Goal: Task Accomplishment & Management: Complete application form

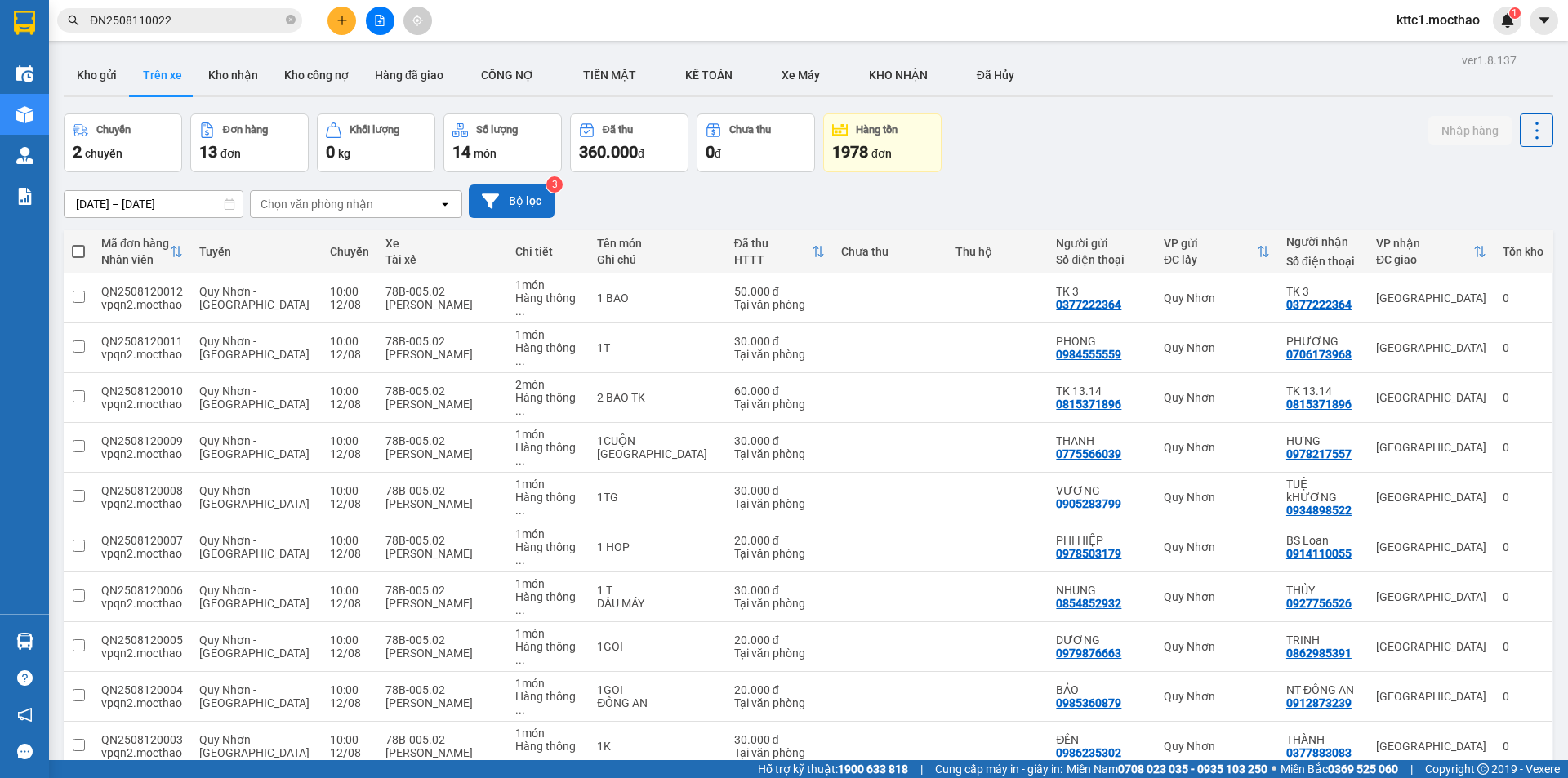
click at [530, 198] on button "Bộ lọc" at bounding box center [511, 201] width 85 height 33
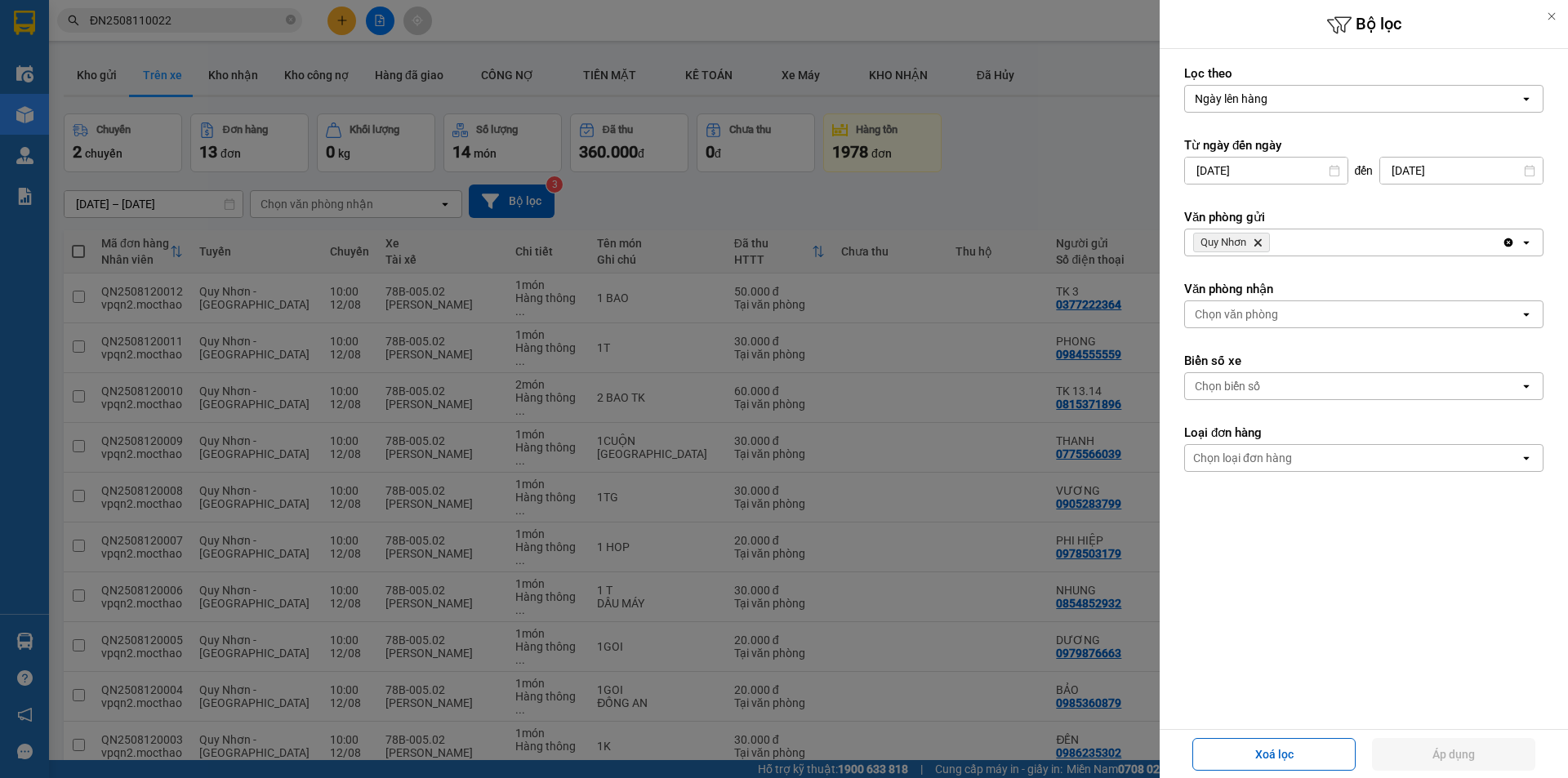
click at [1258, 240] on icon "Delete" at bounding box center [1258, 243] width 10 height 10
click at [1259, 240] on div "Chọn văn phòng" at bounding box center [1236, 243] width 84 height 17
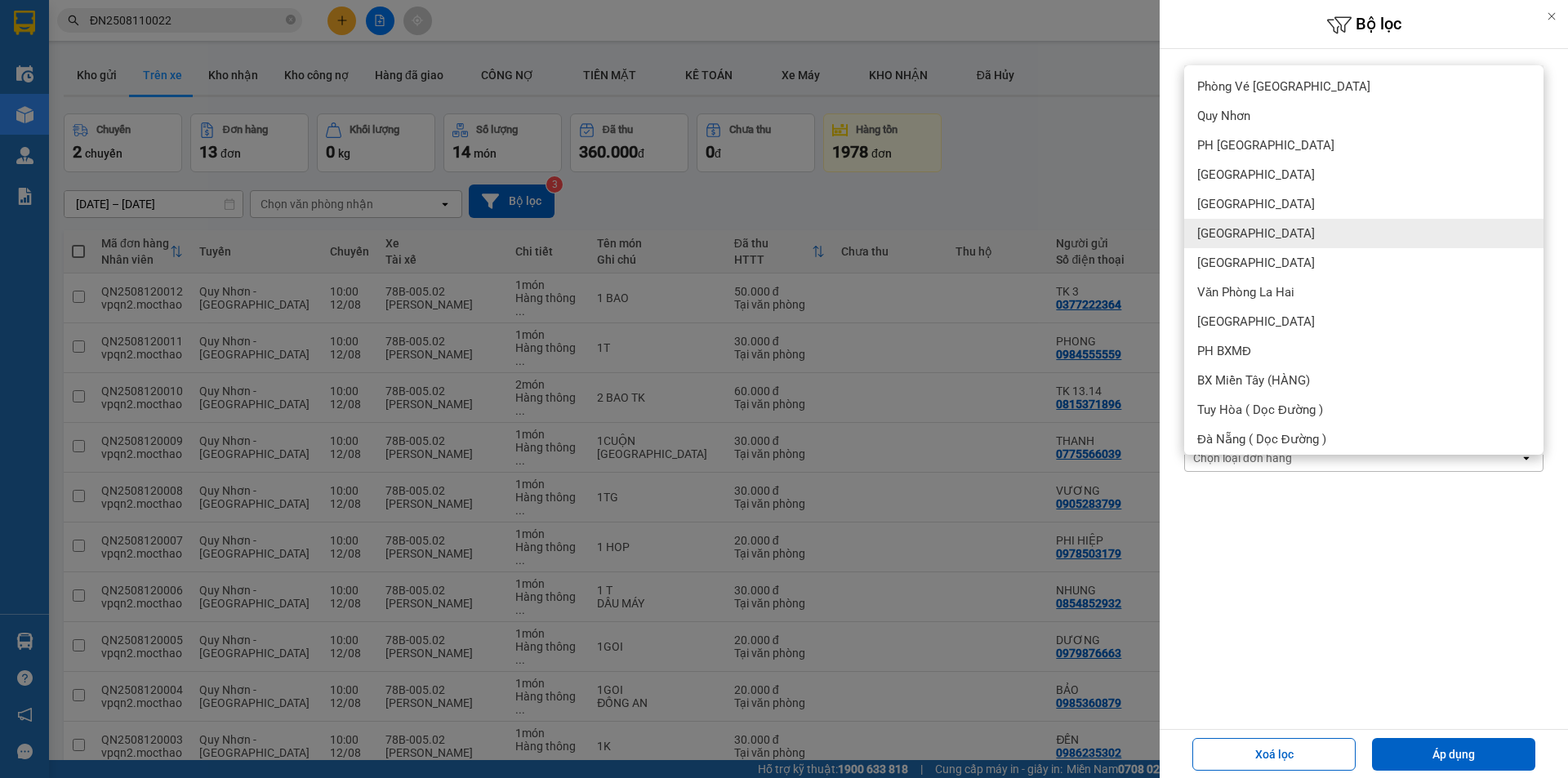
click at [1246, 242] on div "[GEOGRAPHIC_DATA]" at bounding box center [1364, 233] width 360 height 29
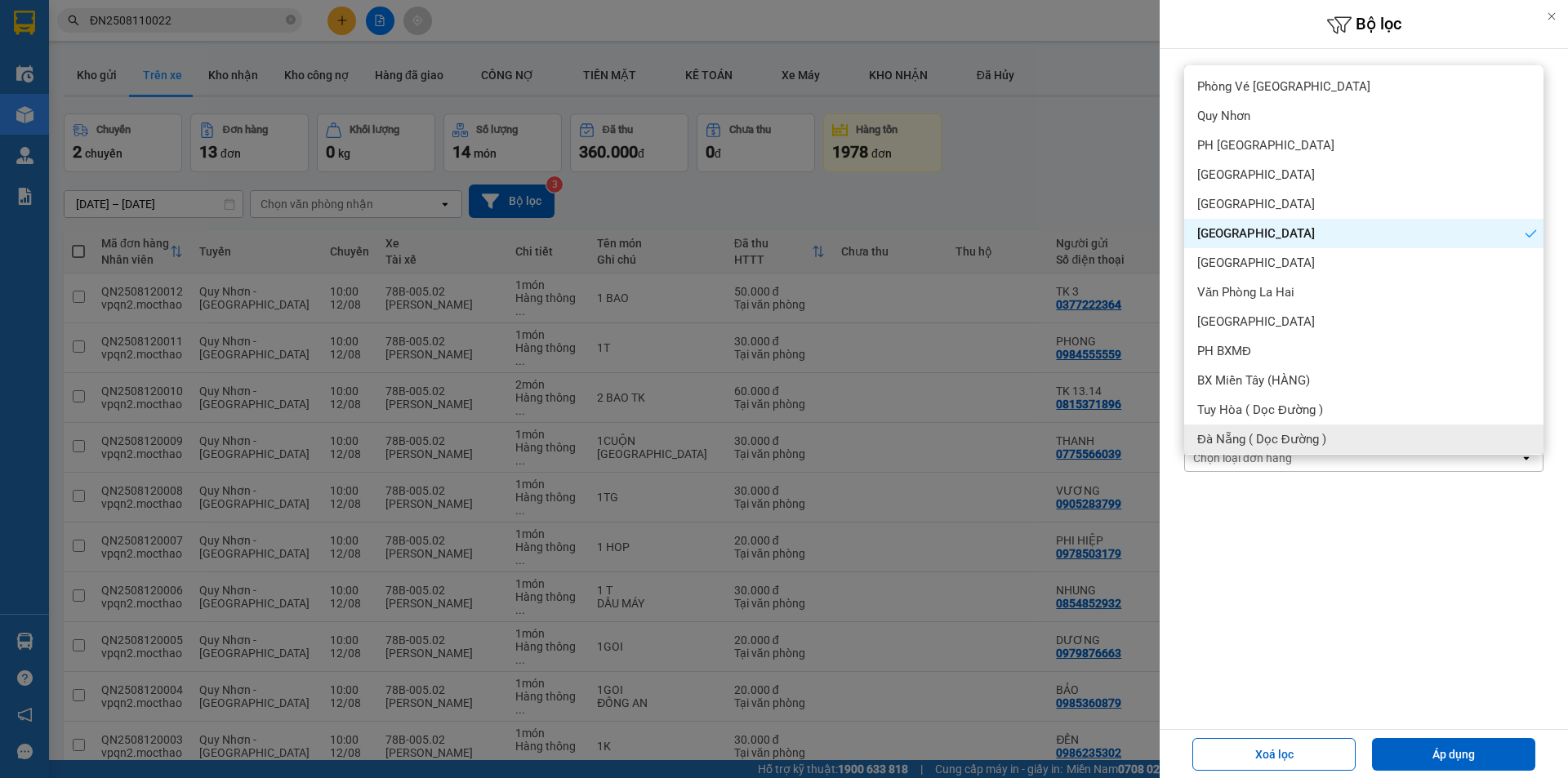
drag, startPoint x: 1429, startPoint y: 747, endPoint x: 1431, endPoint y: 730, distance: 17.1
click at [1428, 745] on button "Áp dụng" at bounding box center [1453, 754] width 163 height 32
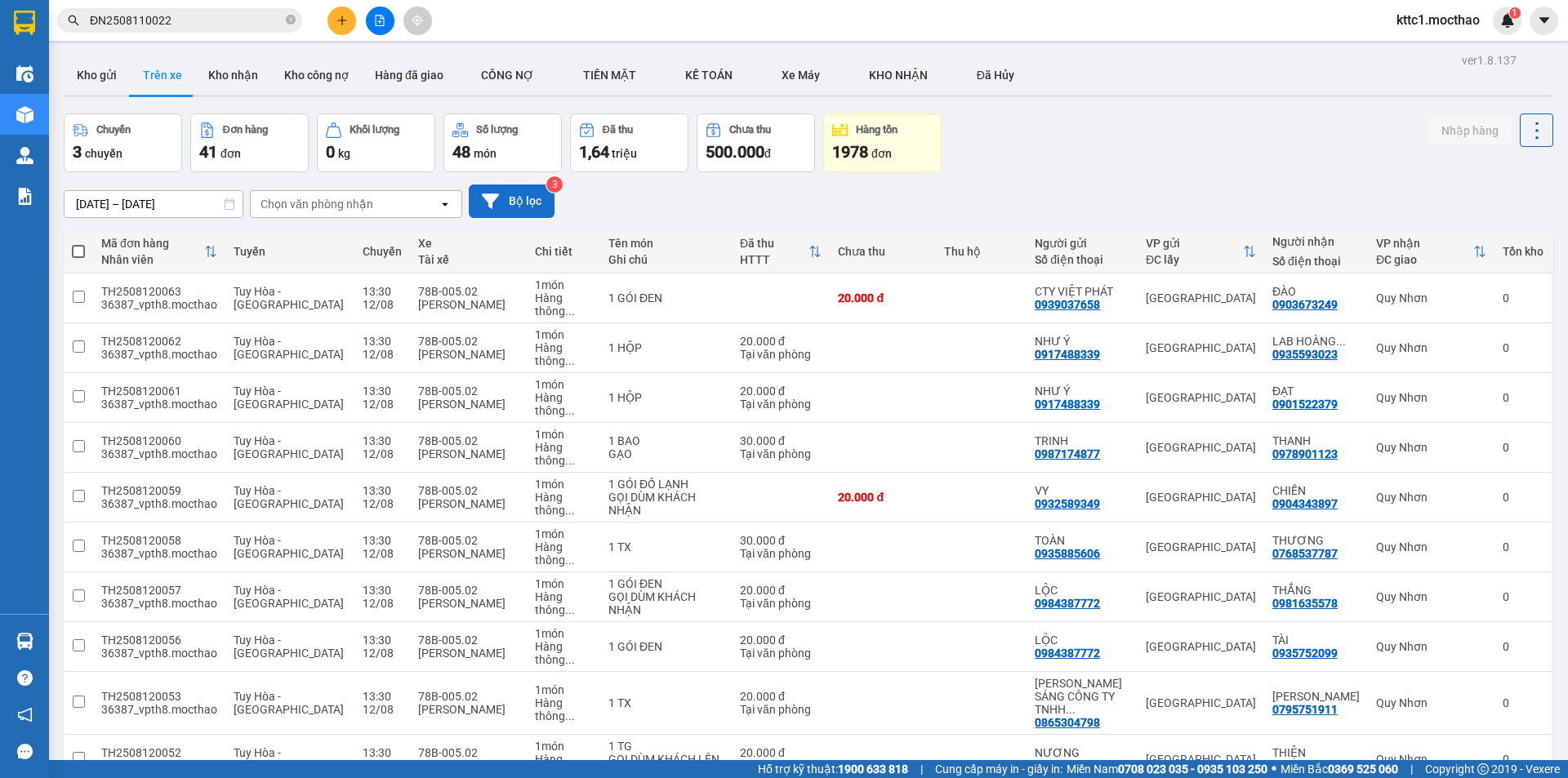
click at [506, 197] on button "Bộ lọc" at bounding box center [511, 201] width 85 height 33
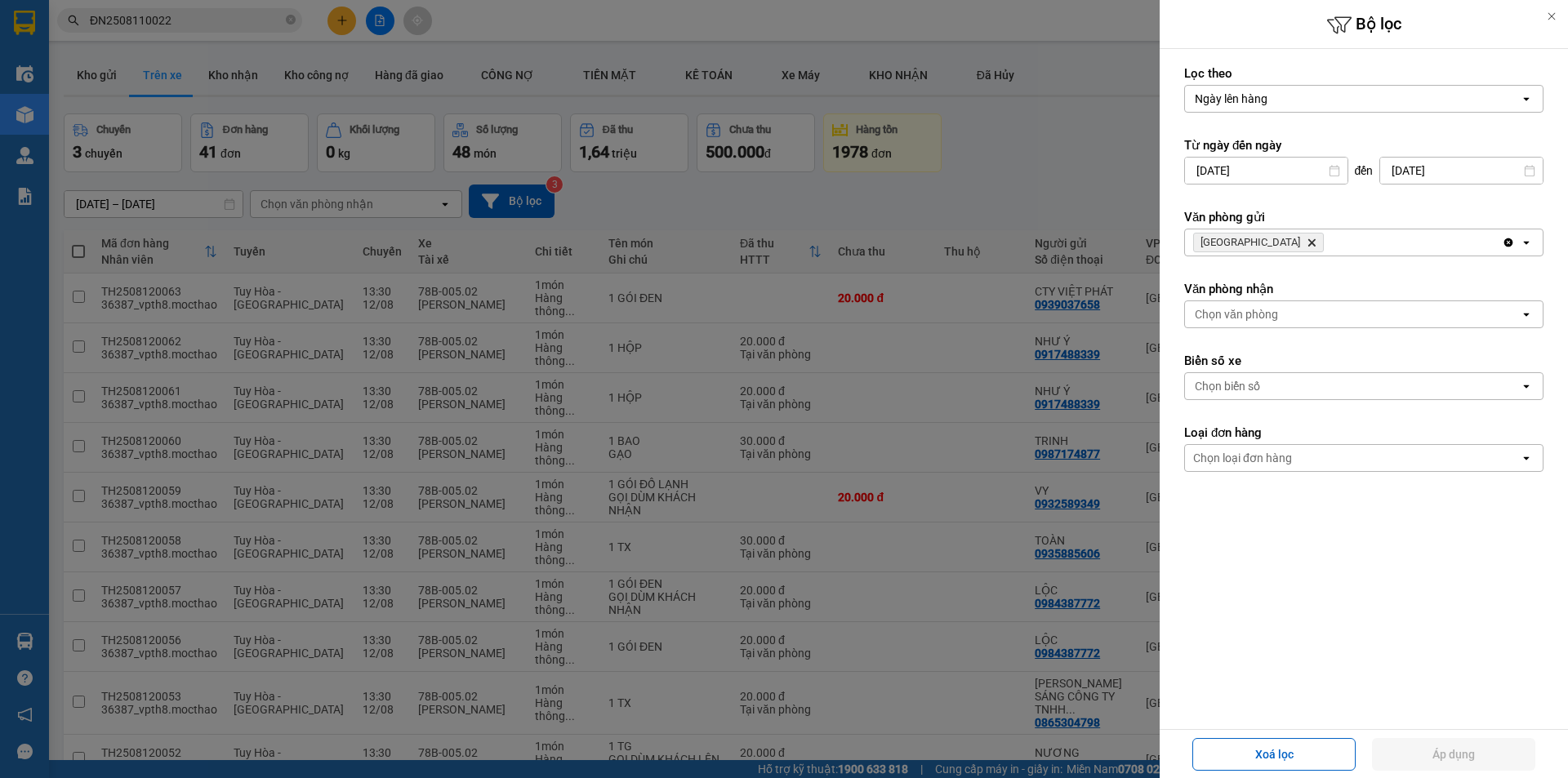
click at [1261, 389] on div "Chọn biển số" at bounding box center [1353, 386] width 335 height 27
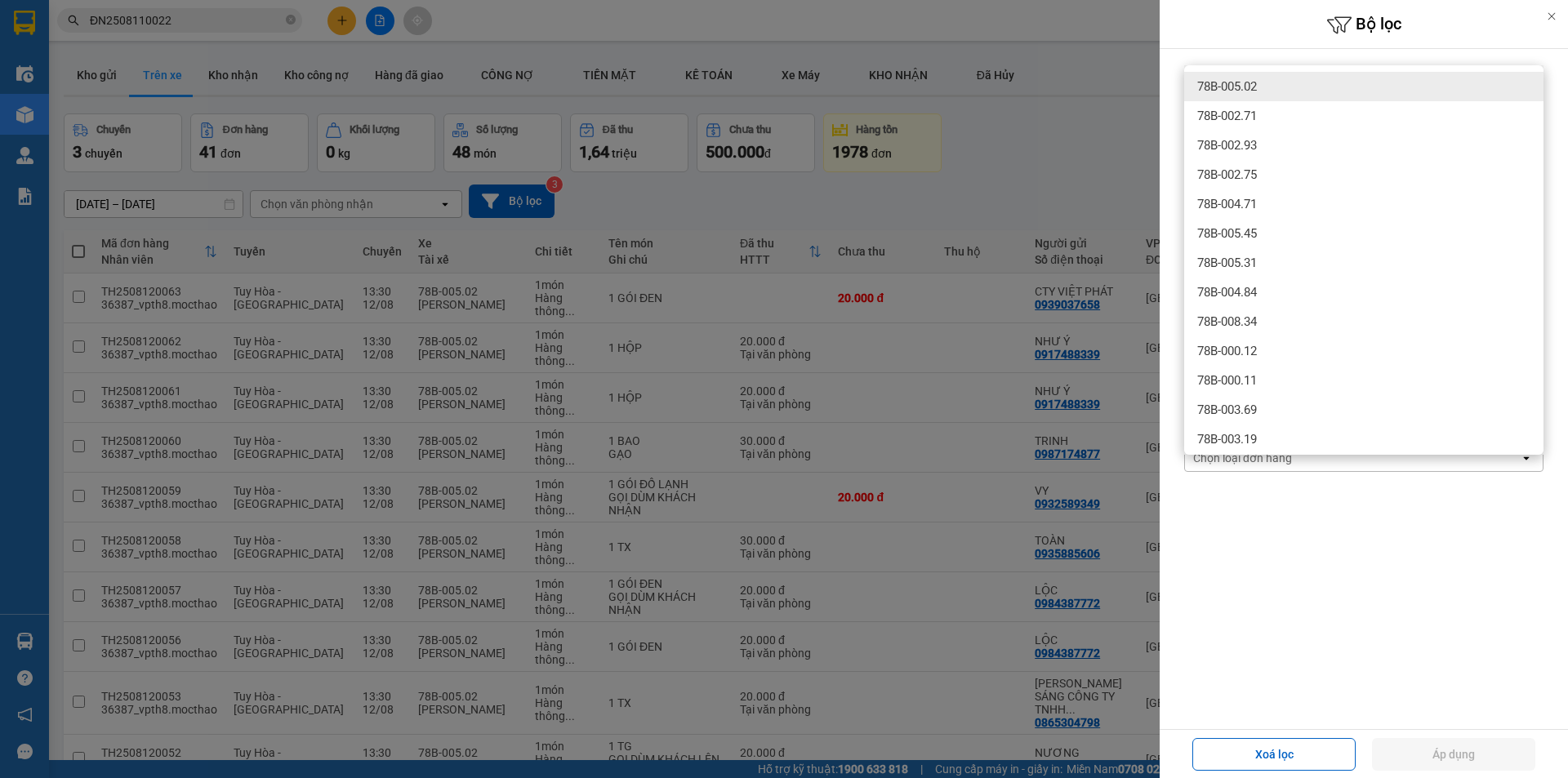
type input "78b00502"
click at [1287, 95] on div "78B-005.02" at bounding box center [1364, 86] width 360 height 29
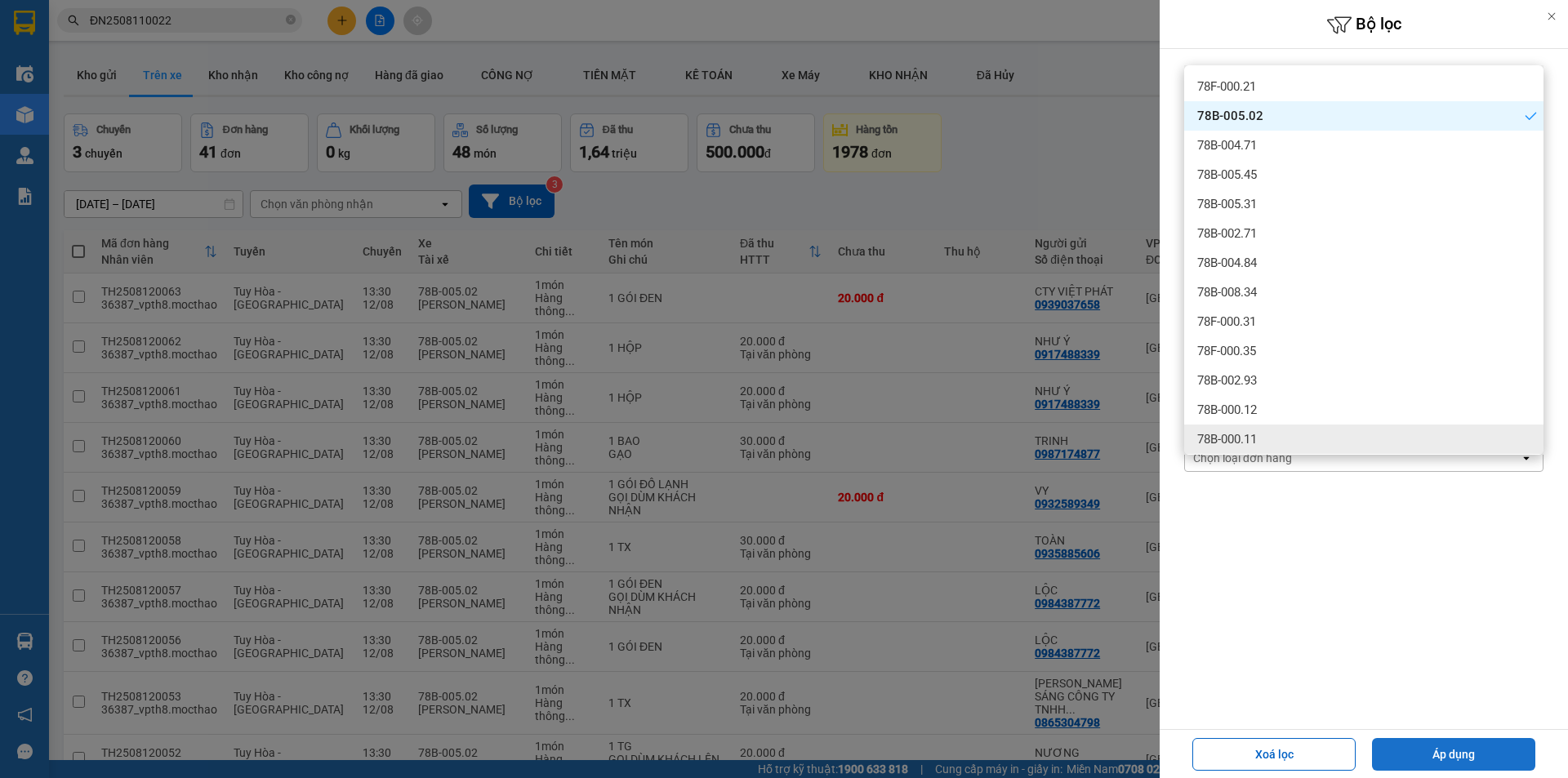
click at [1467, 761] on button "Áp dụng" at bounding box center [1453, 754] width 163 height 32
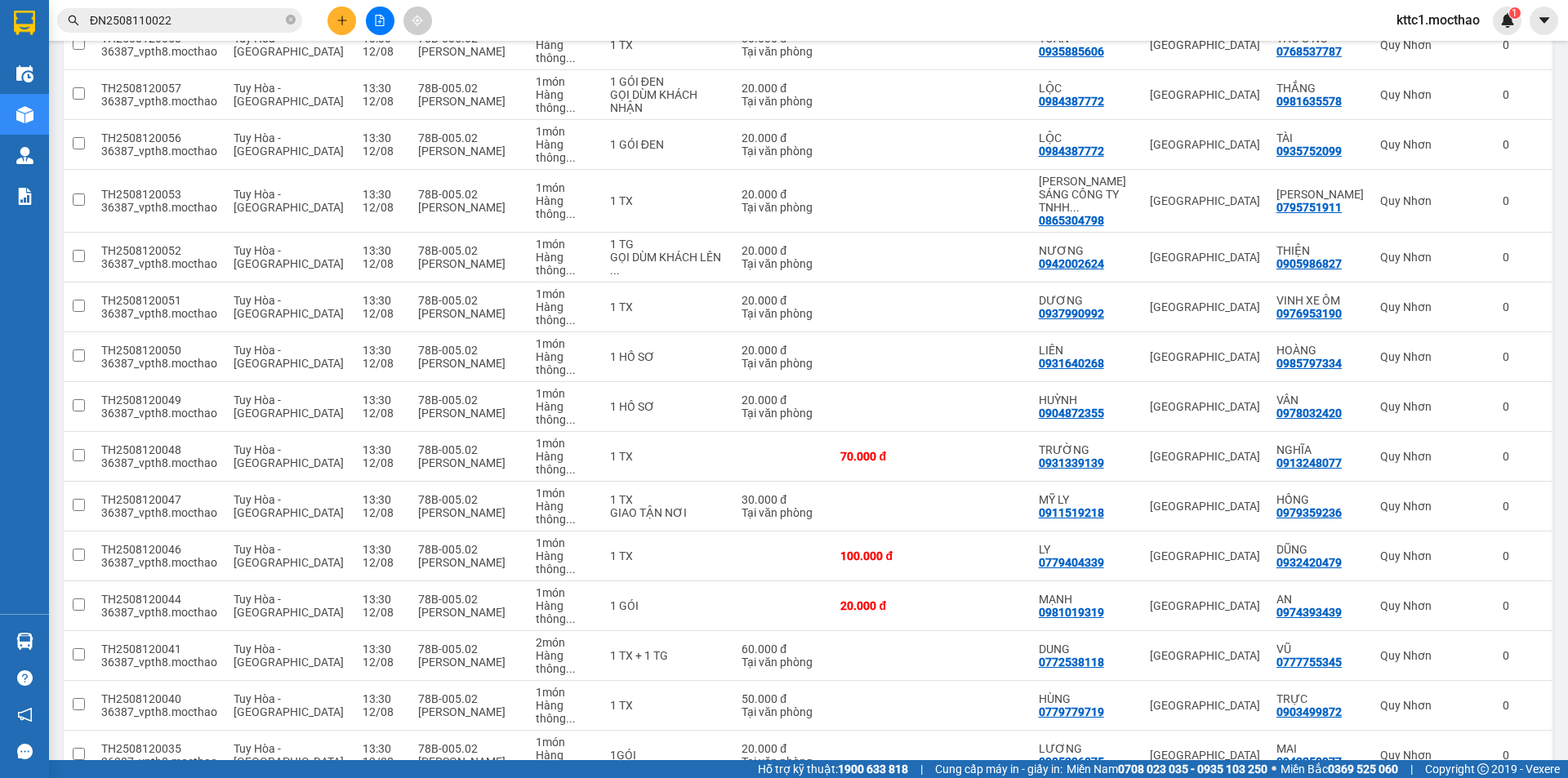
scroll to position [650, 0]
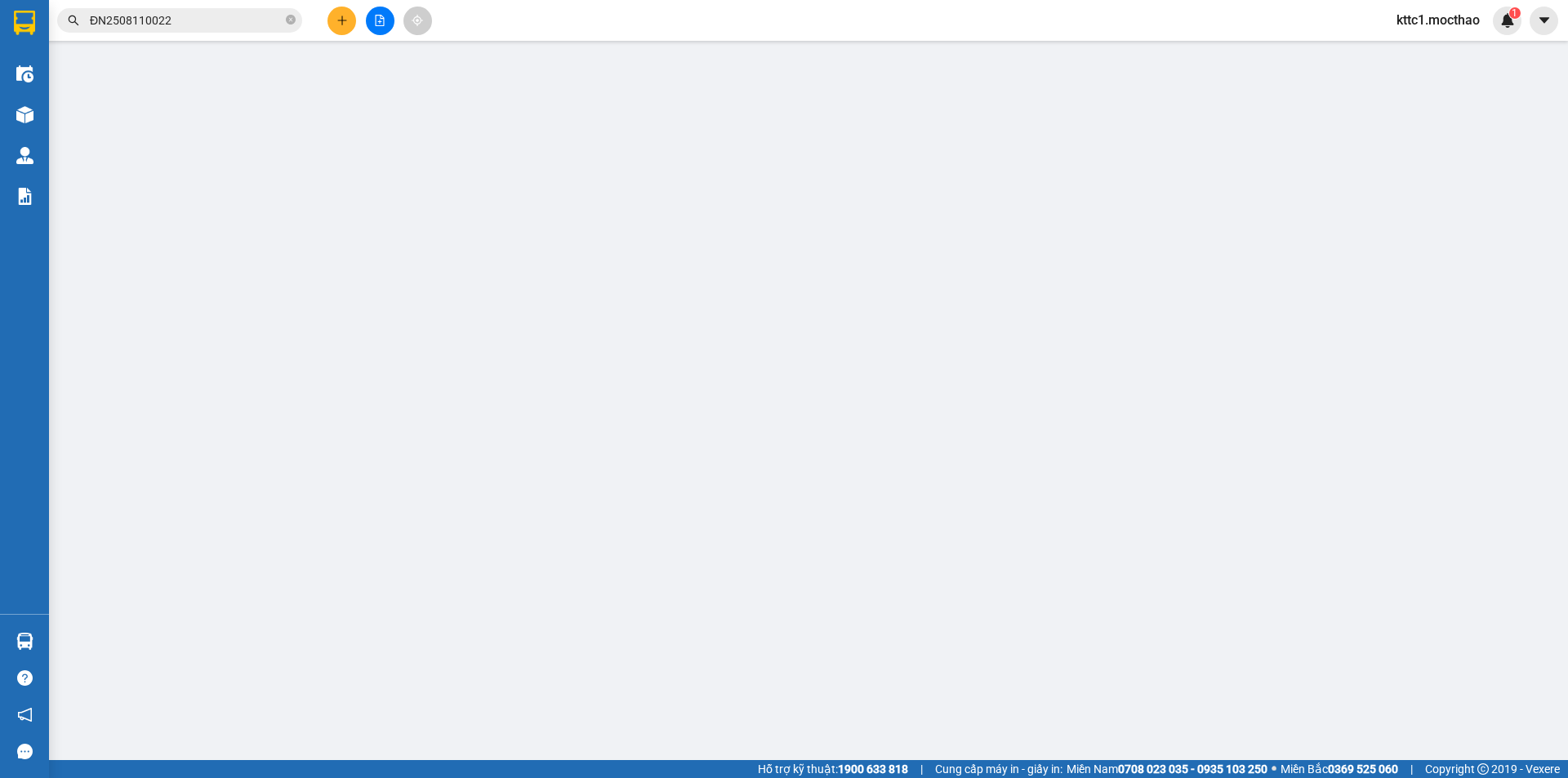
type input "0973984911"
type input "[PERSON_NAME]"
type input "0984007933"
type input "TRÌNH"
type input "1"
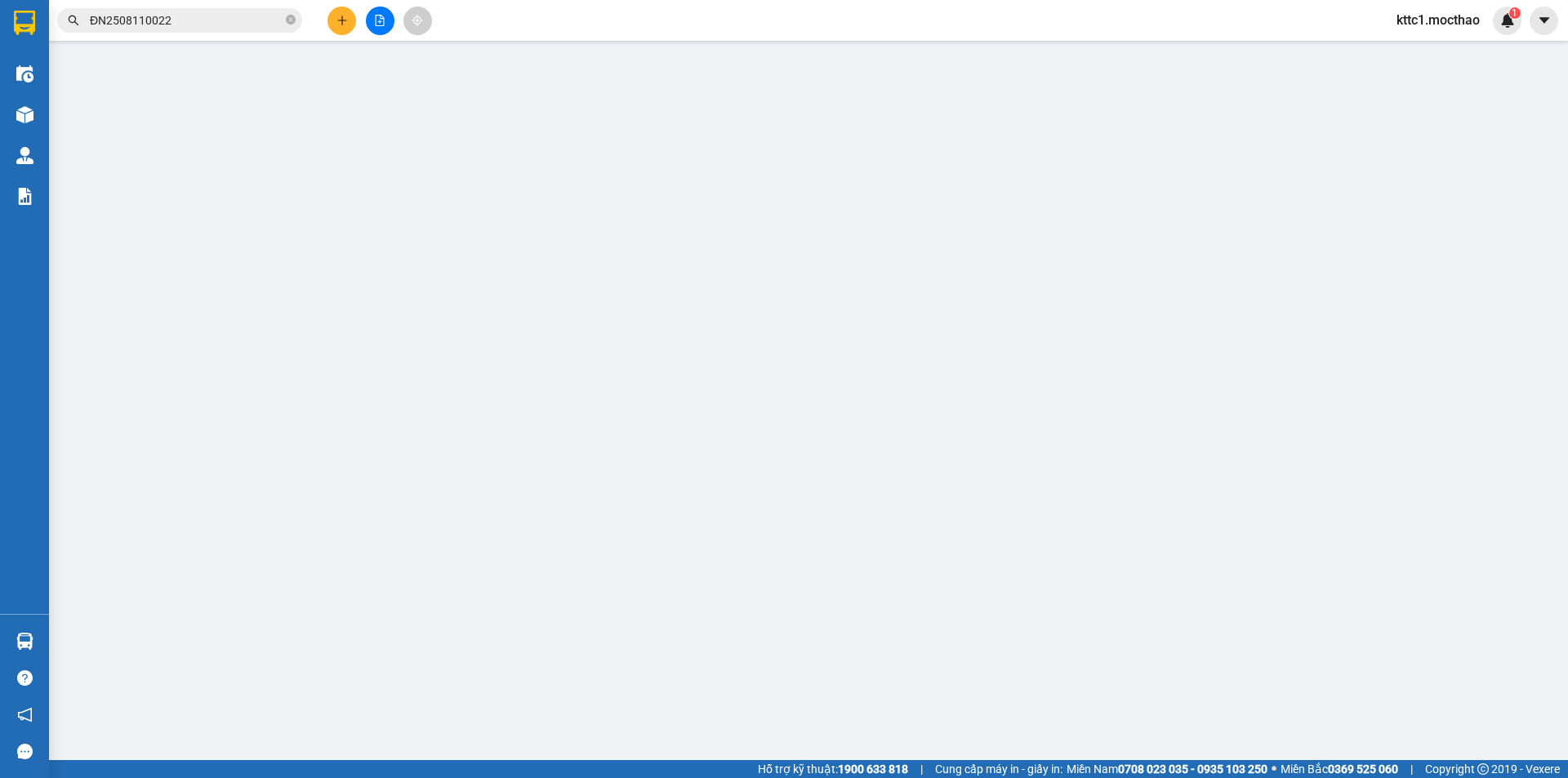
type input "60.000"
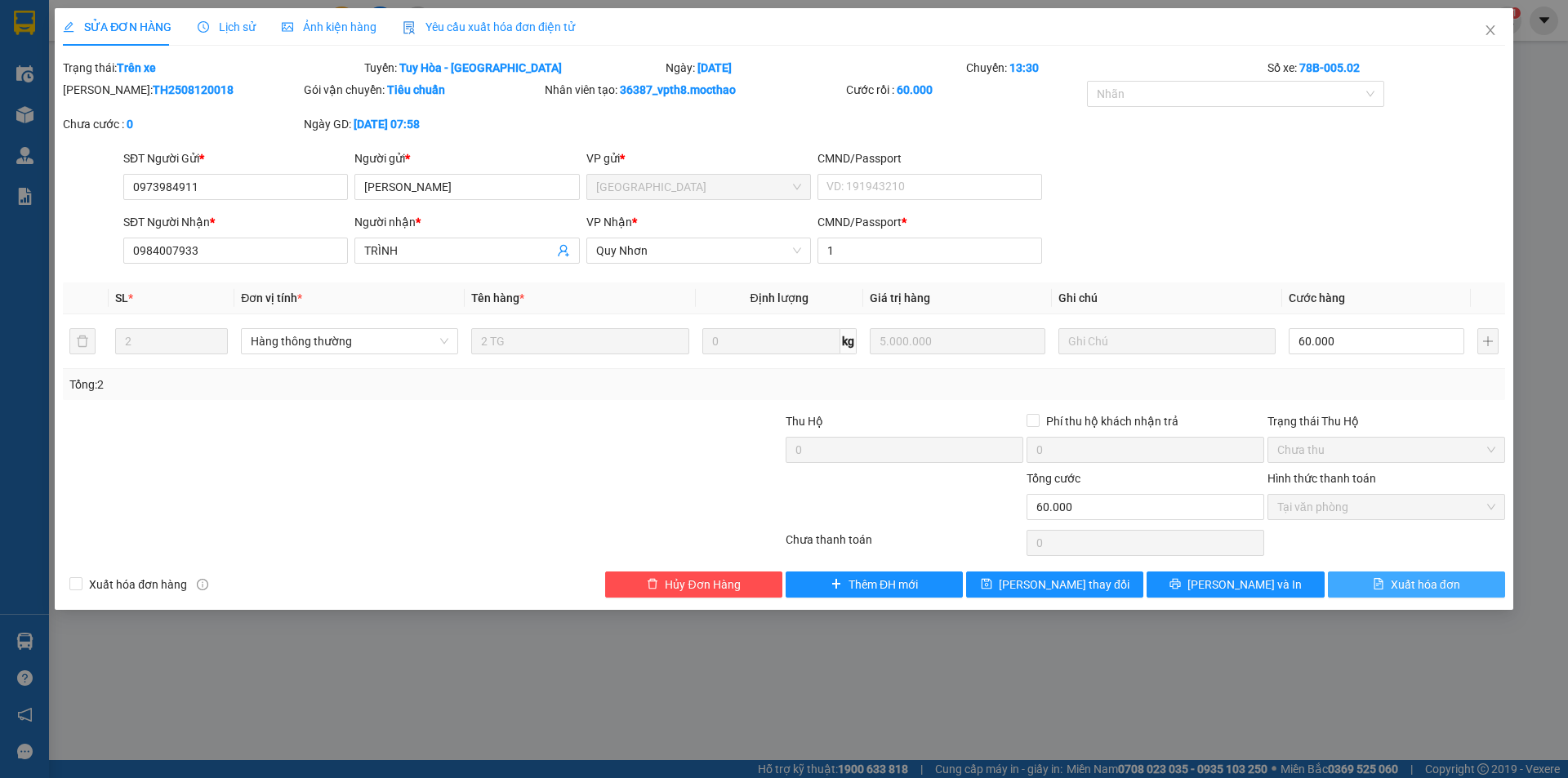
click at [1448, 585] on span "Xuất hóa đơn" at bounding box center [1425, 585] width 70 height 18
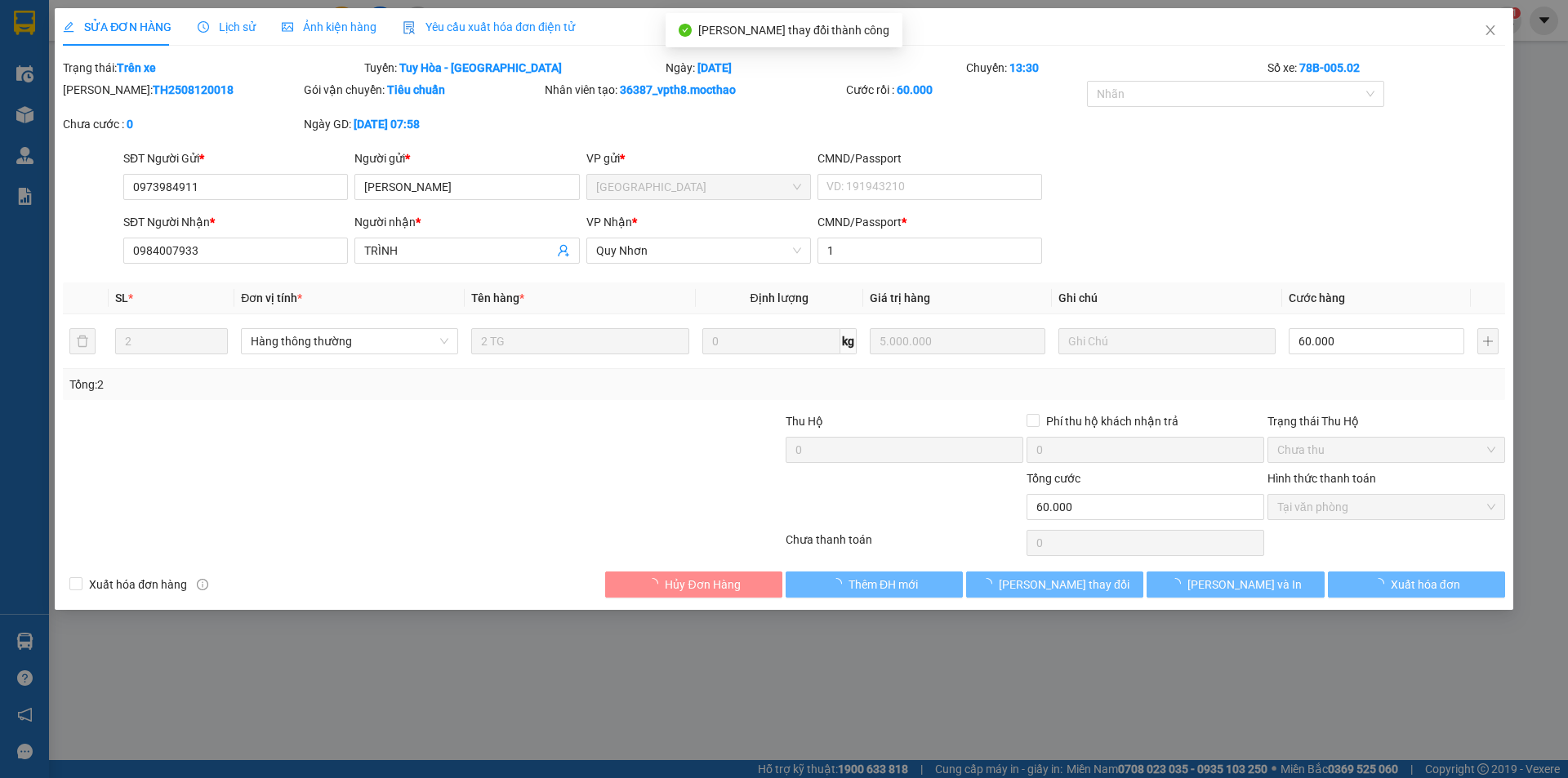
checkbox input "true"
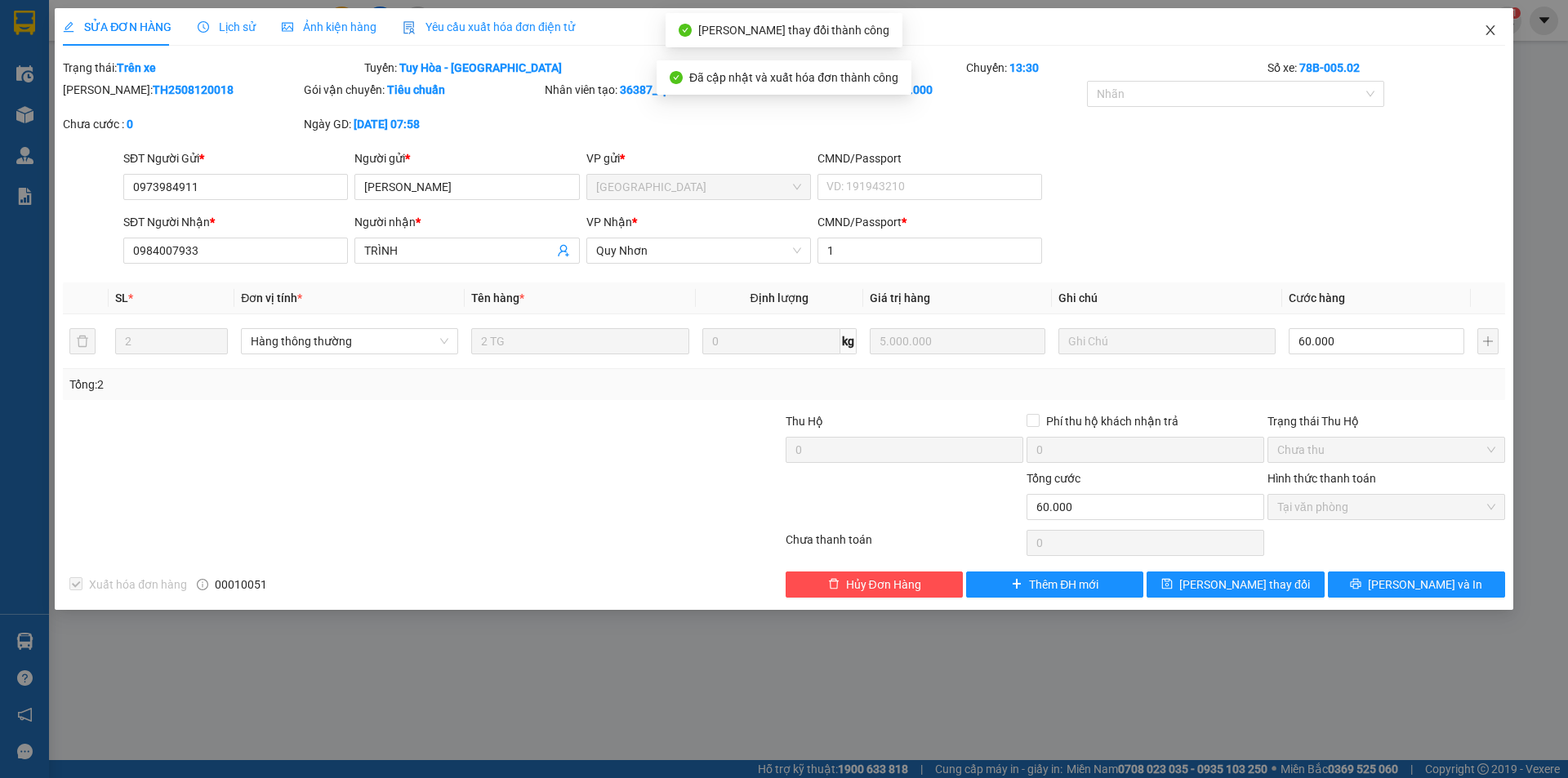
click at [1489, 30] on icon "close" at bounding box center [1489, 31] width 9 height 10
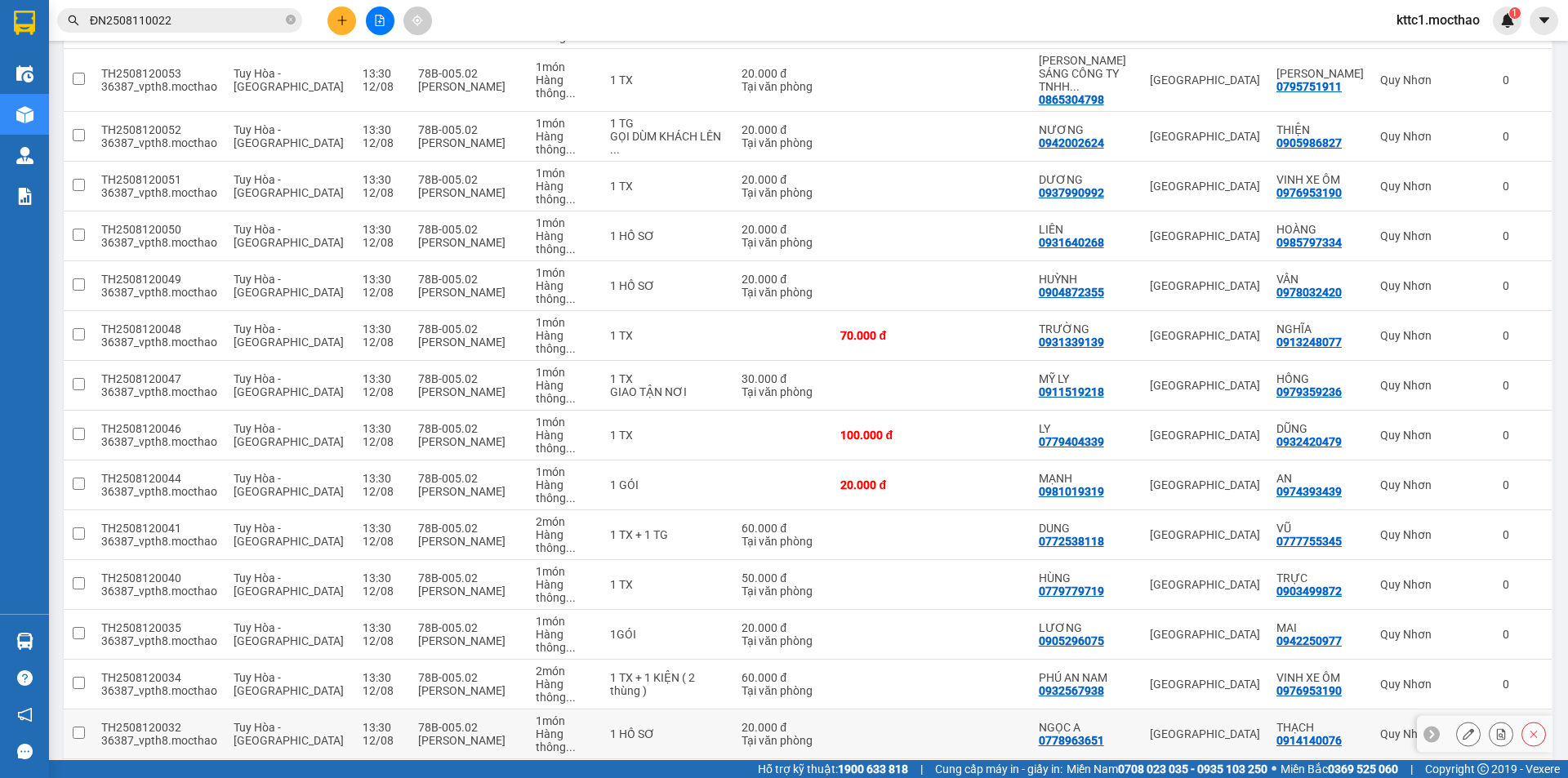
scroll to position [650, 0]
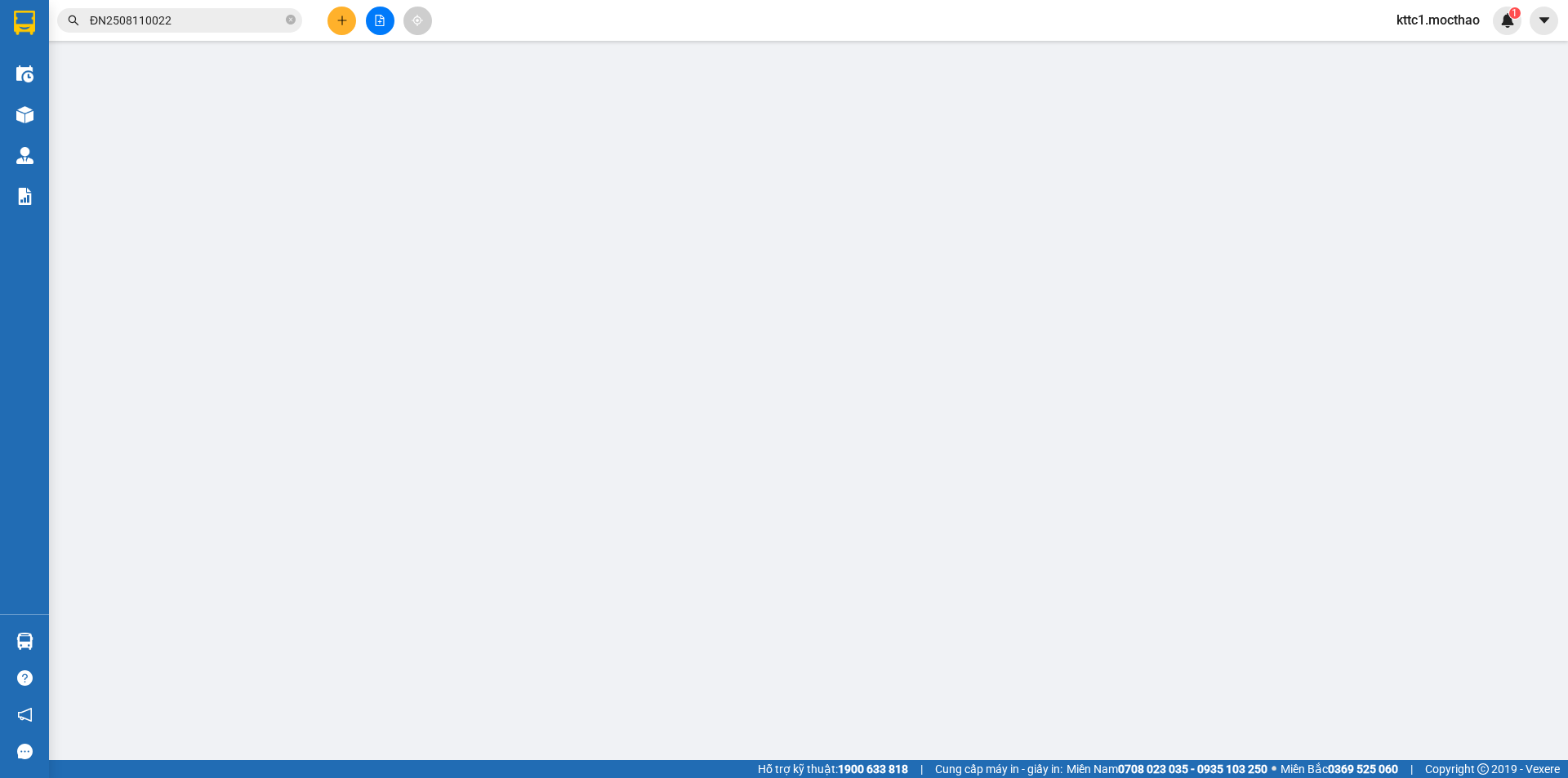
type input "0935089582"
type input "NGỌC"
type input "0358674470"
type input "TRUNG"
type input "1"
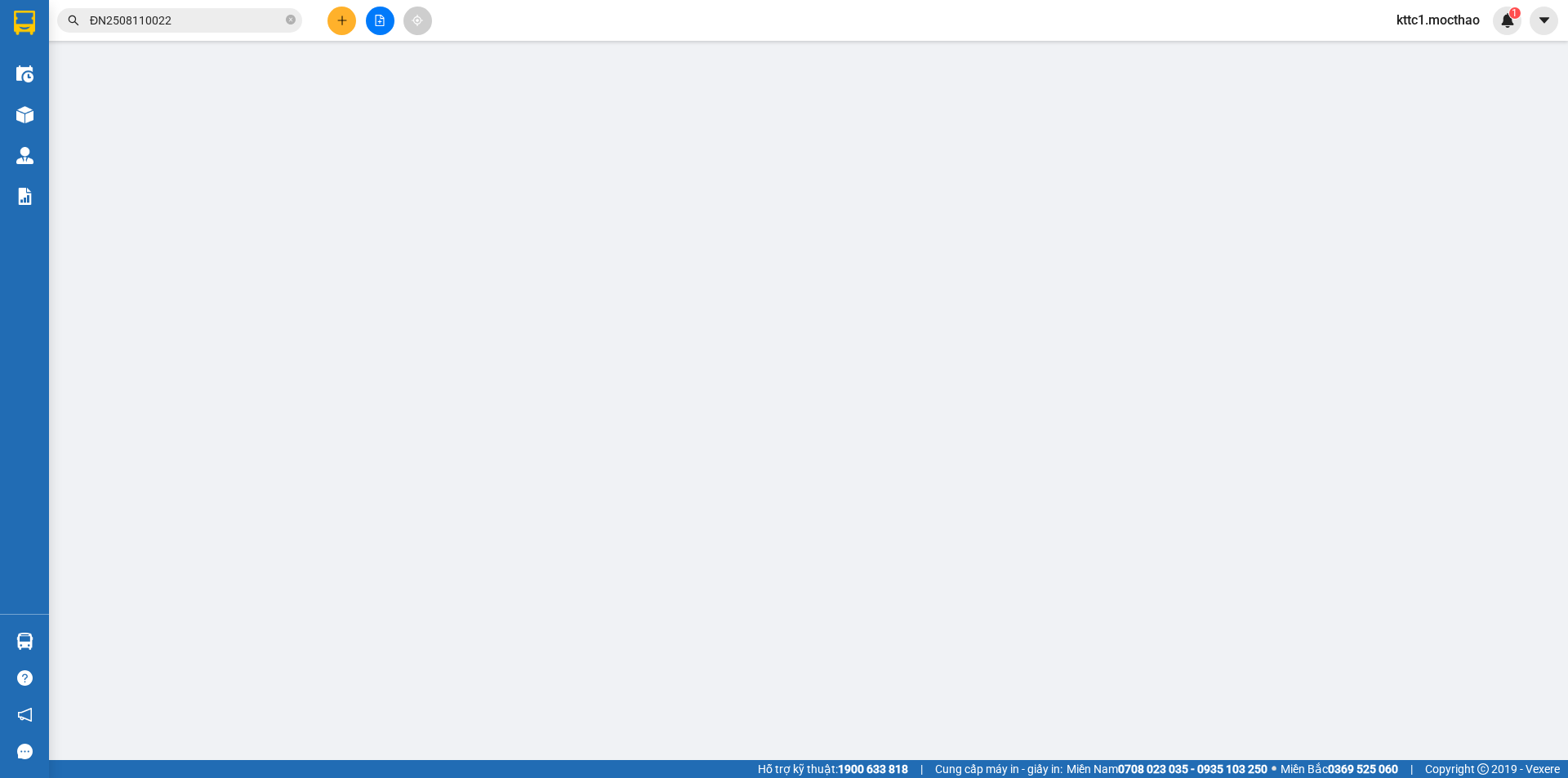
type input "20.000"
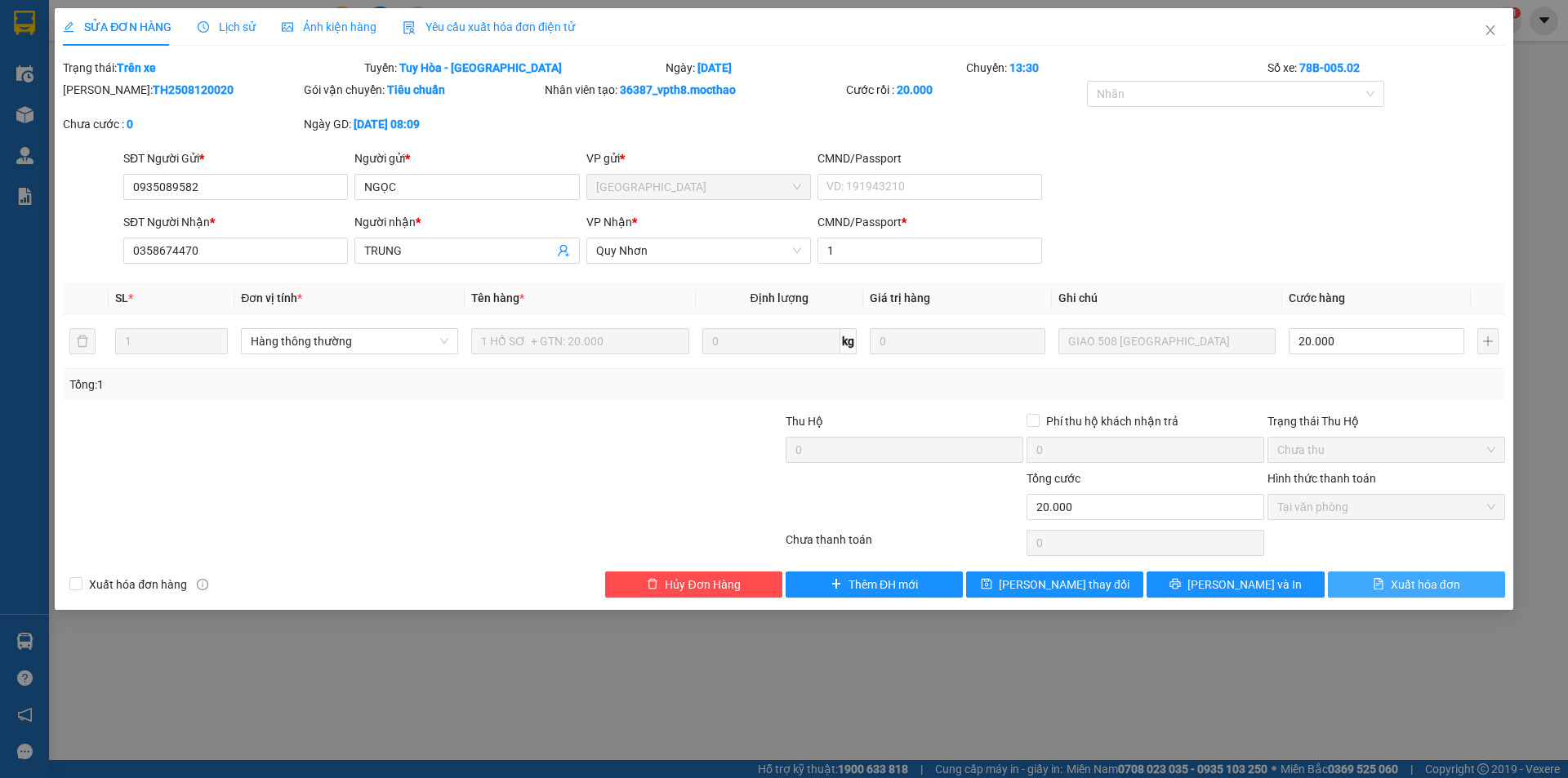
click at [1438, 587] on span "Xuất hóa đơn" at bounding box center [1425, 585] width 70 height 18
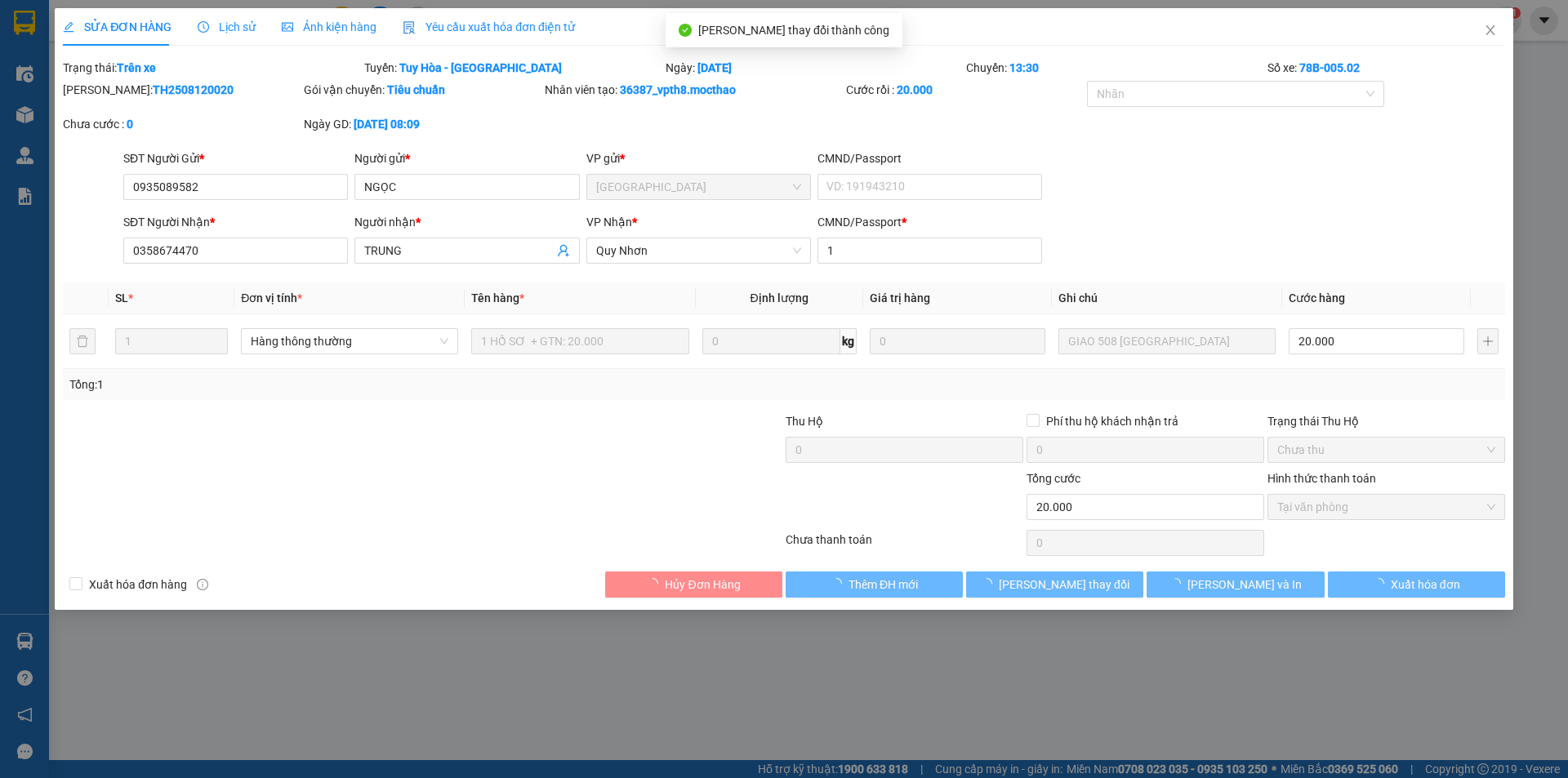
checkbox input "true"
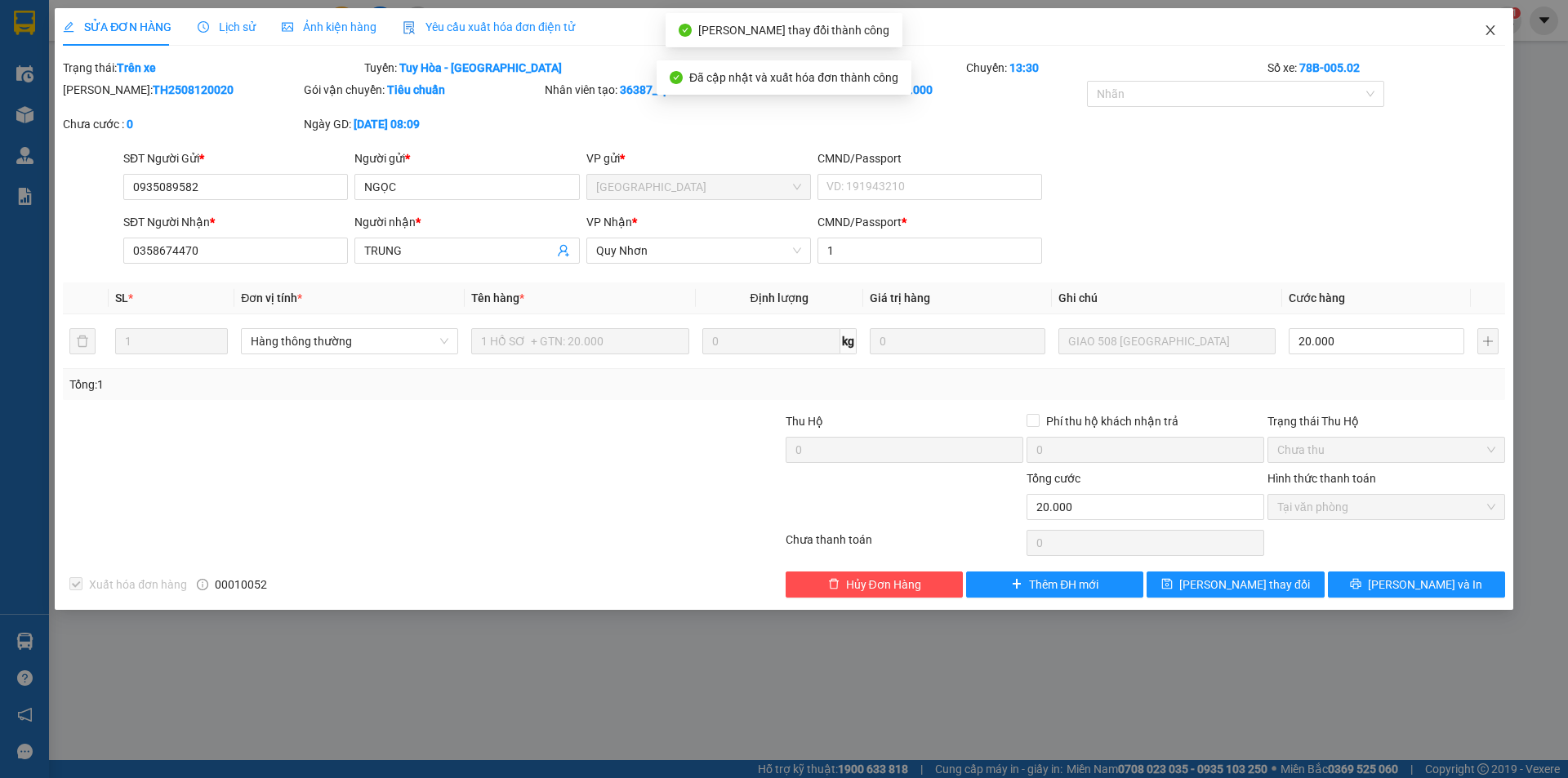
click at [1486, 30] on icon "close" at bounding box center [1490, 31] width 13 height 13
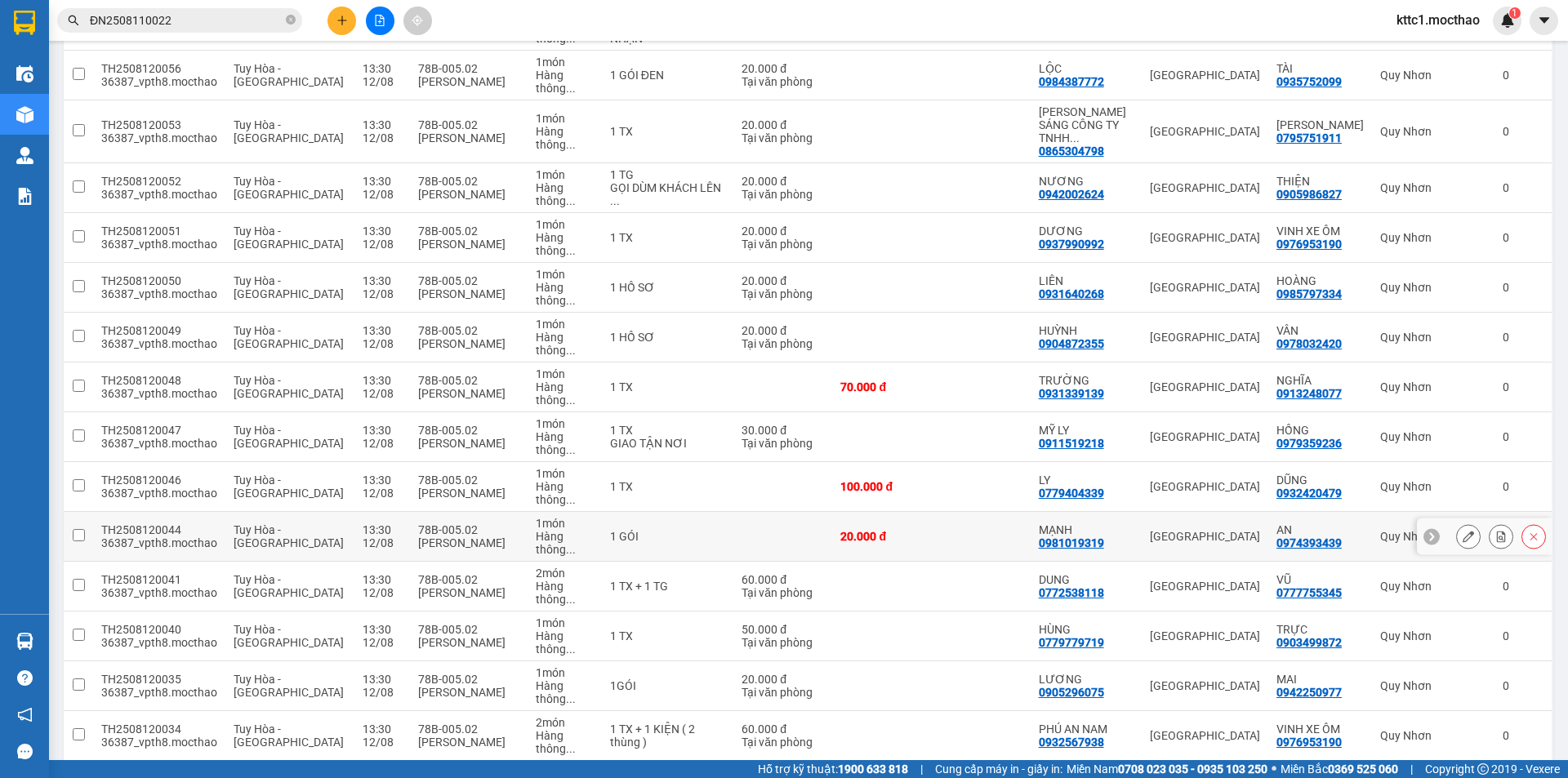
scroll to position [650, 0]
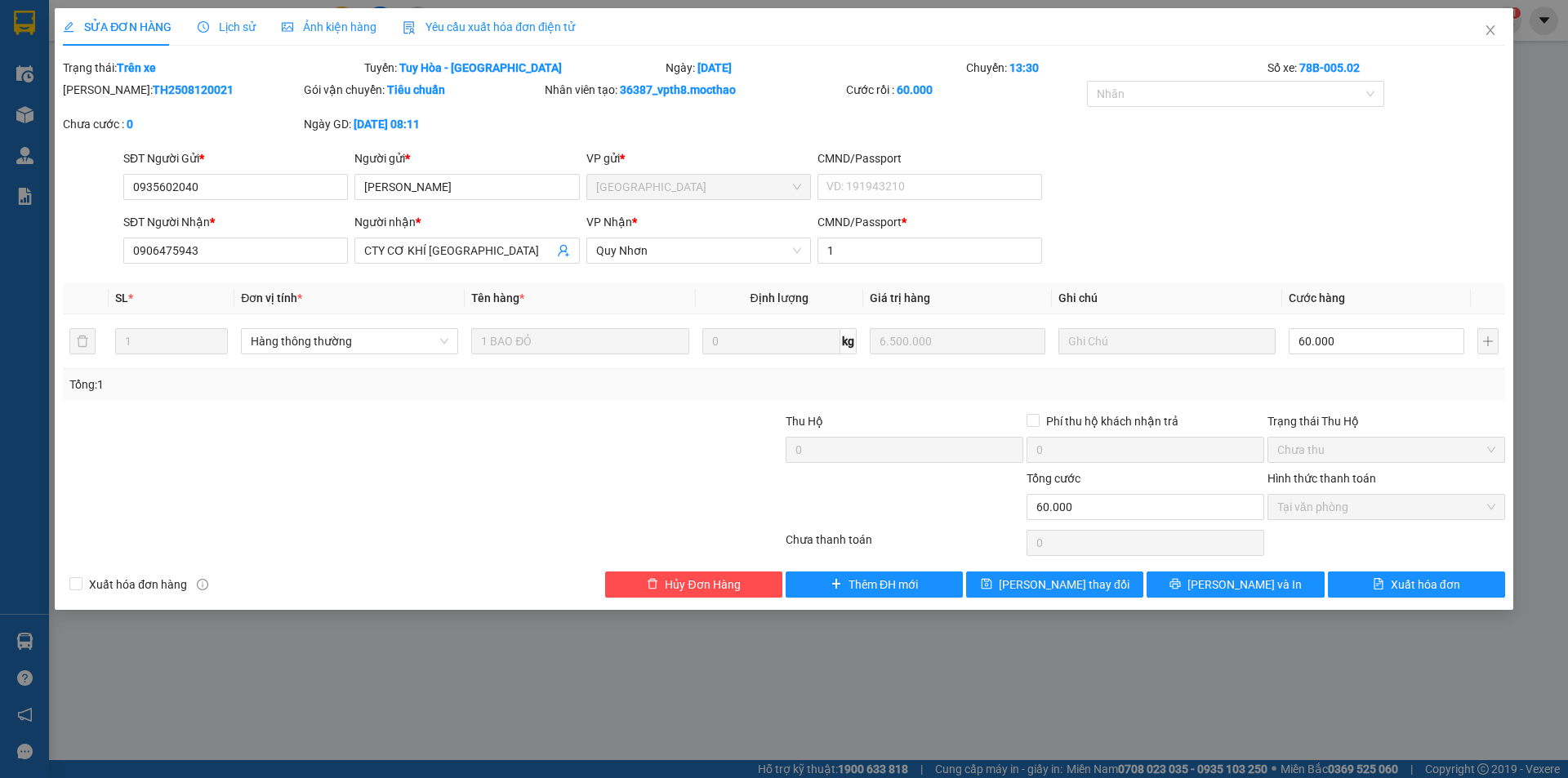
click at [477, 24] on span "Yêu cầu xuất hóa đơn điện tử" at bounding box center [489, 27] width 172 height 13
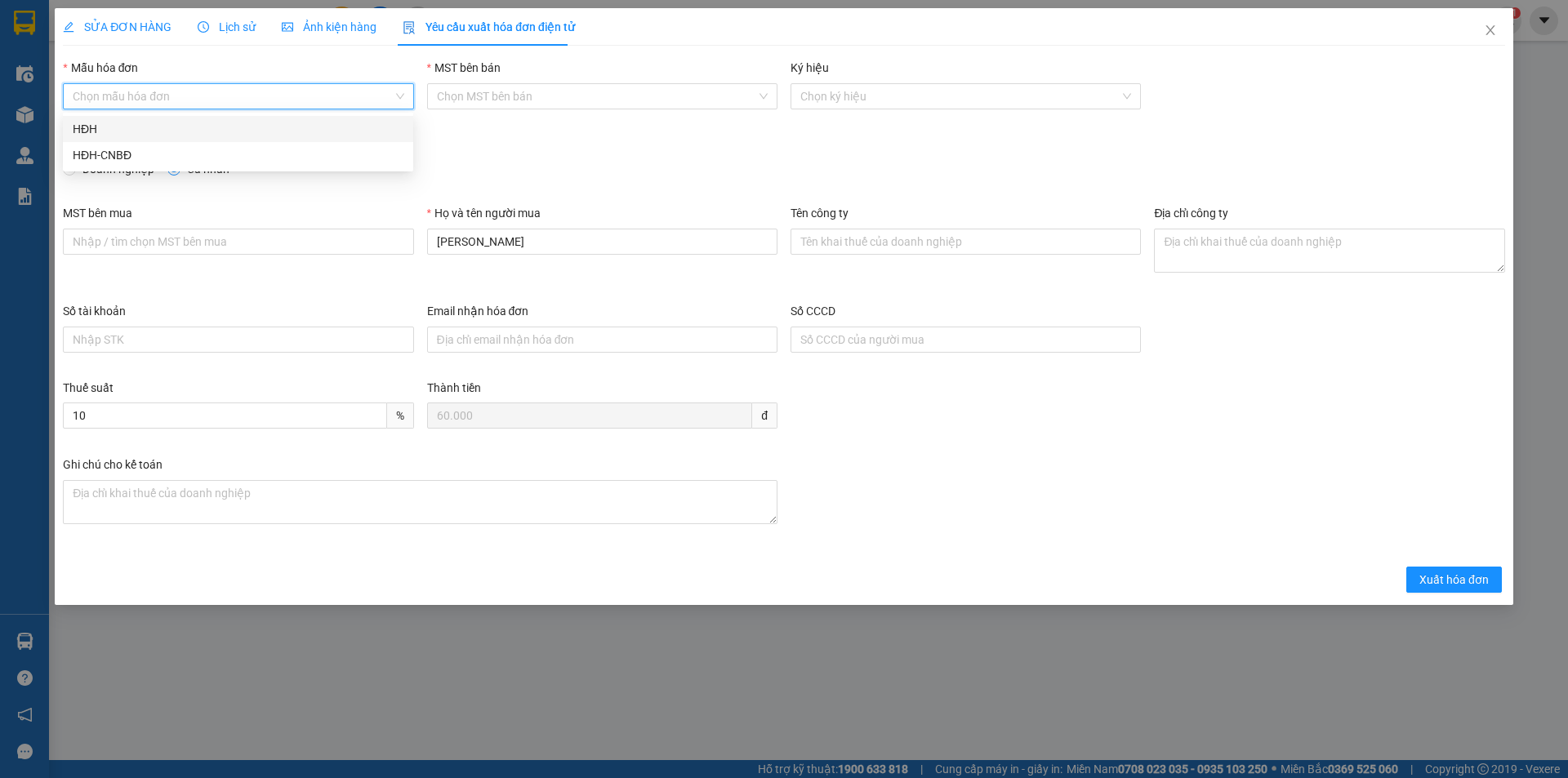
click at [285, 99] on input "Mẫu hóa đơn" at bounding box center [232, 96] width 319 height 25
click at [208, 125] on div "HĐH" at bounding box center [238, 129] width 331 height 18
type input "8"
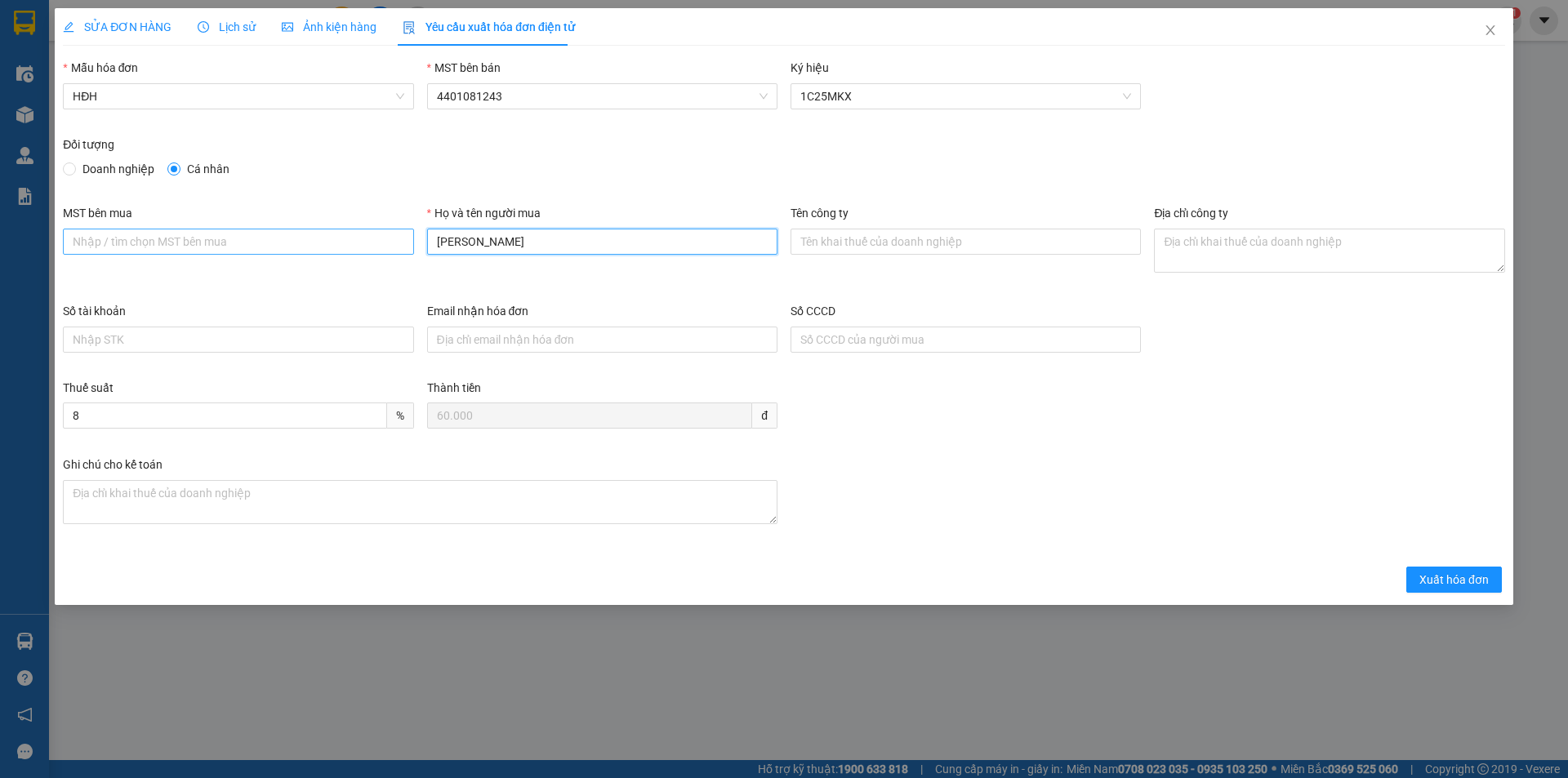
drag, startPoint x: 485, startPoint y: 243, endPoint x: 398, endPoint y: 244, distance: 87.0
click at [398, 244] on div "MST bên mua Họ và tên người mua HƯƠNG HƯƠNG Tên công ty Địa chỉ công ty" at bounding box center [784, 253] width 1455 height 98
type input "HƯƠNG"
click at [1444, 577] on span "Xuất hóa đơn" at bounding box center [1454, 580] width 70 height 18
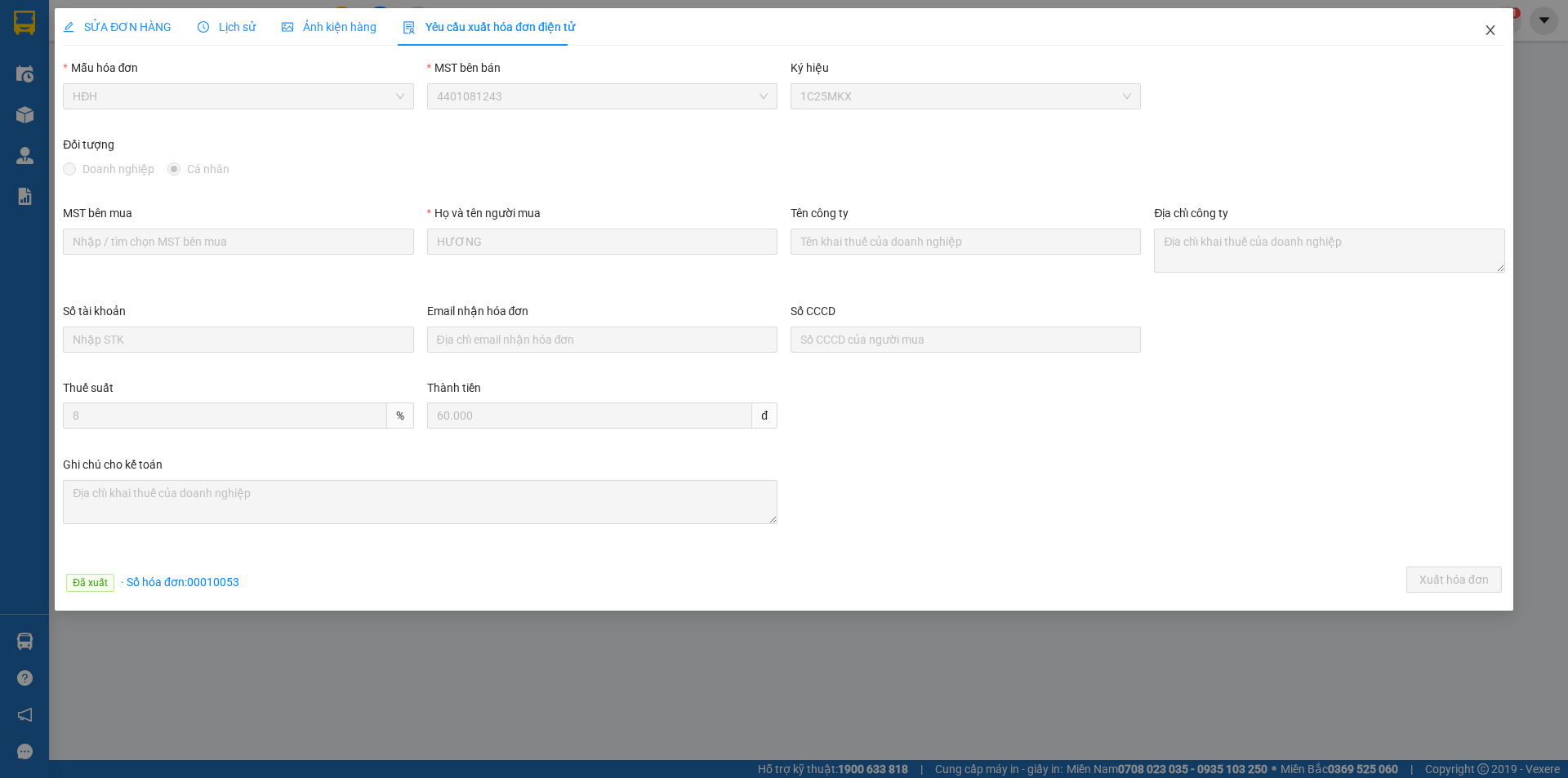
click at [1488, 32] on icon "close" at bounding box center [1490, 31] width 13 height 13
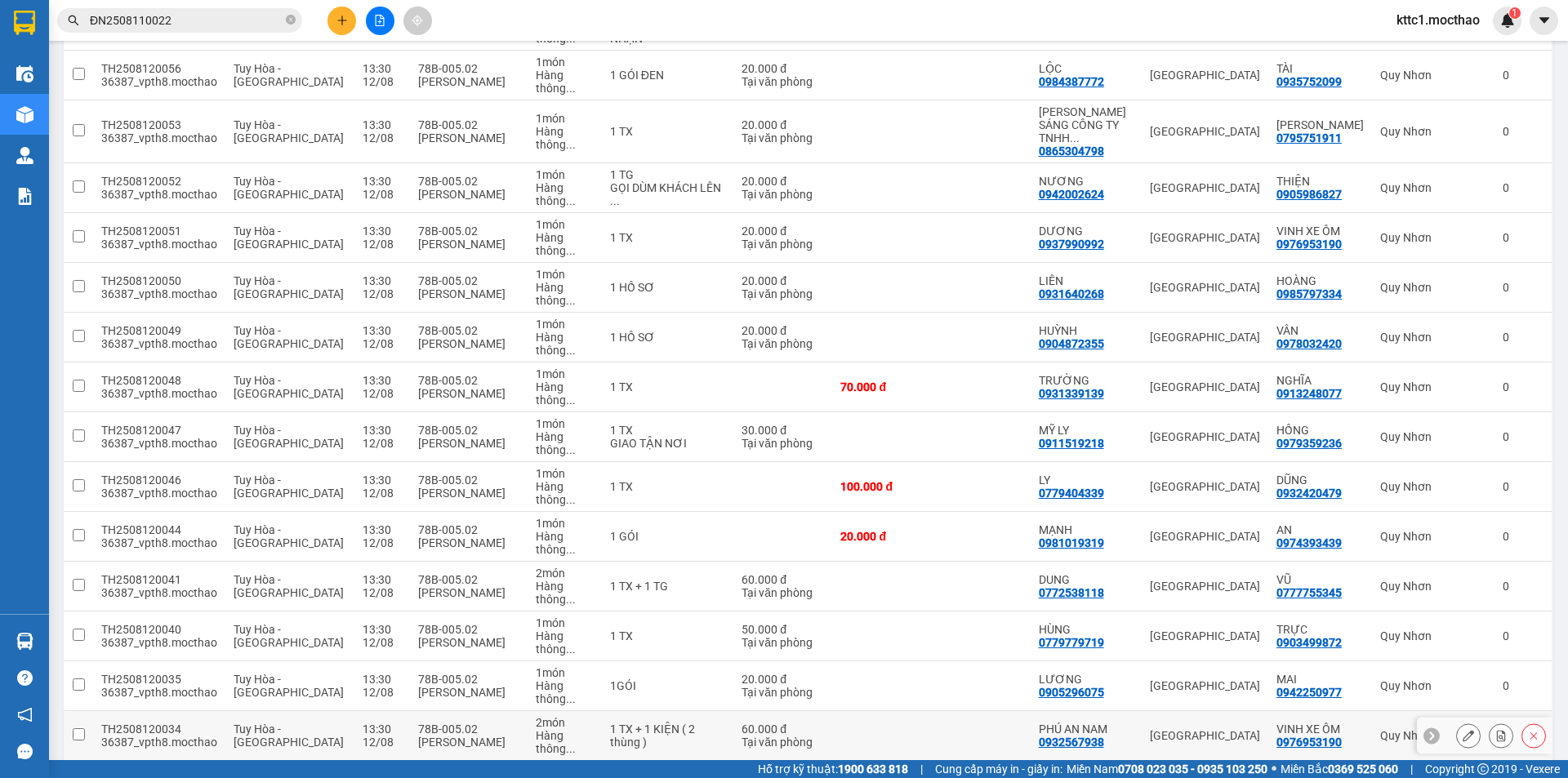
scroll to position [650, 0]
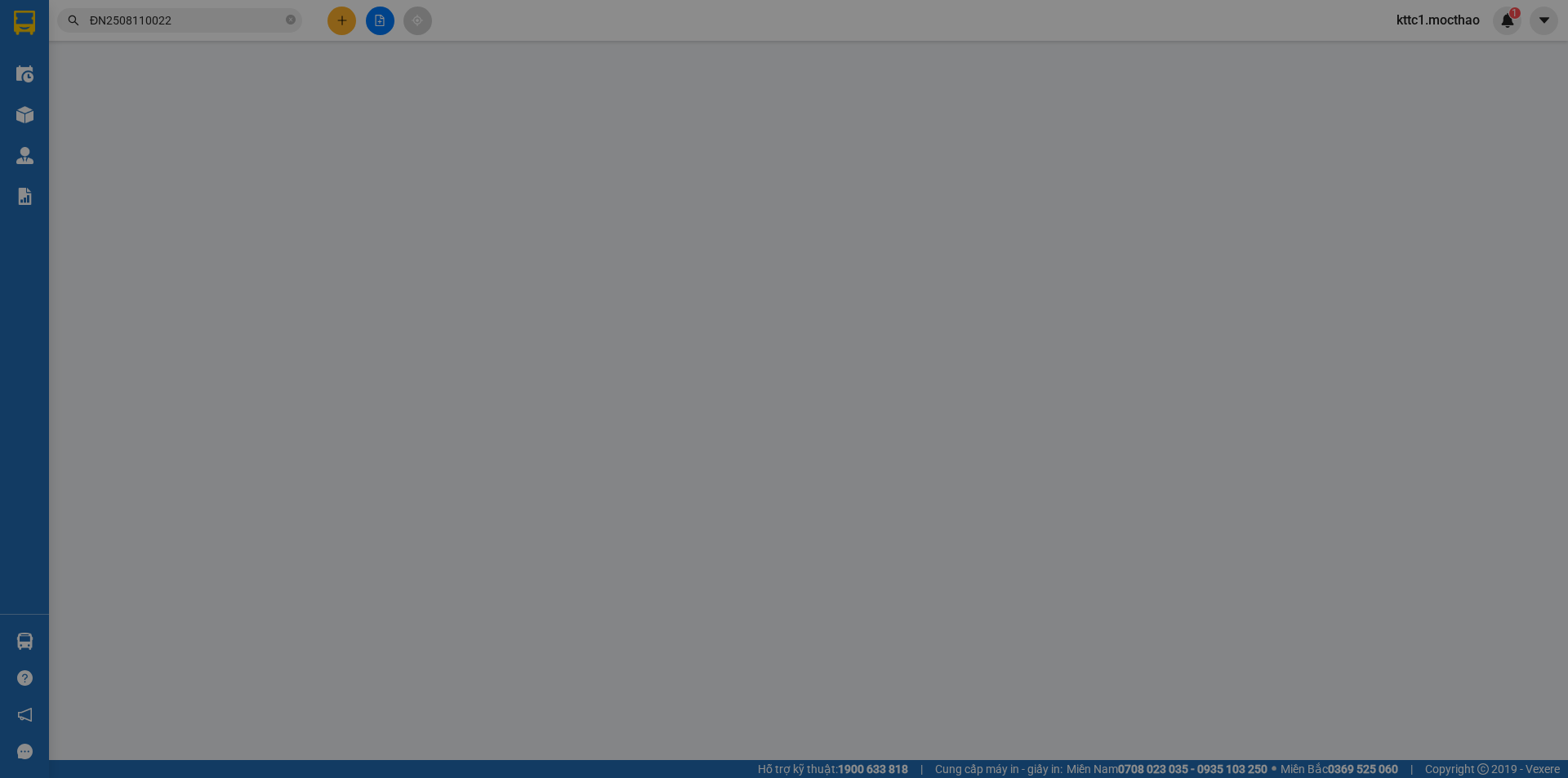
type input "0365976585"
type input "SƠ HÀ"
type input "0363036374"
type input "LIÊN"
type input "1"
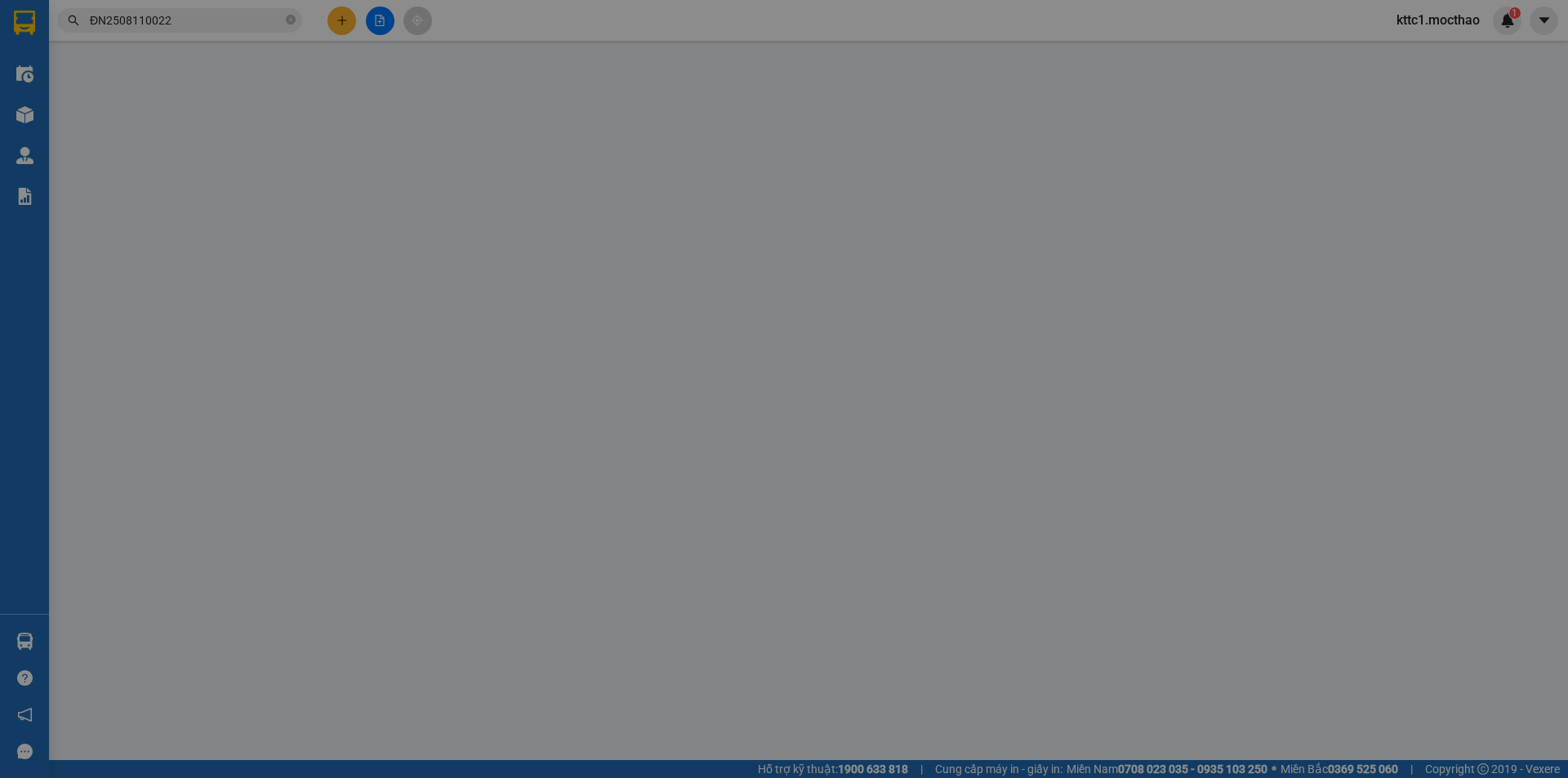
type input "60.000"
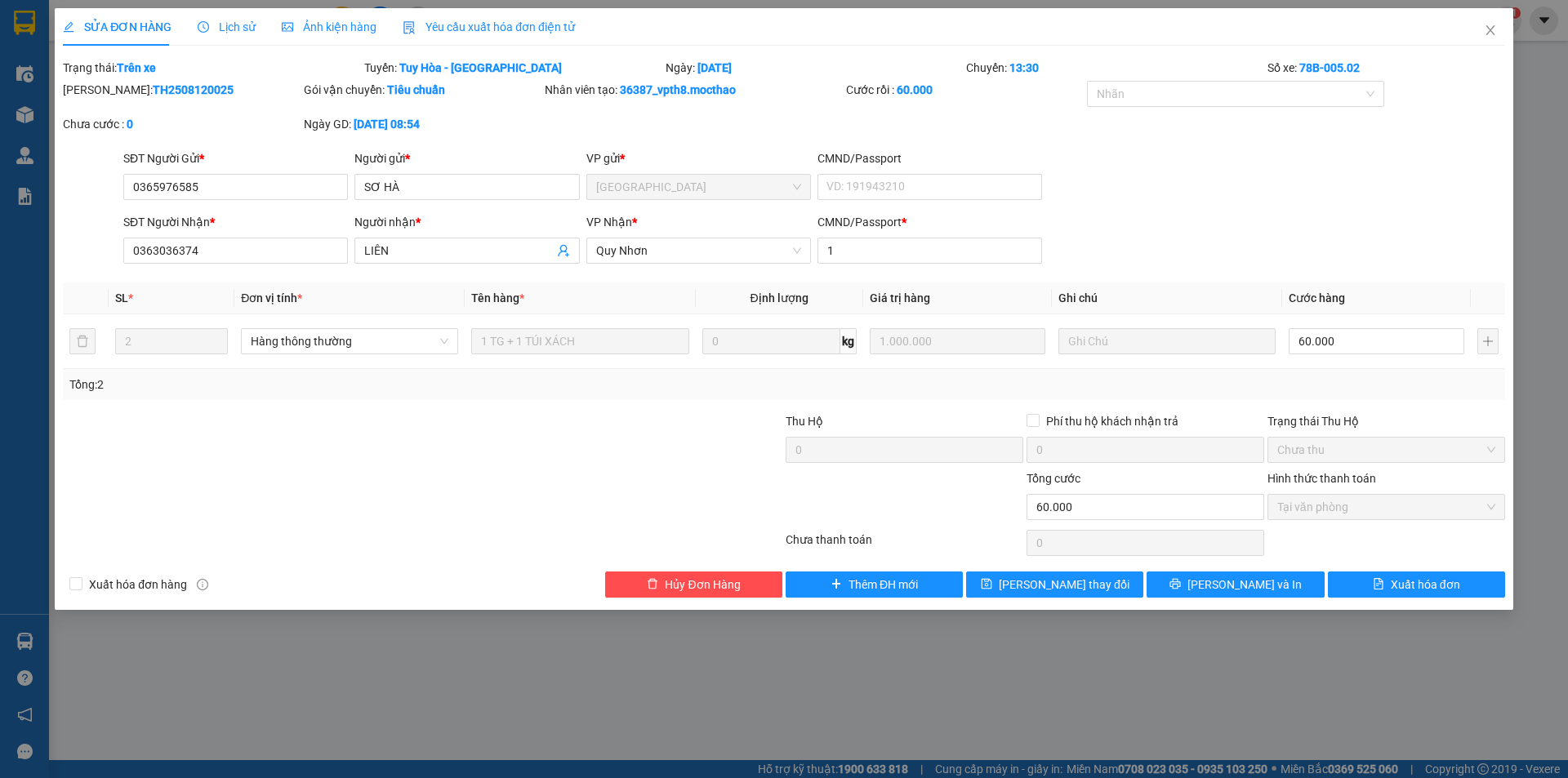
drag, startPoint x: 506, startPoint y: 21, endPoint x: 457, endPoint y: 22, distance: 49.0
click at [506, 21] on span "Yêu cầu xuất hóa đơn điện tử" at bounding box center [489, 27] width 172 height 13
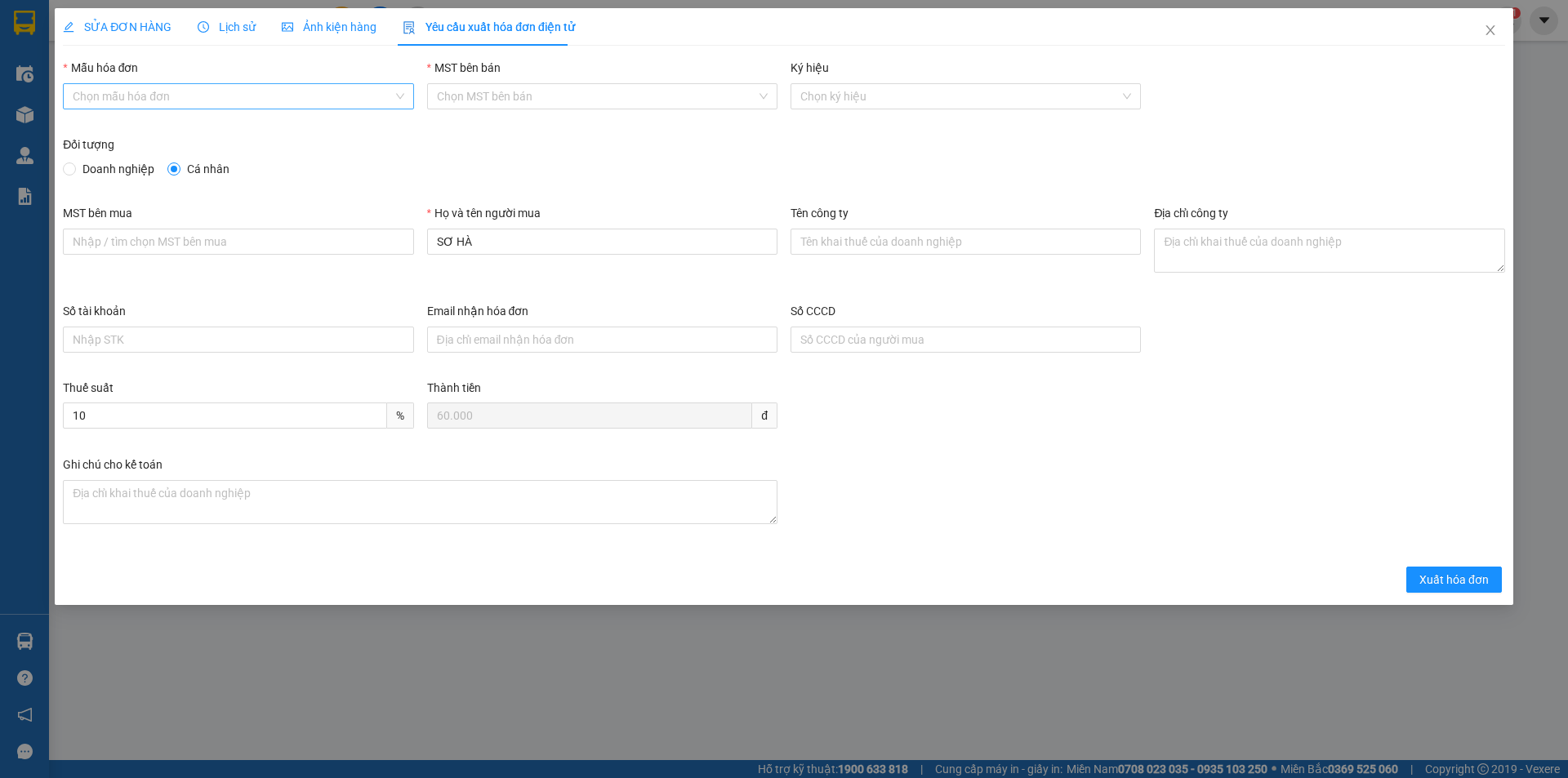
click at [248, 98] on input "Mẫu hóa đơn" at bounding box center [232, 96] width 319 height 25
click at [140, 127] on div "HĐH" at bounding box center [238, 129] width 331 height 18
type input "8"
drag, startPoint x: 453, startPoint y: 238, endPoint x: 396, endPoint y: 239, distance: 57.0
click at [396, 239] on div "MST bên mua Họ và tên người mua SƠ HÀ Tên công ty Địa chỉ công ty" at bounding box center [784, 253] width 1455 height 98
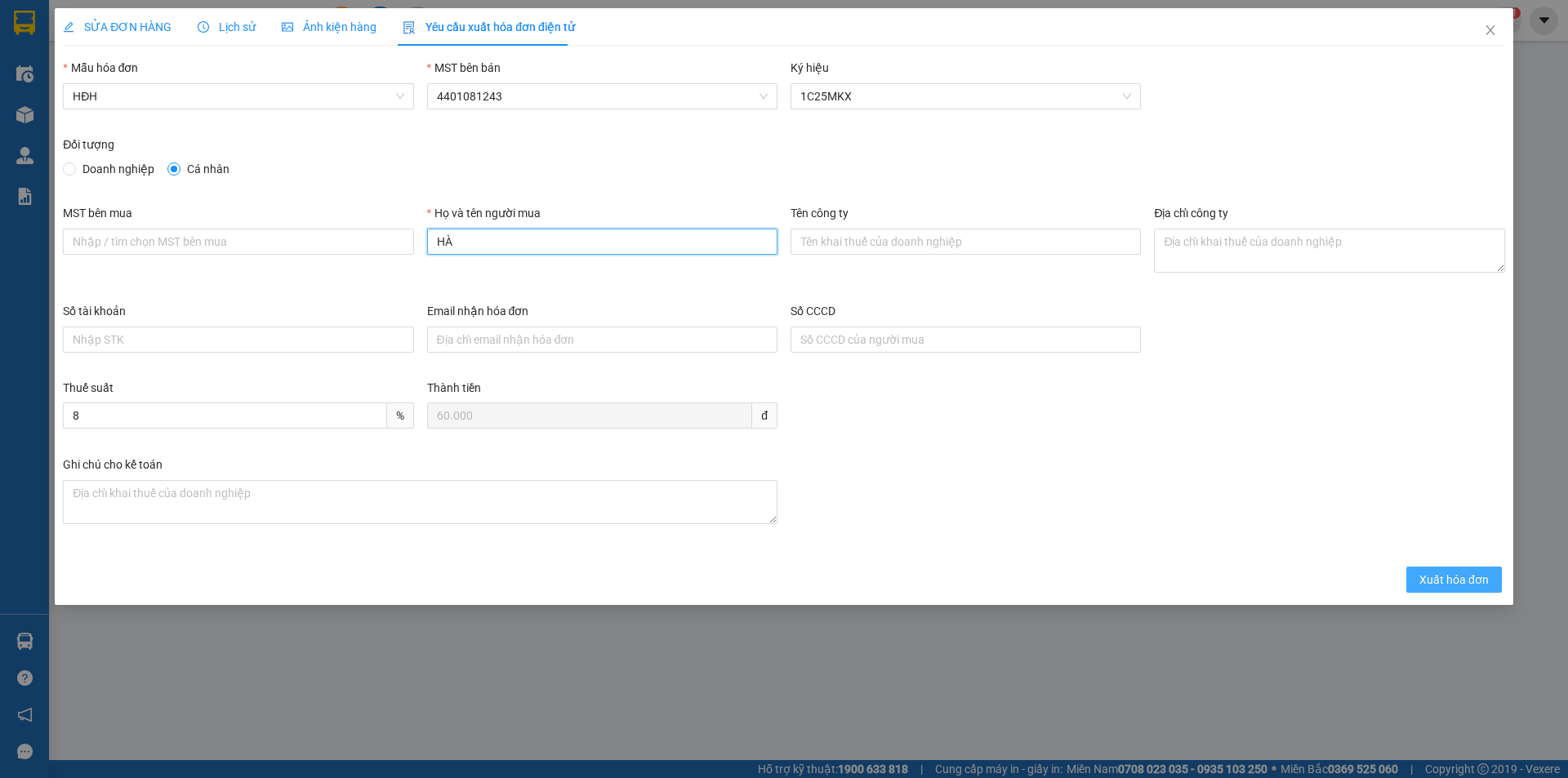
type input "HÀ"
click at [1473, 574] on span "Xuất hóa đơn" at bounding box center [1454, 580] width 70 height 18
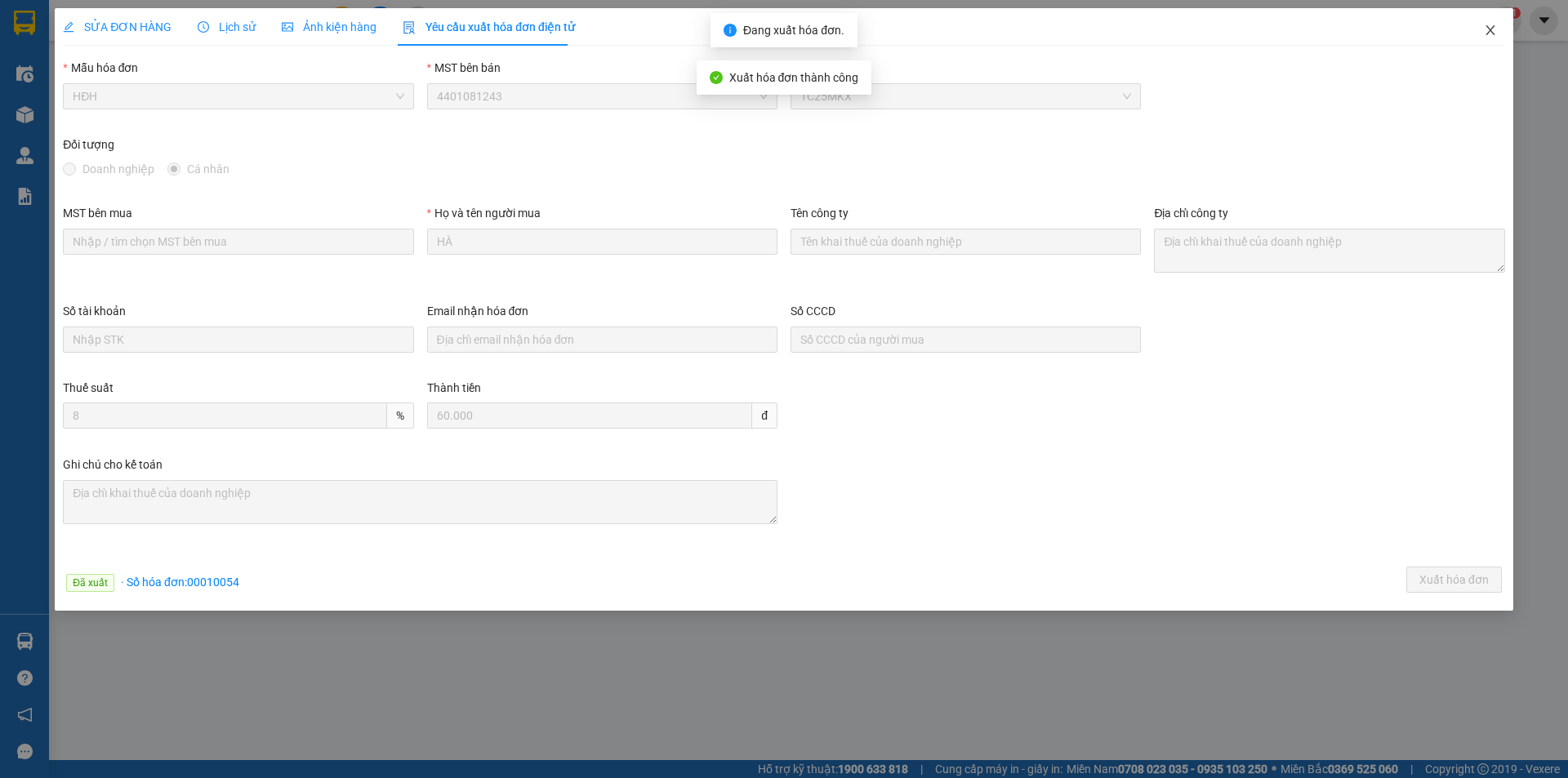
click at [1494, 29] on icon "close" at bounding box center [1490, 31] width 13 height 13
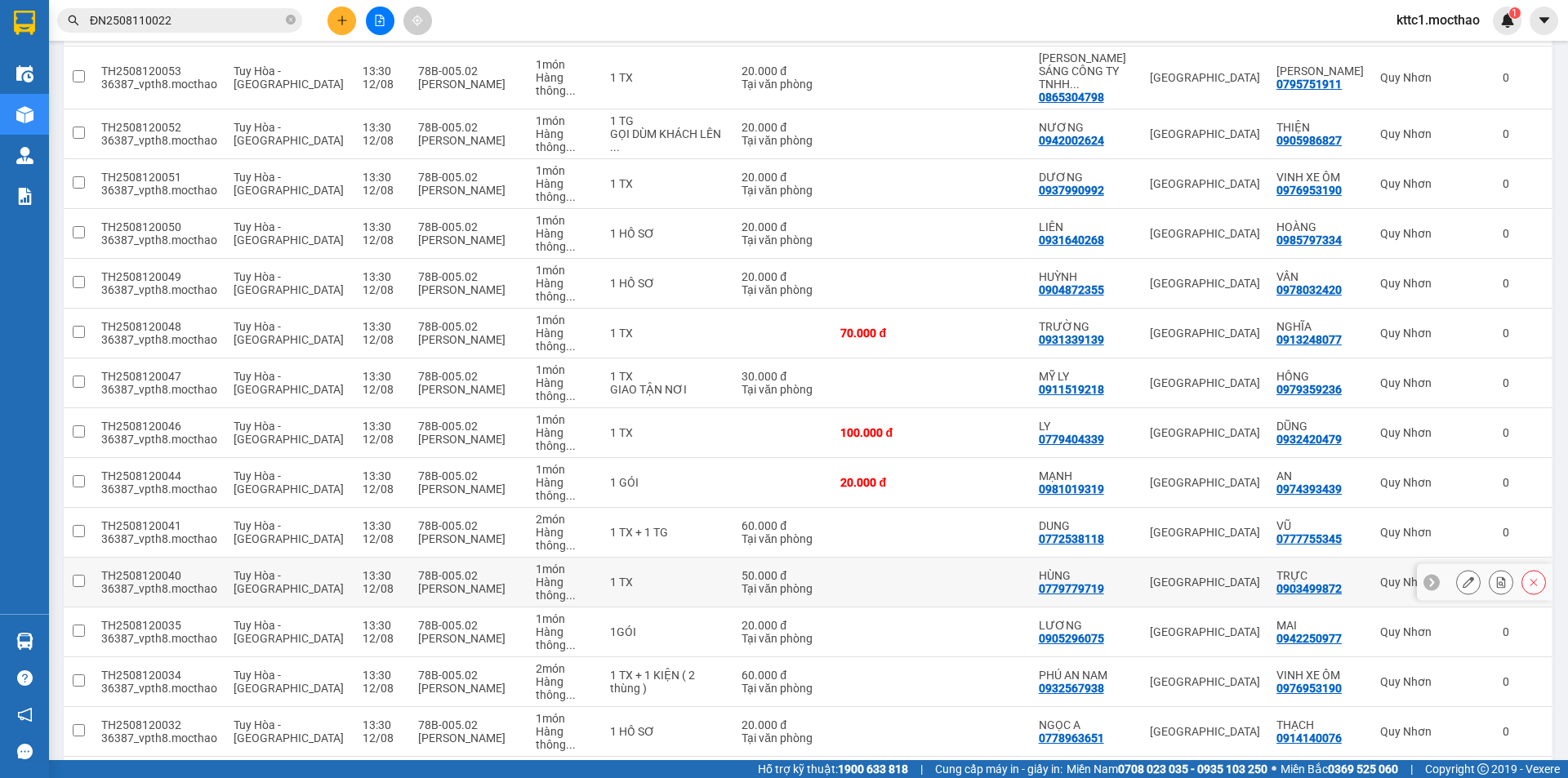
scroll to position [650, 0]
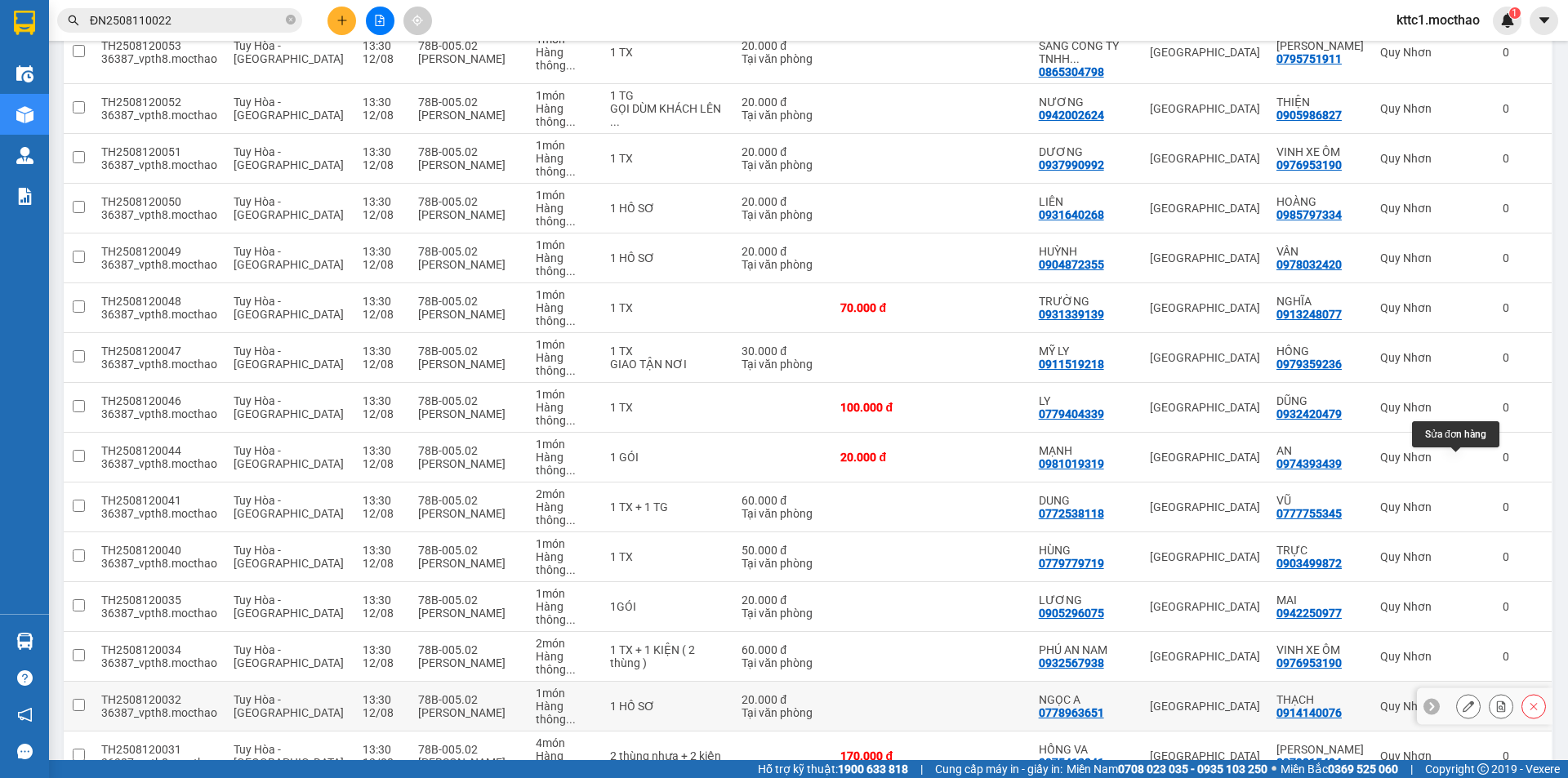
click at [1457, 693] on button at bounding box center [1469, 707] width 23 height 28
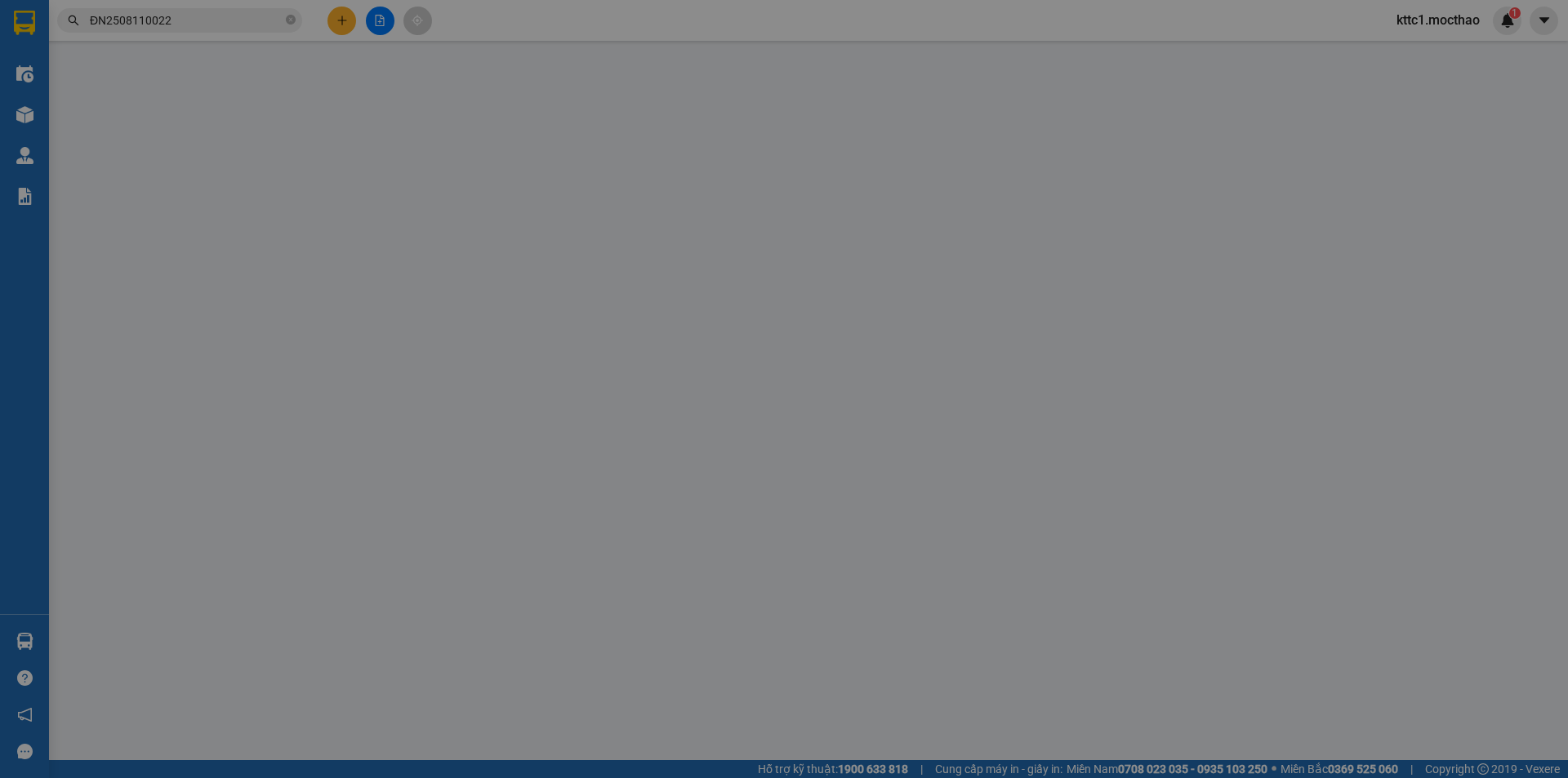
type input "0778963651"
type input "NGỌC A"
type input "0914140076"
type input "THẠCH"
type input "1"
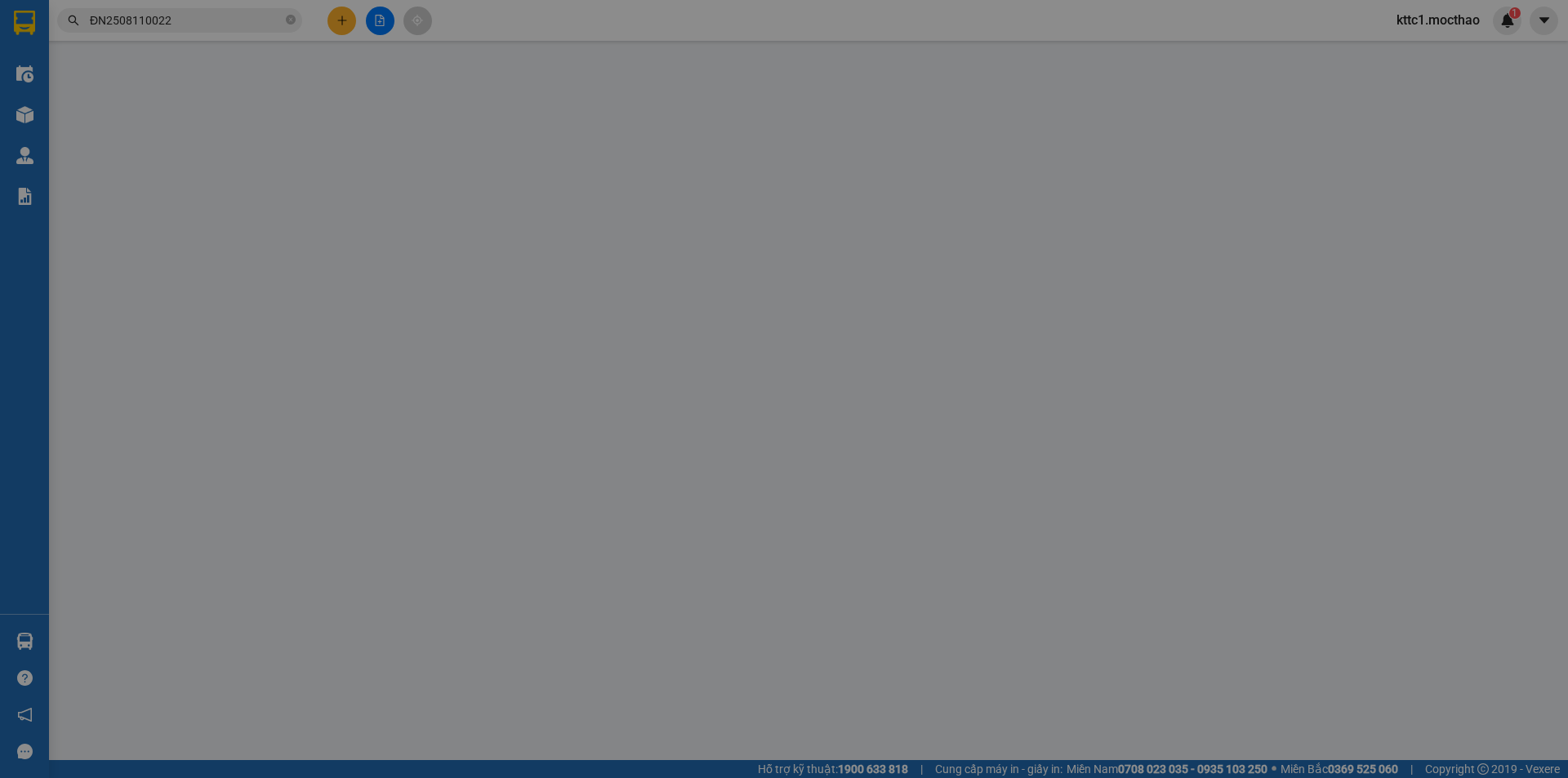
type input "20.000"
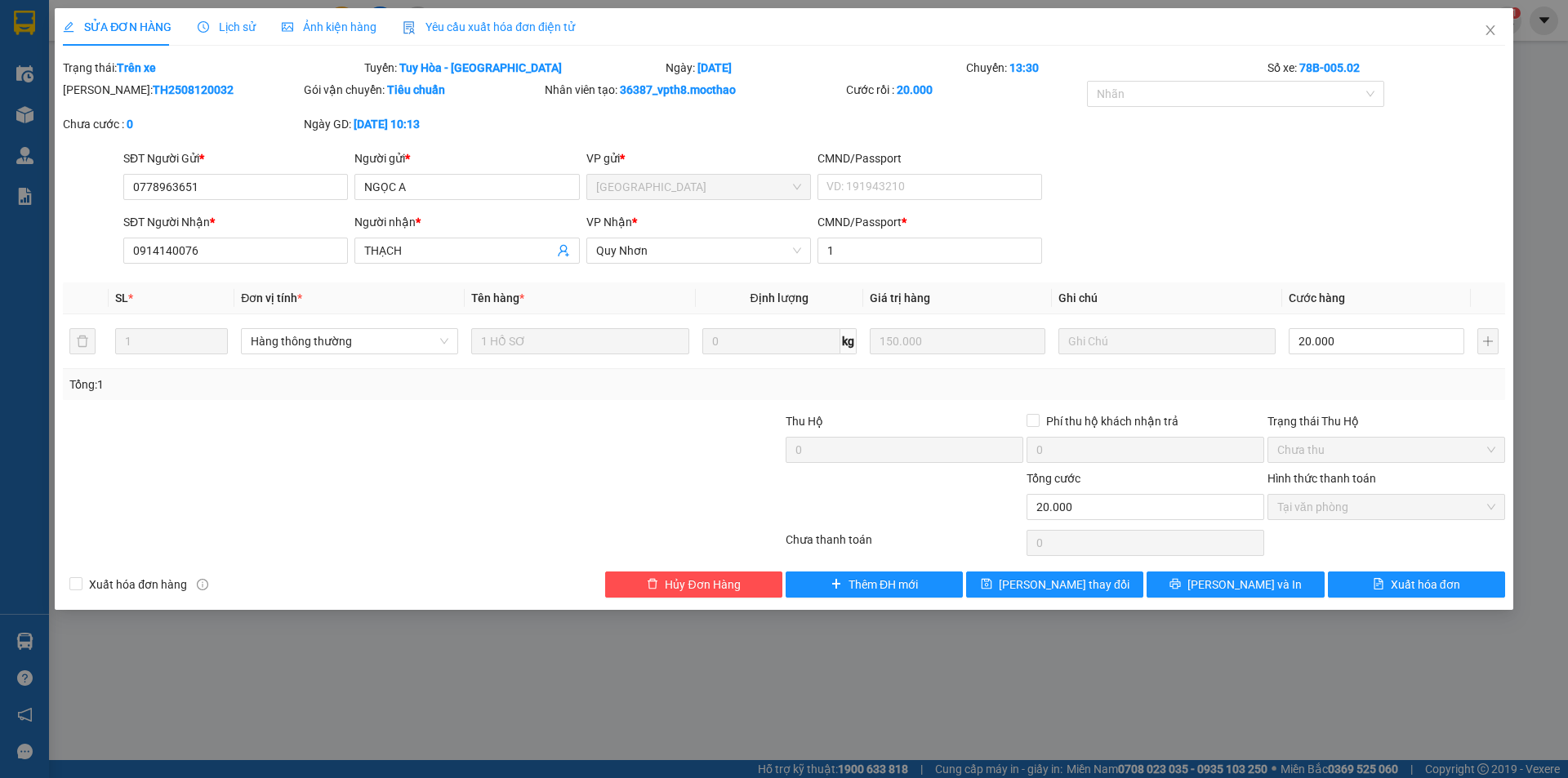
click at [474, 31] on span "Yêu cầu xuất hóa đơn điện tử" at bounding box center [489, 27] width 172 height 13
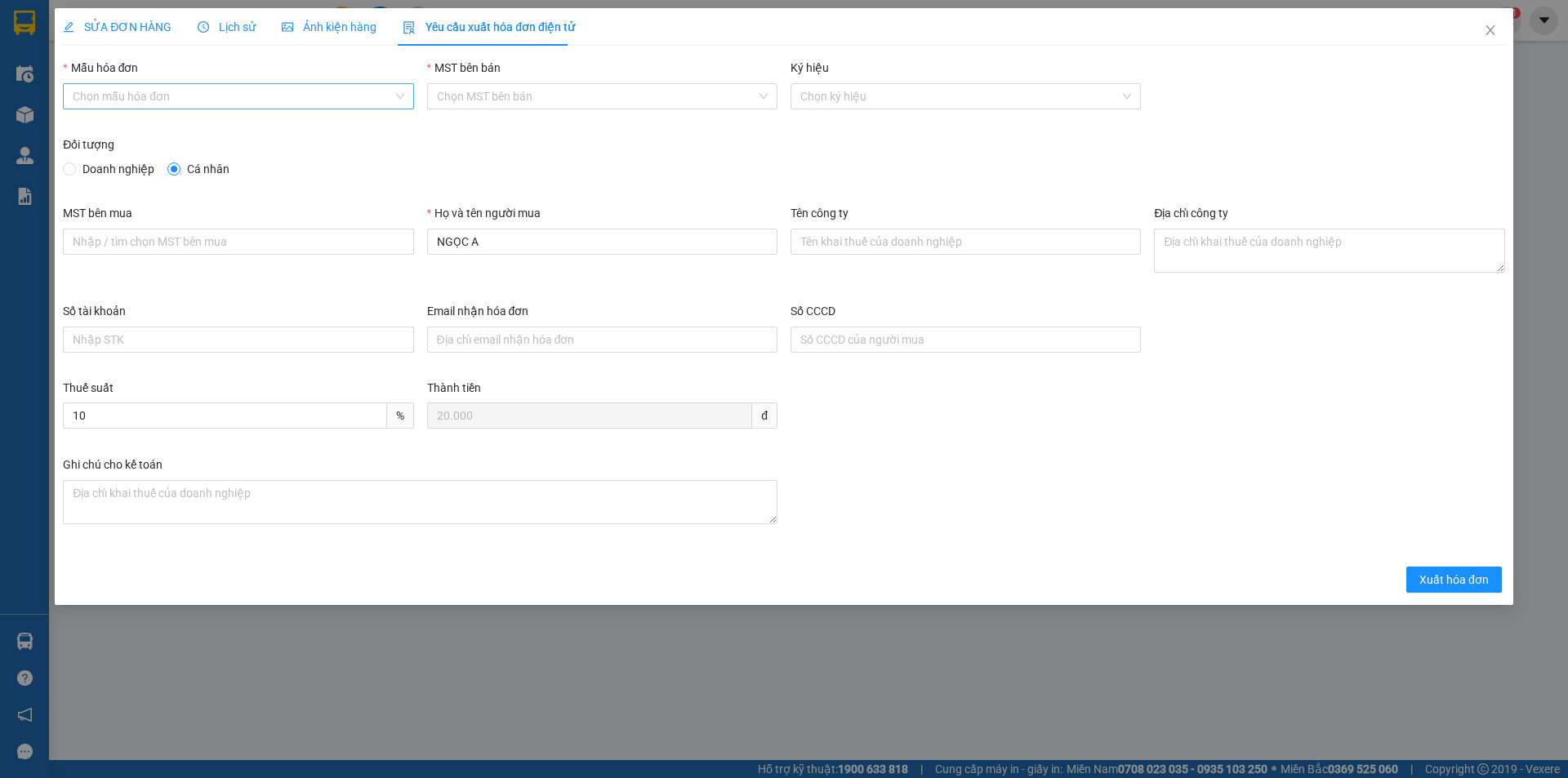
click at [266, 99] on input "Mẫu hóa đơn" at bounding box center [232, 96] width 319 height 25
click at [133, 130] on div "HĐH" at bounding box center [238, 129] width 331 height 18
type input "8"
click at [500, 239] on input "NGỌC A" at bounding box center [602, 242] width 351 height 27
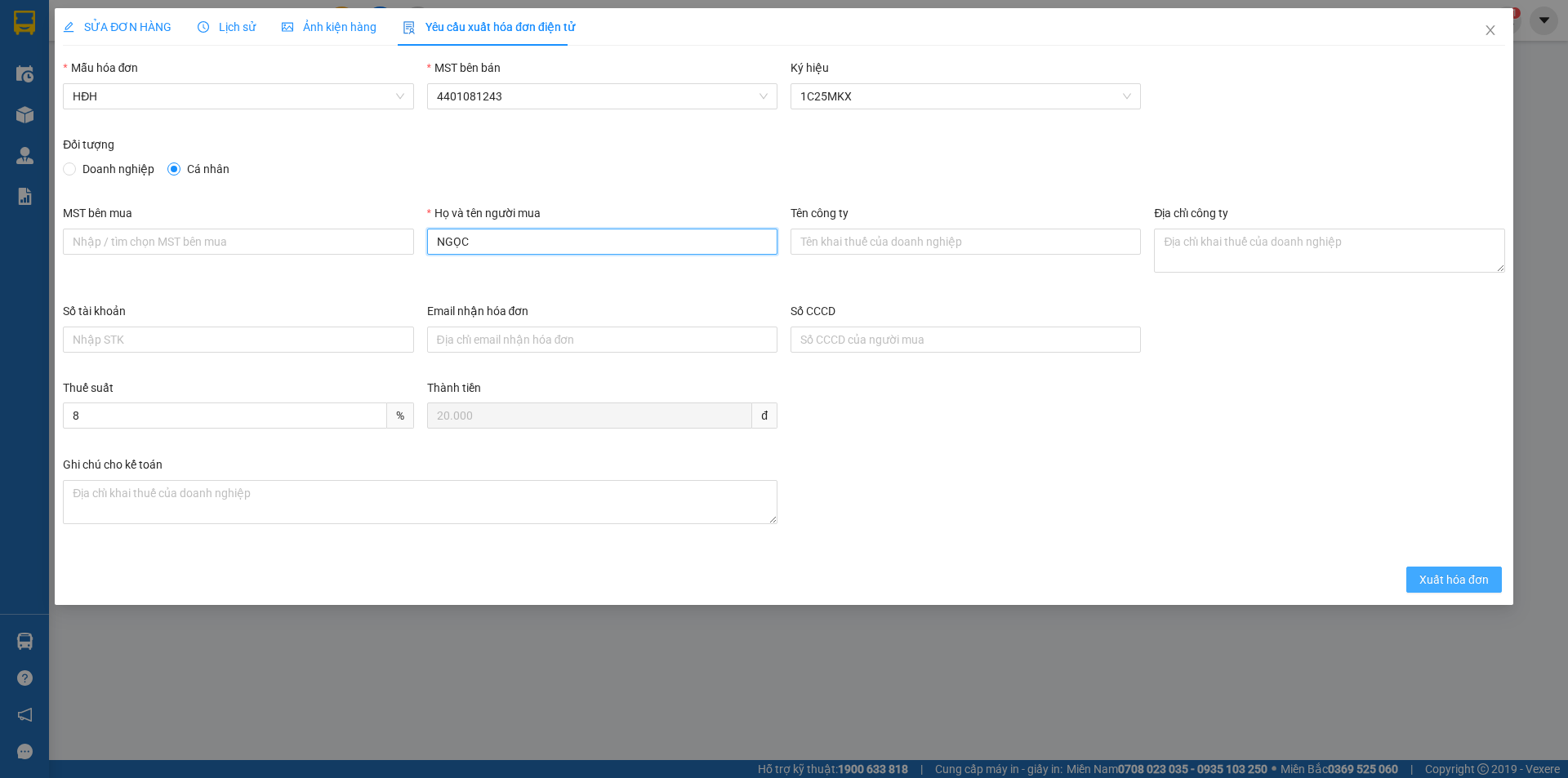
type input "NGỌC"
click at [1435, 573] on span "Xuất hóa đơn" at bounding box center [1454, 580] width 70 height 18
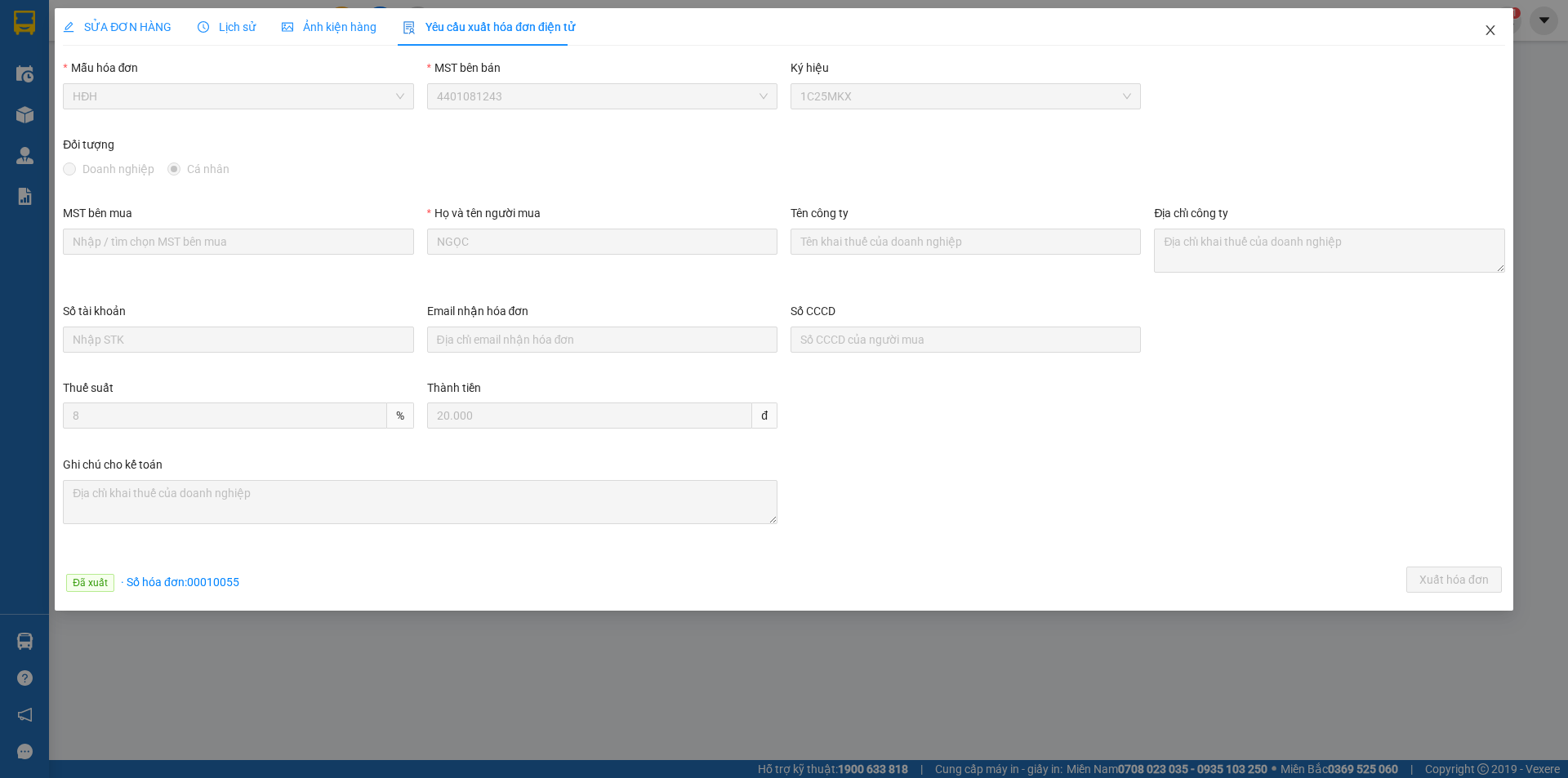
click at [1494, 30] on icon "close" at bounding box center [1490, 31] width 13 height 13
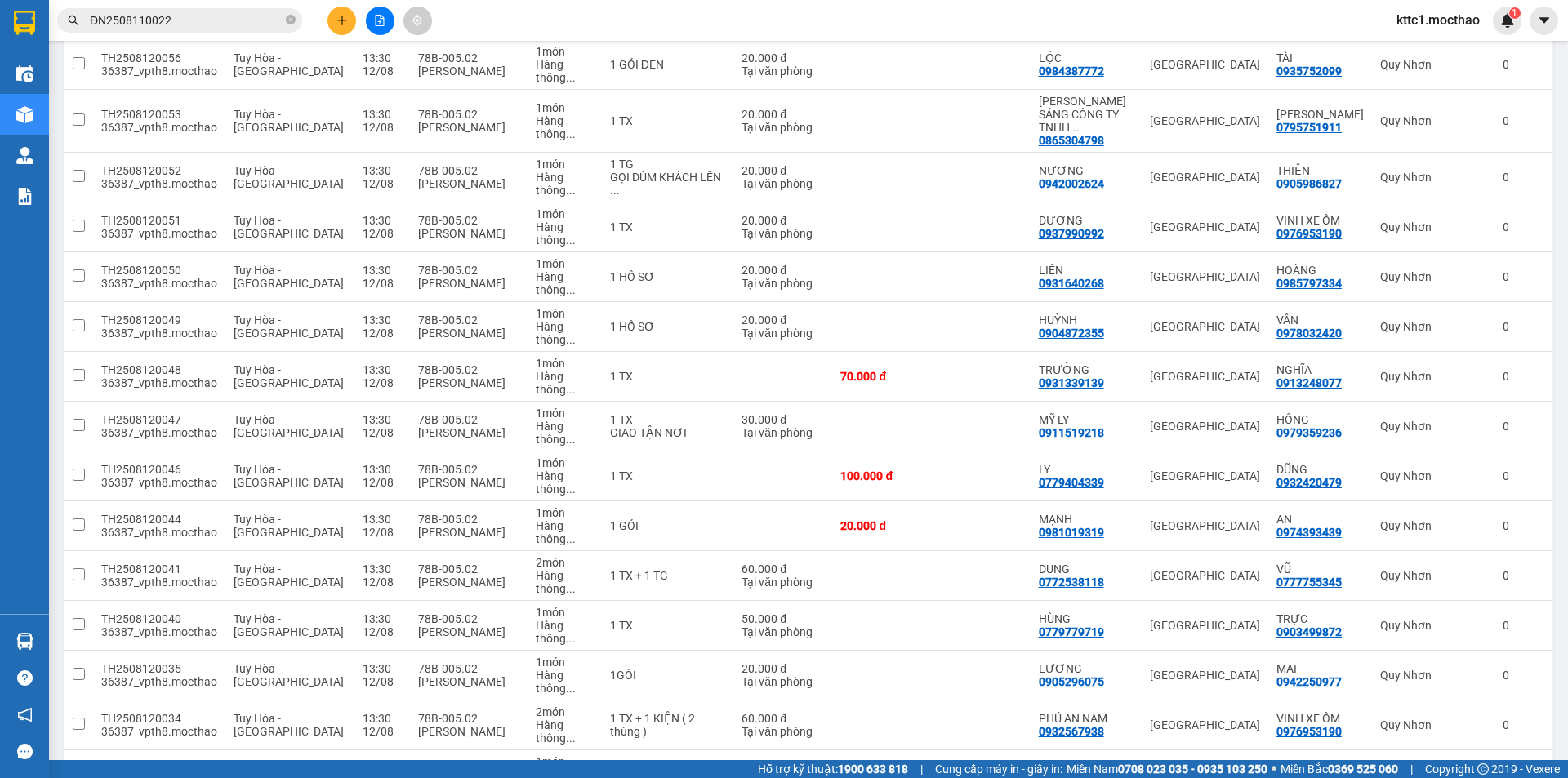
scroll to position [650, 0]
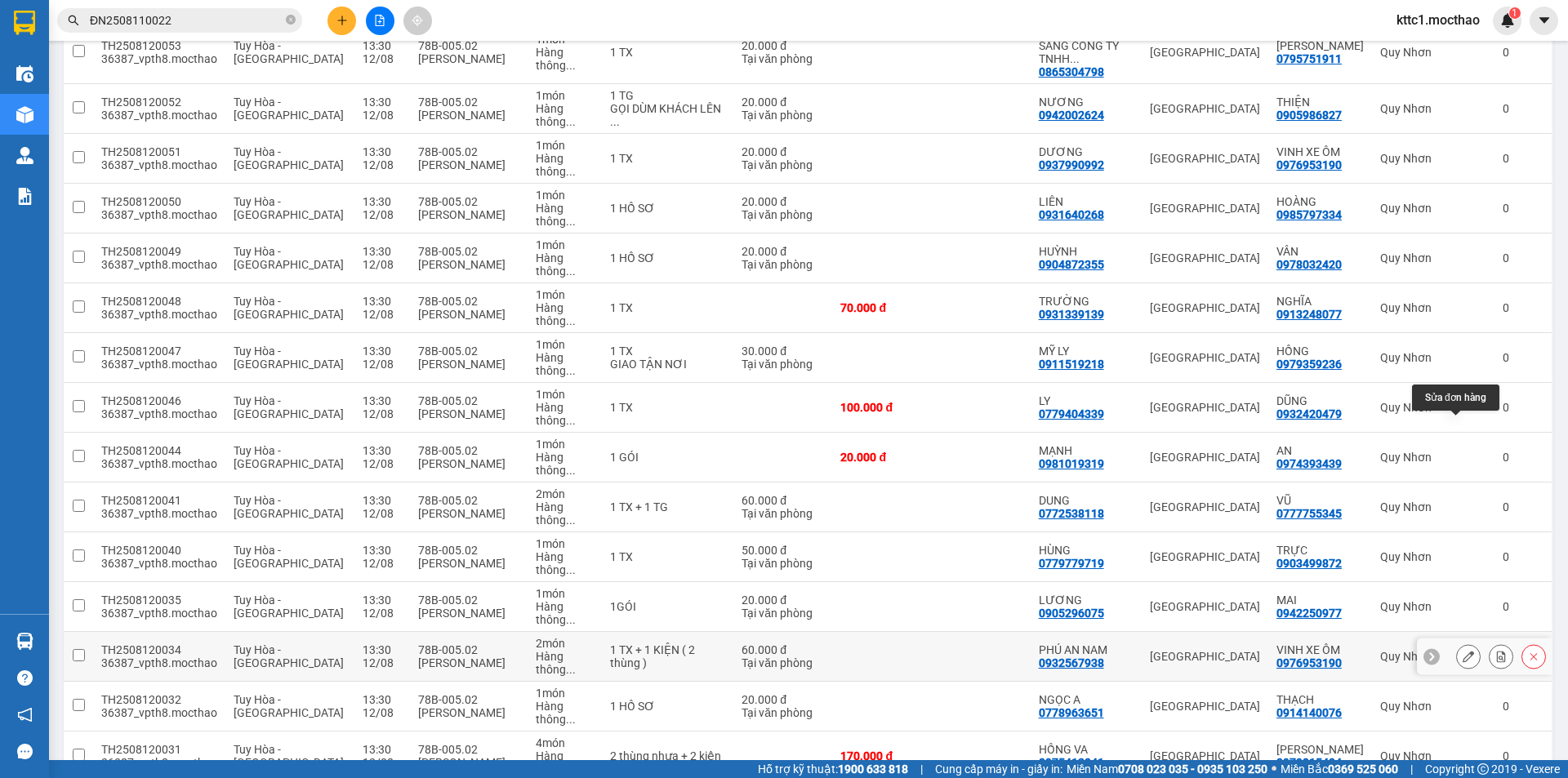
click at [1463, 650] on icon at bounding box center [1469, 656] width 12 height 12
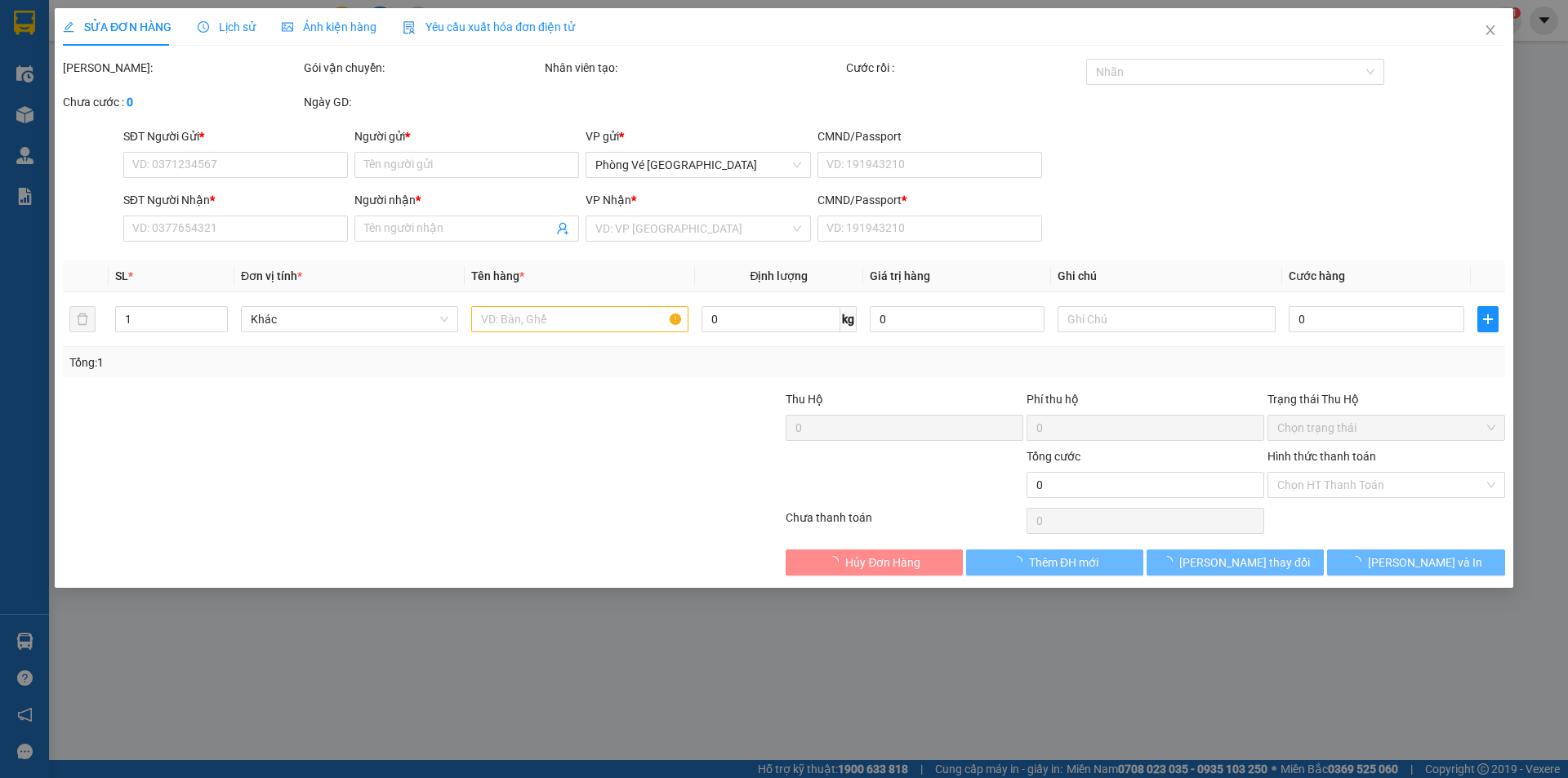
type input "0932567938"
type input "PHÚ AN NAM"
type input "0976953190"
type input "VINH XE ÔM"
type input "1"
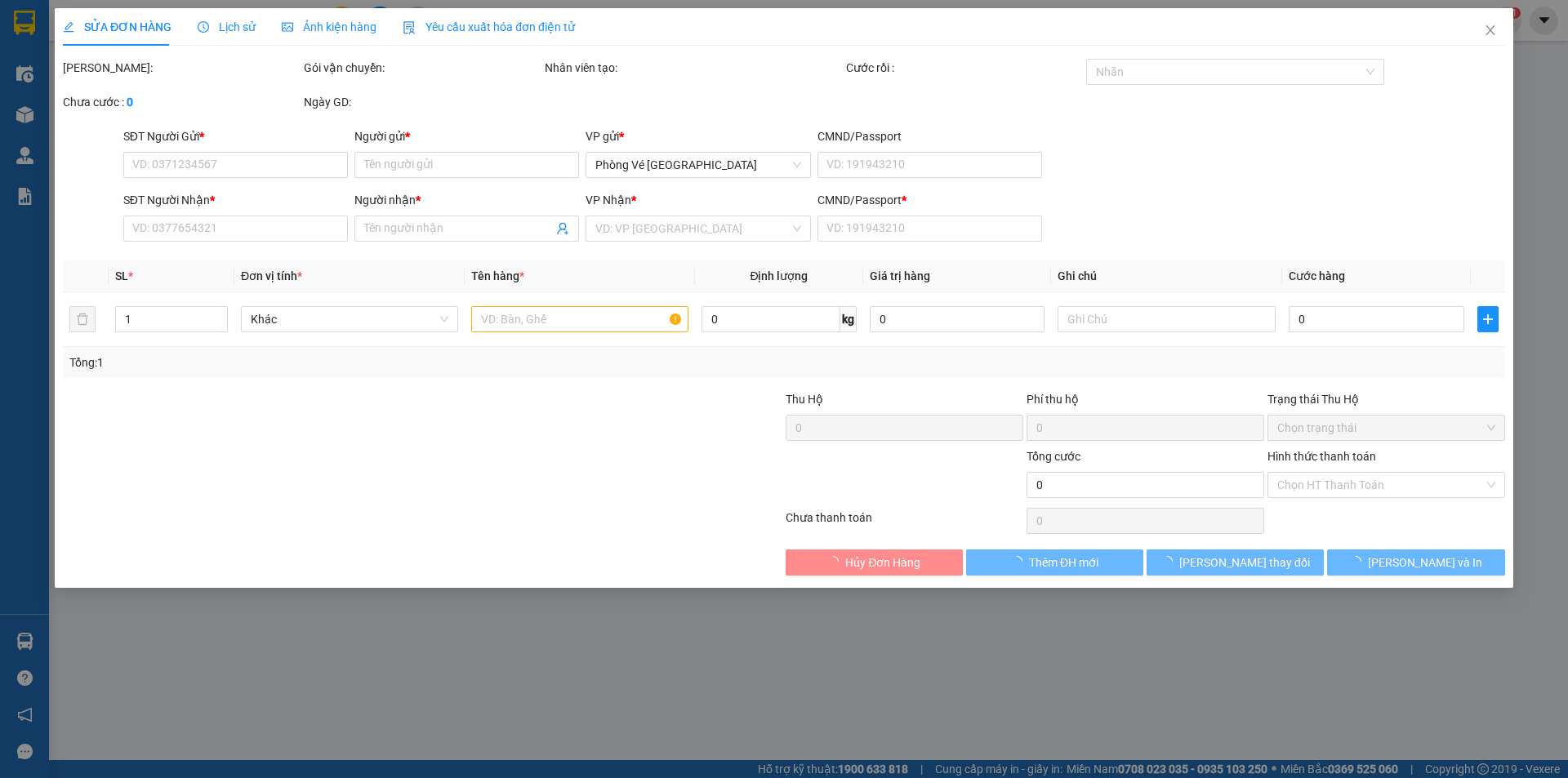
type input "60.000"
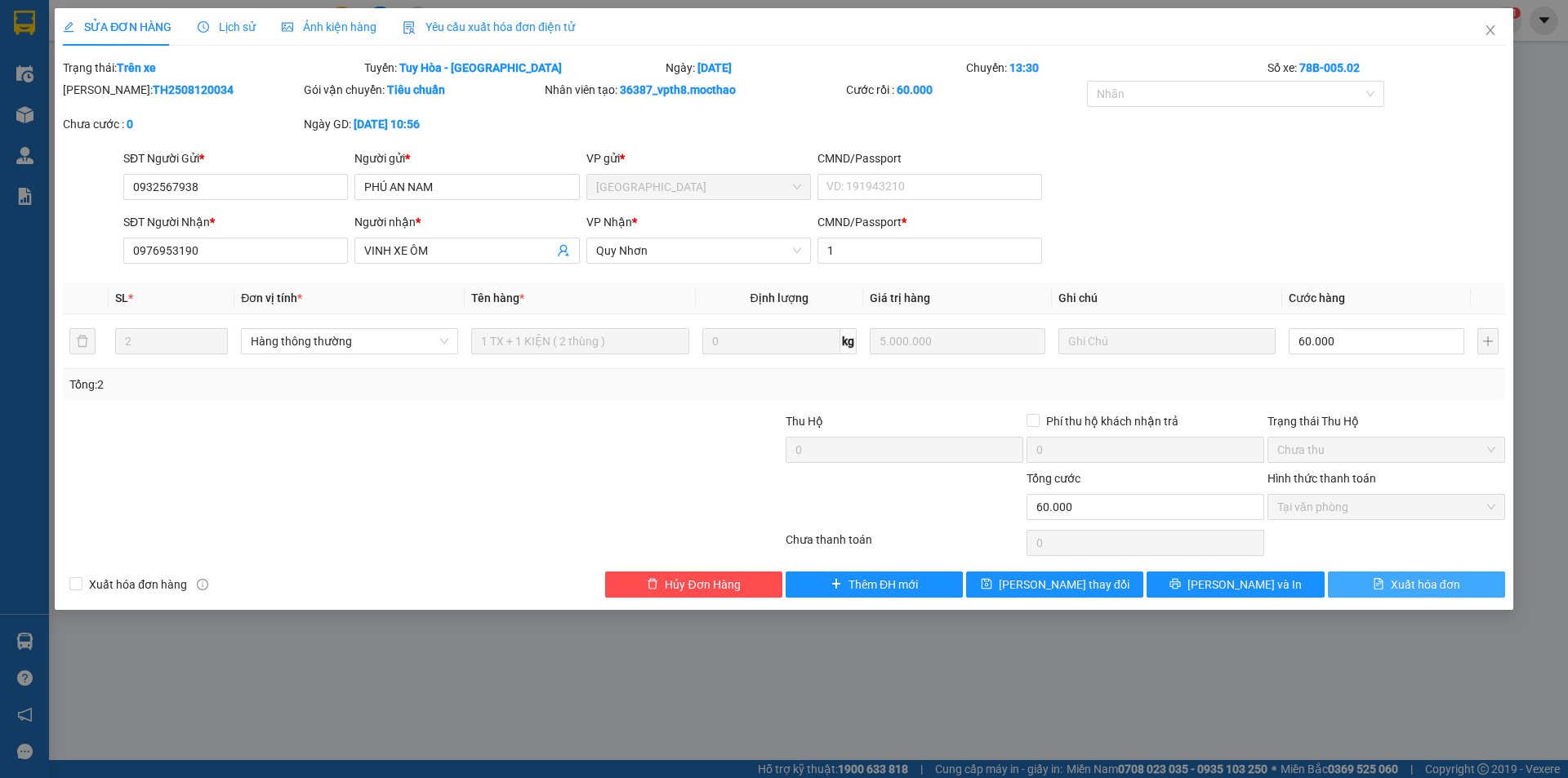
click at [1428, 593] on button "Xuất hóa đơn" at bounding box center [1416, 585] width 177 height 27
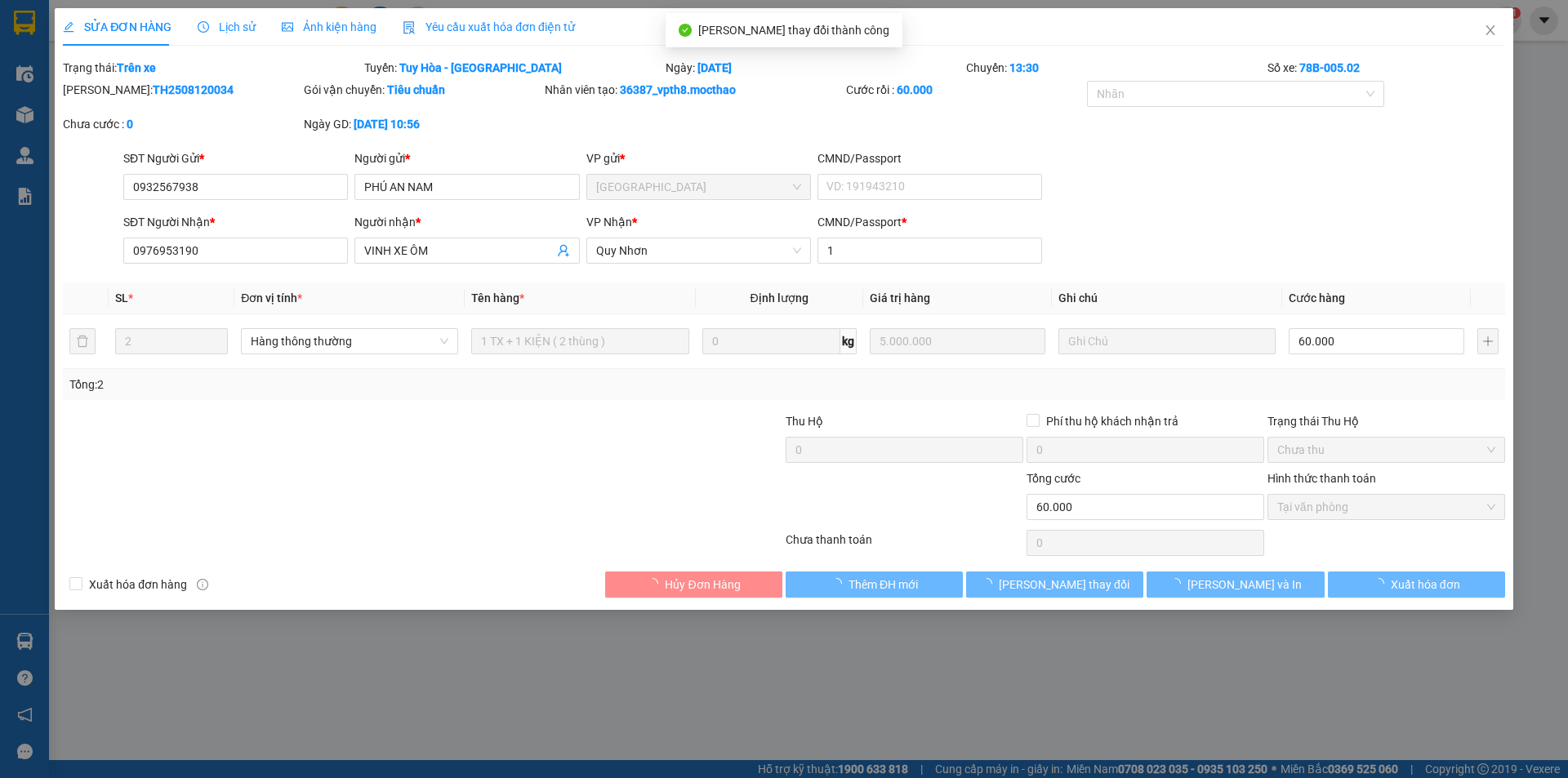
checkbox input "true"
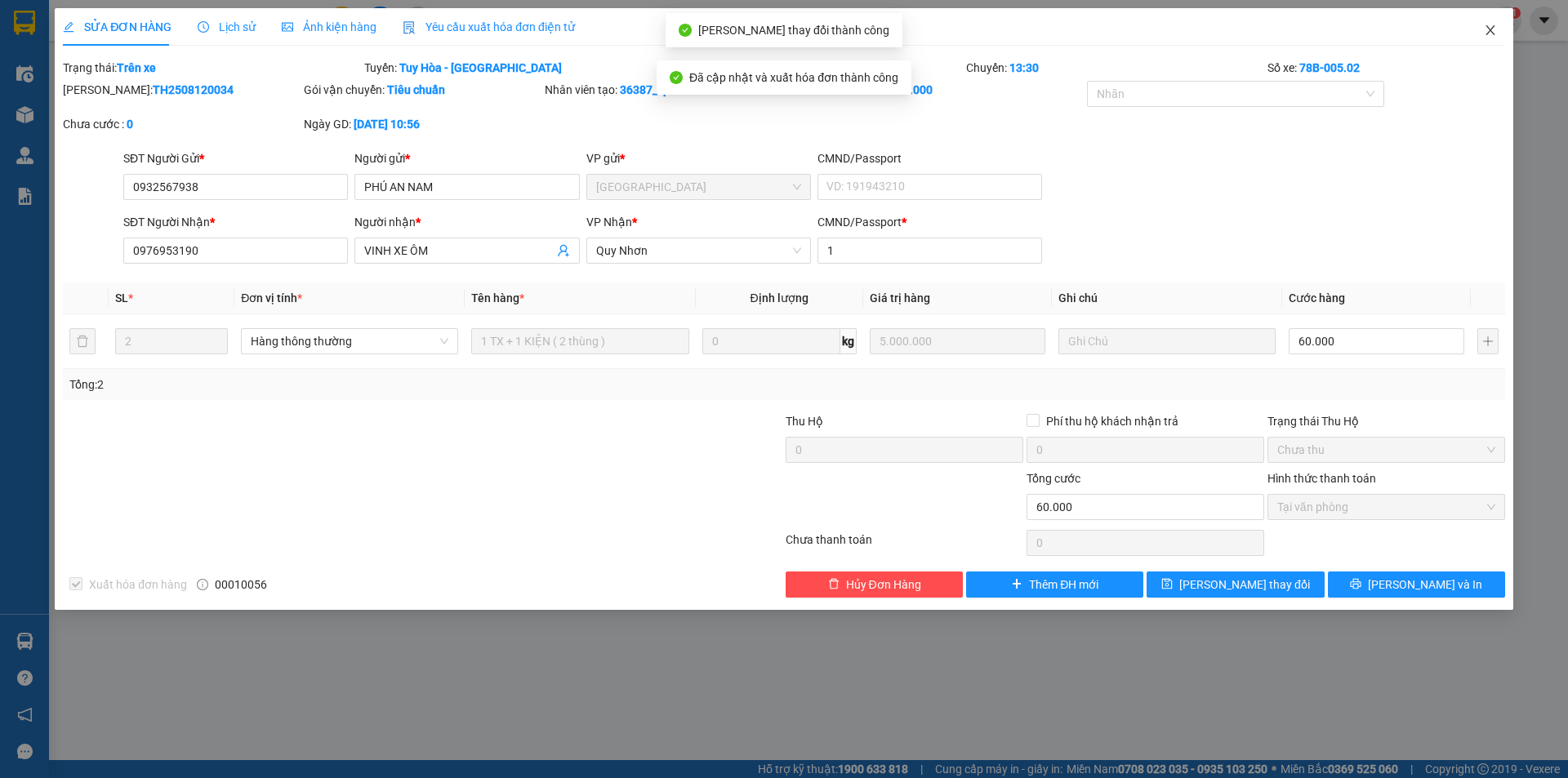
click at [1487, 31] on icon "close" at bounding box center [1490, 31] width 13 height 13
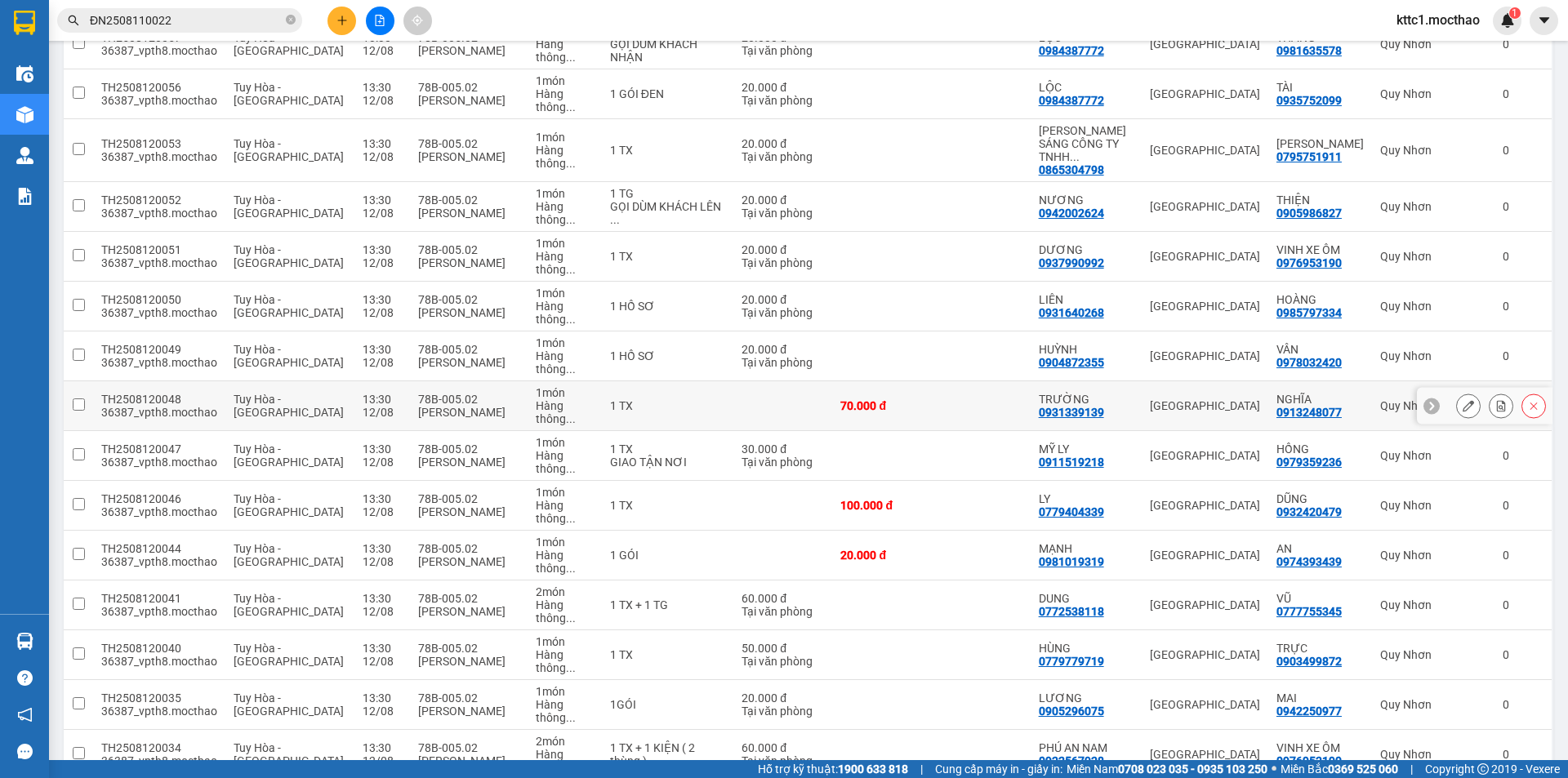
scroll to position [650, 0]
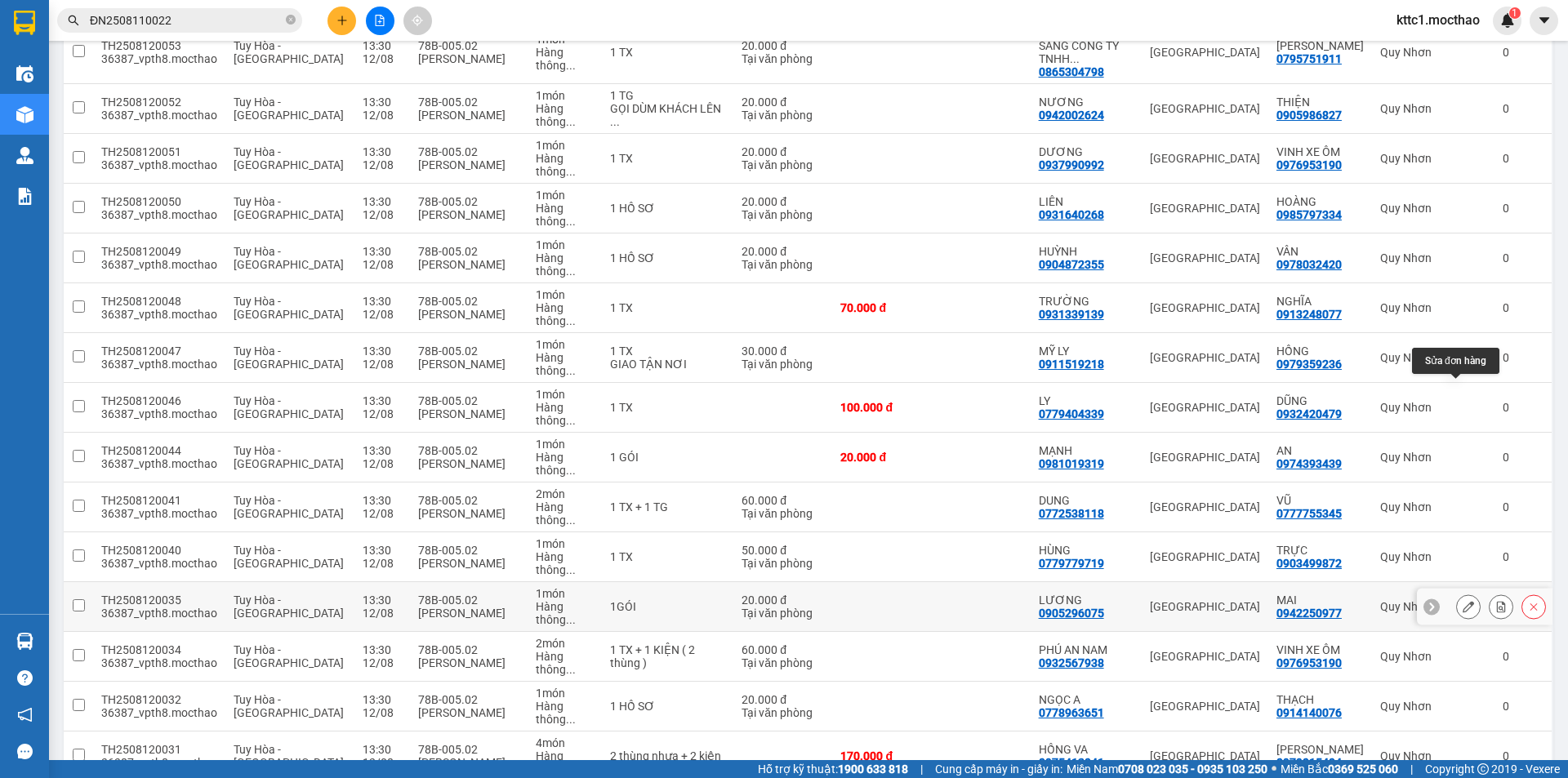
click at [1463, 601] on icon at bounding box center [1469, 606] width 12 height 12
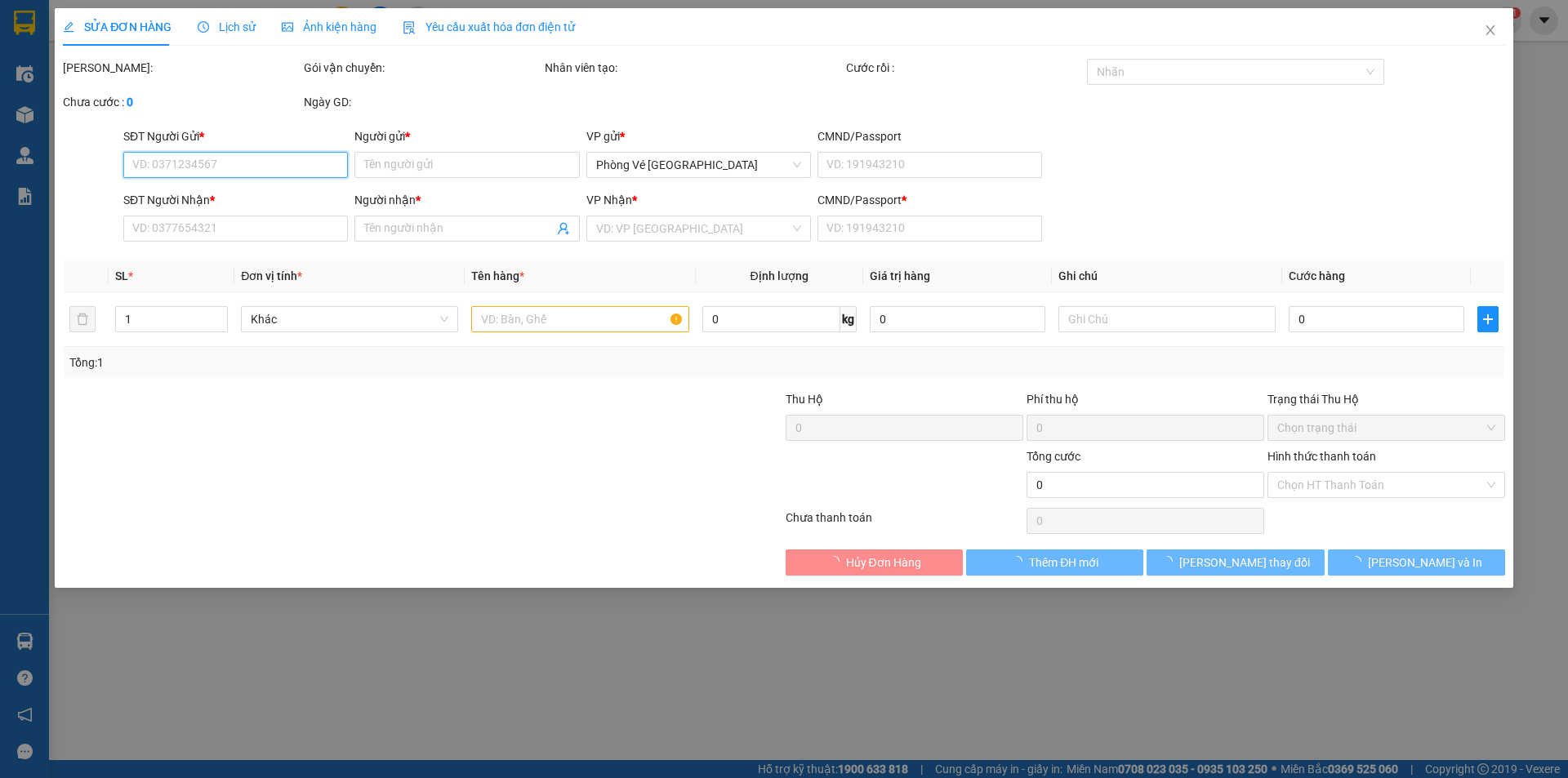
type input "0905296075"
type input "LƯƠNG"
type input "0942250977"
type input "MAI"
type input "1"
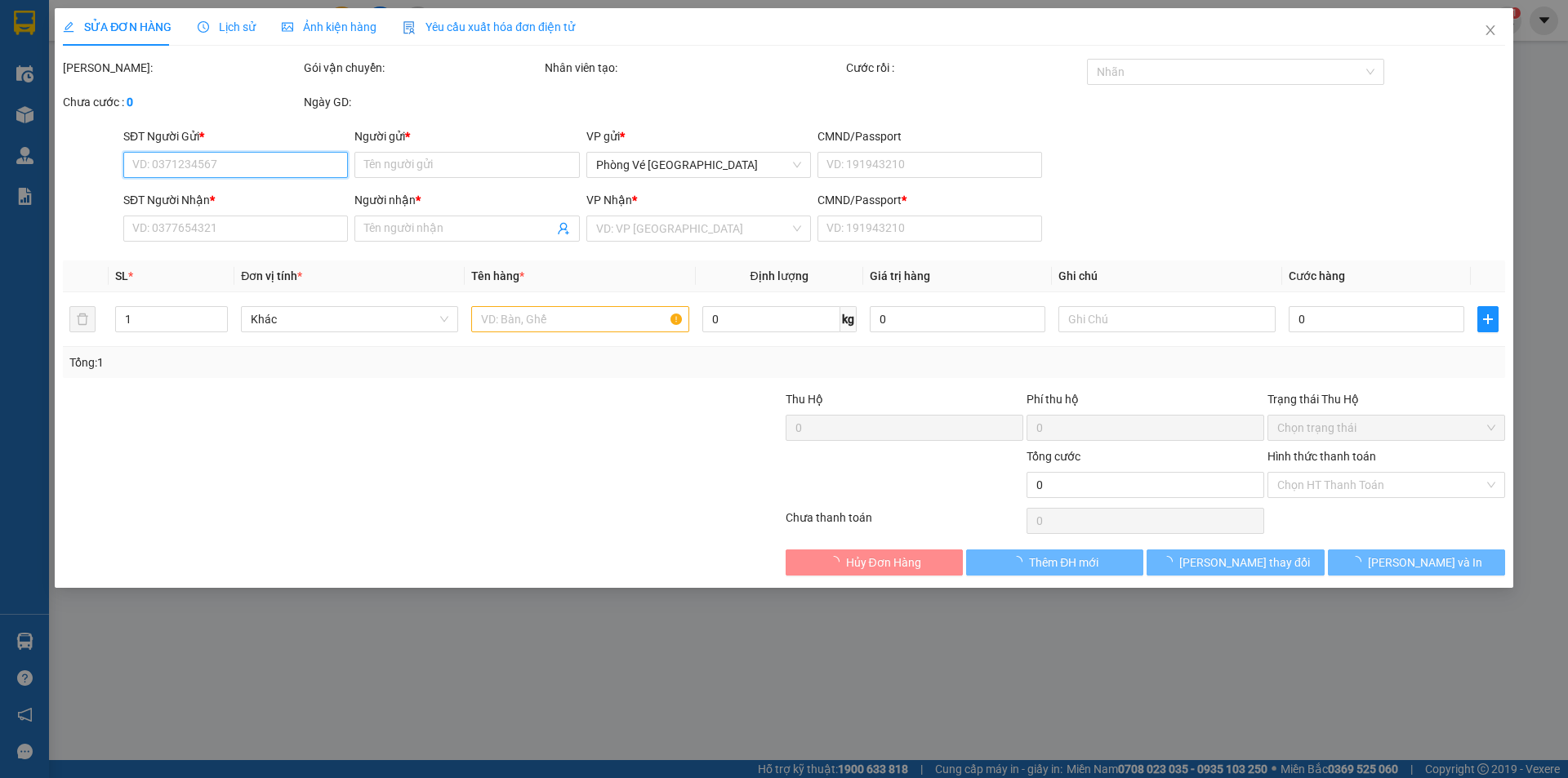
type input "20.000"
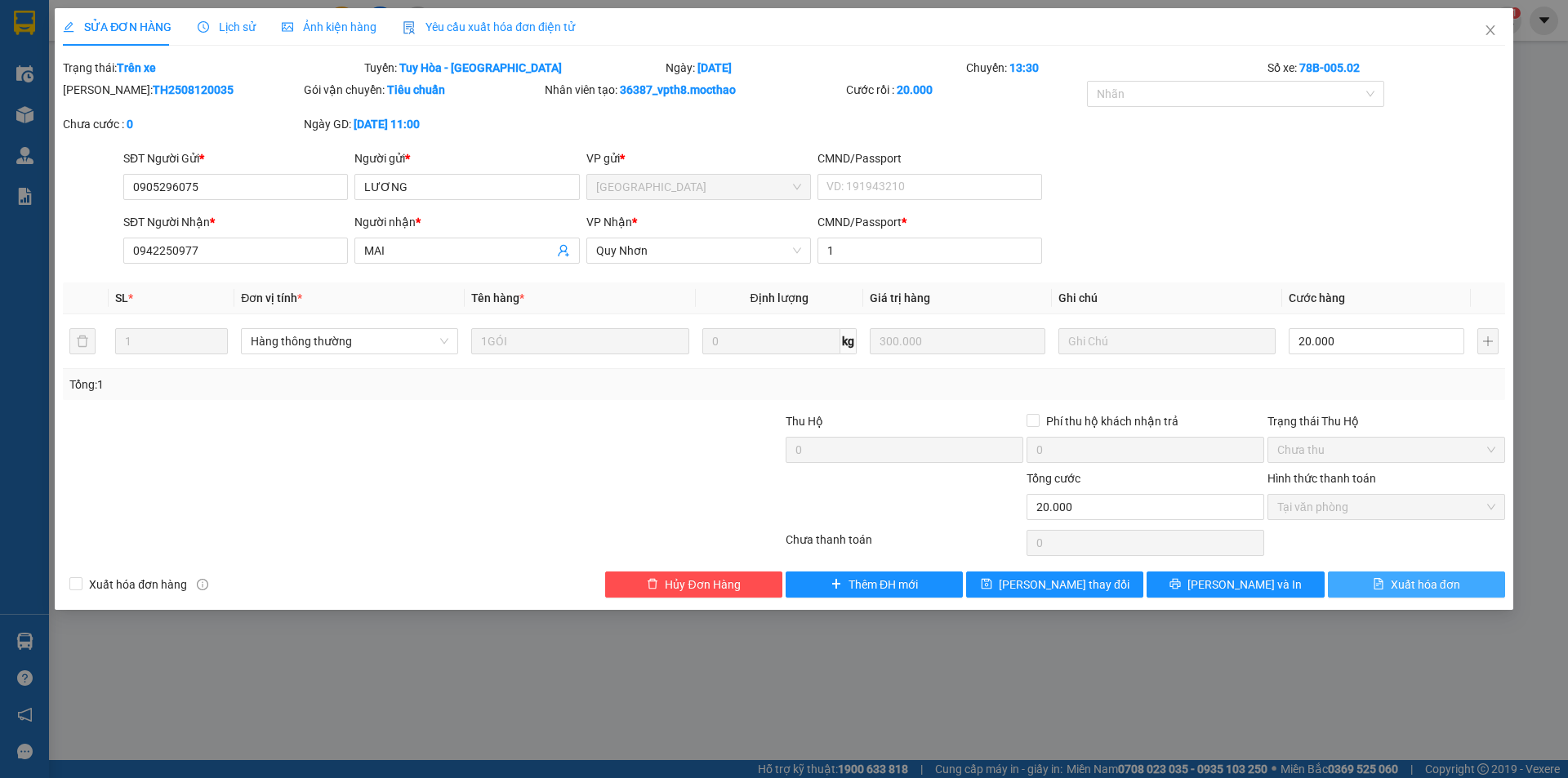
drag, startPoint x: 1416, startPoint y: 587, endPoint x: 1446, endPoint y: 515, distance: 78.0
click at [1416, 587] on span "Xuất hóa đơn" at bounding box center [1425, 585] width 70 height 18
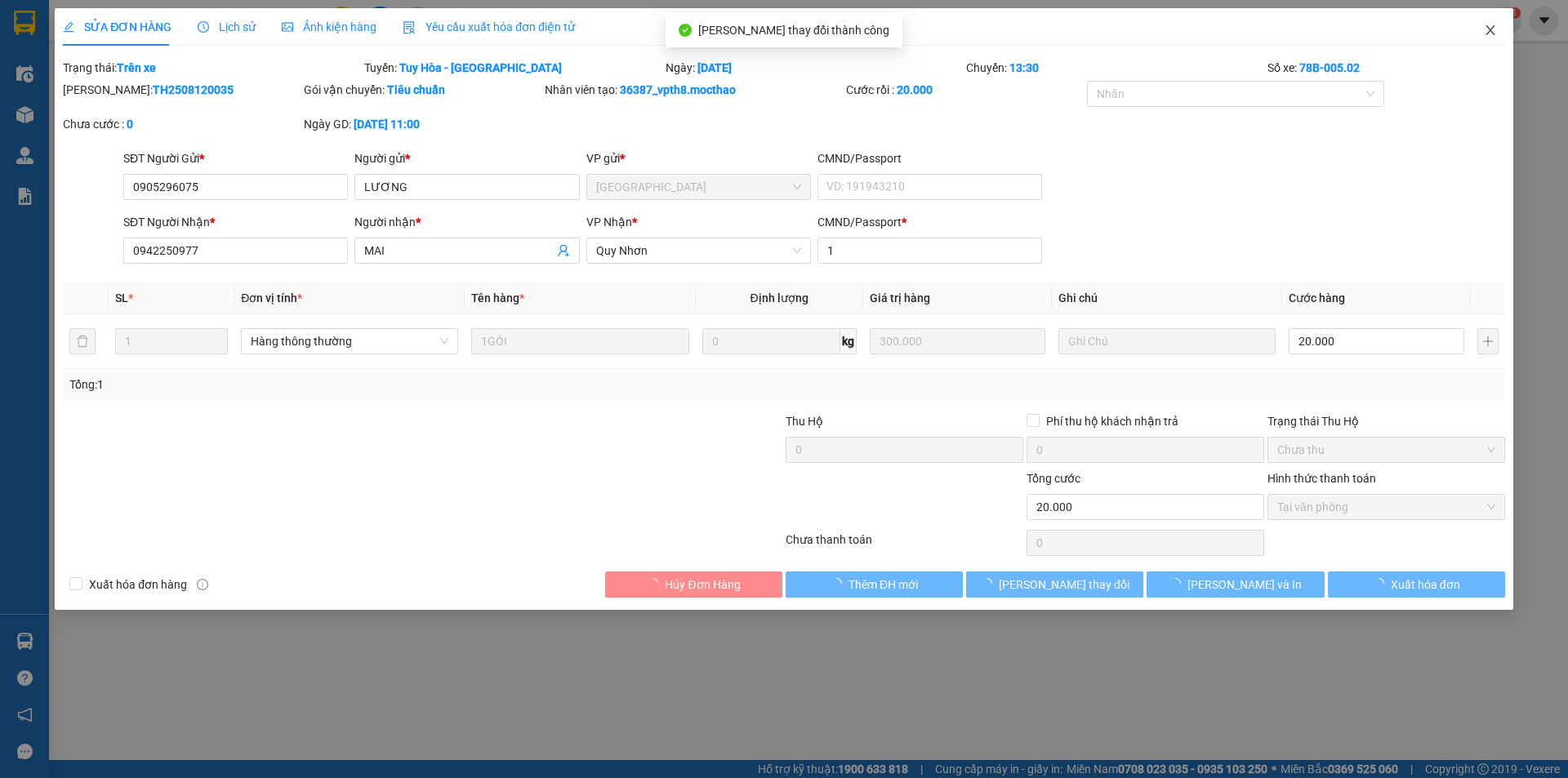
checkbox input "true"
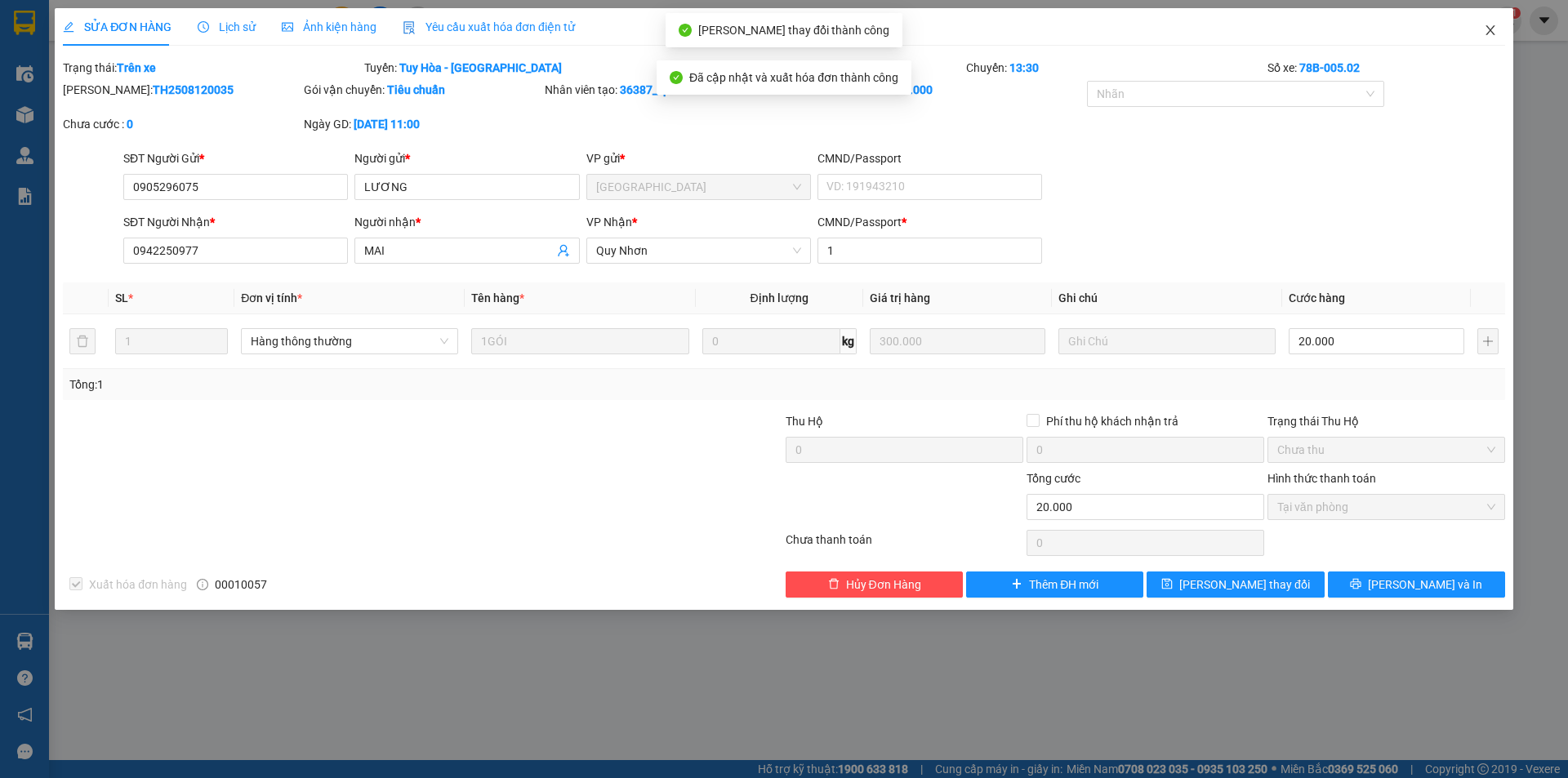
click at [1491, 30] on icon "close" at bounding box center [1489, 31] width 9 height 10
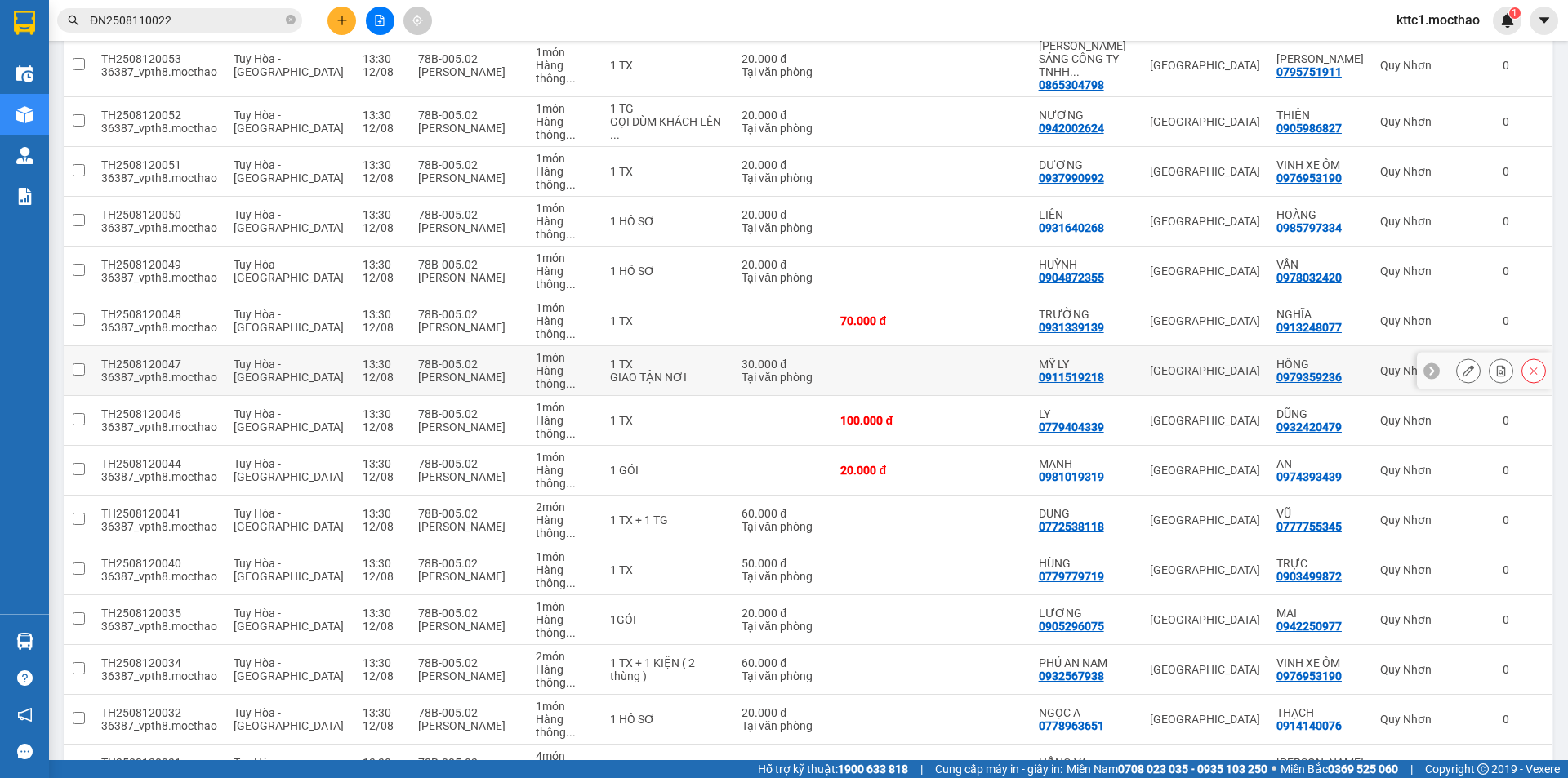
scroll to position [650, 0]
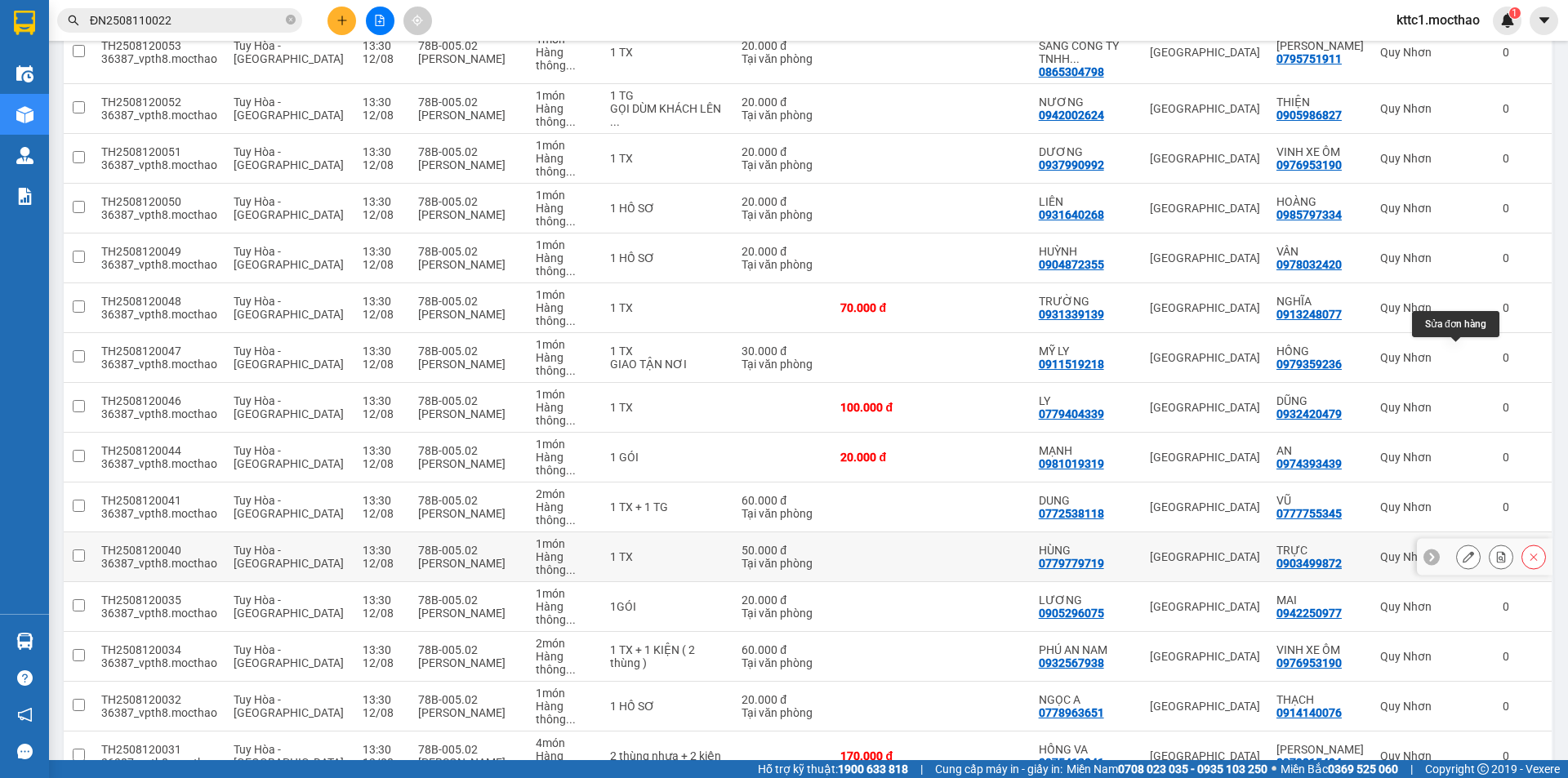
click at [1457, 543] on button at bounding box center [1469, 557] width 23 height 28
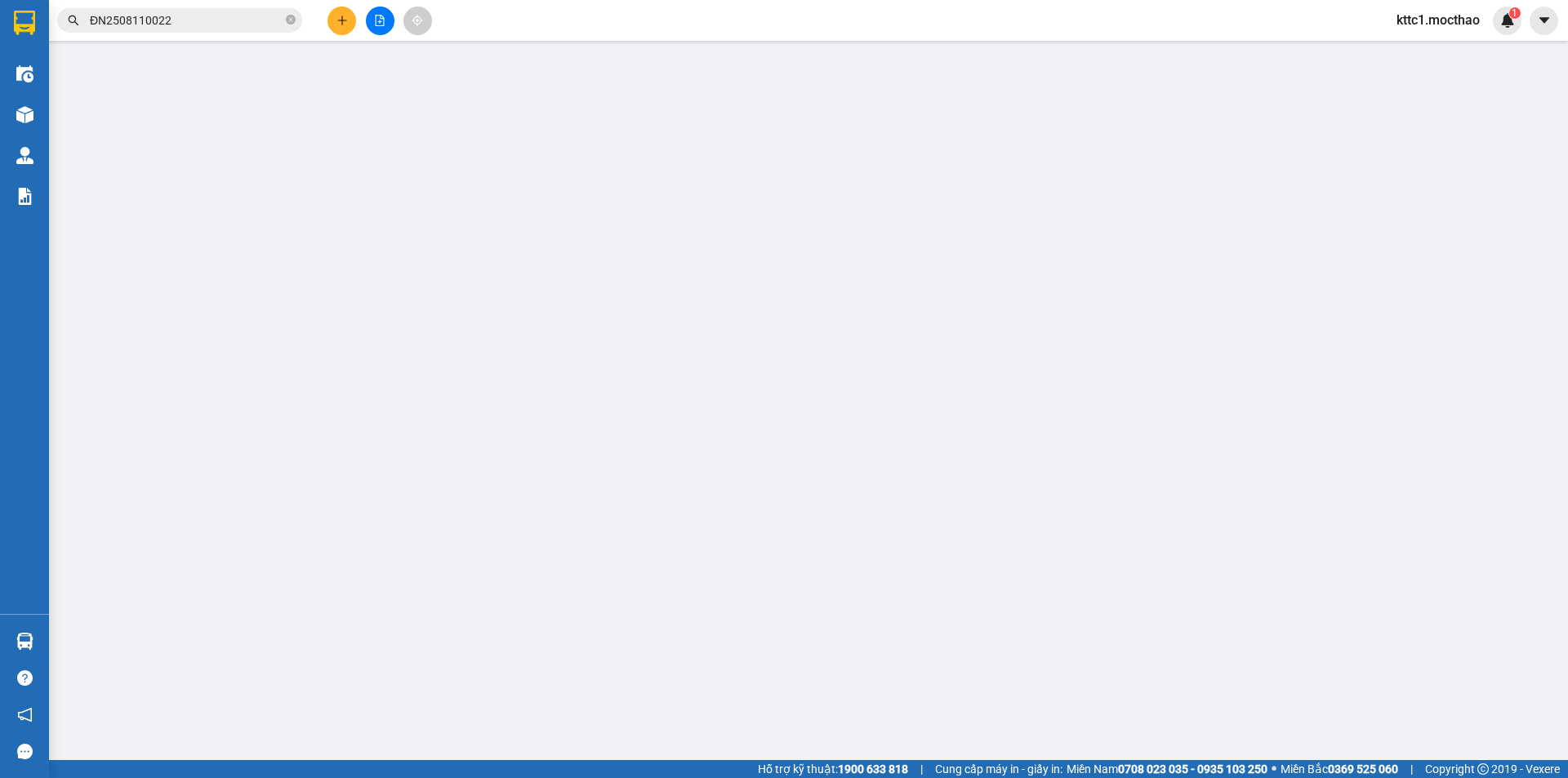
type input "0779779719"
type input "HÙNG"
type input "0903499872"
type input "TRỰC"
type input "1"
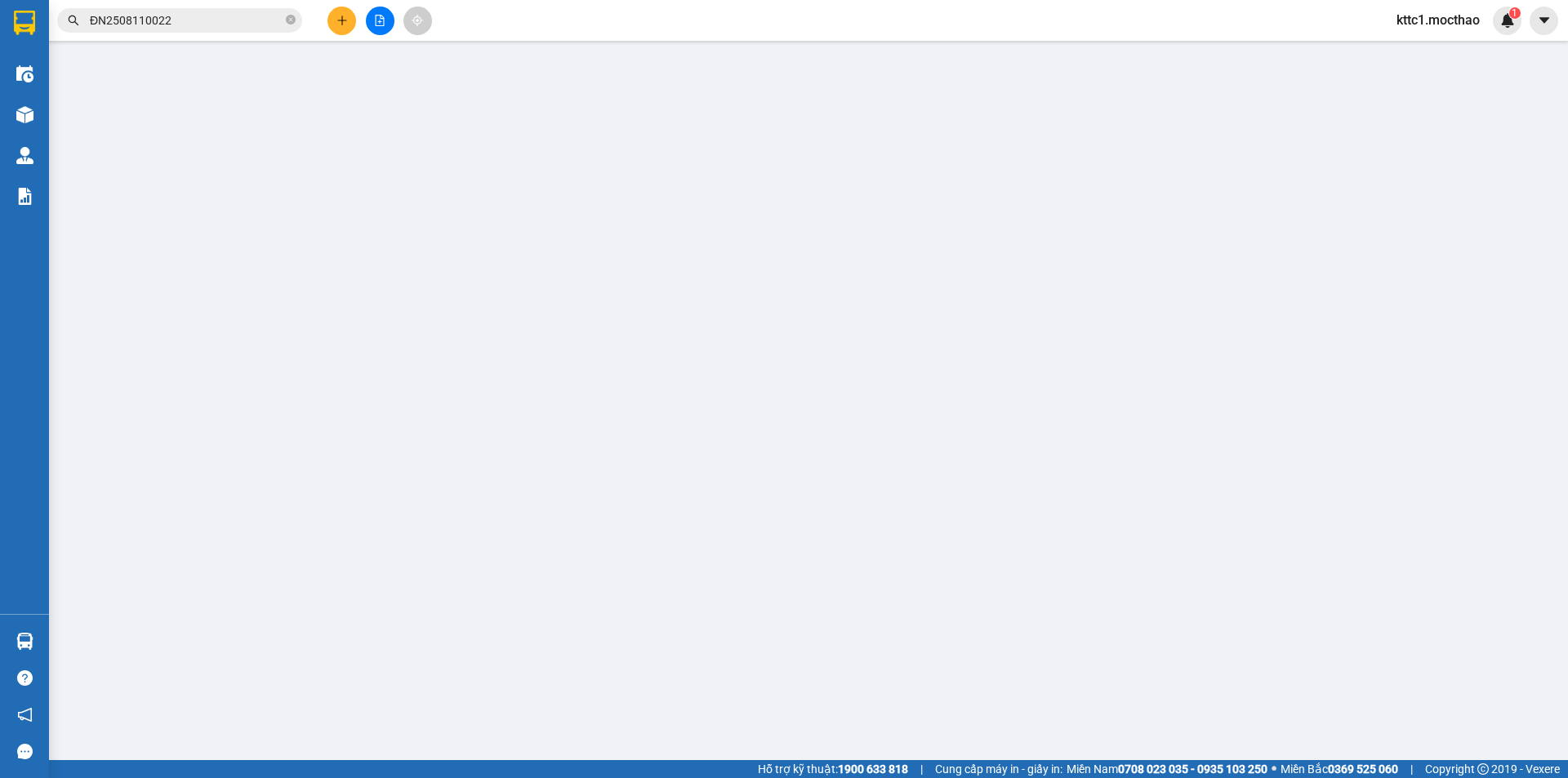
type input "50.000"
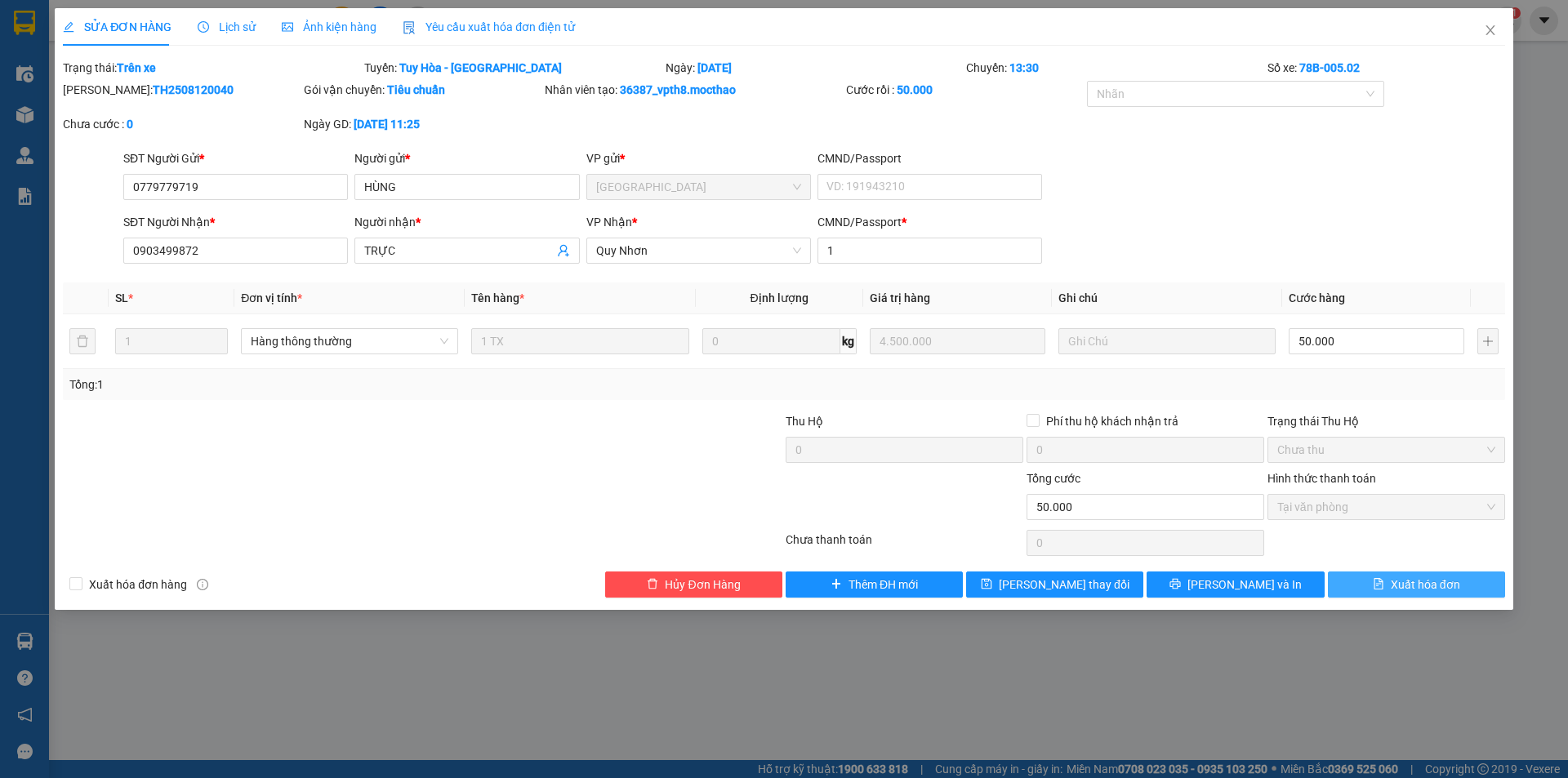
click at [1433, 587] on span "Xuất hóa đơn" at bounding box center [1425, 585] width 70 height 18
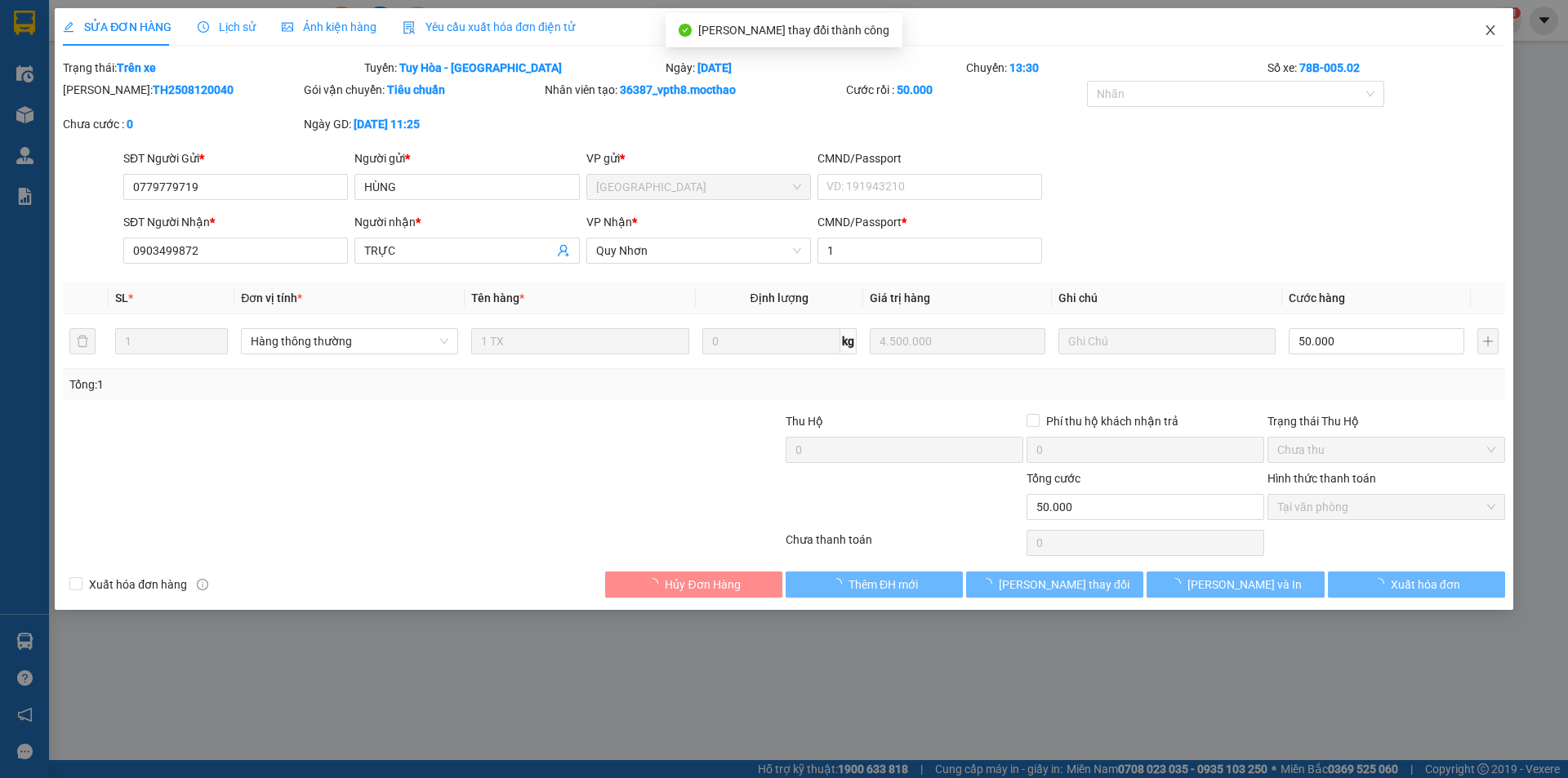
checkbox input "true"
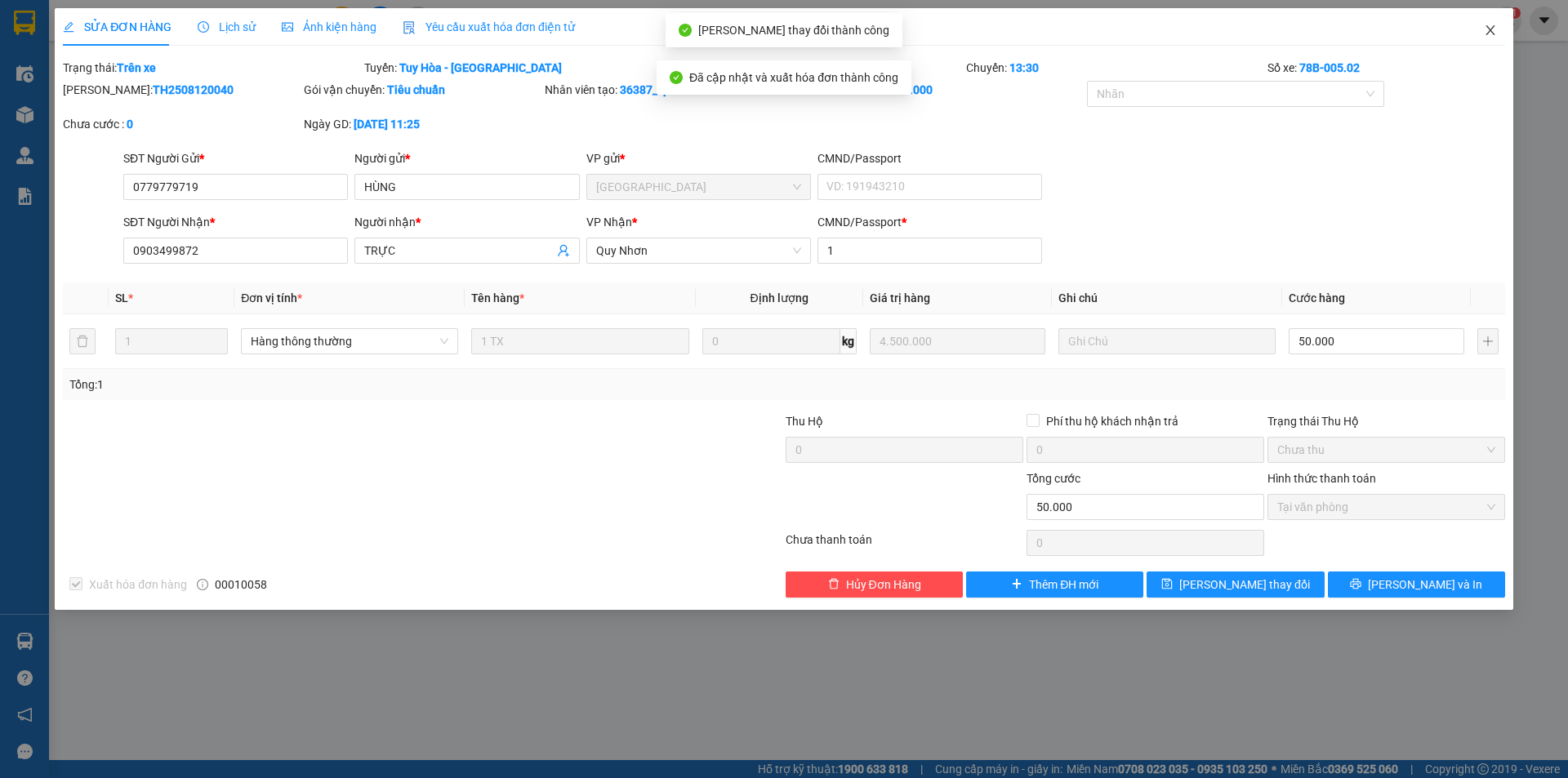
click at [1491, 28] on icon "close" at bounding box center [1490, 31] width 13 height 13
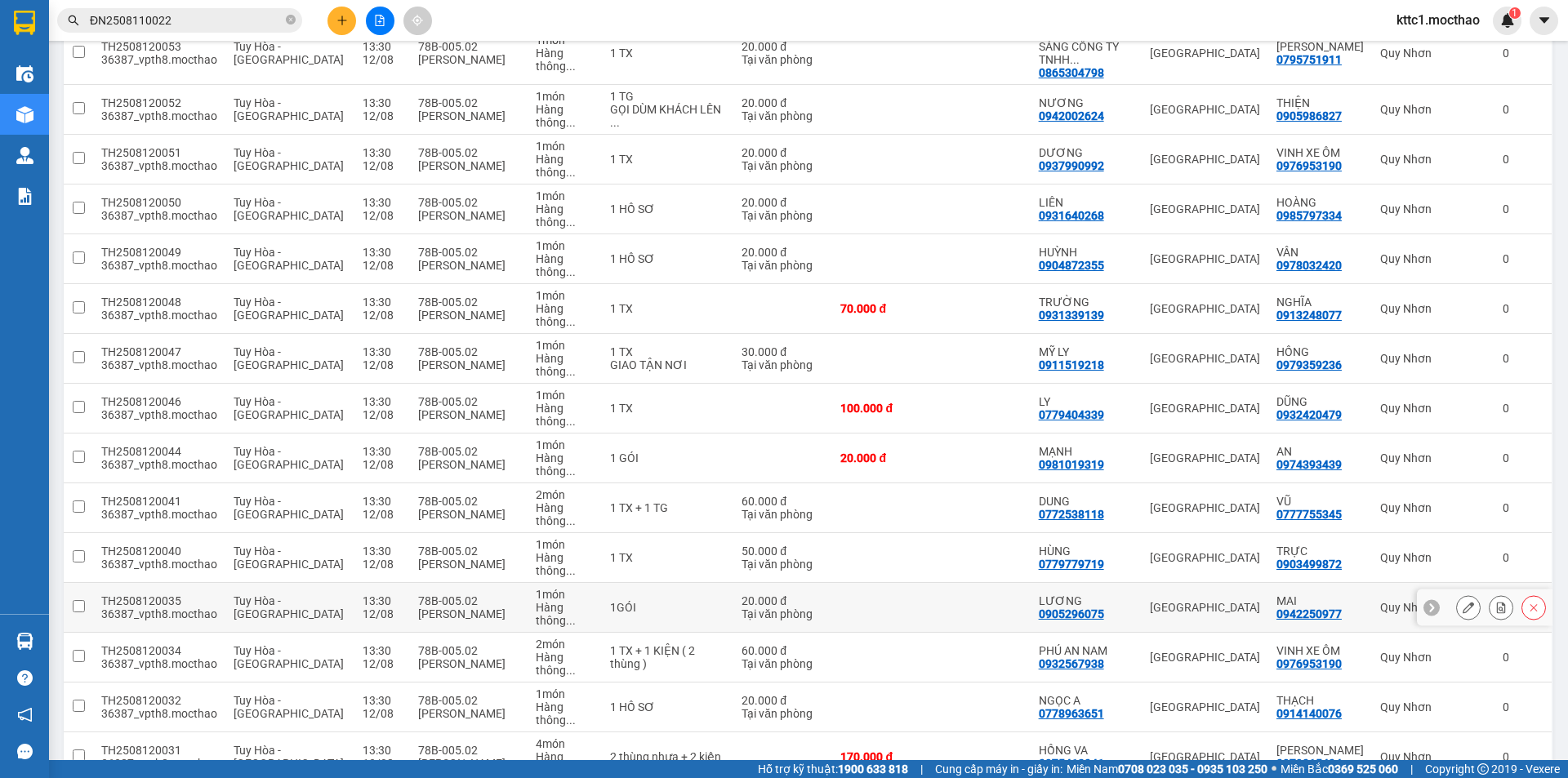
scroll to position [650, 0]
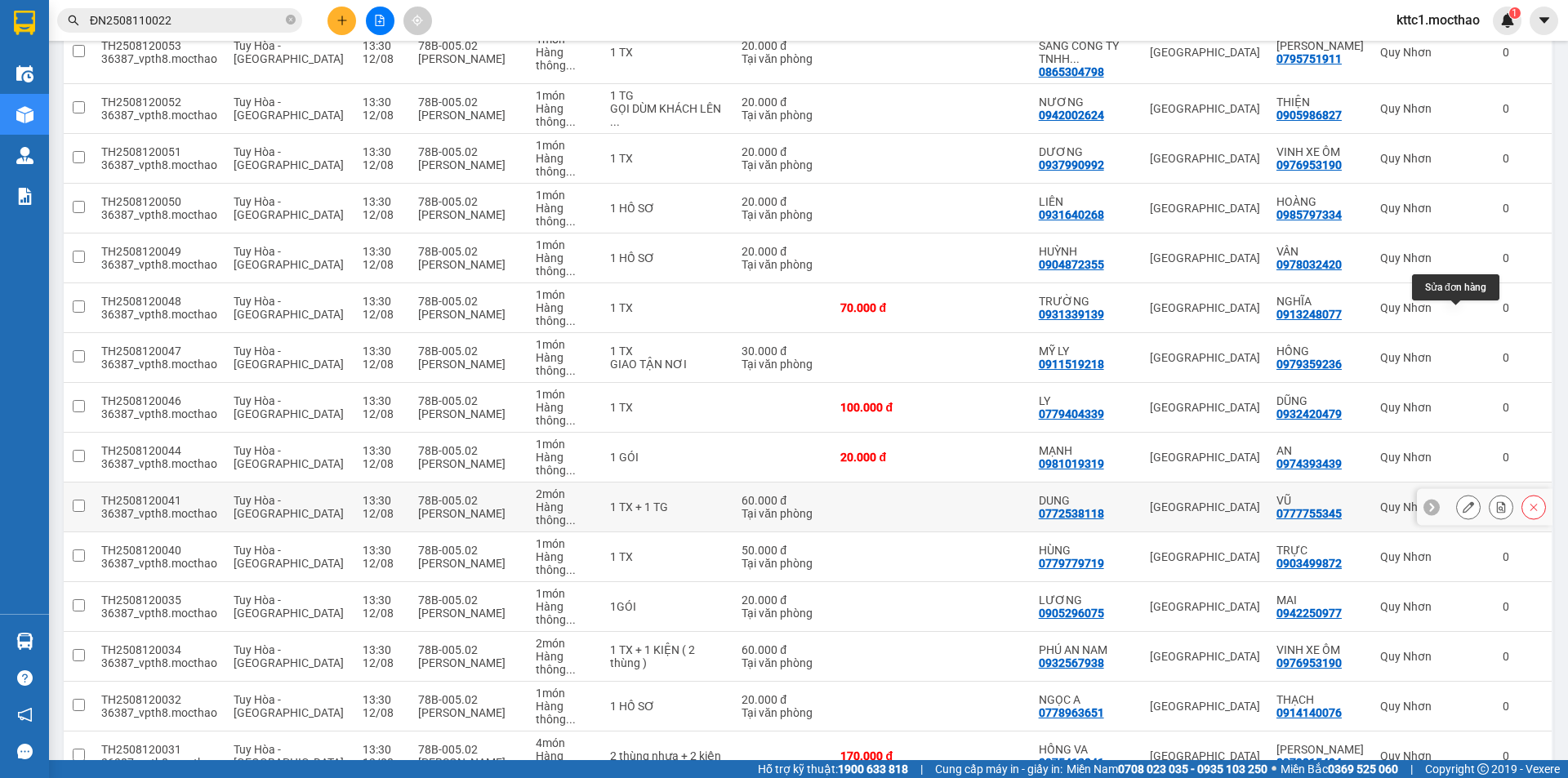
click at [1463, 501] on icon at bounding box center [1469, 507] width 12 height 12
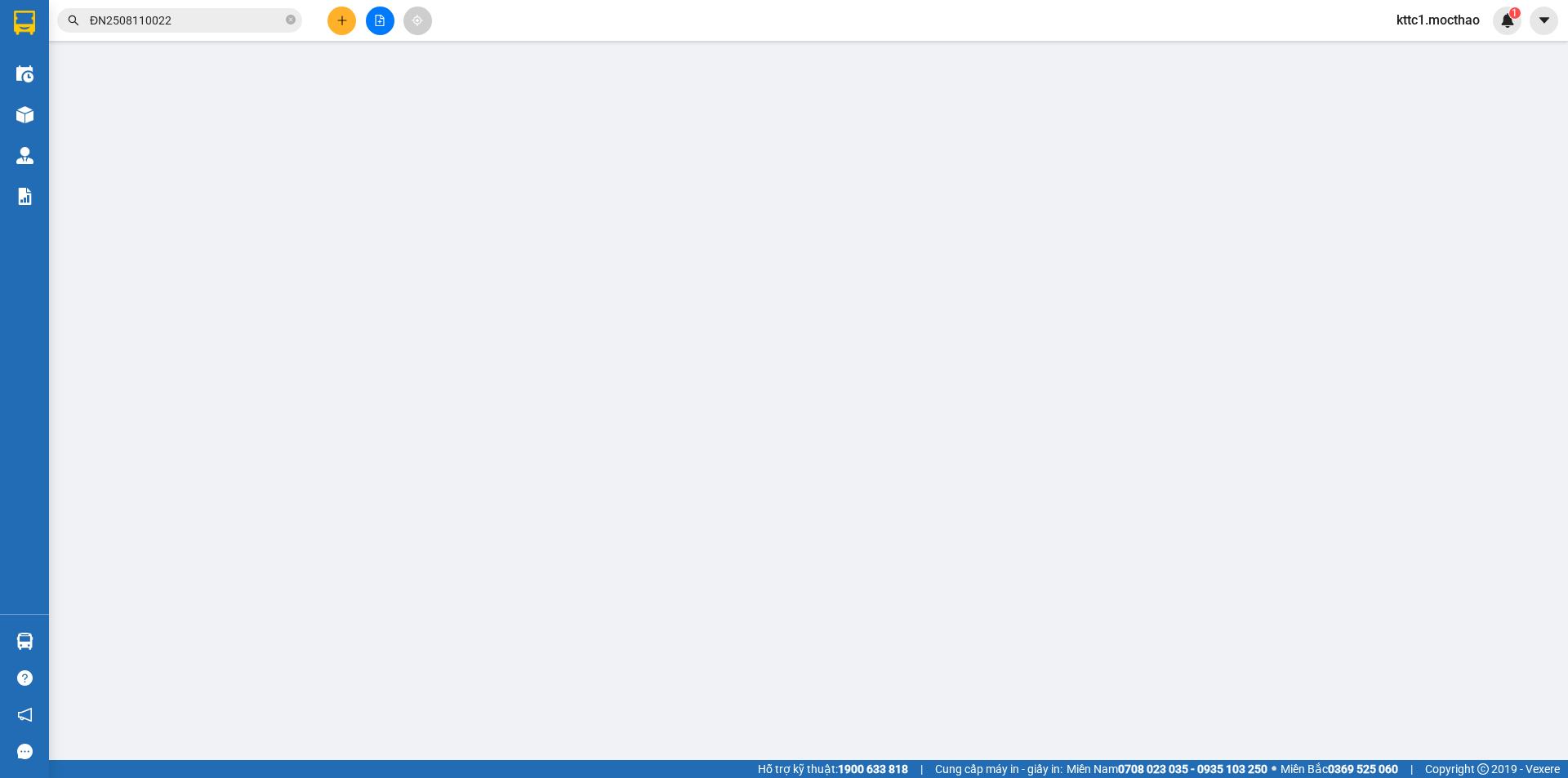
type input "0772538118"
type input "DUNG"
type input "0777755345"
type input "VŨ"
type input "1"
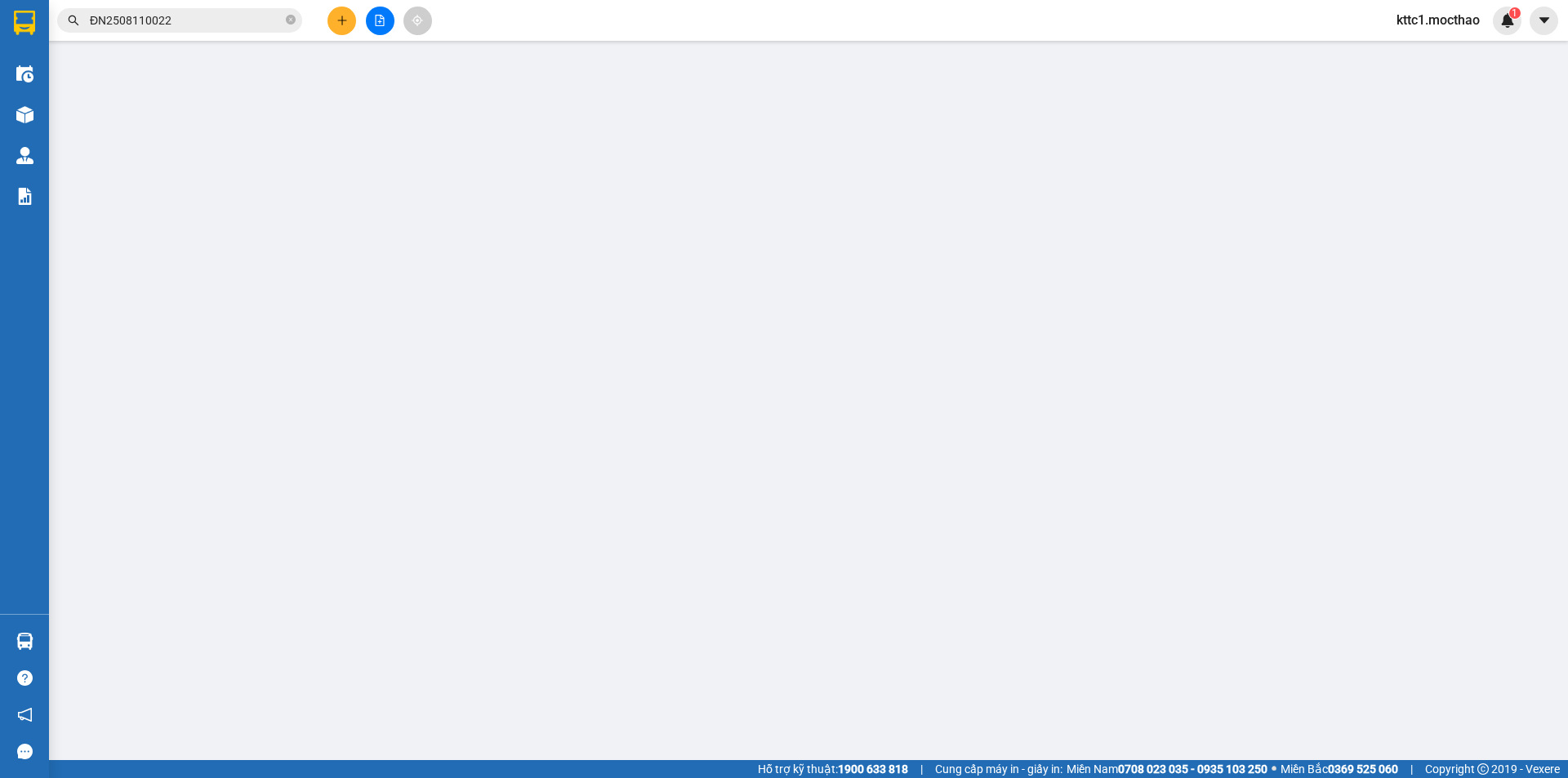
type input "60.000"
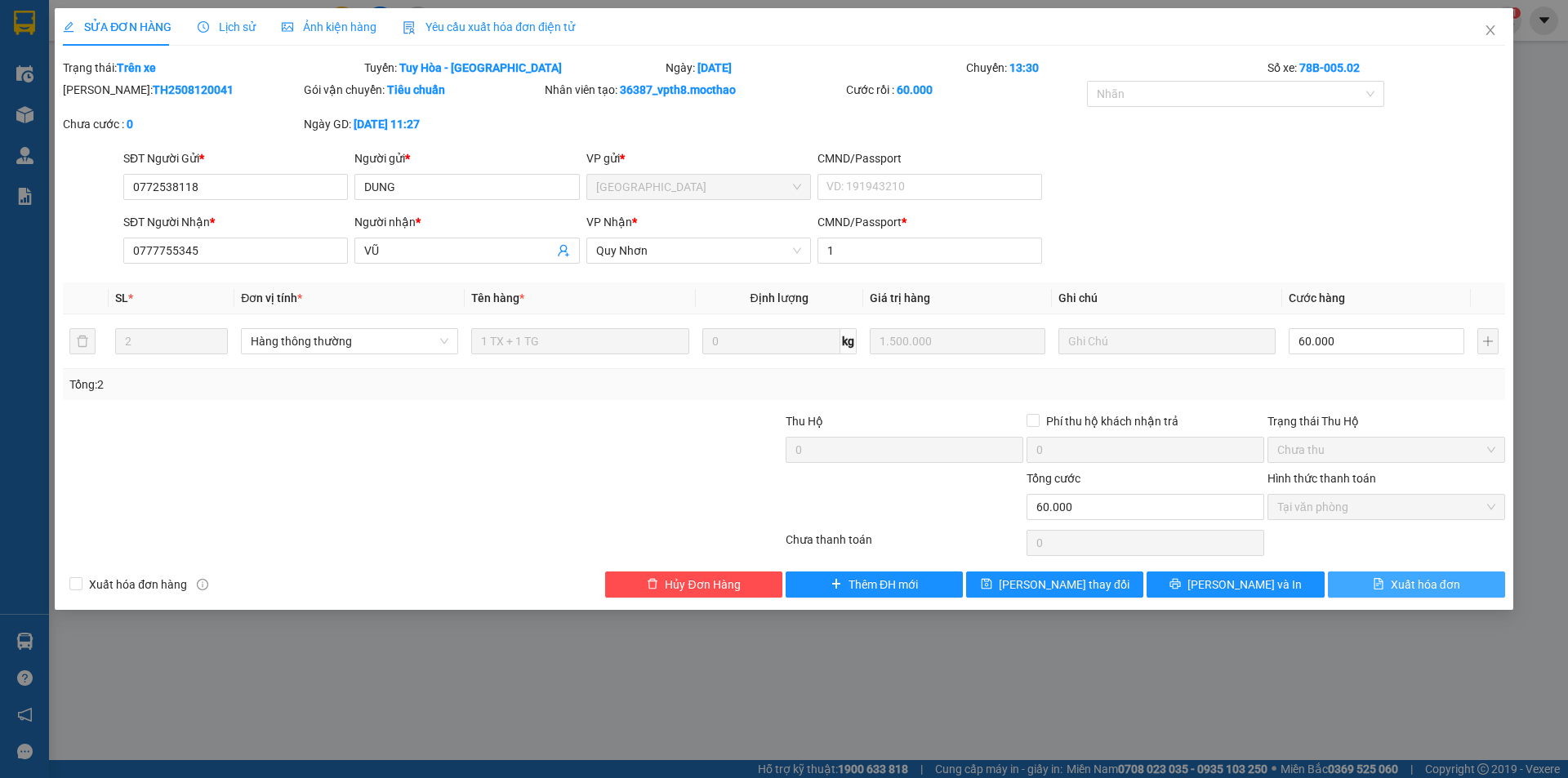
click at [1447, 577] on span "Xuất hóa đơn" at bounding box center [1425, 585] width 70 height 18
checkbox input "true"
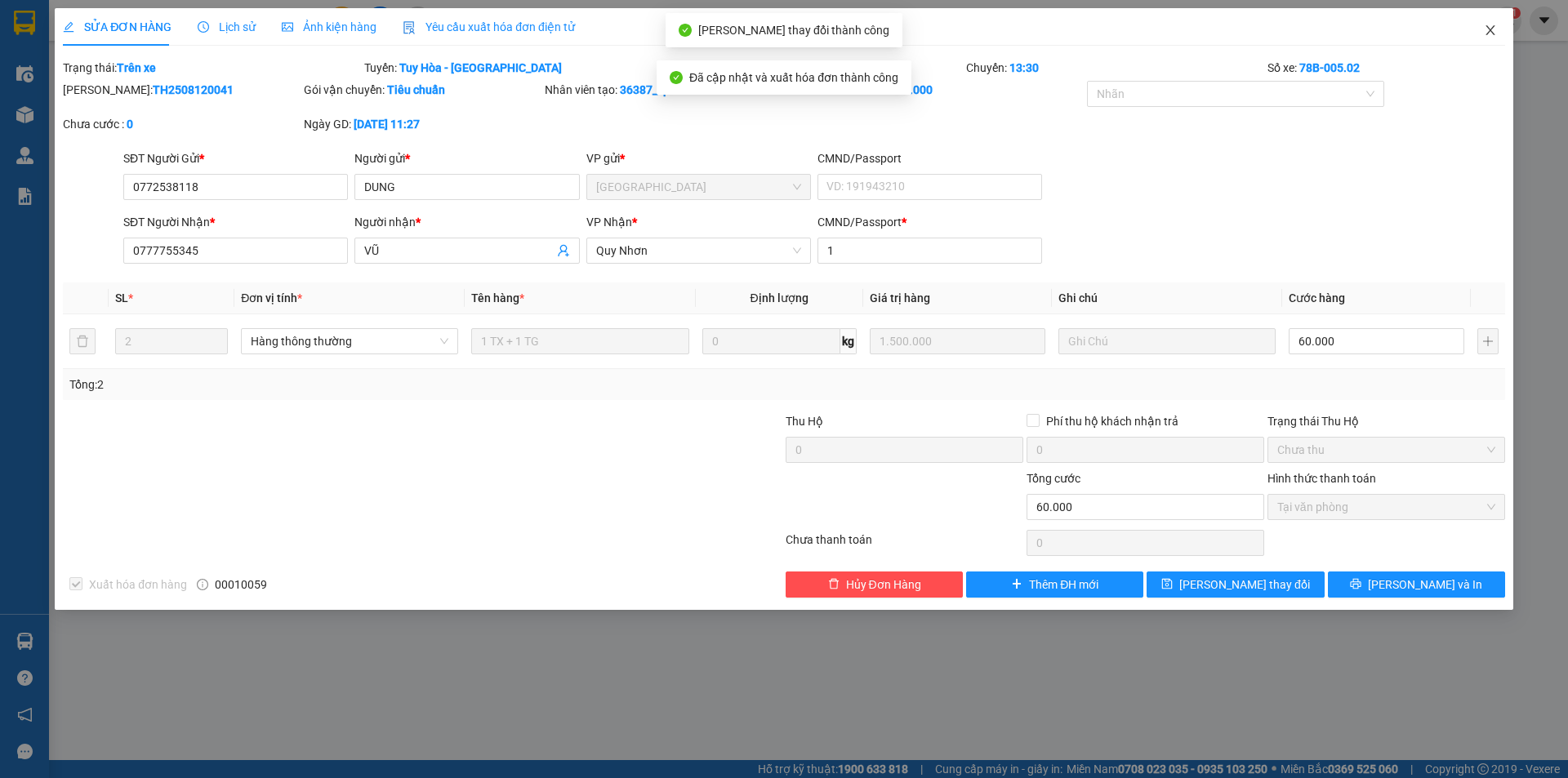
click at [1497, 27] on span "Close" at bounding box center [1490, 31] width 46 height 46
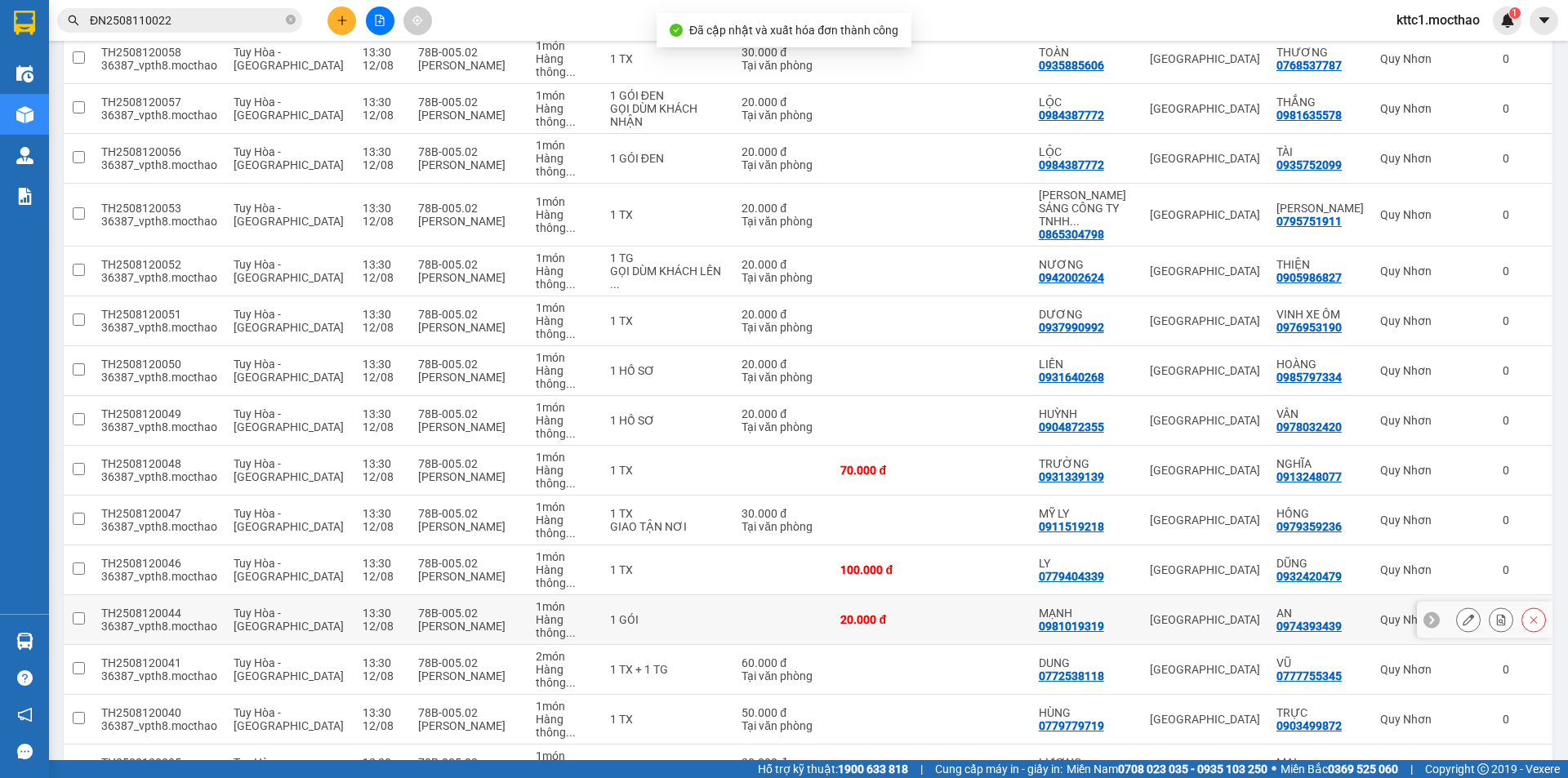
scroll to position [490, 0]
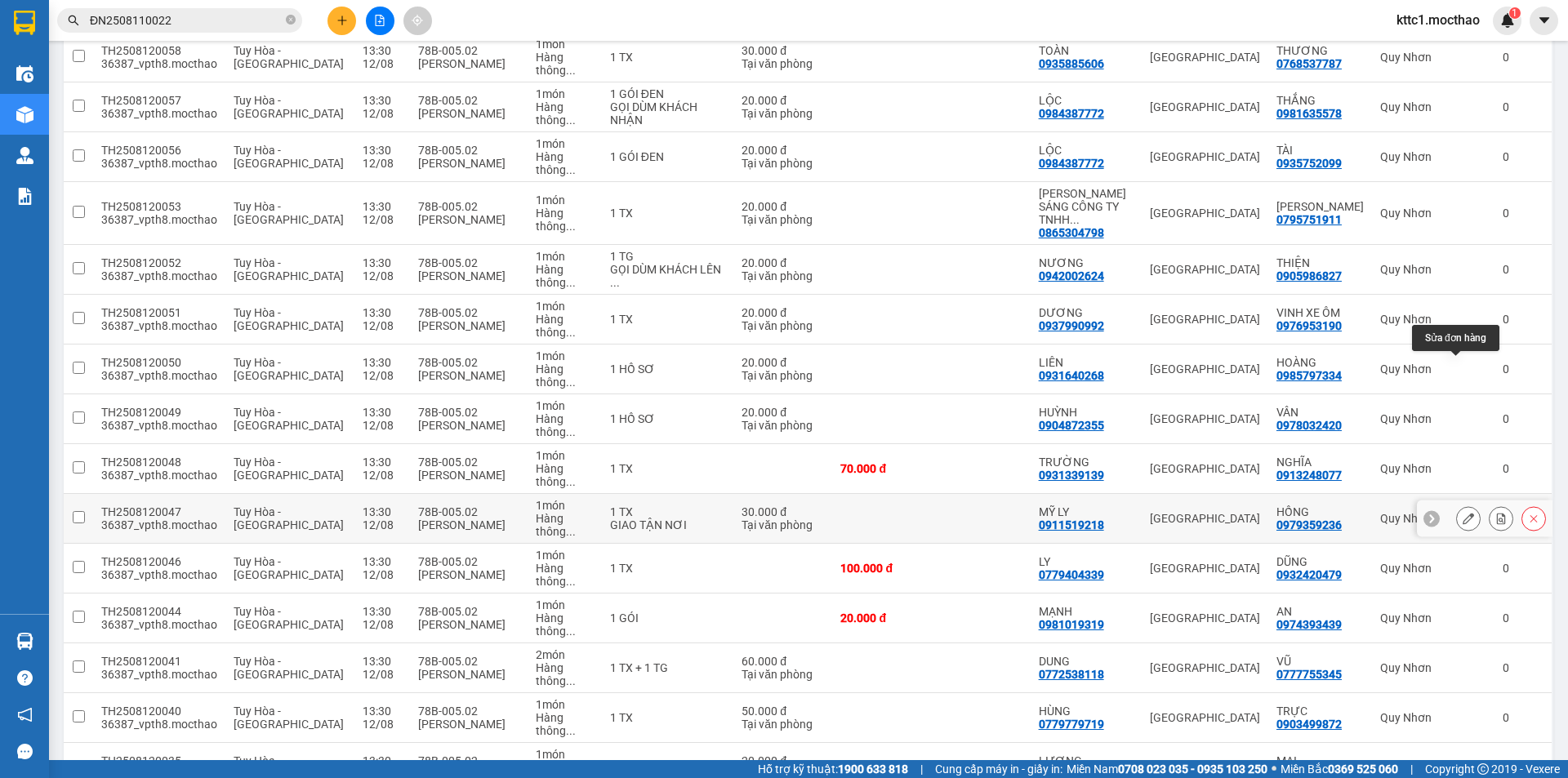
click at [1463, 513] on icon at bounding box center [1469, 519] width 12 height 12
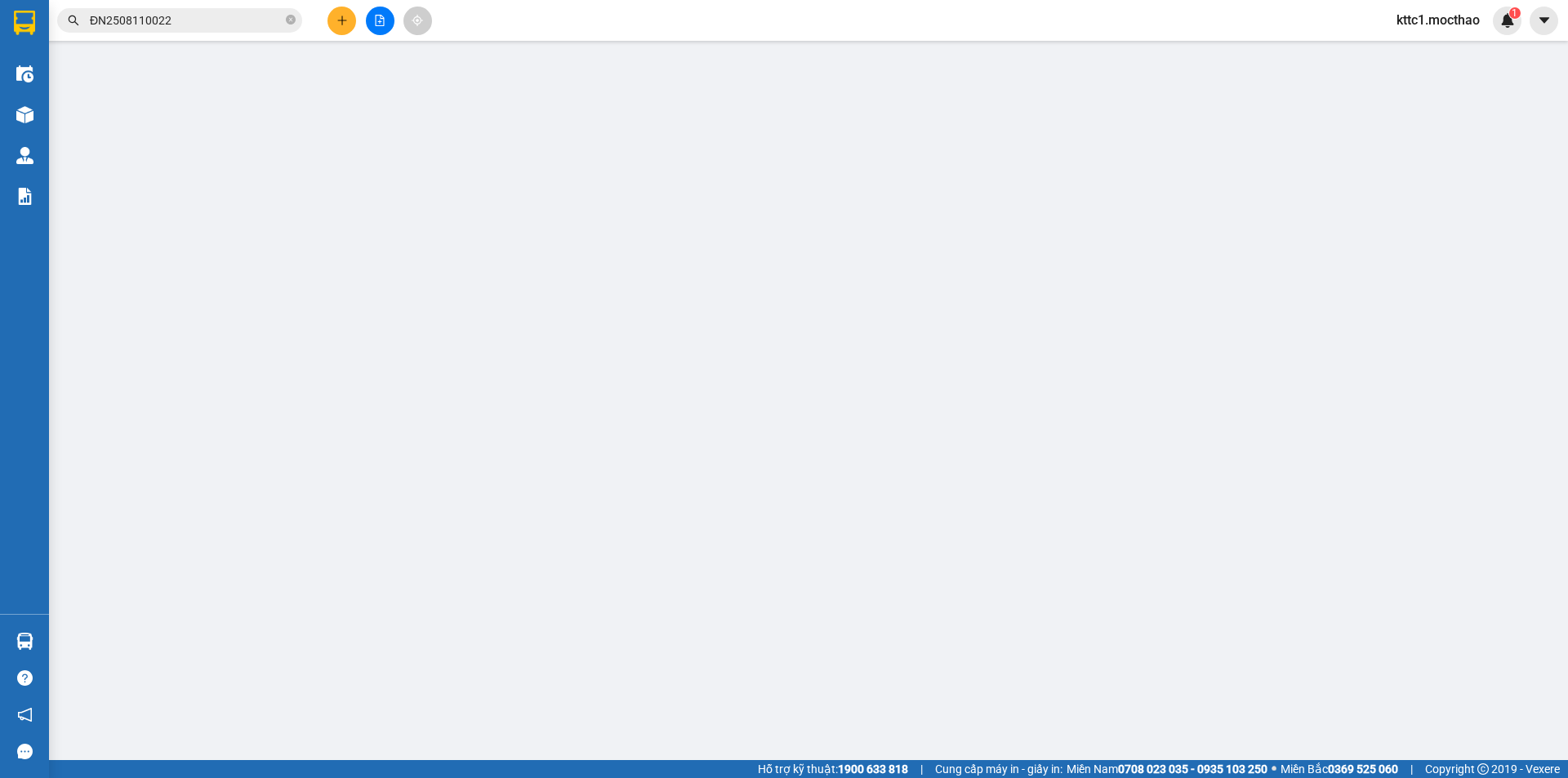
type input "0911519218"
type input "MỸ LY"
type input "0979359236"
type input "HỒNG"
type input "1"
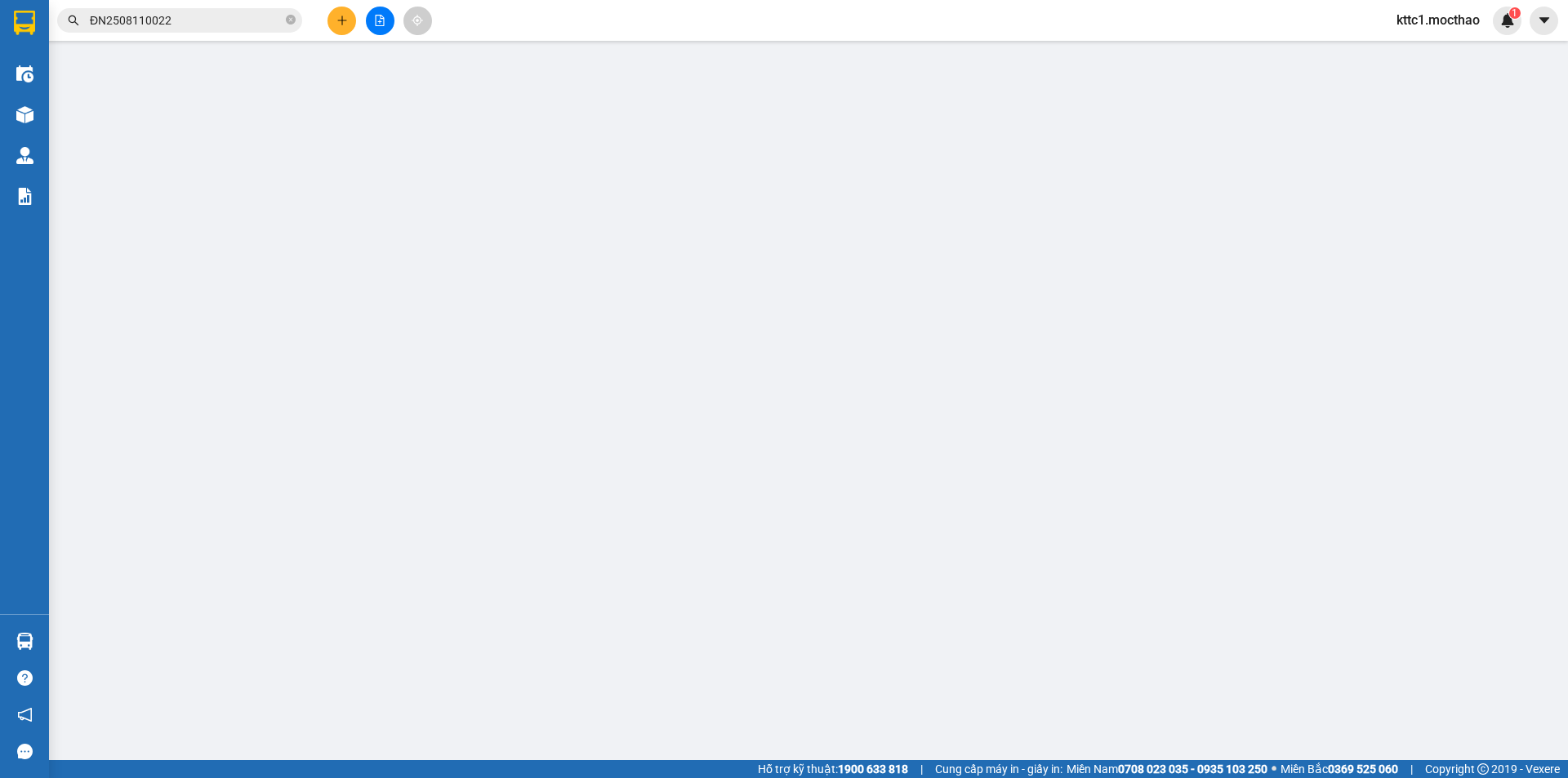
type input "30.000"
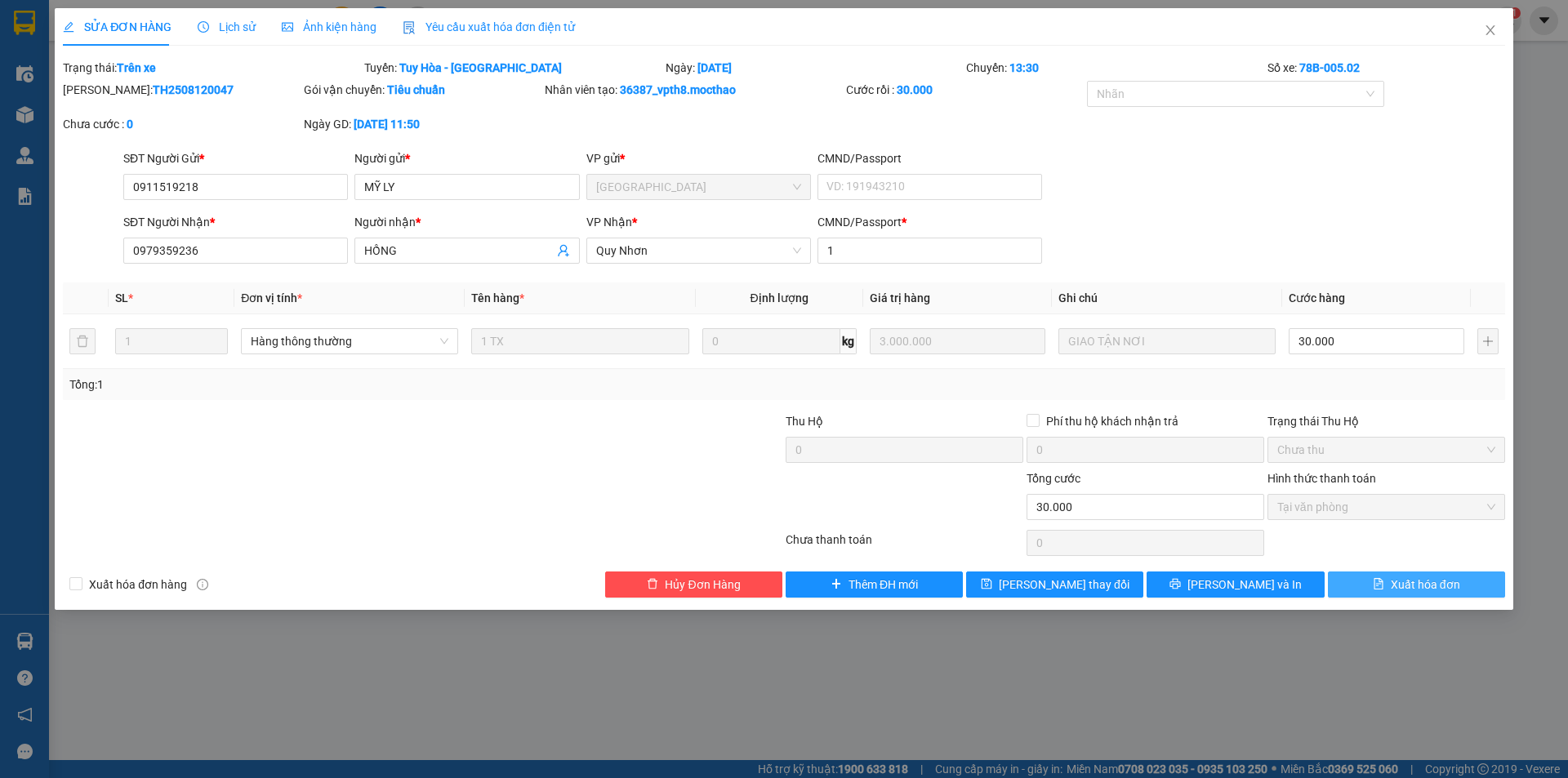
click at [1439, 576] on span "Xuất hóa đơn" at bounding box center [1425, 585] width 70 height 18
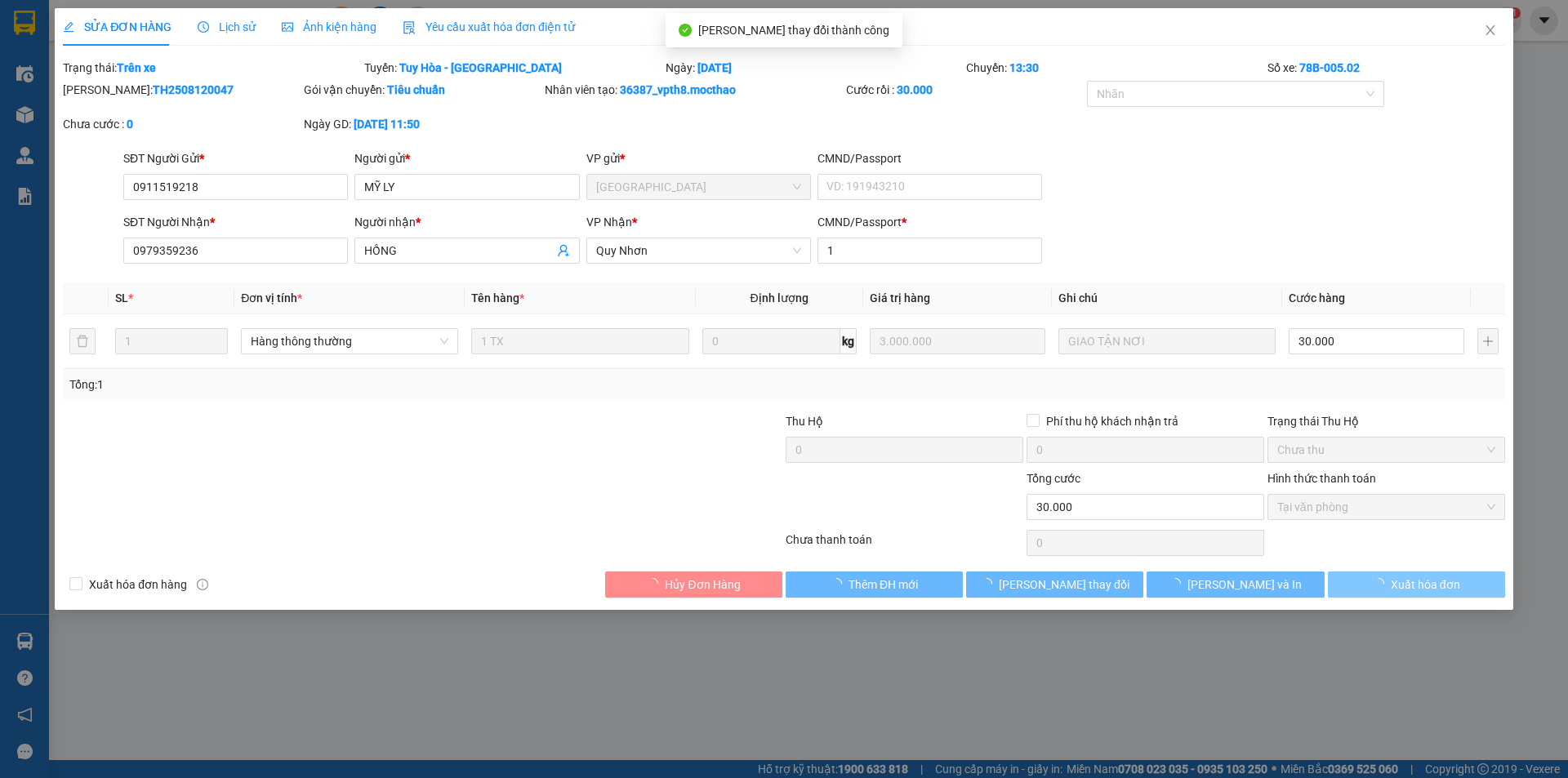
checkbox input "true"
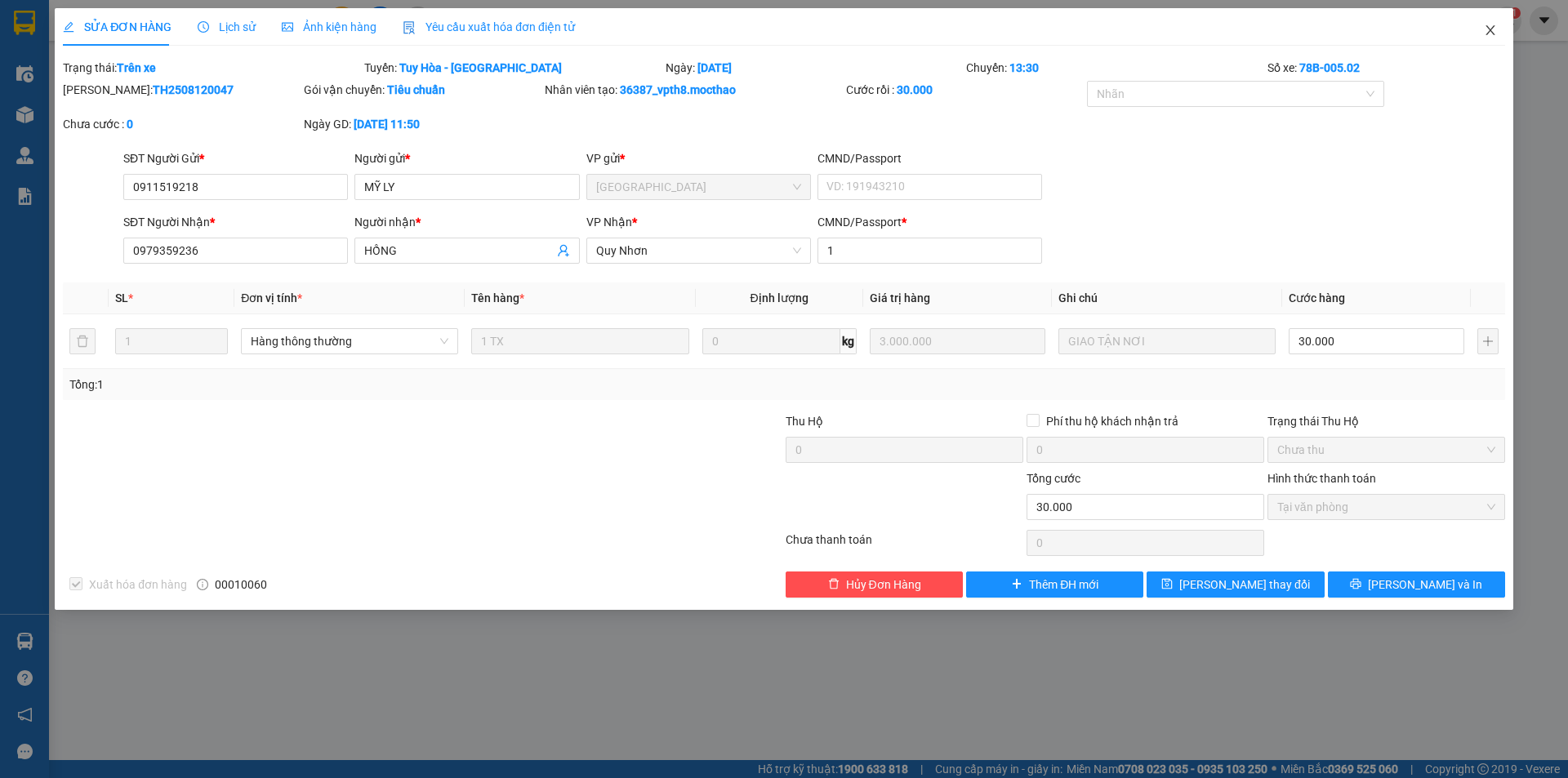
click at [1495, 33] on icon "close" at bounding box center [1490, 31] width 13 height 13
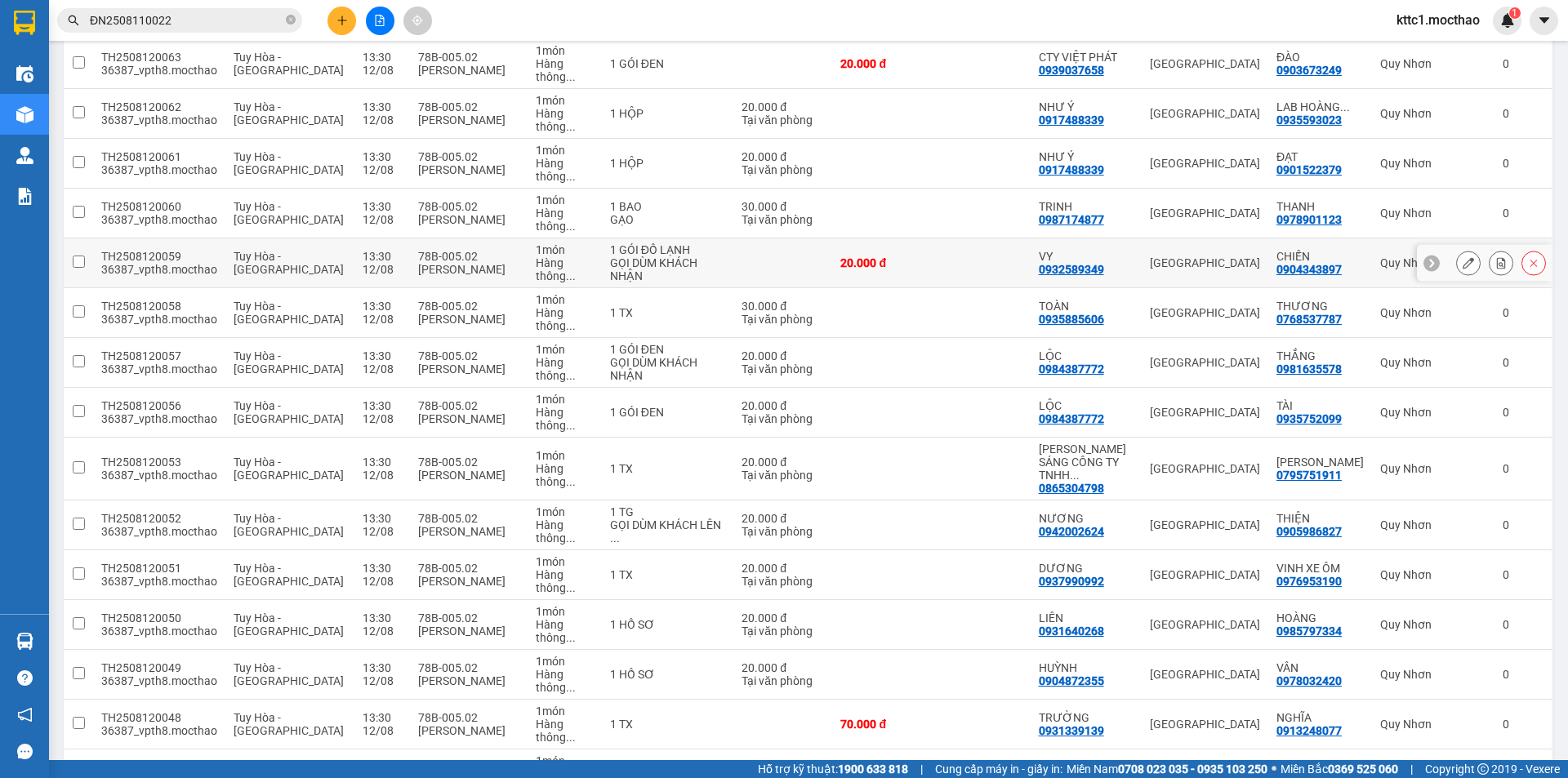
scroll to position [245, 0]
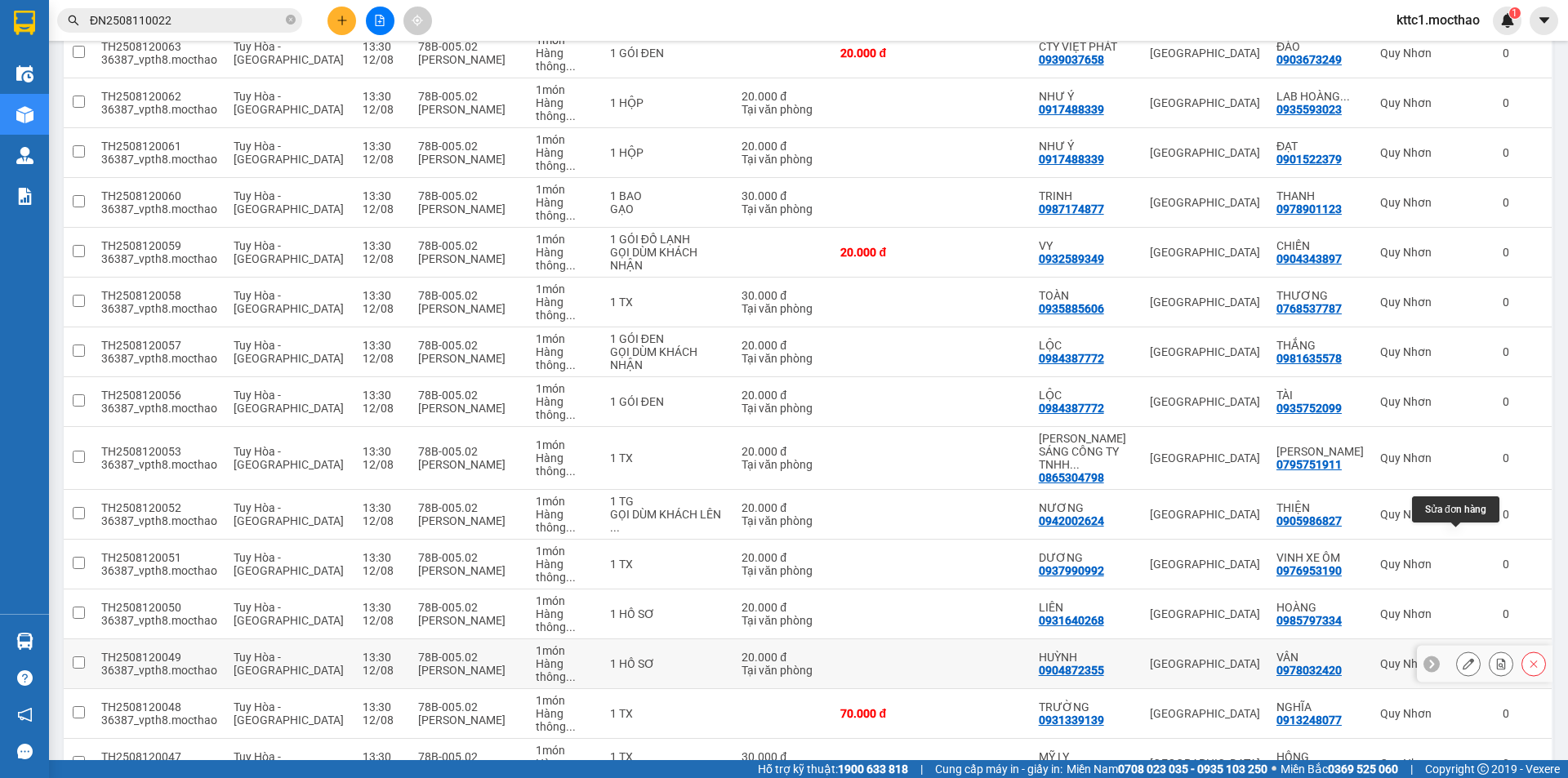
click at [1463, 658] on icon at bounding box center [1469, 664] width 12 height 12
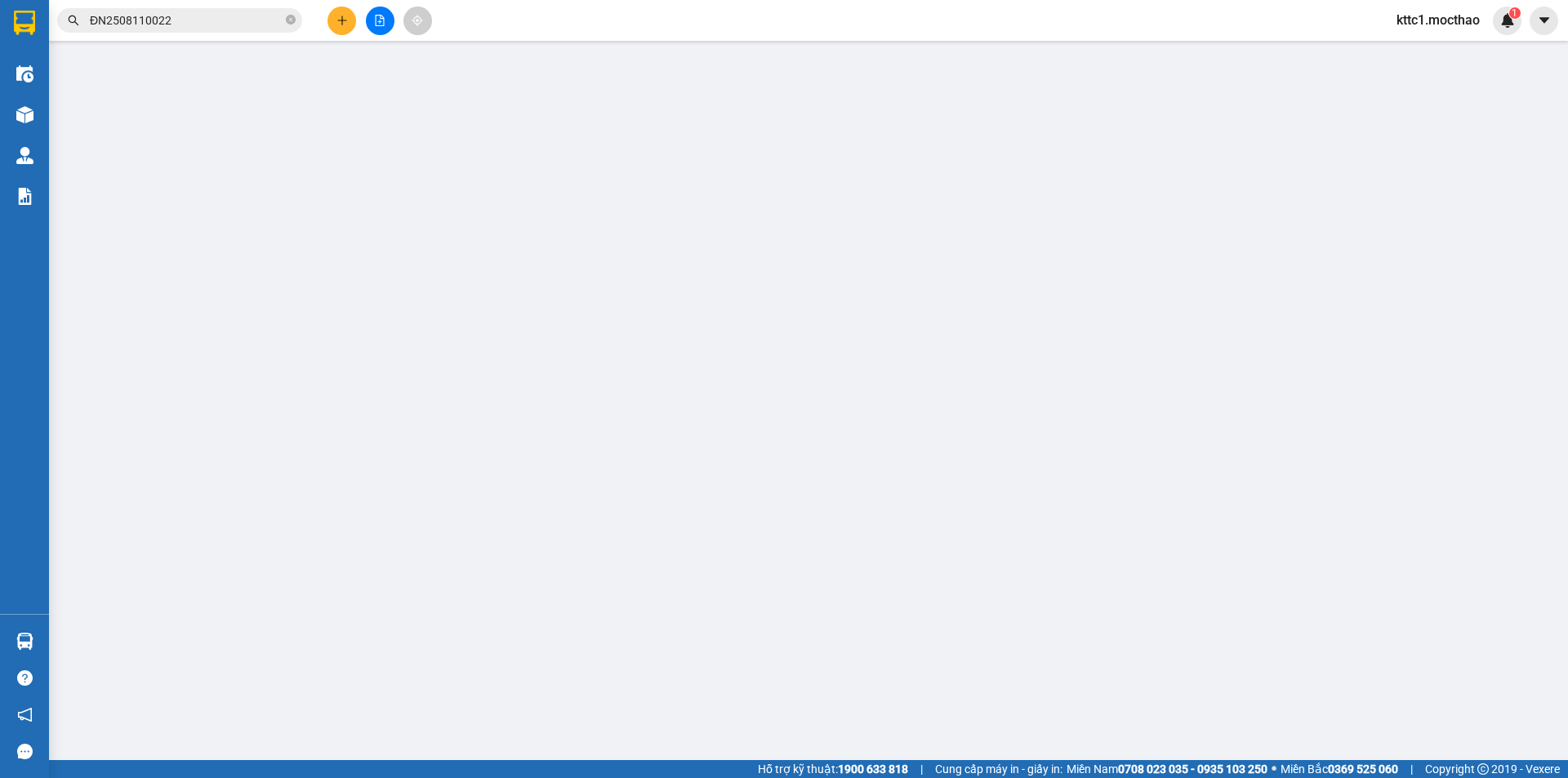
type input "0904872355"
type input "HUỲNH"
type input "0978032420"
type input "VÂN"
type input "1"
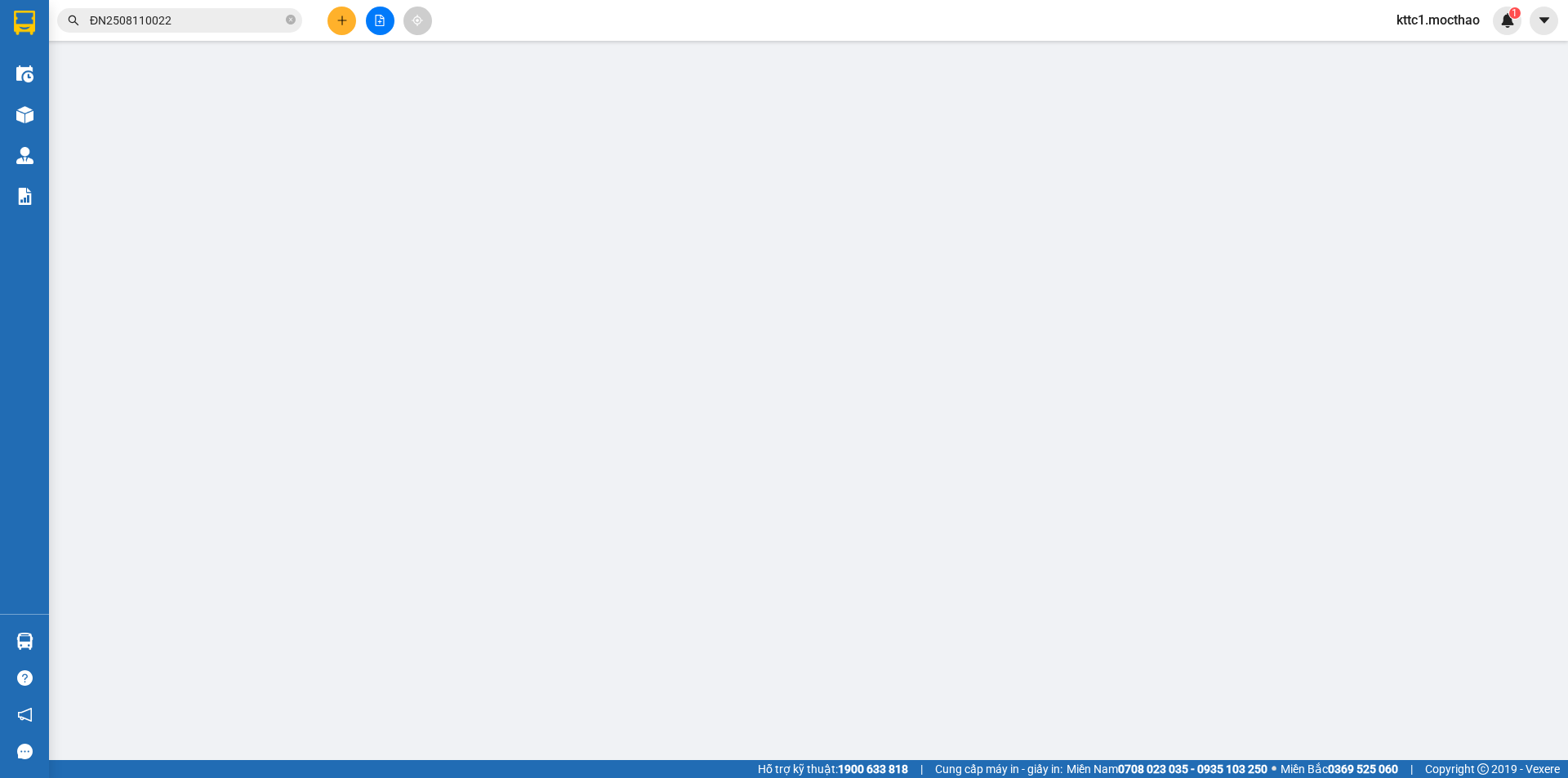
type input "20.000"
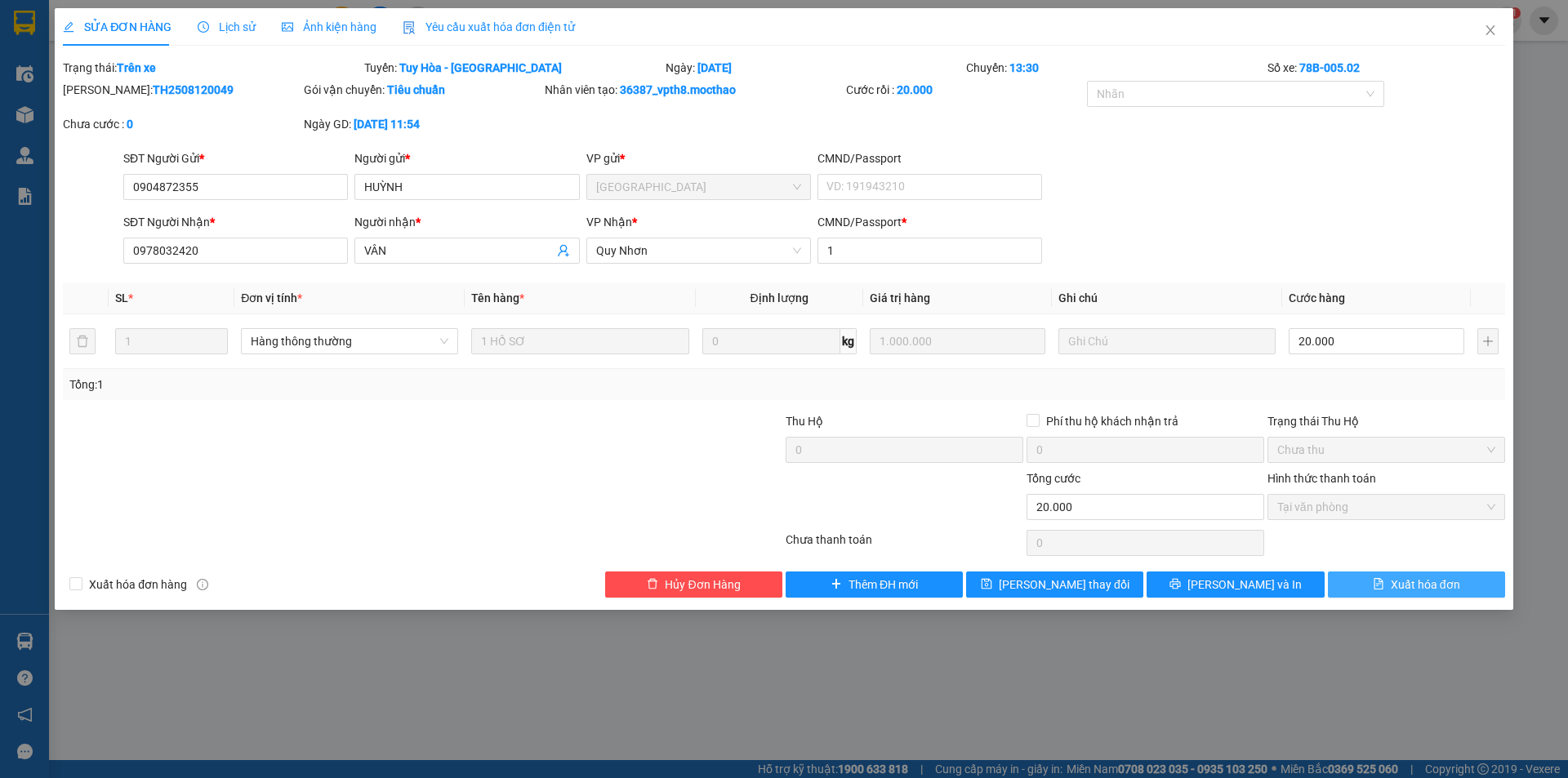
click at [1437, 583] on span "Xuất hóa đơn" at bounding box center [1425, 585] width 70 height 18
checkbox input "true"
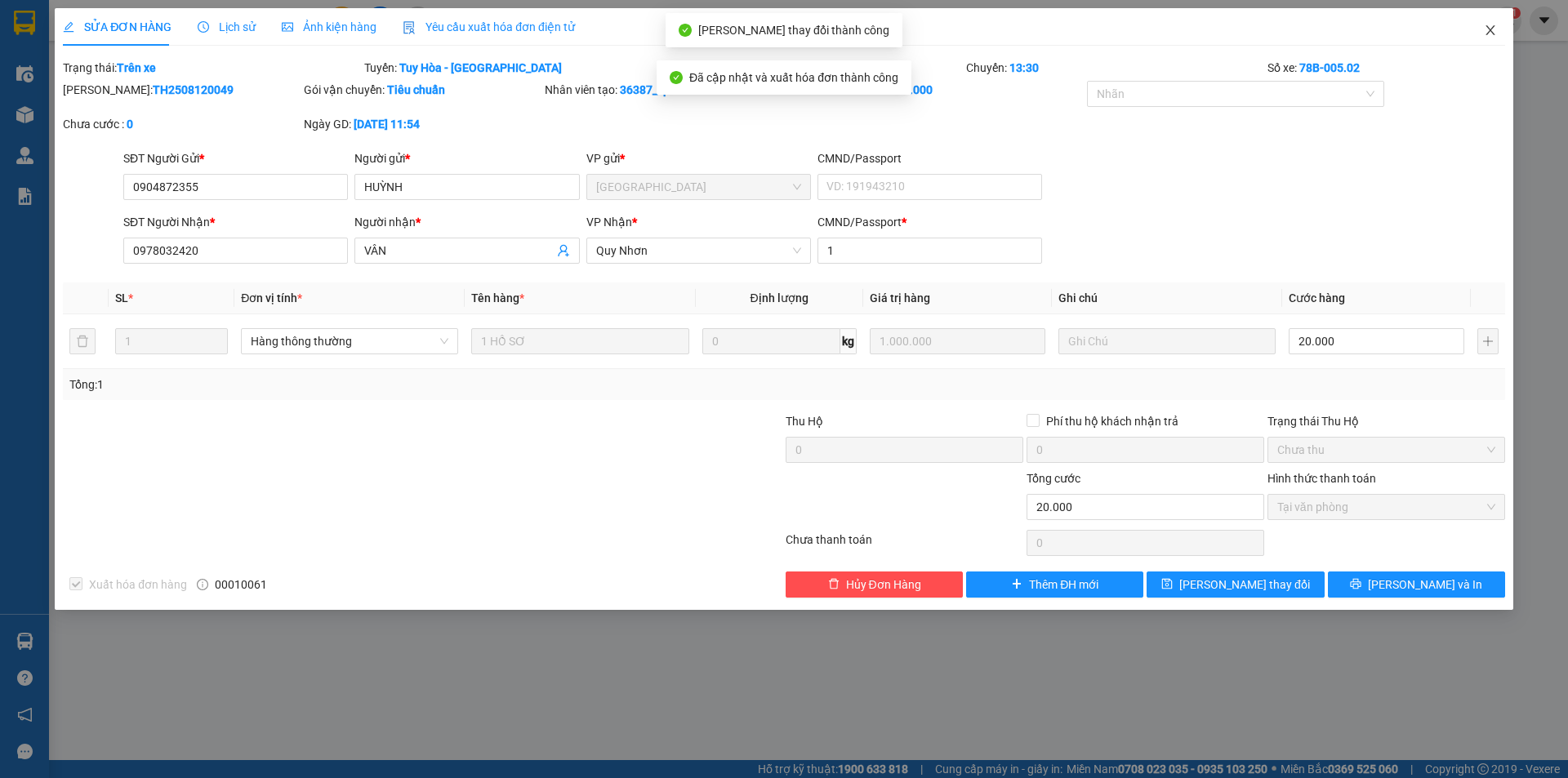
click at [1488, 28] on icon "close" at bounding box center [1490, 31] width 13 height 13
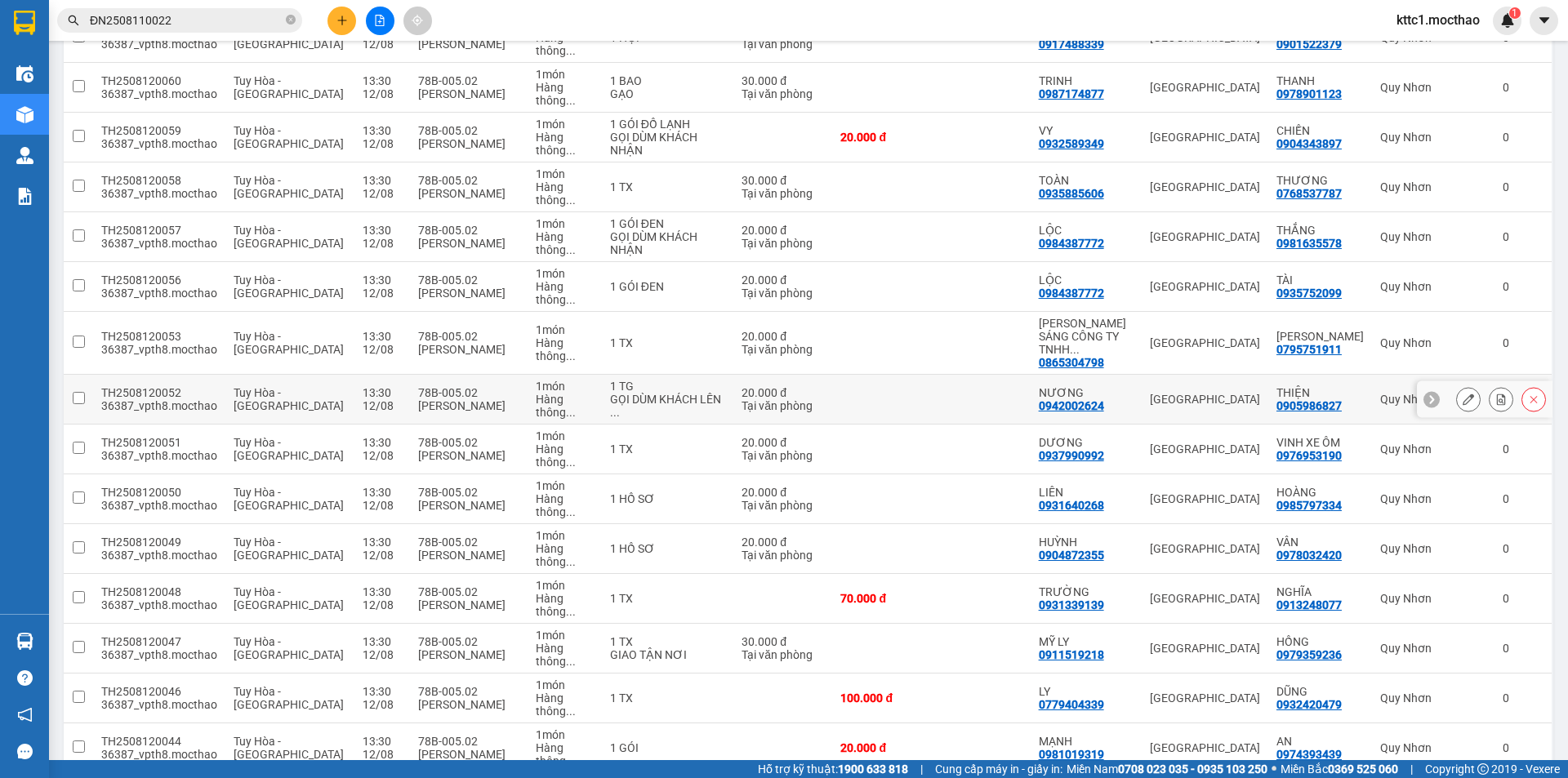
scroll to position [408, 0]
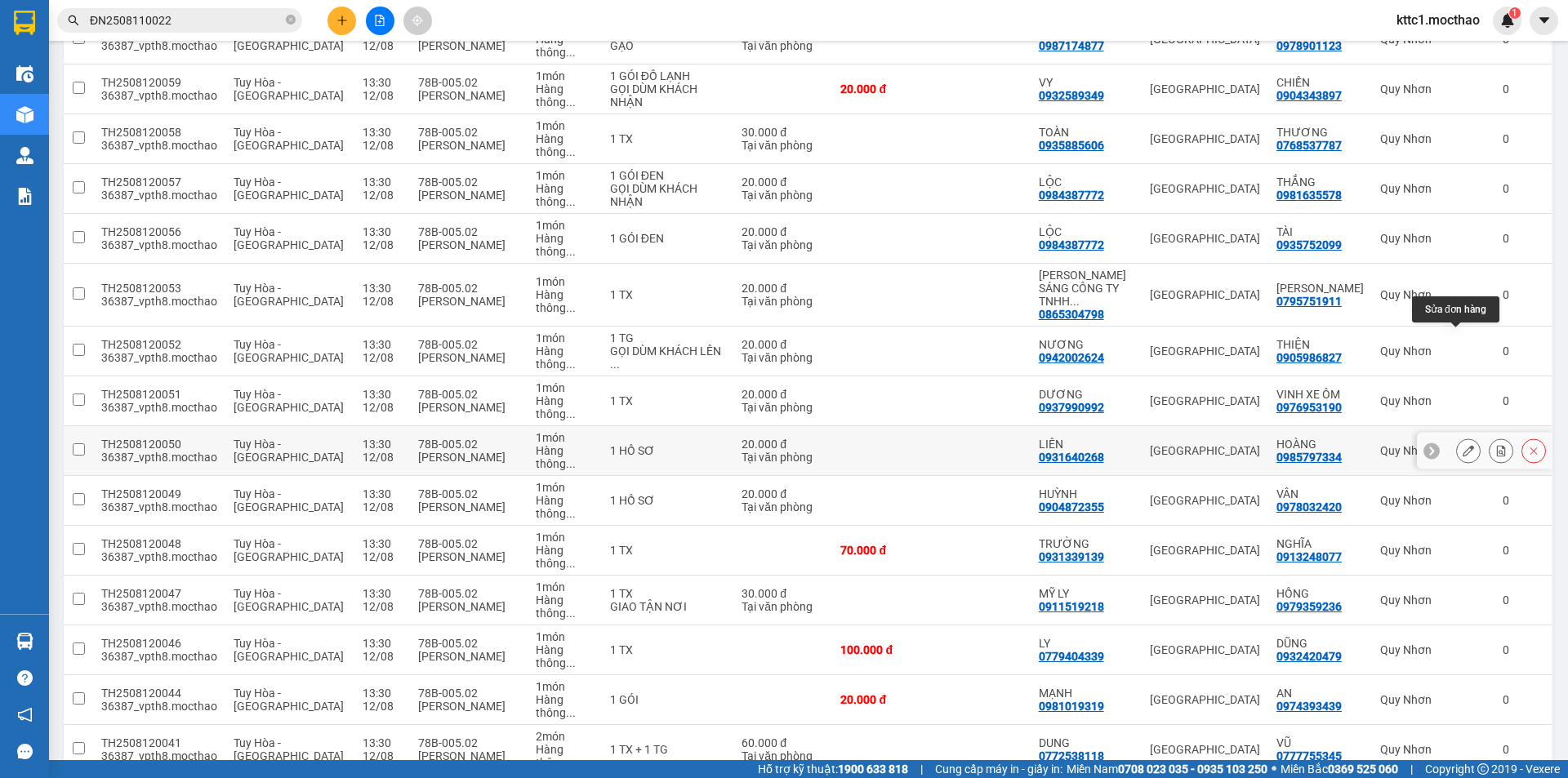
click at [1462, 437] on button at bounding box center [1469, 451] width 23 height 28
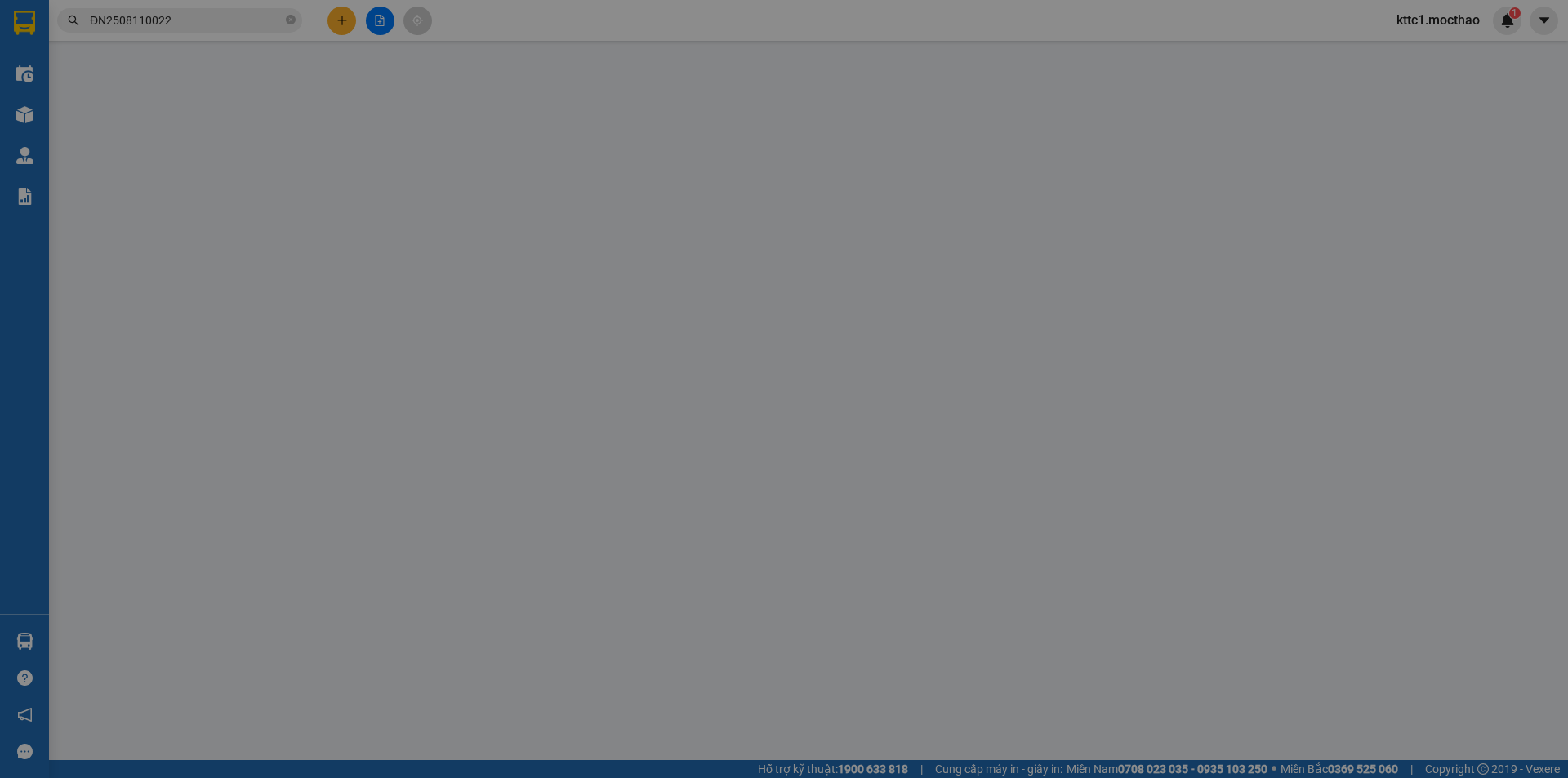
type input "0931640268"
type input "LIÊN"
type input "0985797334"
type input "HOÀNG"
type input "1"
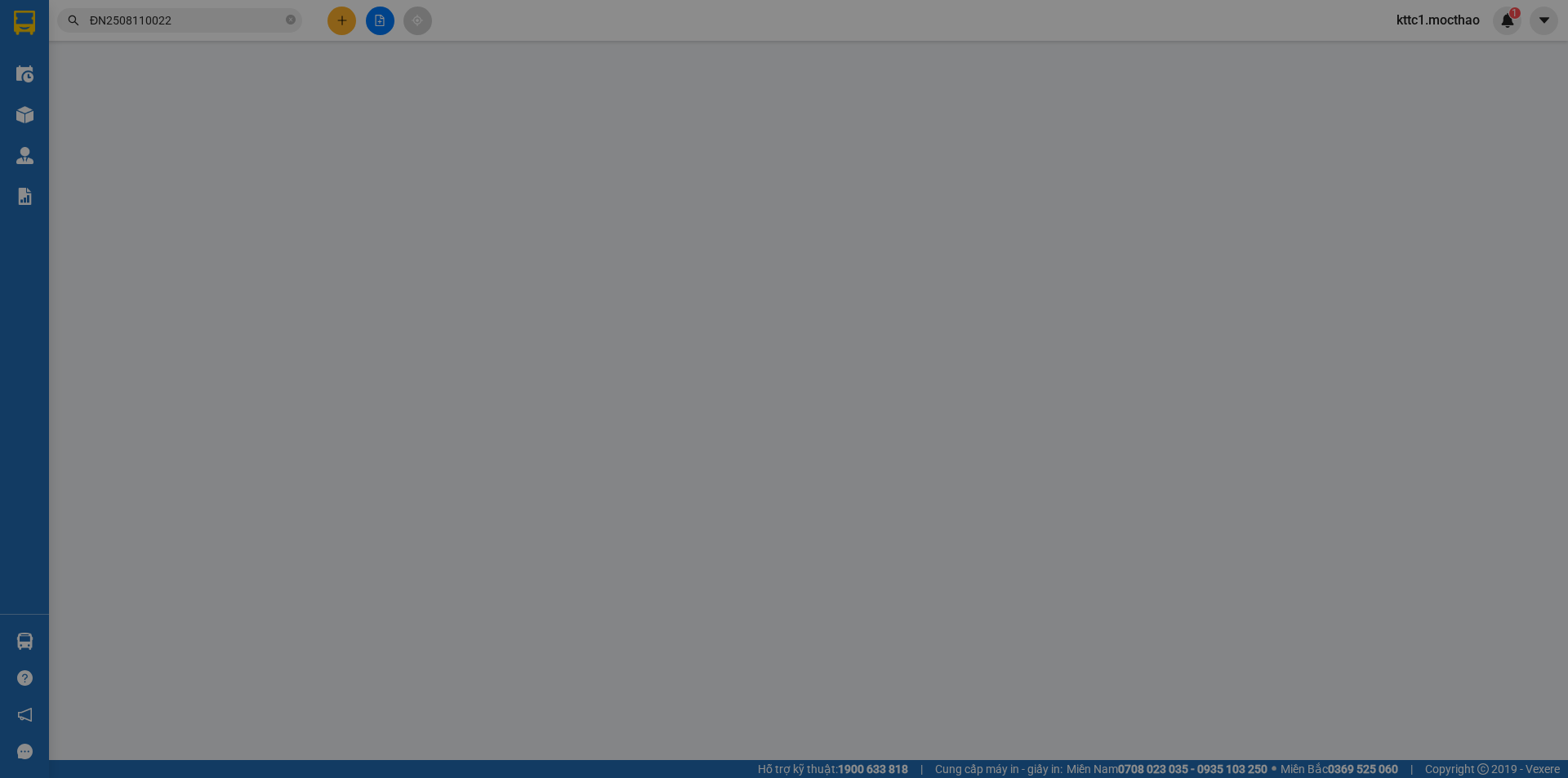
type input "20.000"
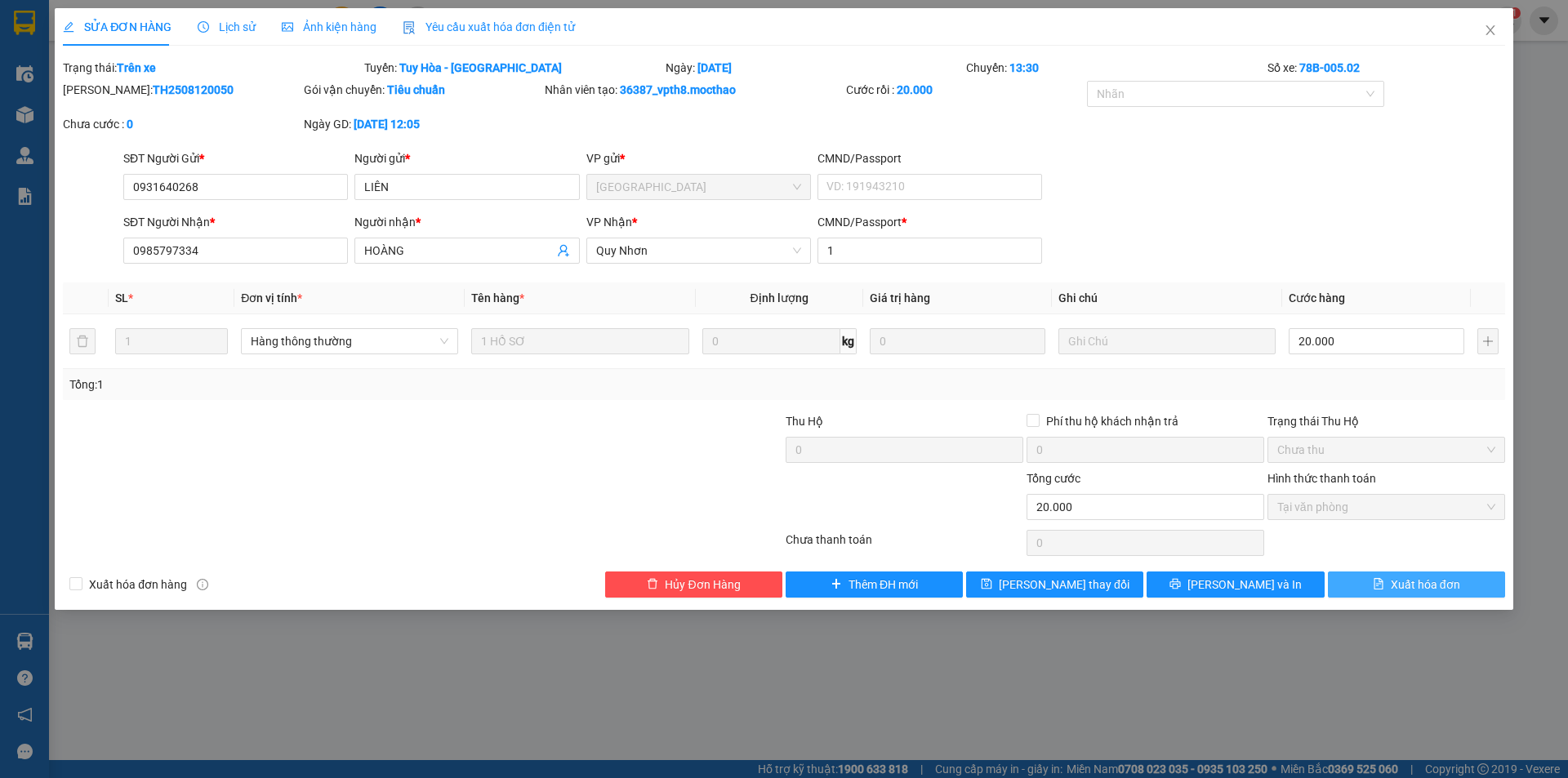
click at [1435, 579] on span "Xuất hóa đơn" at bounding box center [1425, 585] width 70 height 18
checkbox input "true"
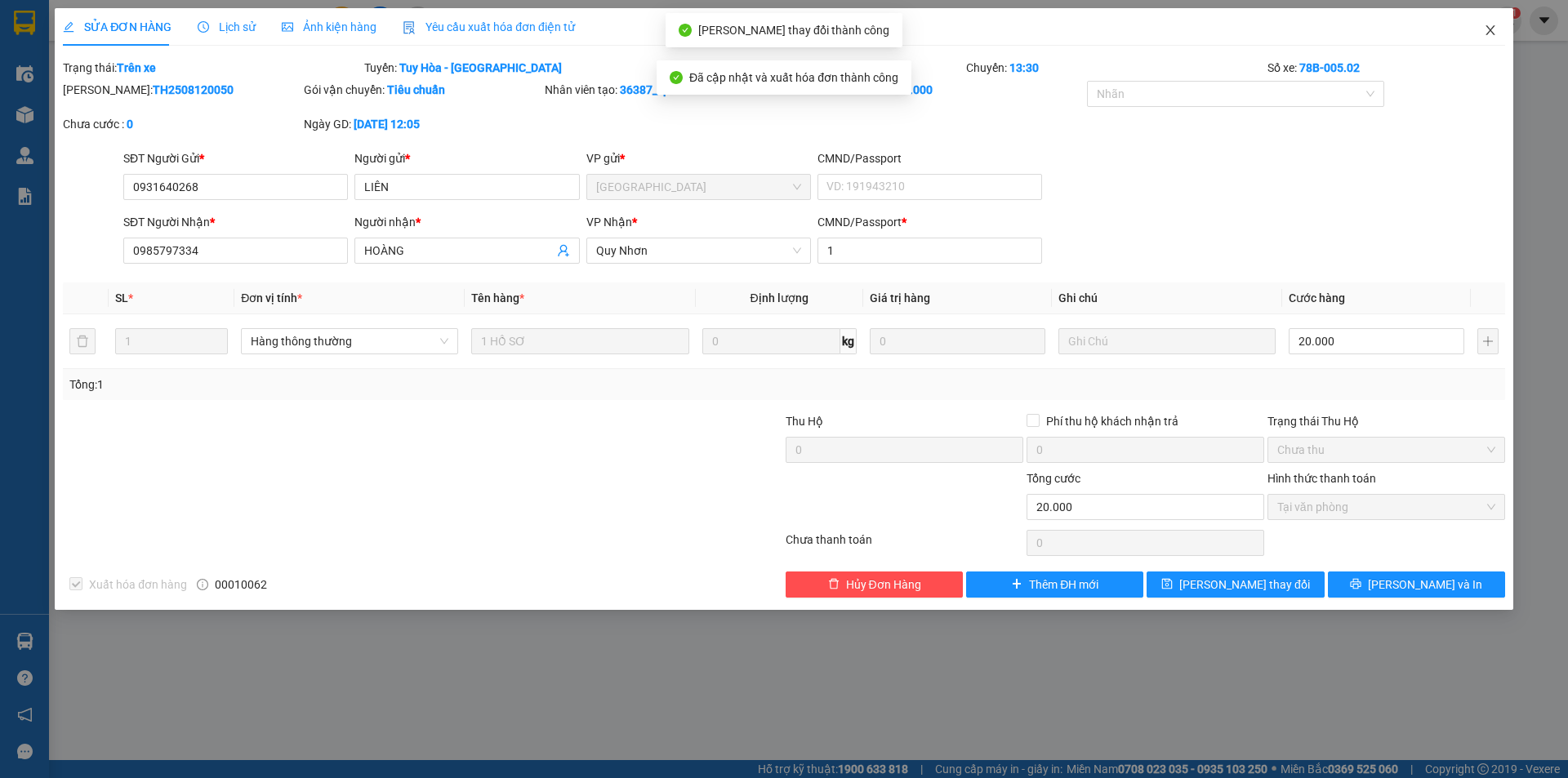
click at [1498, 30] on span "Close" at bounding box center [1490, 31] width 46 height 46
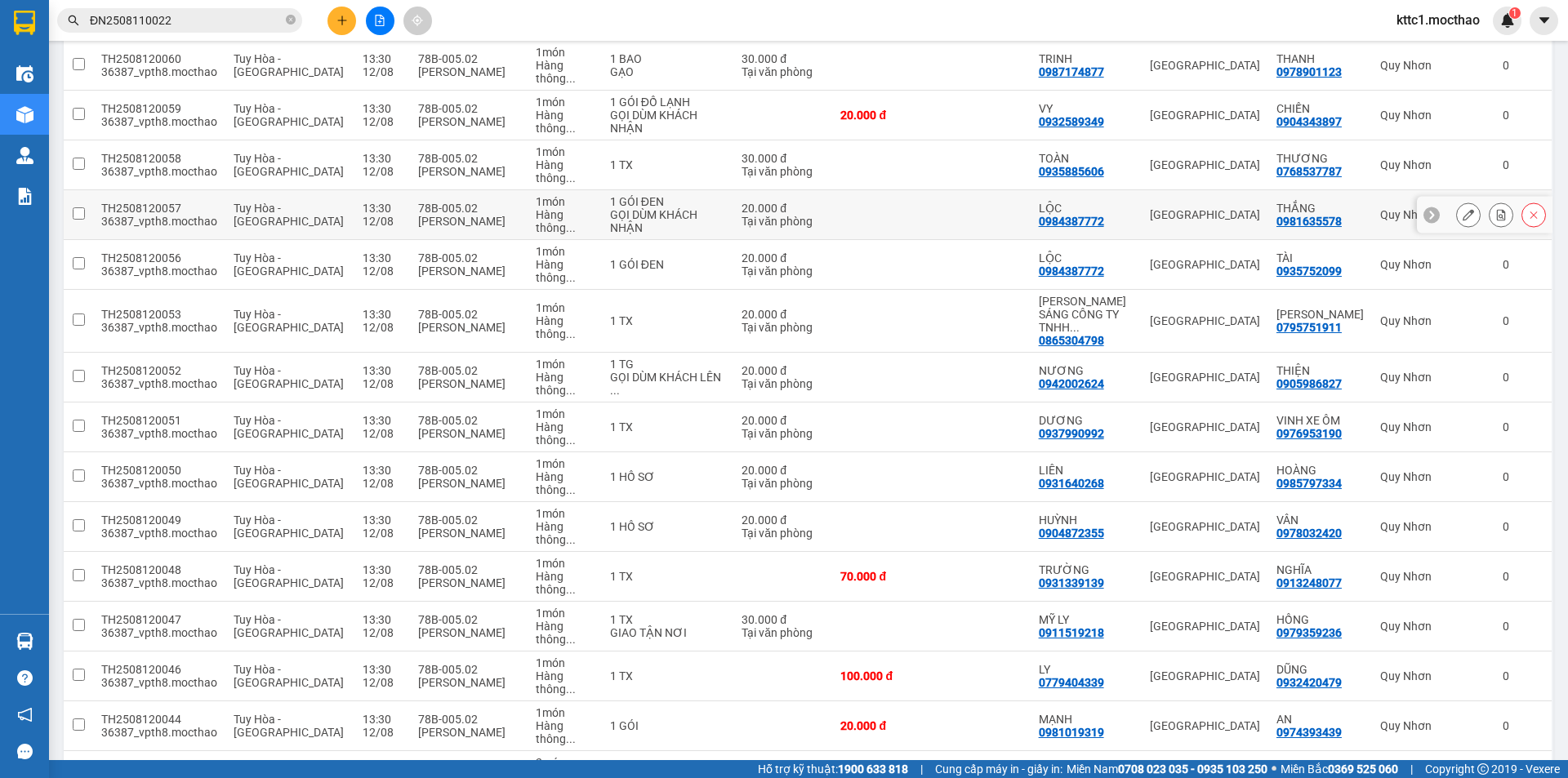
scroll to position [408, 0]
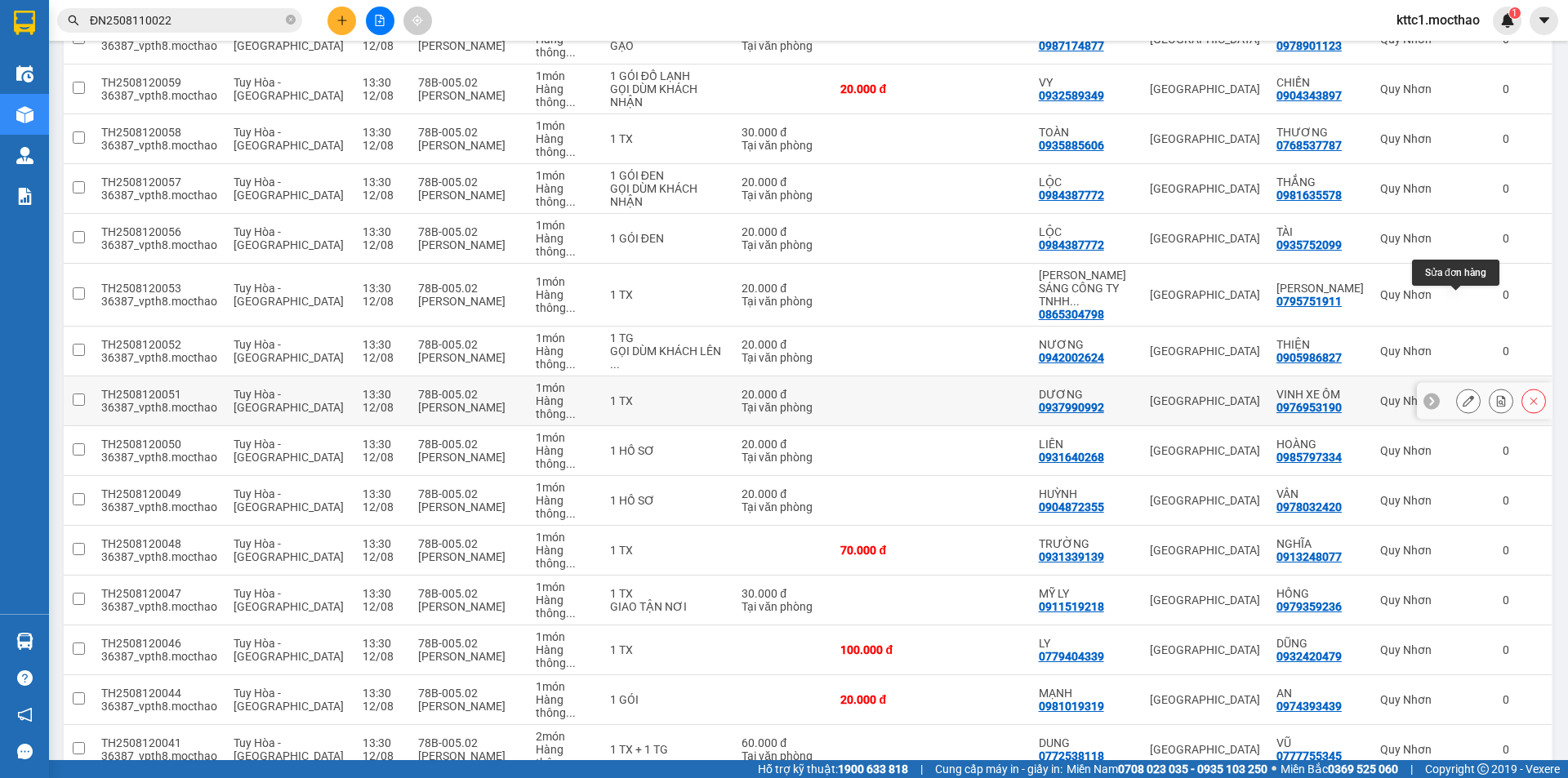
click at [1462, 387] on button at bounding box center [1469, 401] width 23 height 28
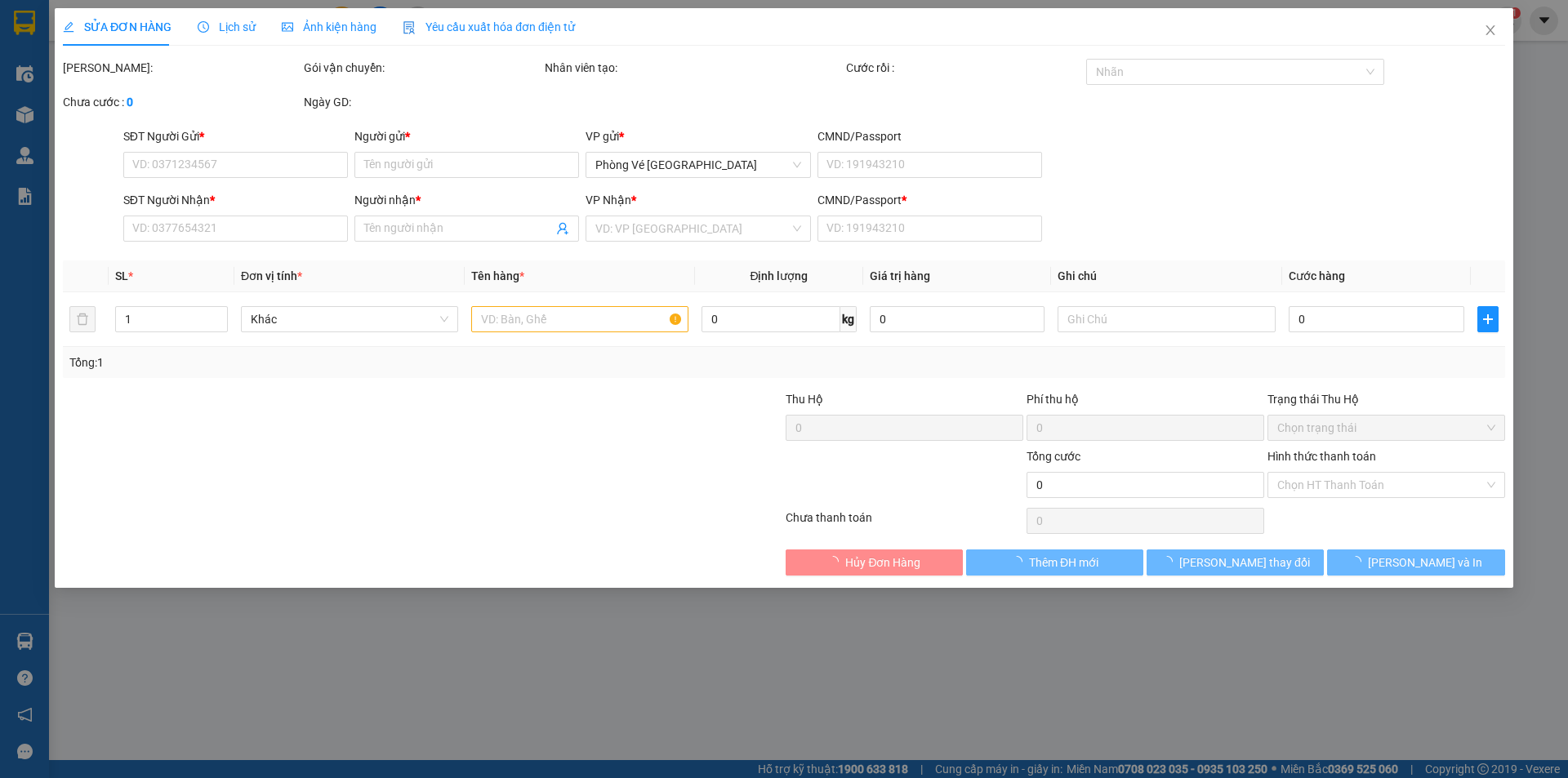
type input "0937990992"
type input "DƯƠNG"
type input "0976953190"
type input "VINH XE ÔM"
type input "1"
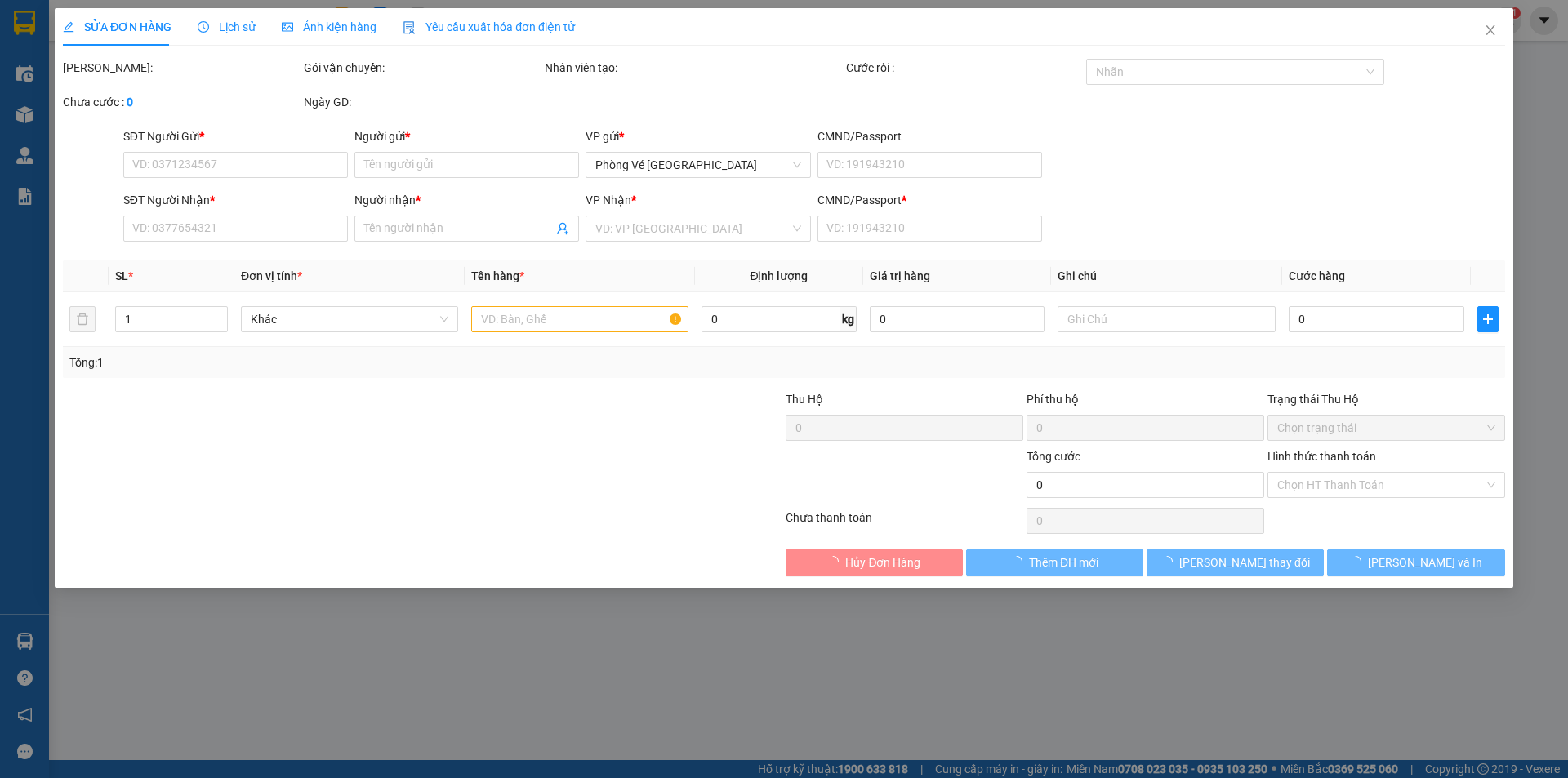
type input "20.000"
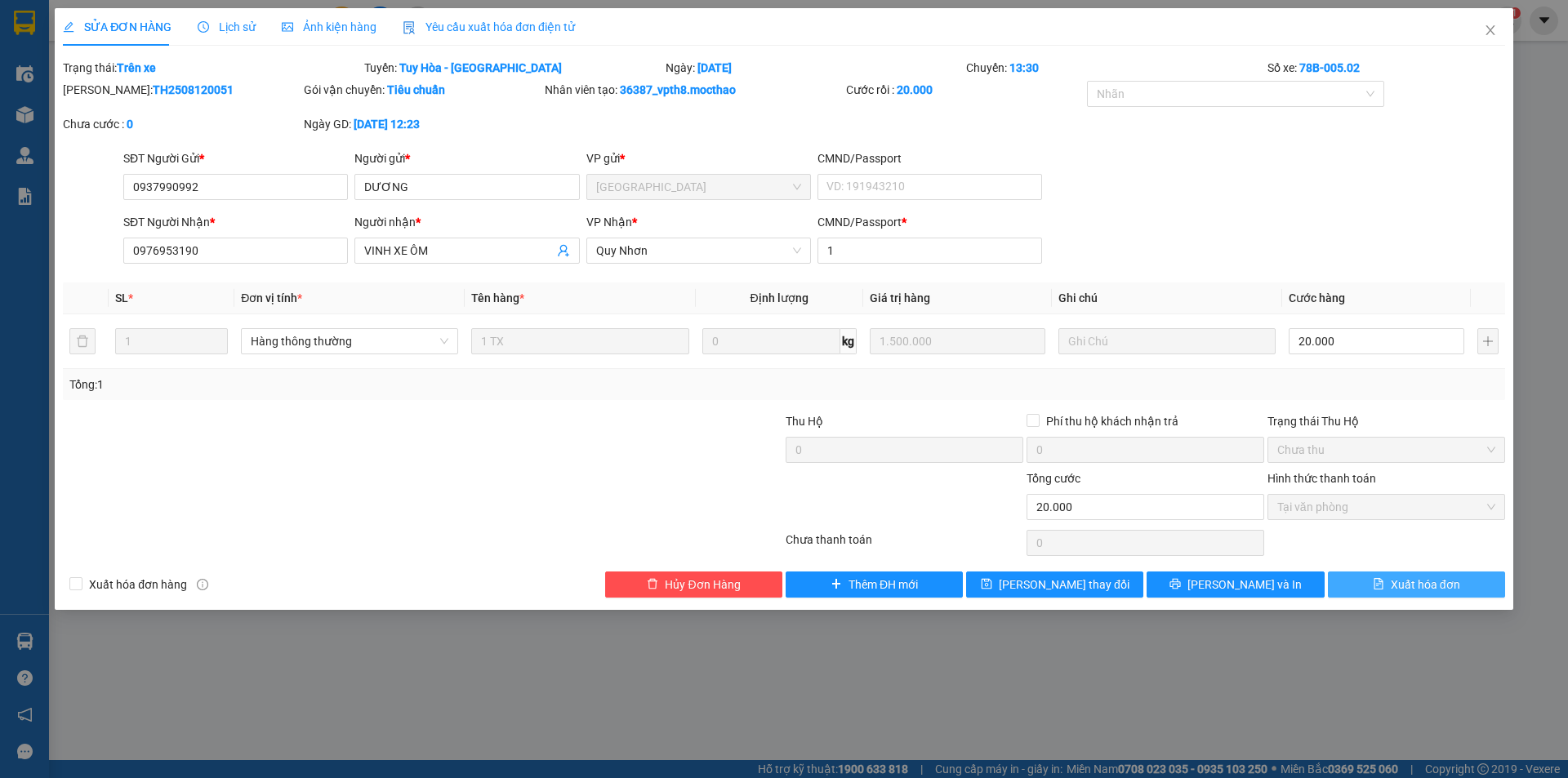
click at [1391, 585] on span "Xuất hóa đơn" at bounding box center [1425, 585] width 70 height 18
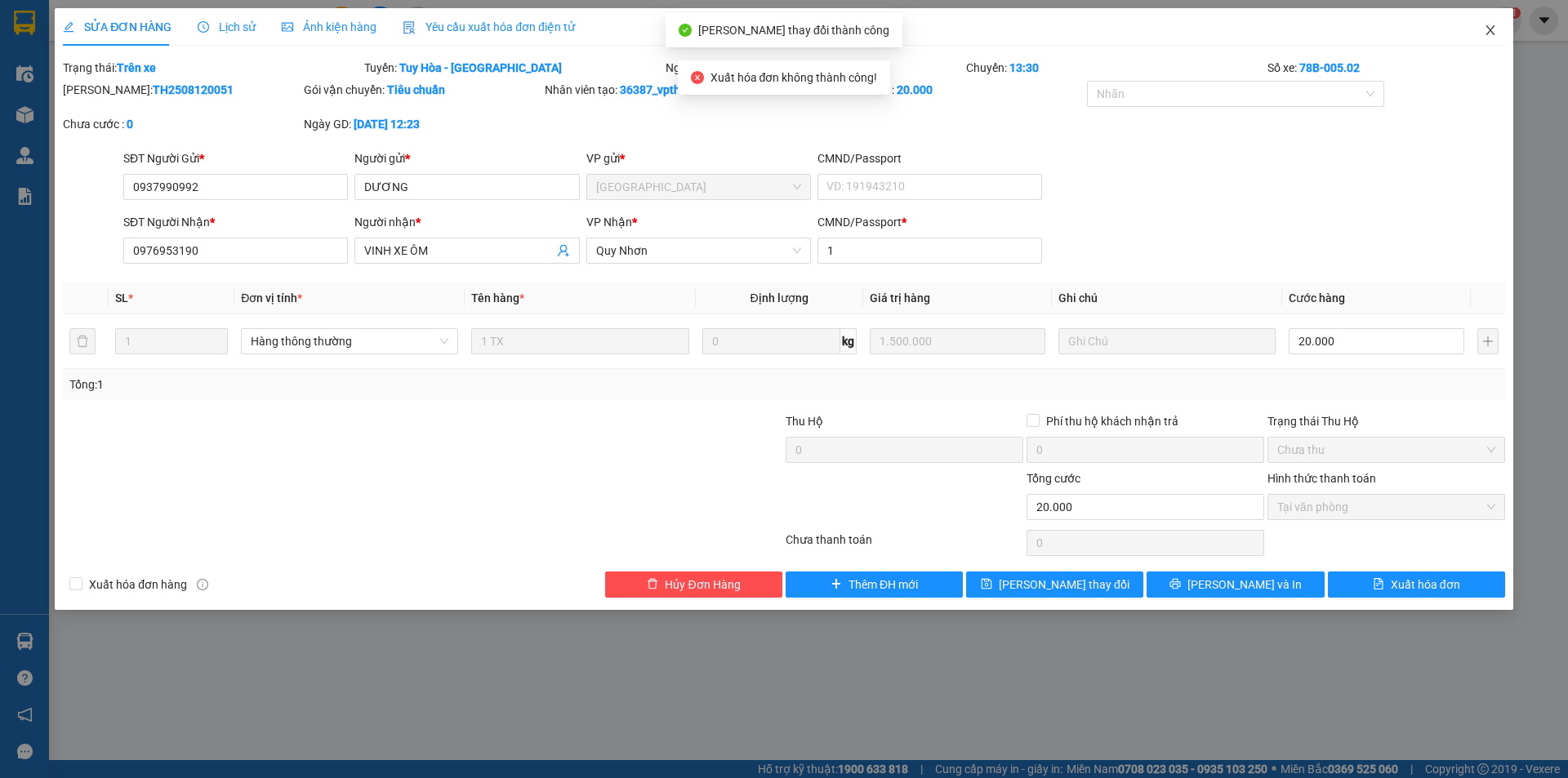
click at [1493, 34] on icon "close" at bounding box center [1489, 31] width 9 height 10
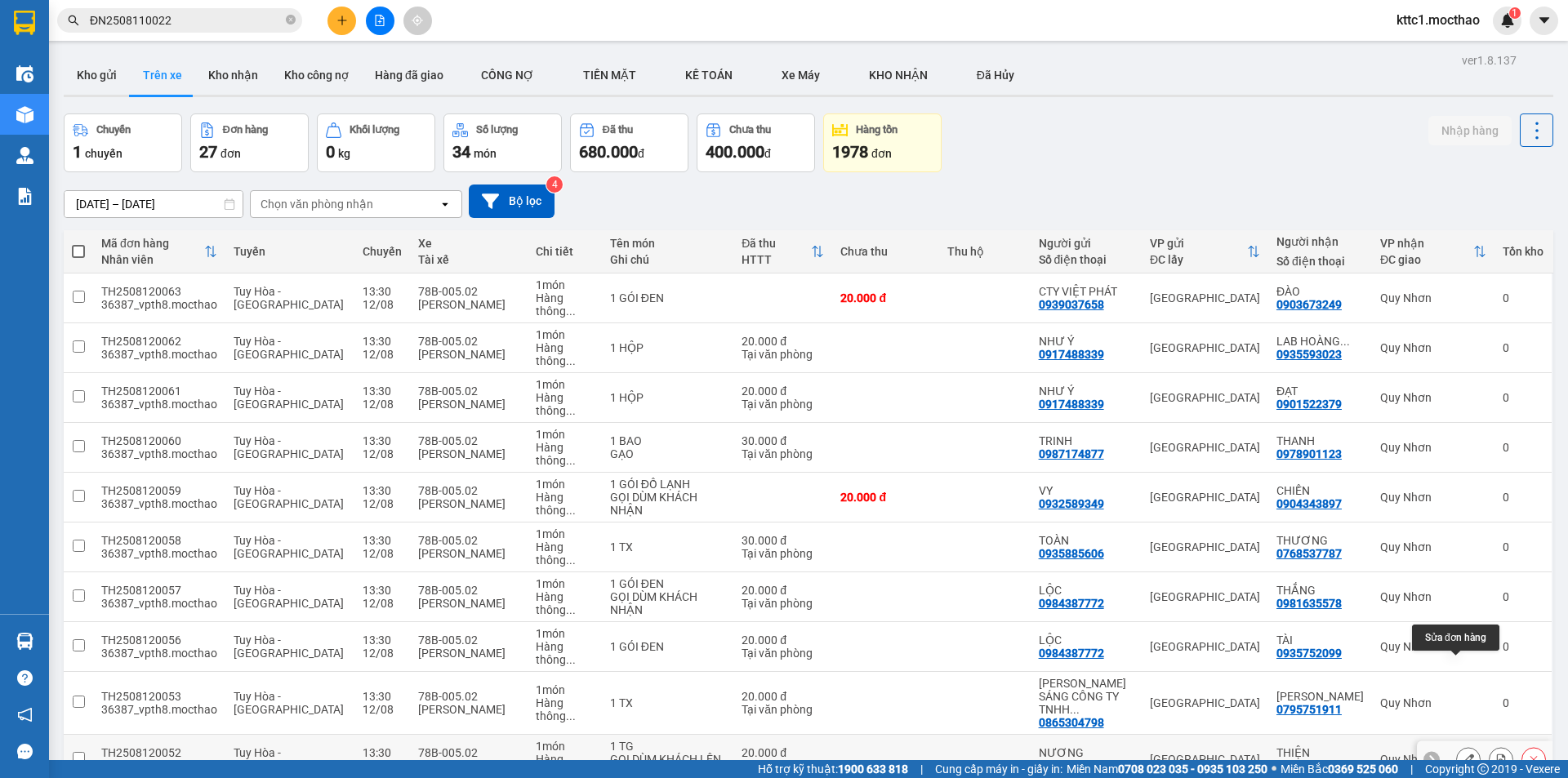
click at [1463, 754] on icon at bounding box center [1469, 760] width 12 height 12
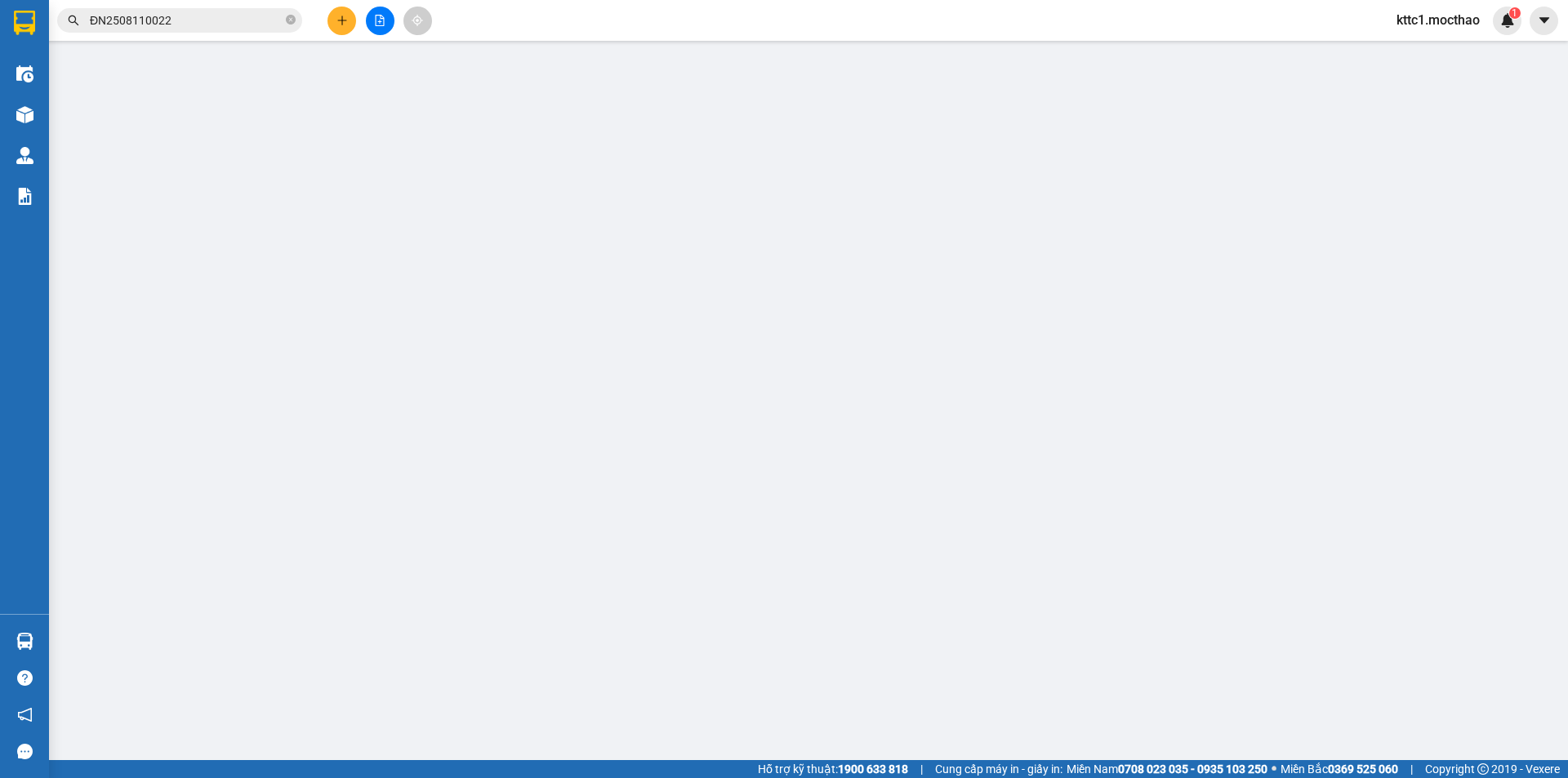
type input "0942002624"
type input "NƯƠNG"
type input "0905986827"
type input "THIỆN"
type input "1"
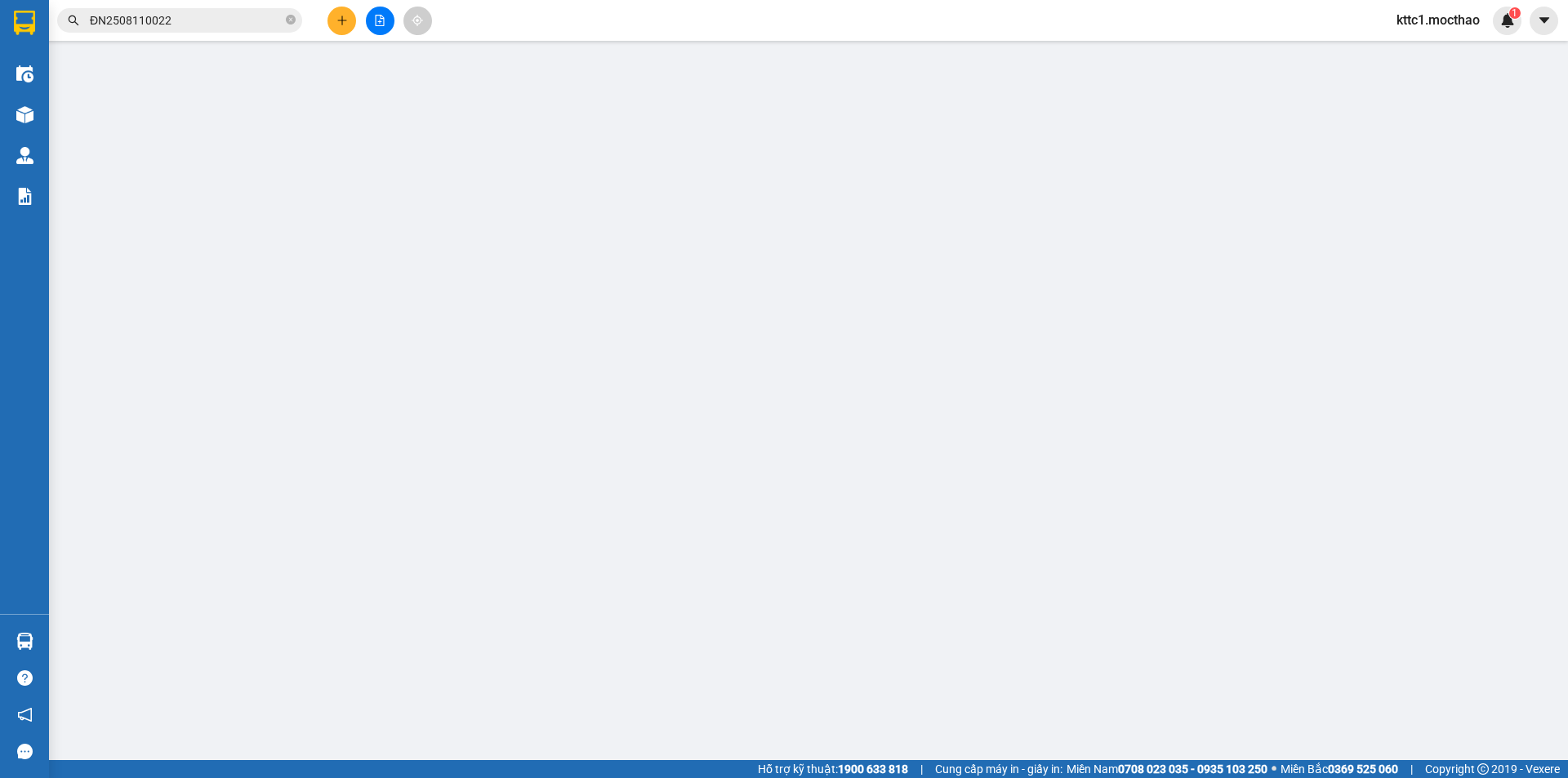
type input "20.000"
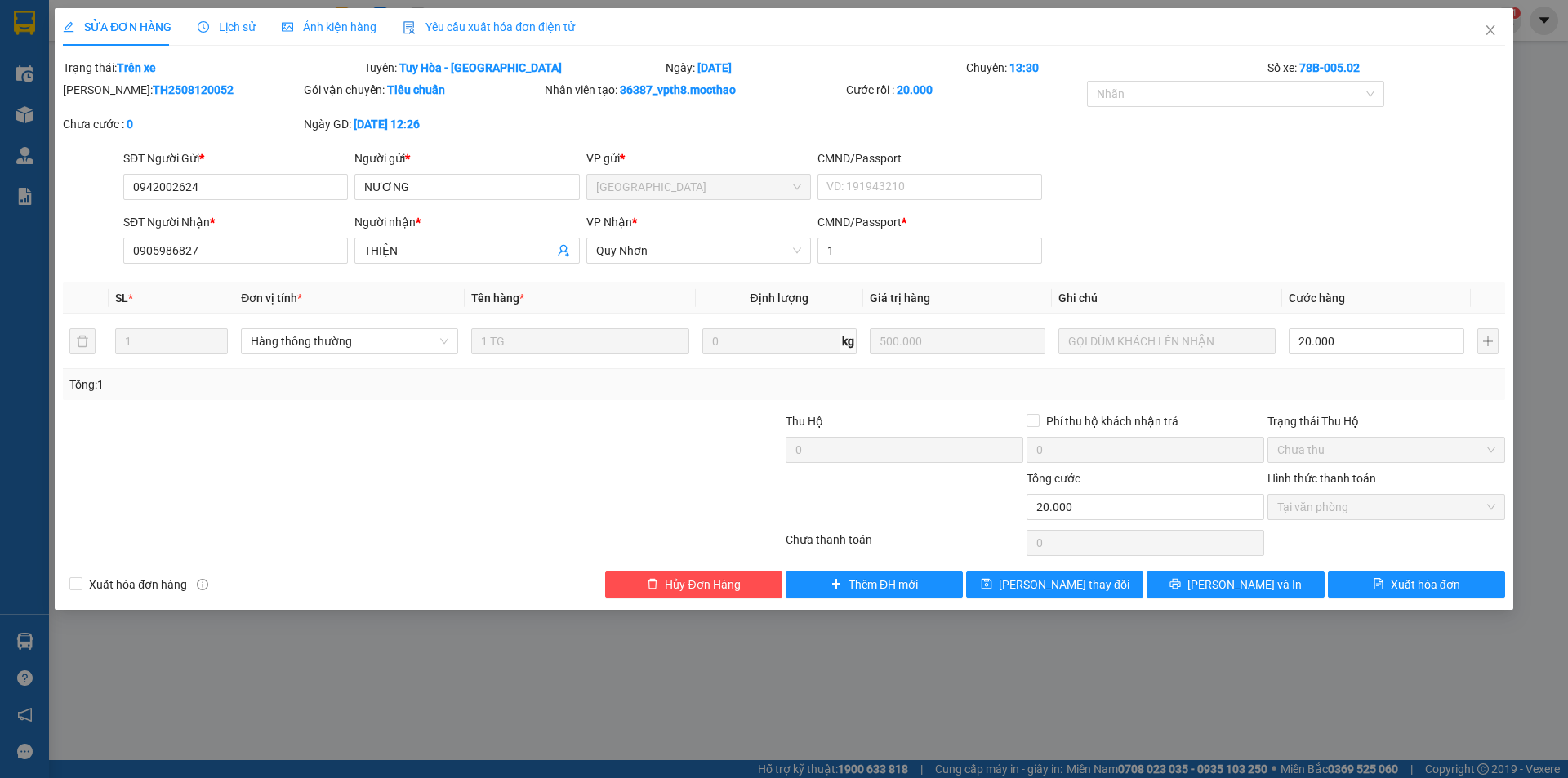
click at [1414, 568] on div "Total Paid Fee 20.000 Total UnPaid Fee 0 Cash Collection Total Fee Trạng thái: …" at bounding box center [784, 328] width 1442 height 539
click at [1419, 573] on button "Xuất hóa đơn" at bounding box center [1416, 585] width 177 height 27
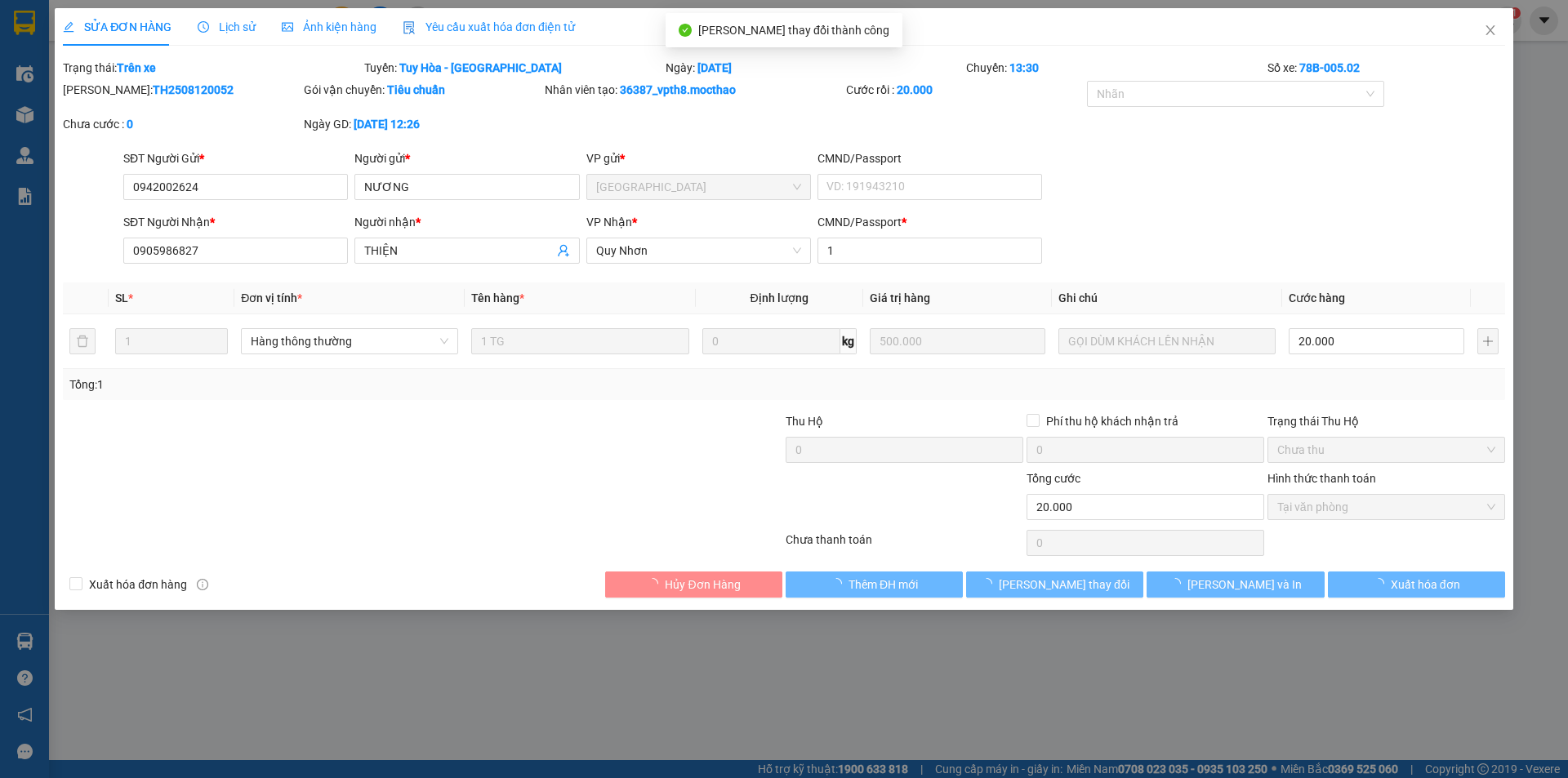
checkbox input "true"
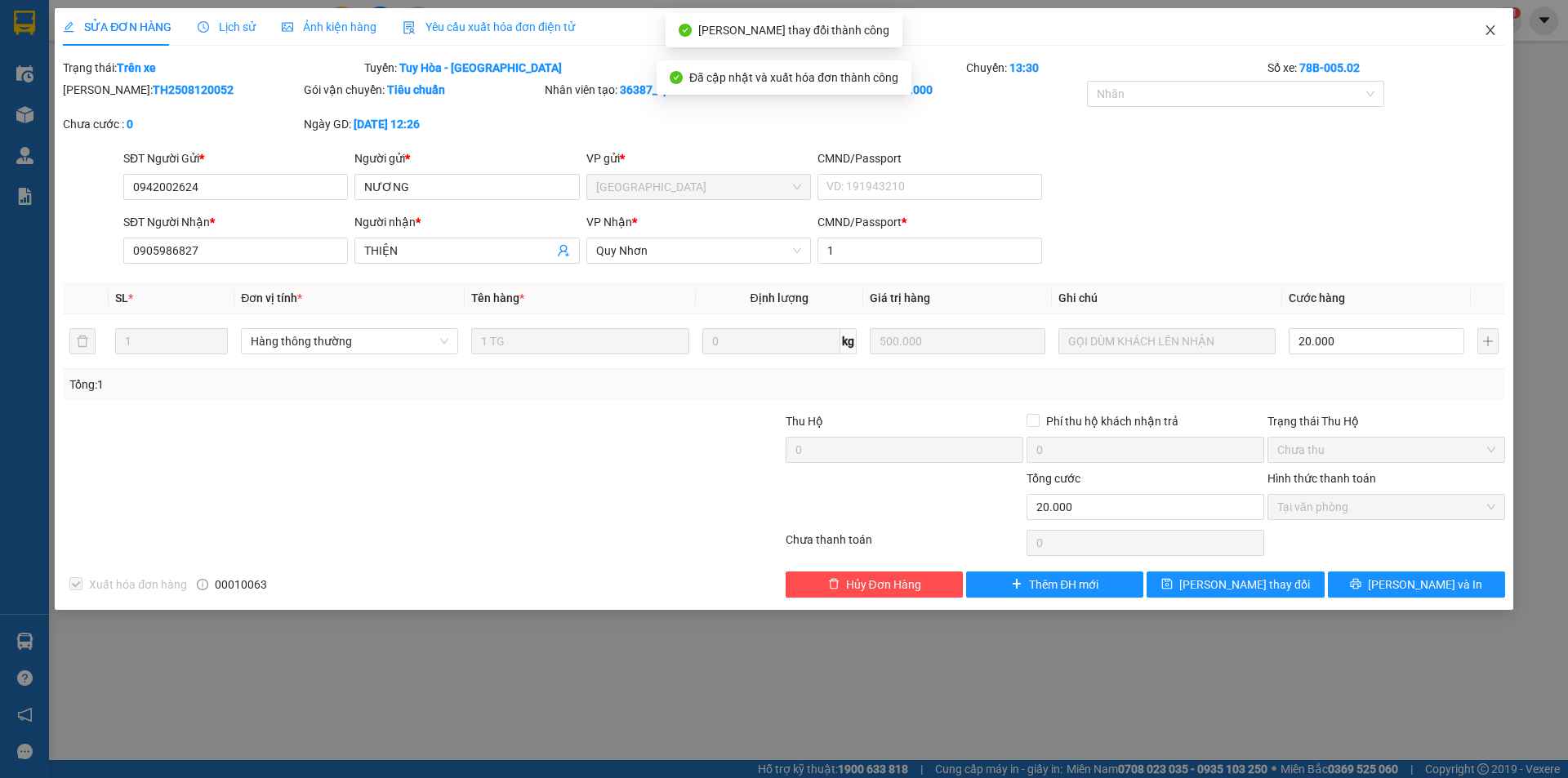
click at [1490, 30] on icon "close" at bounding box center [1490, 31] width 13 height 13
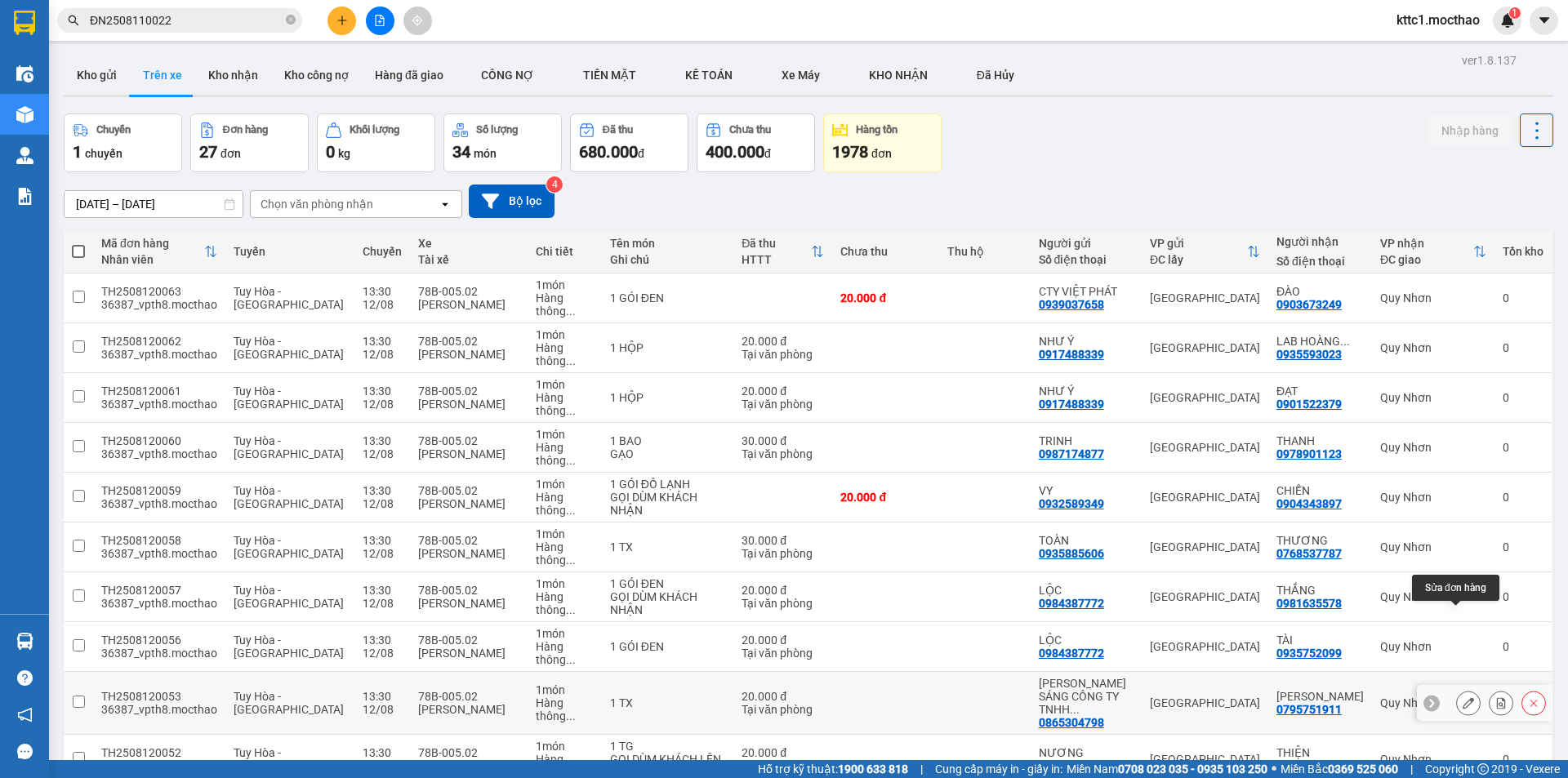
click at [1463, 698] on icon at bounding box center [1469, 703] width 12 height 12
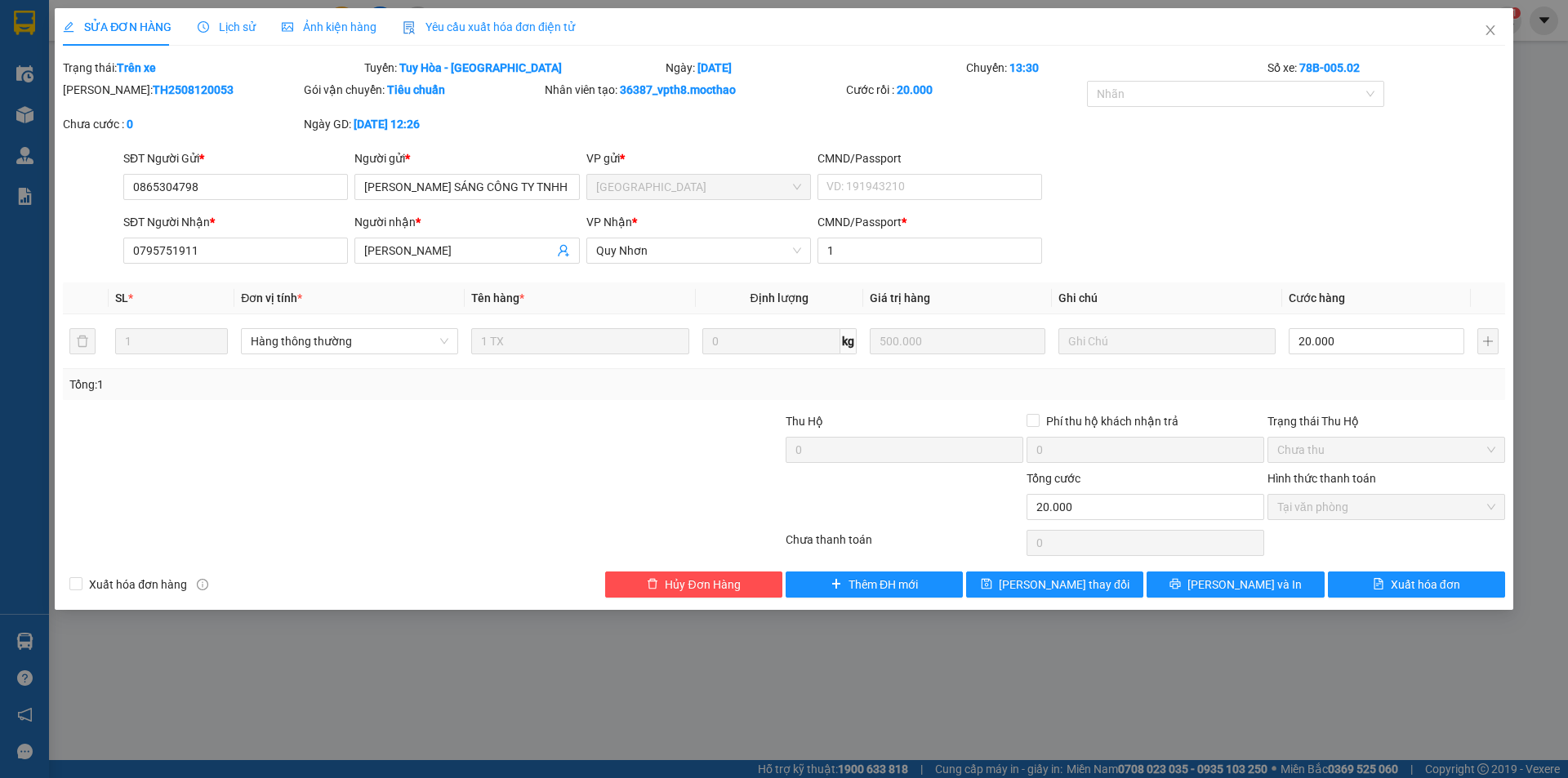
click at [445, 25] on span "Yêu cầu xuất hóa đơn điện tử" at bounding box center [489, 27] width 172 height 13
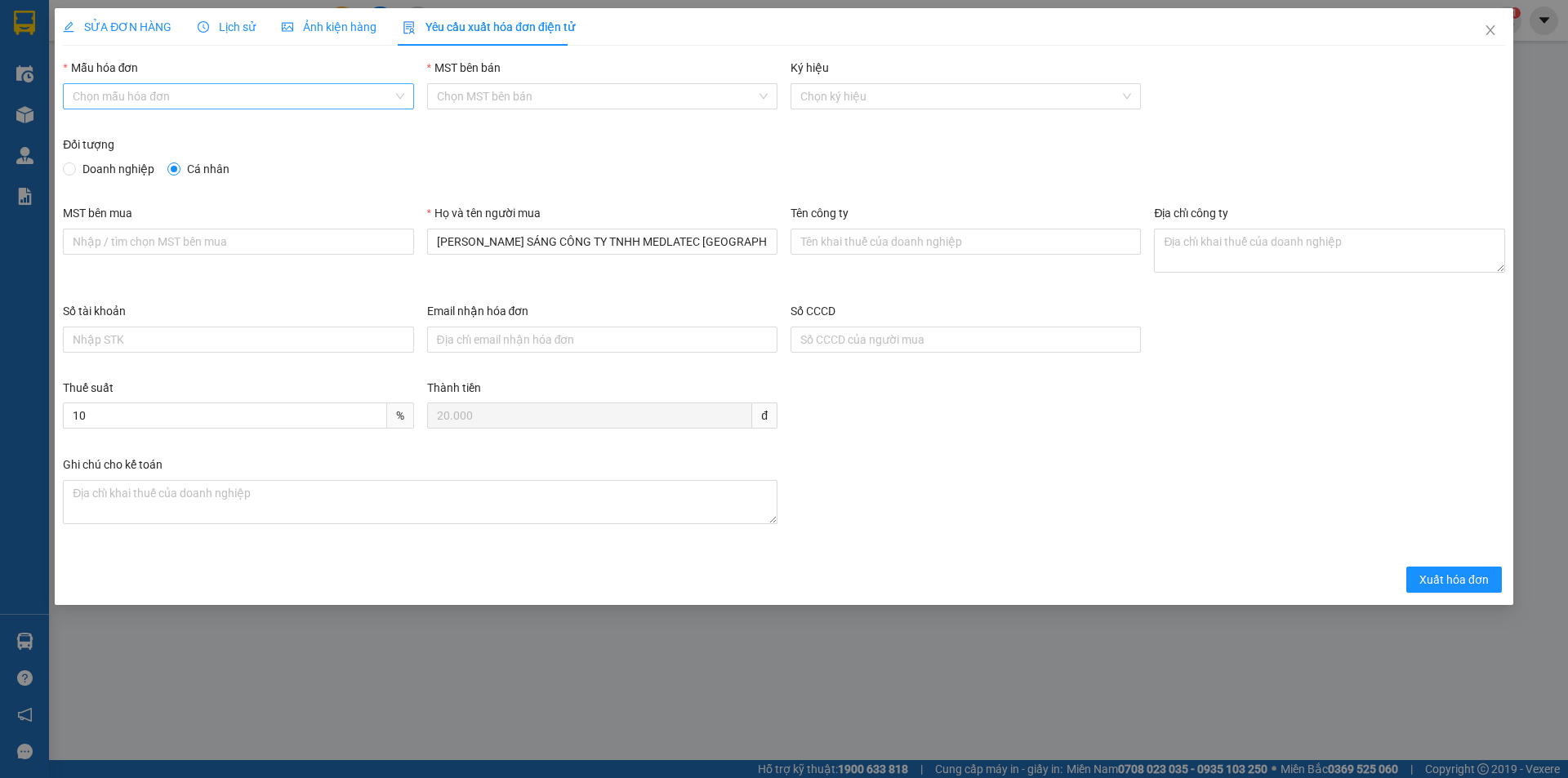
click at [289, 95] on input "Mẫu hóa đơn" at bounding box center [232, 96] width 319 height 25
click at [157, 131] on div "HĐH" at bounding box center [238, 129] width 331 height 18
type input "8"
click at [125, 167] on span "Doanh nghiệp" at bounding box center [119, 169] width 85 height 18
click at [75, 167] on input "Doanh nghiệp" at bounding box center [69, 168] width 12 height 12
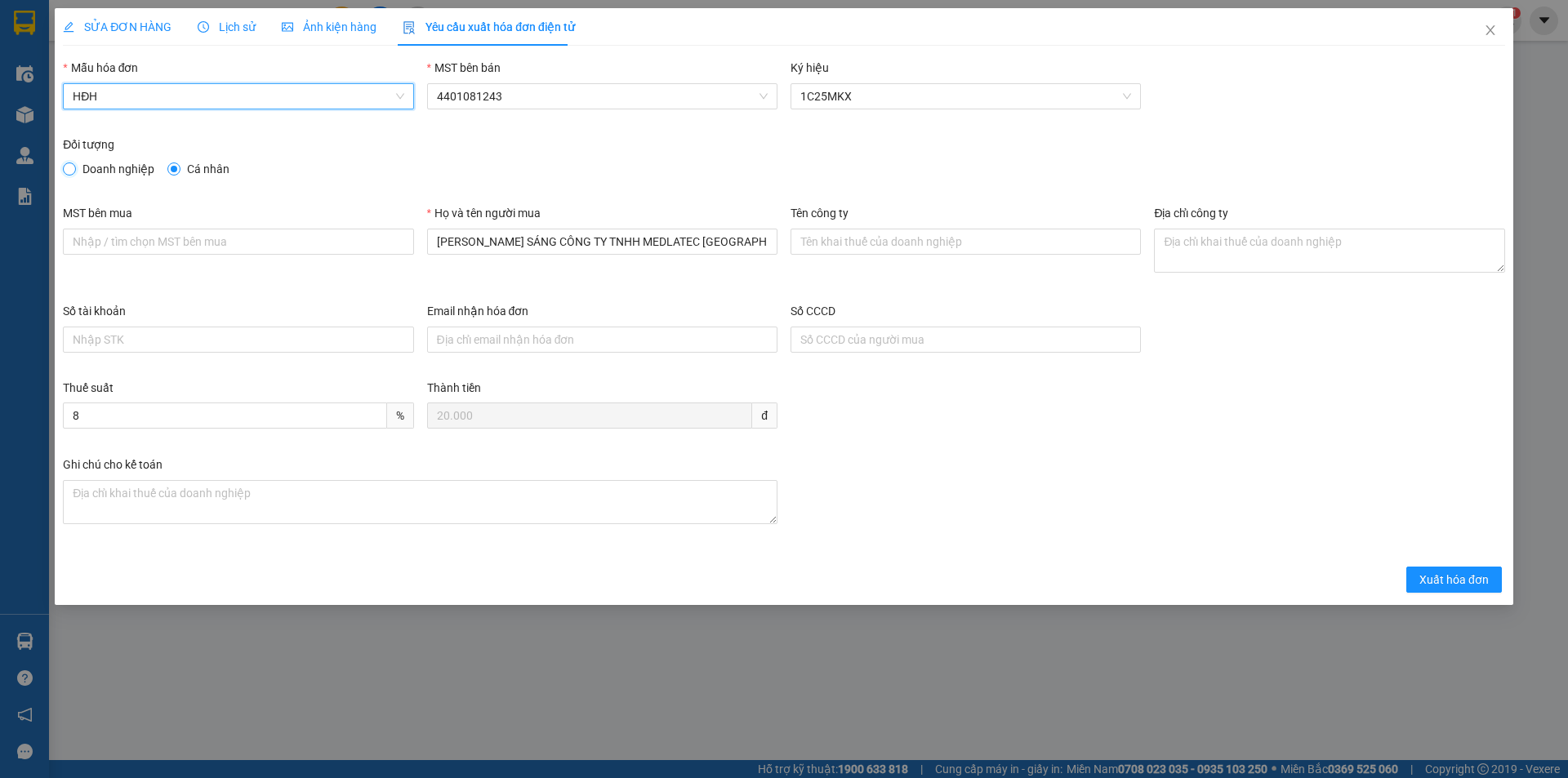
radio input "true"
radio input "false"
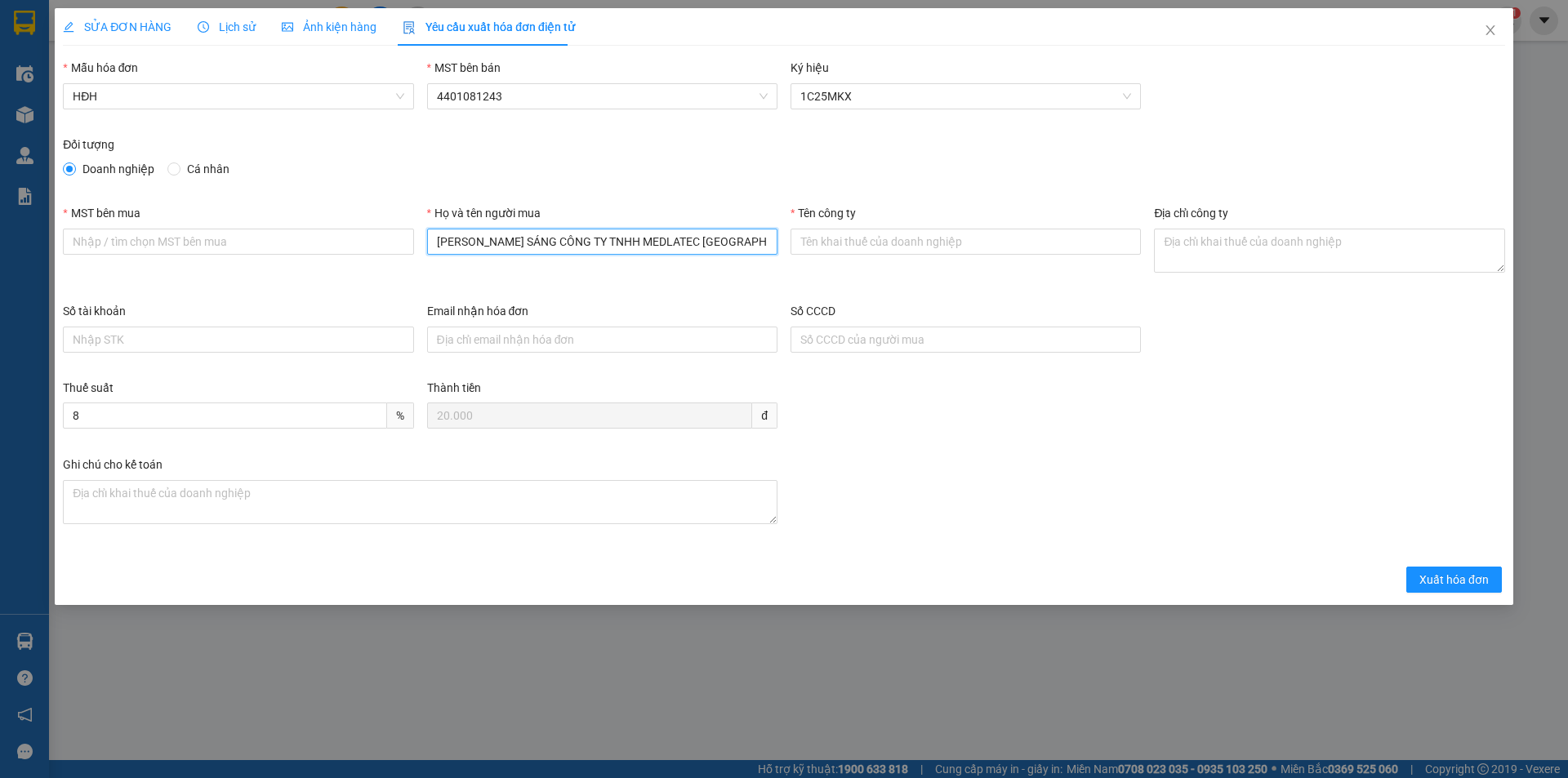
drag, startPoint x: 738, startPoint y: 238, endPoint x: 309, endPoint y: 208, distance: 430.0
click at [317, 213] on div "MST bên mua Họ và tên người mua [PERSON_NAME] SÁNG CÔNG TY TNHH MEDLATEC VIỆT N…" at bounding box center [784, 253] width 1455 height 98
paste input "text"
type input "CÔNG TY TNHH MEDLATEC [GEOGRAPHIC_DATA]"
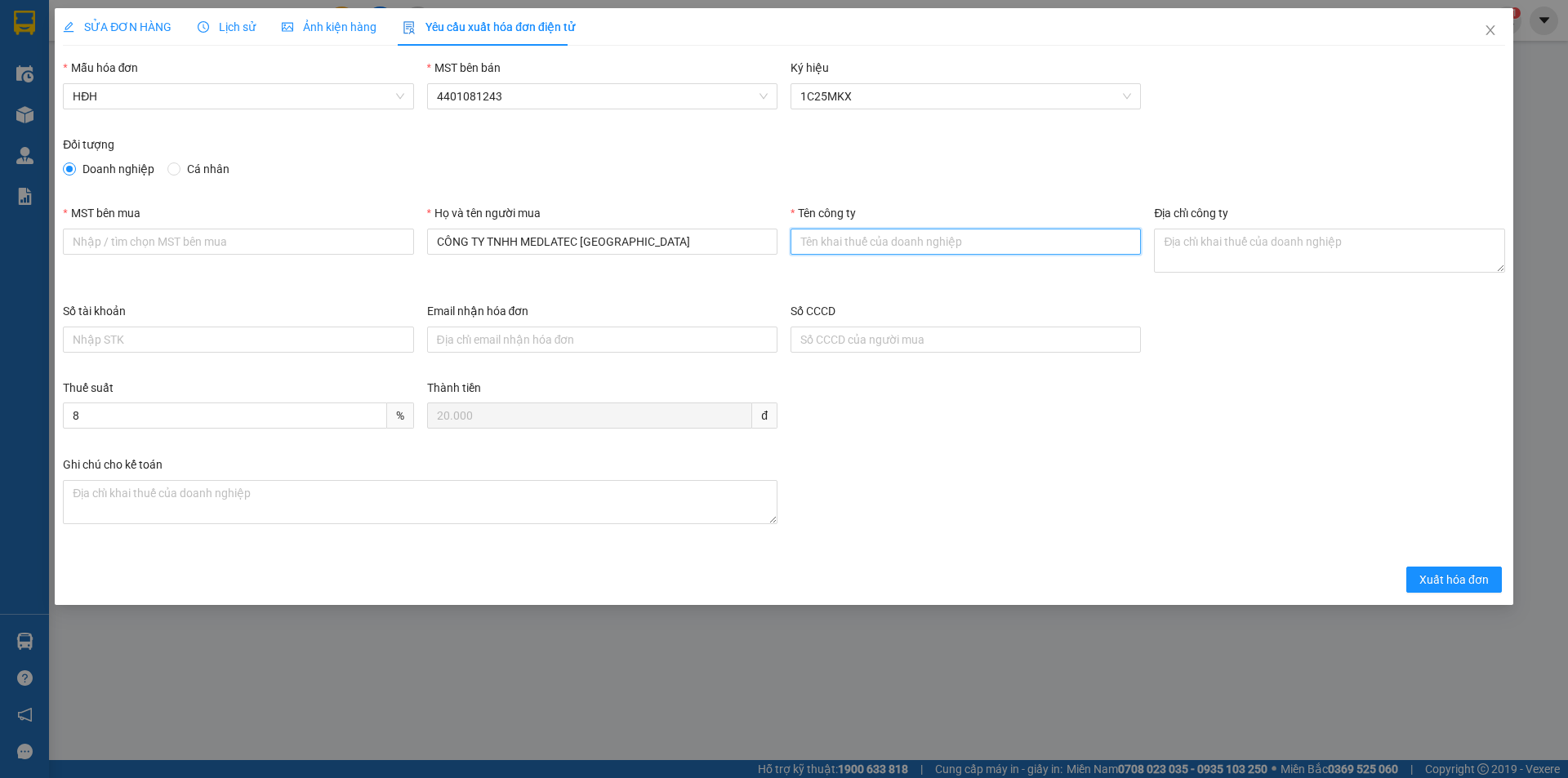
click at [835, 237] on input "Tên công ty" at bounding box center [965, 242] width 351 height 27
paste input "CÔNG TY TNHH MEDLATEC [GEOGRAPHIC_DATA]"
type input "CÔNG TY TNHH MEDLATEC [GEOGRAPHIC_DATA]"
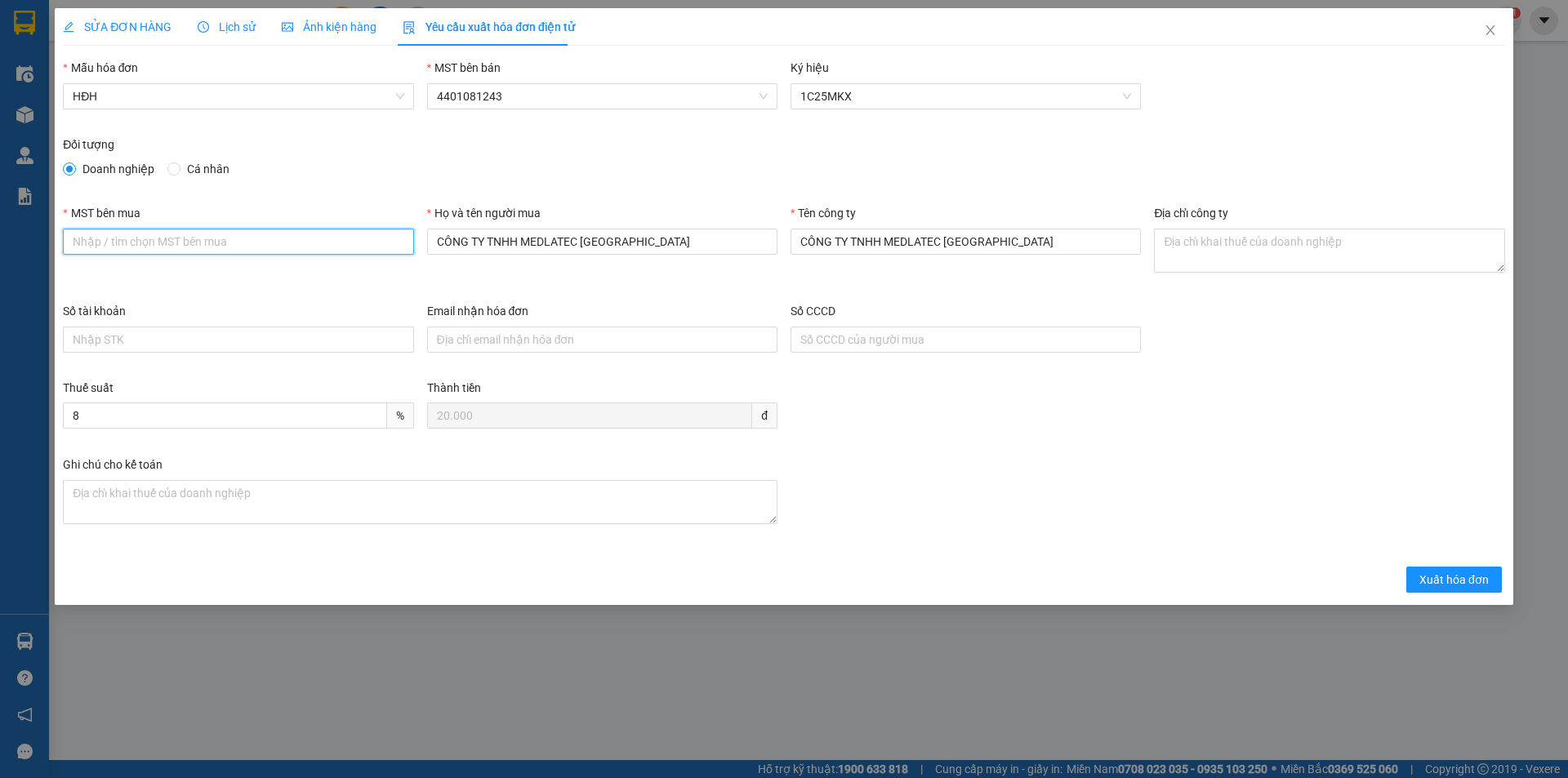
click at [336, 248] on input "MST bên mua" at bounding box center [238, 242] width 351 height 27
paste input "0101234974"
type input "0101234974"
click at [1217, 254] on textarea "Địa chỉ công ty" at bounding box center [1328, 250] width 351 height 44
paste textarea "Số 42 - 44, [GEOGRAPHIC_DATA], [GEOGRAPHIC_DATA], [GEOGRAPHIC_DATA], [GEOGRAPHI…"
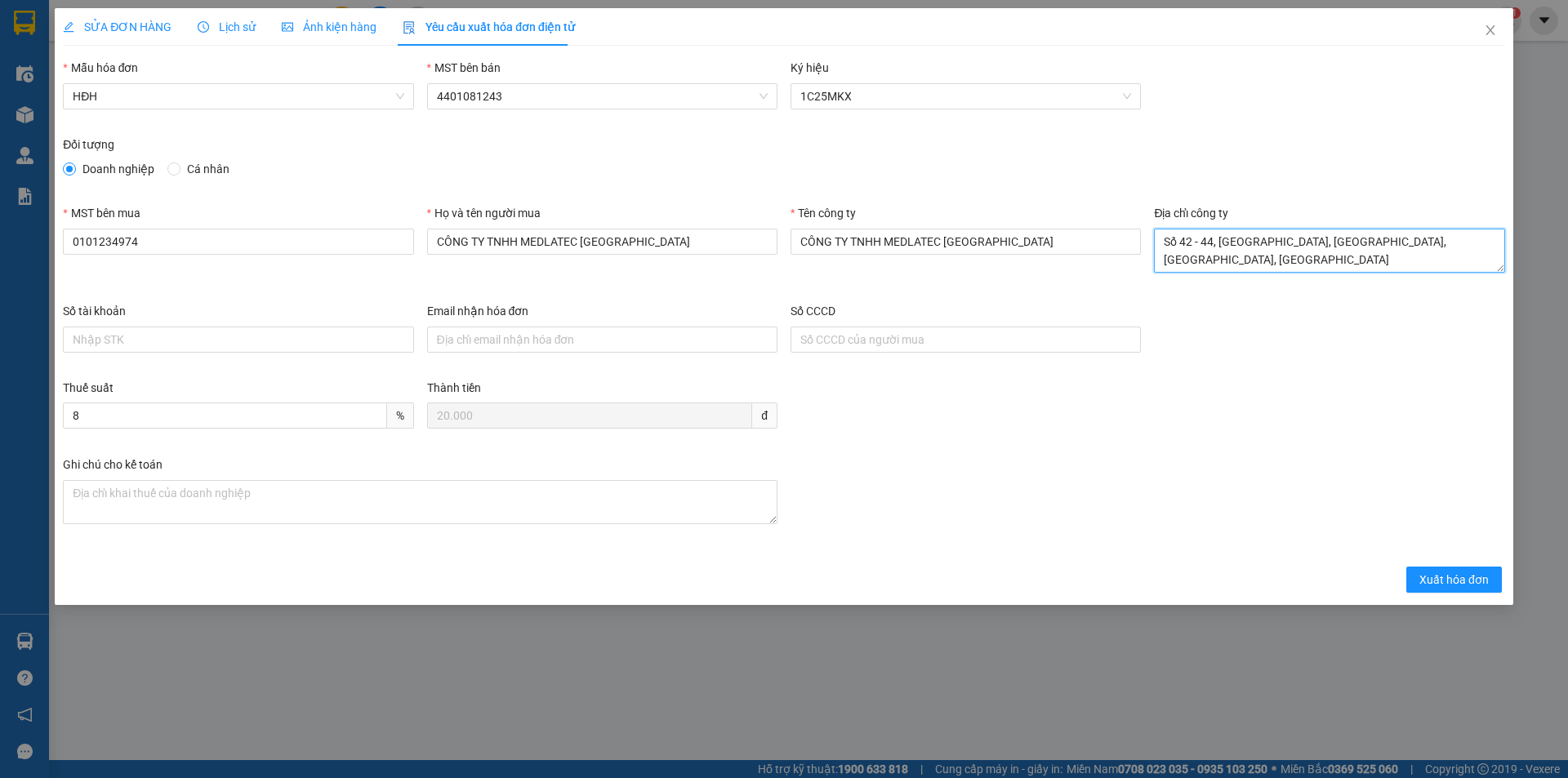
scroll to position [13, 0]
type textarea "Số 42 - 44, [GEOGRAPHIC_DATA], [GEOGRAPHIC_DATA], [GEOGRAPHIC_DATA], [GEOGRAPHI…"
click at [599, 337] on input "Email nhận hóa đơn" at bounding box center [602, 340] width 351 height 27
paste input "[EMAIL_ADDRESS][DOMAIN_NAME]"
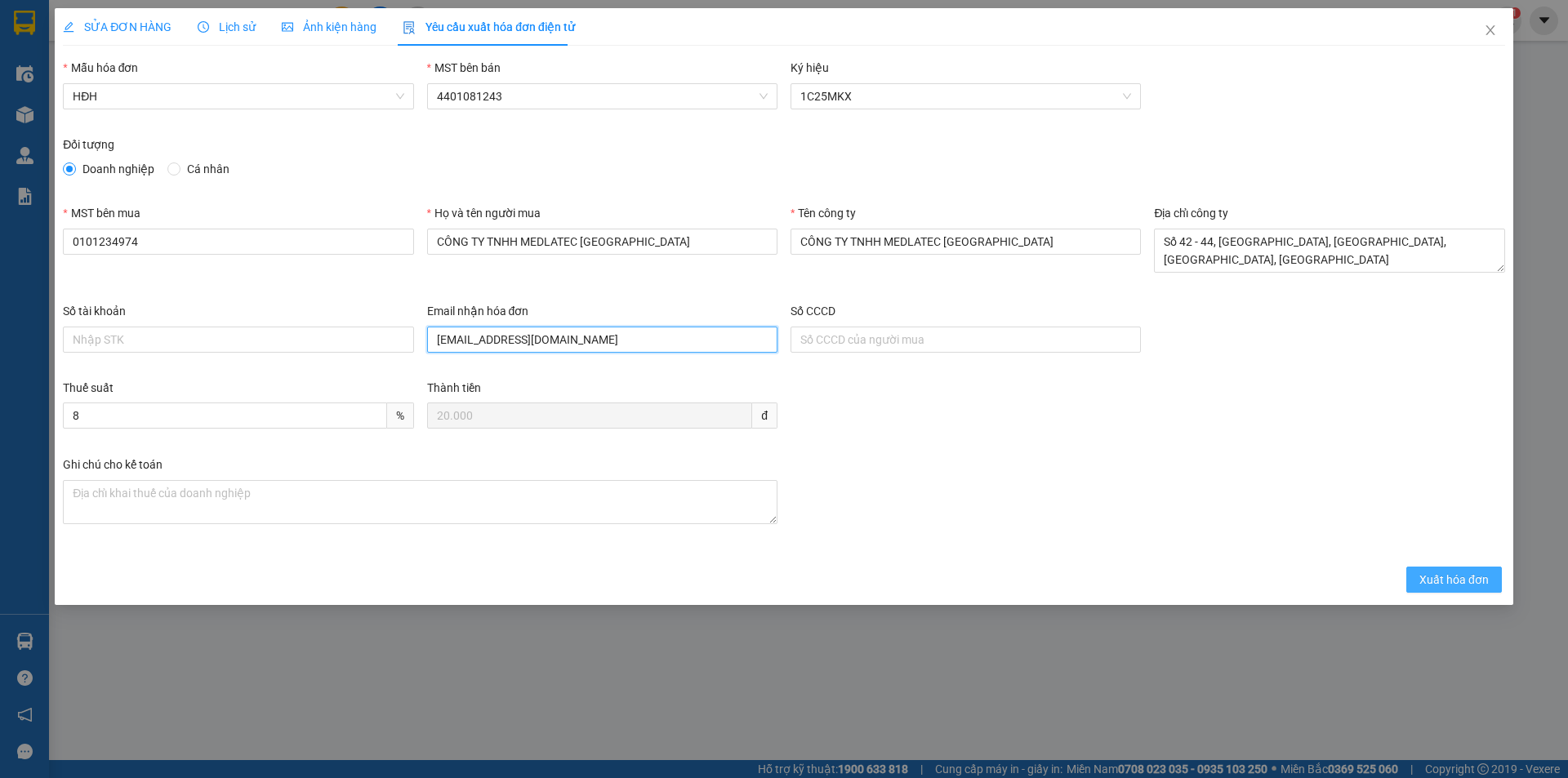
type input "[EMAIL_ADDRESS][DOMAIN_NAME]"
click at [1466, 585] on span "Xuất hóa đơn" at bounding box center [1454, 580] width 70 height 18
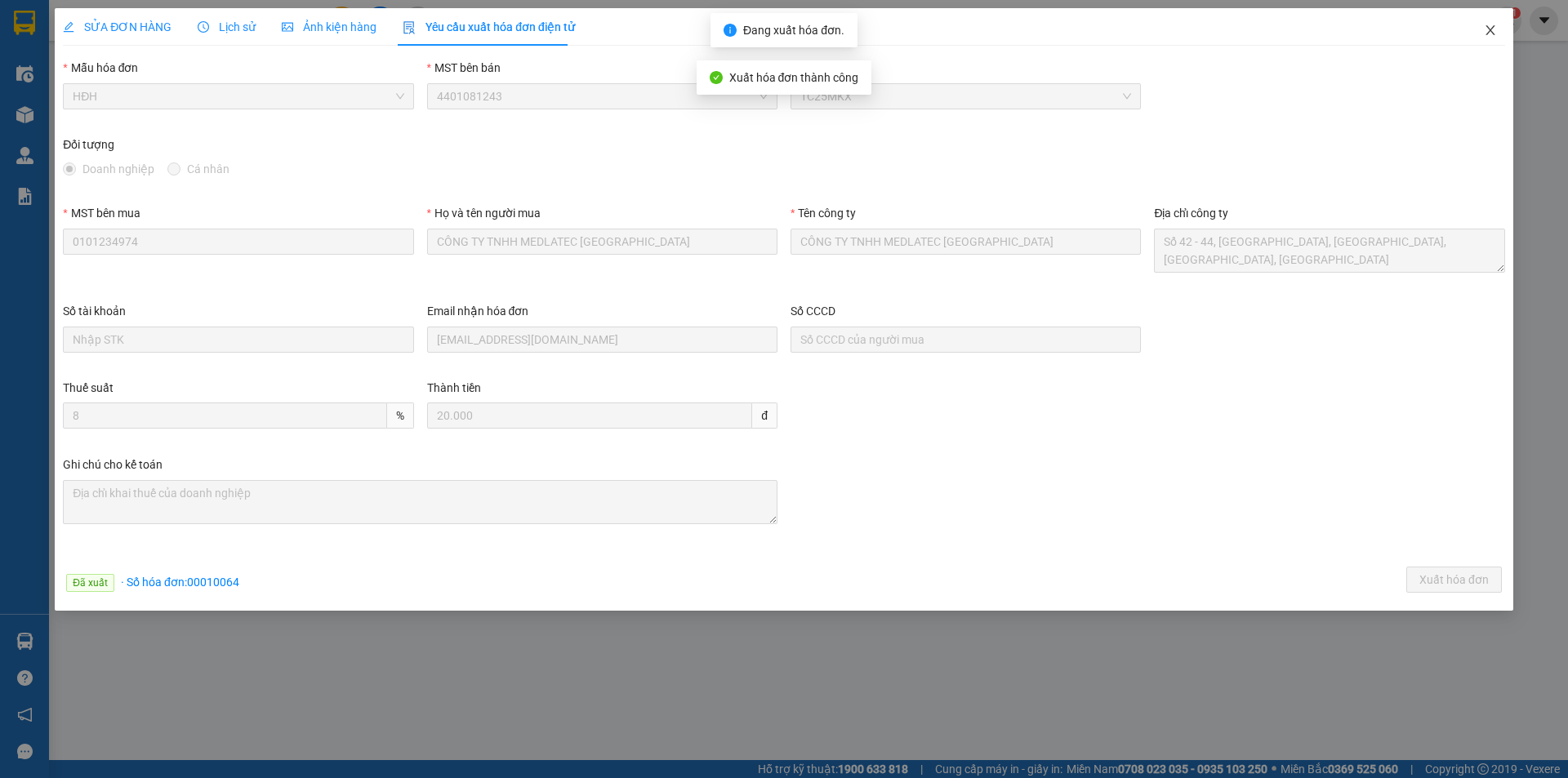
click at [1493, 28] on icon "close" at bounding box center [1489, 31] width 9 height 10
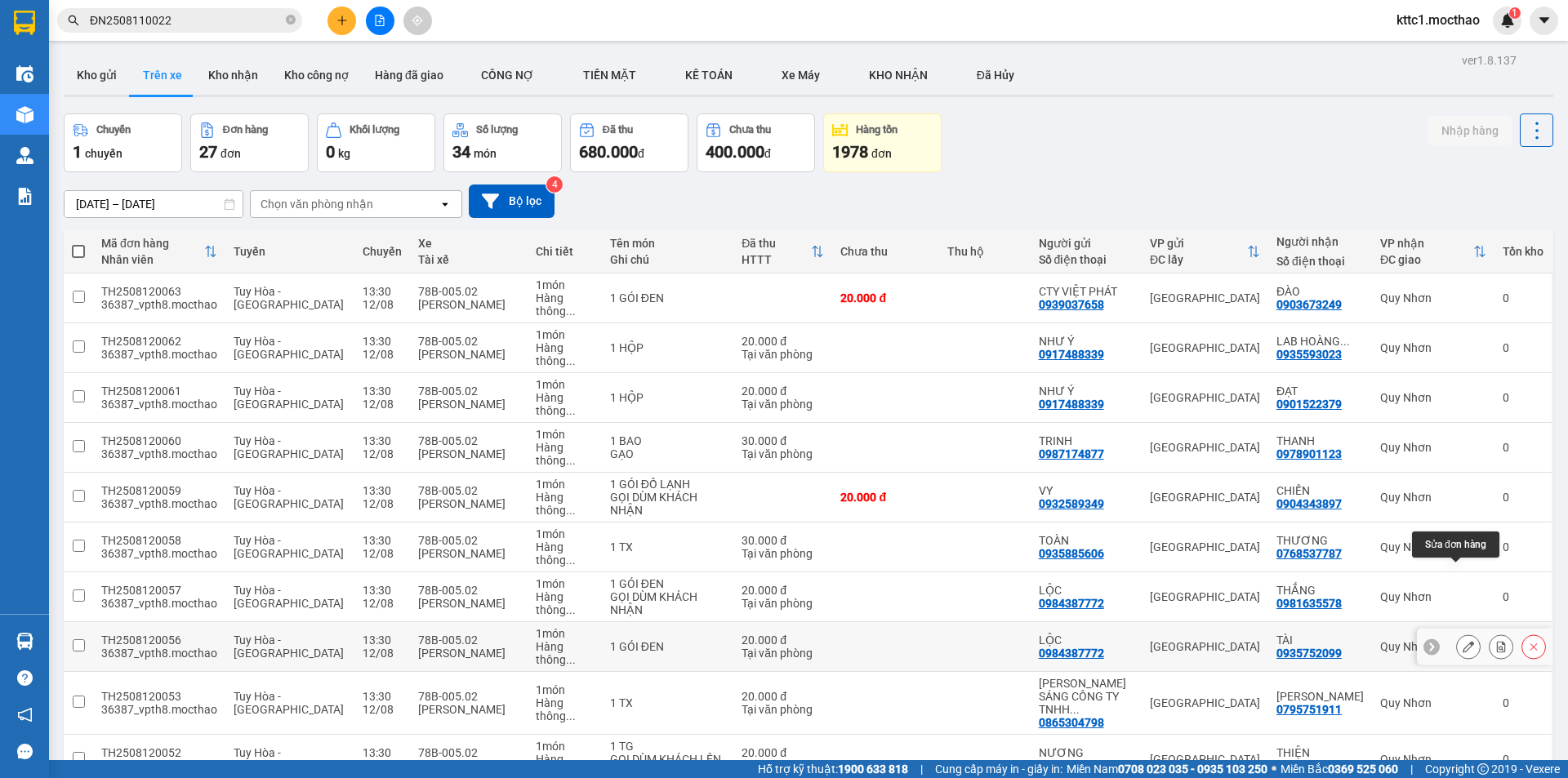
click at [1463, 641] on icon at bounding box center [1469, 647] width 12 height 12
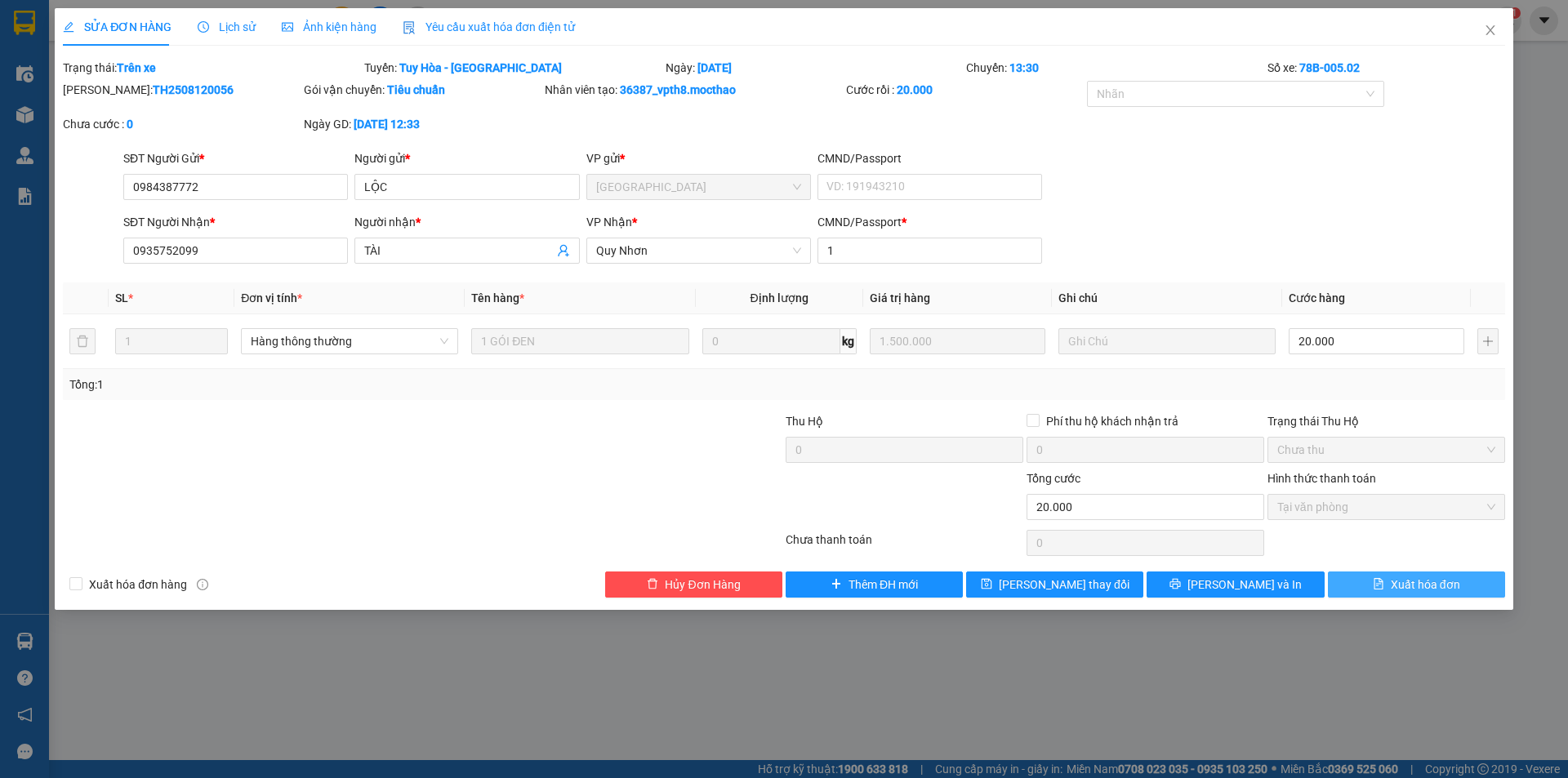
click at [1449, 587] on span "Xuất hóa đơn" at bounding box center [1425, 585] width 70 height 18
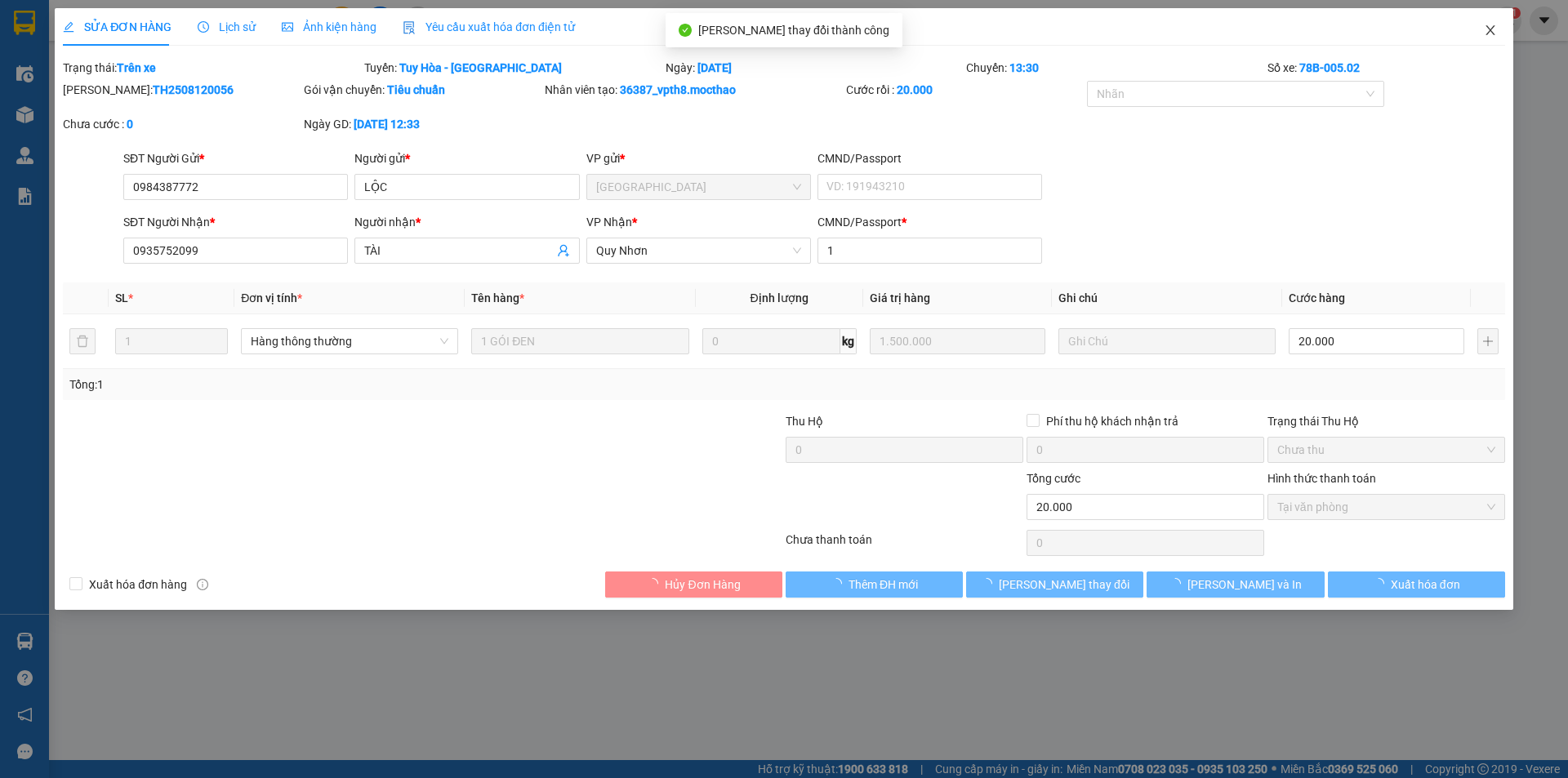
checkbox input "true"
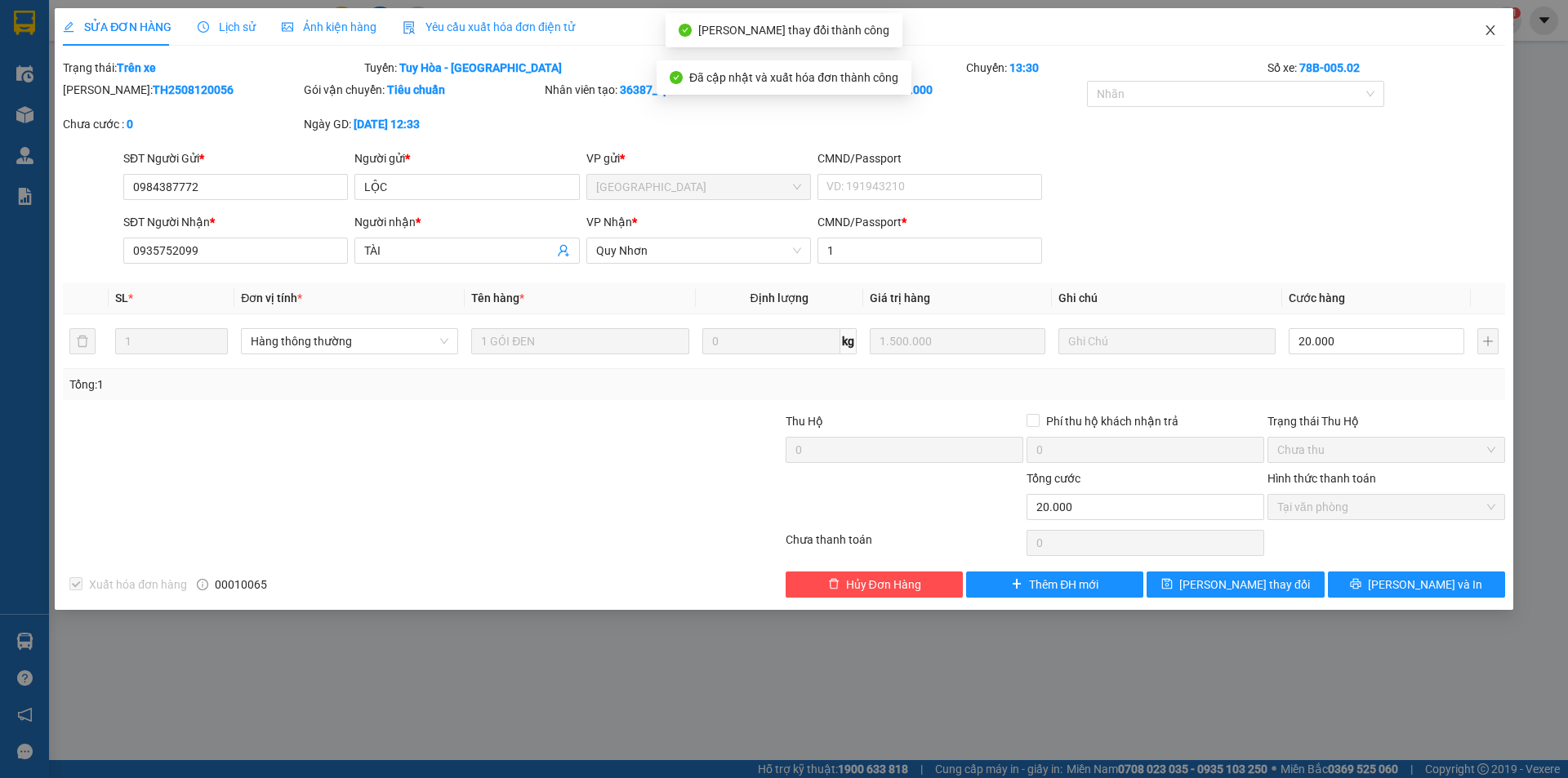
click at [1485, 28] on icon "close" at bounding box center [1490, 31] width 13 height 13
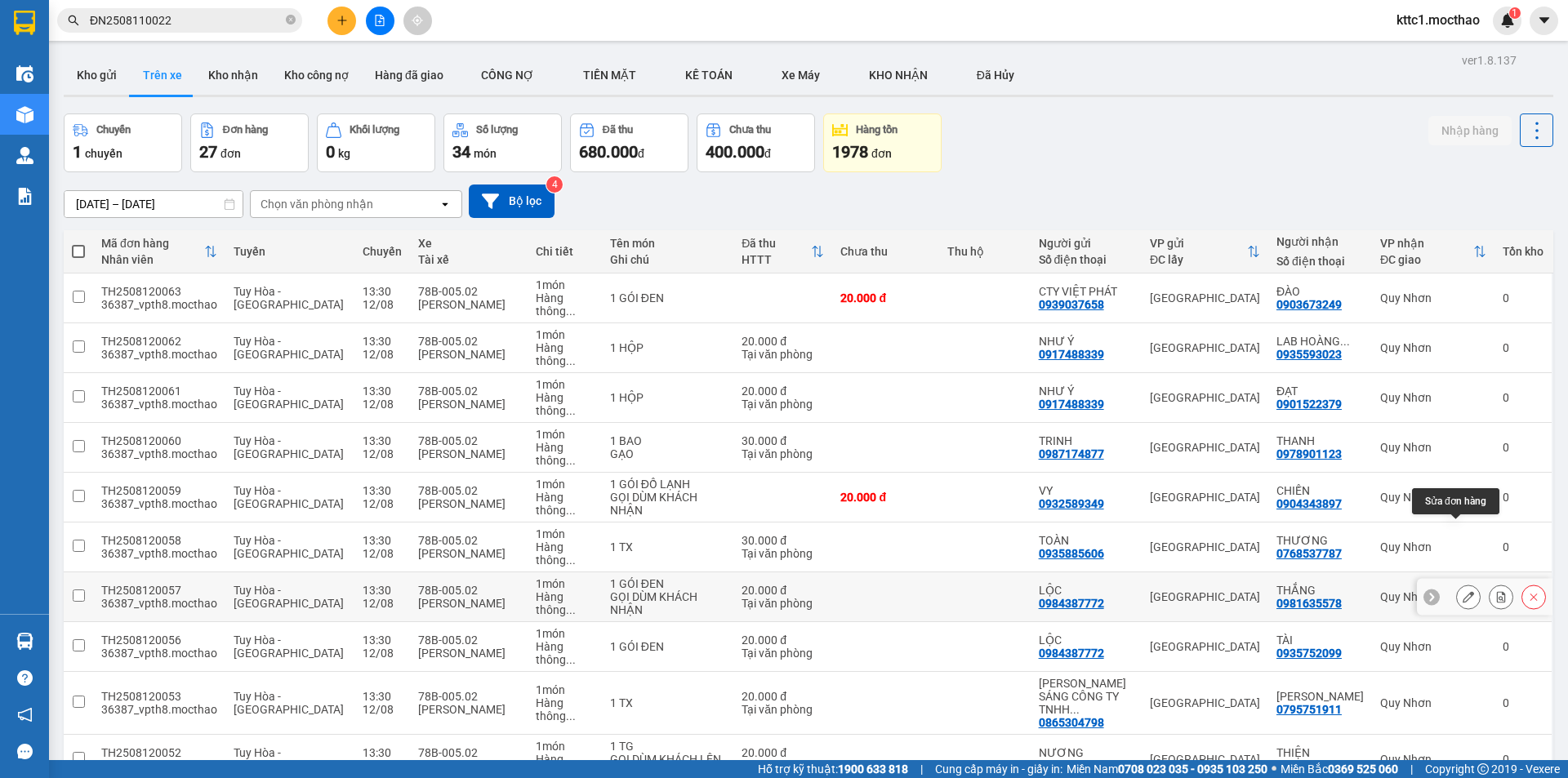
click at [1463, 591] on icon at bounding box center [1469, 597] width 12 height 12
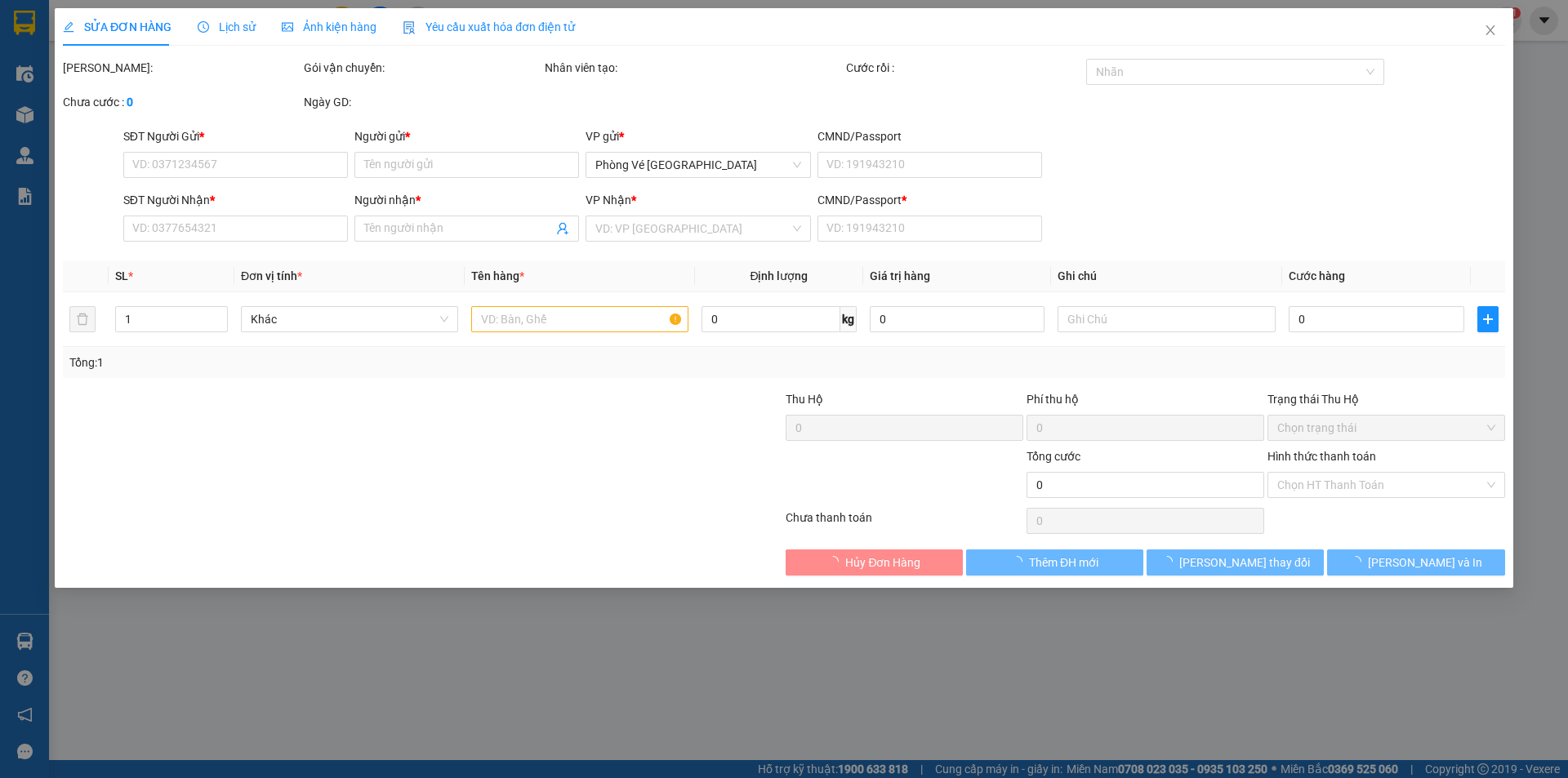
type input "0984387772"
type input "LỘC"
type input "0981635578"
type input "THẮNG"
type input "1"
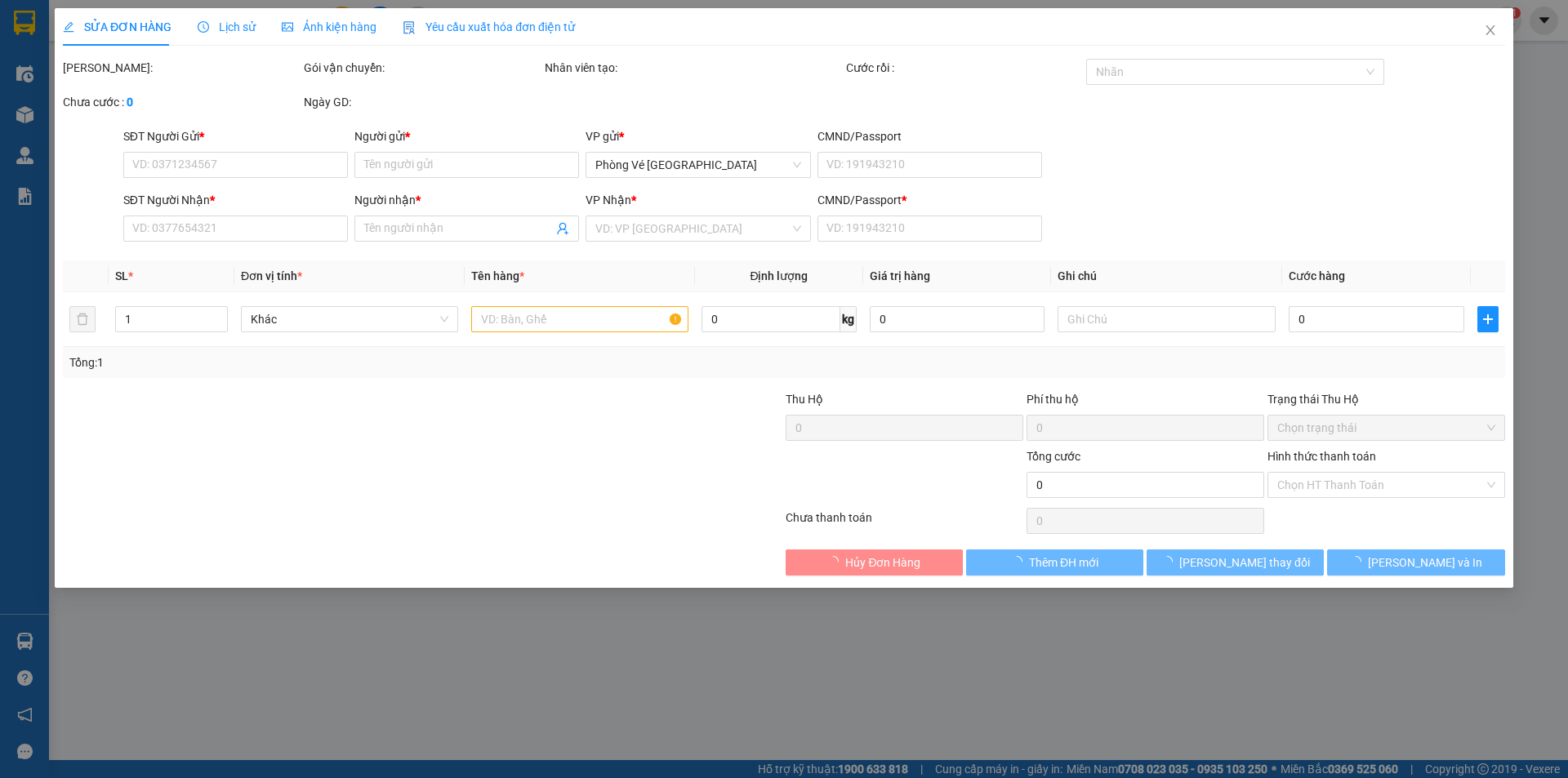
type input "20.000"
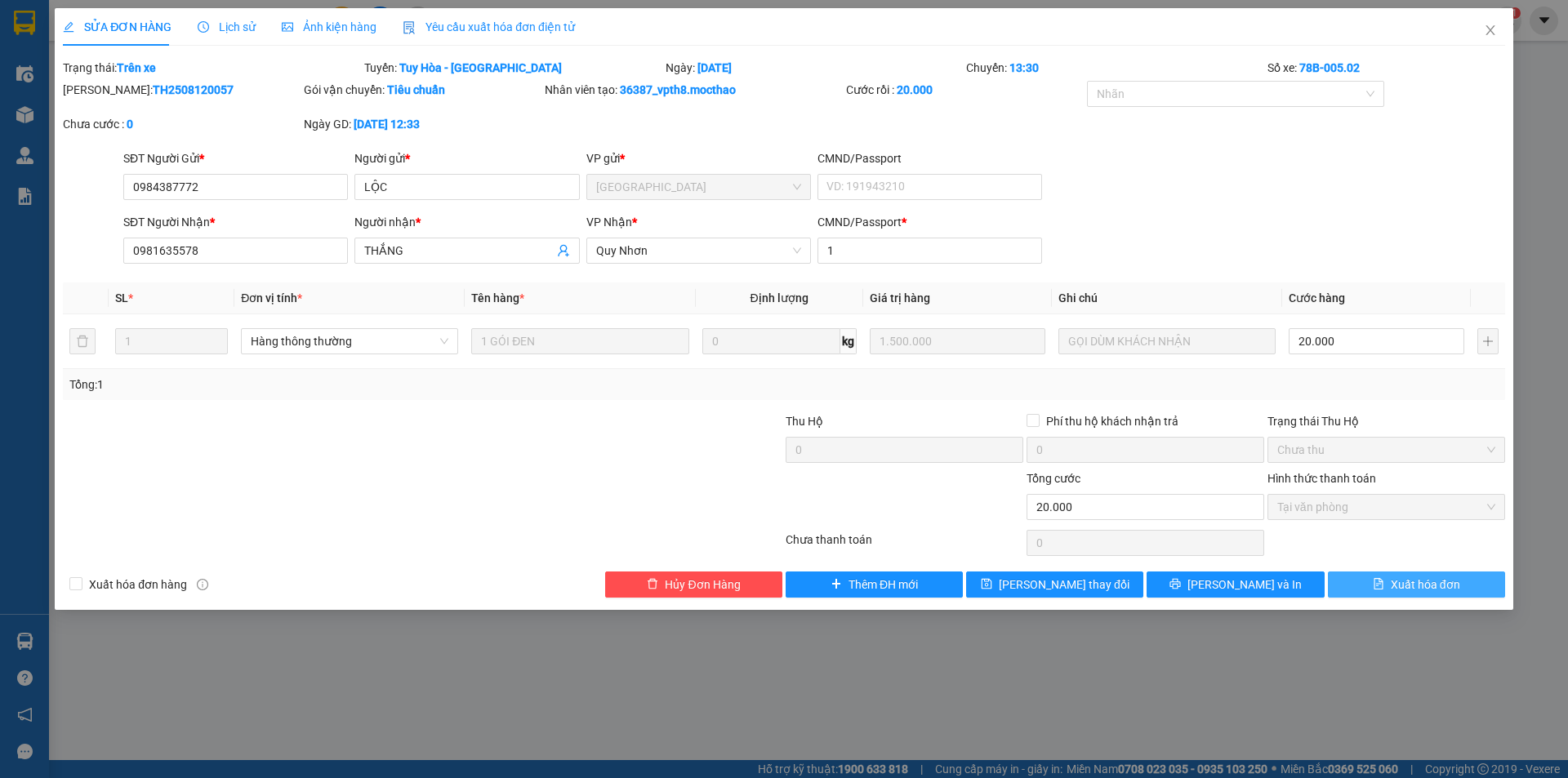
click at [1411, 587] on span "Xuất hóa đơn" at bounding box center [1425, 585] width 70 height 18
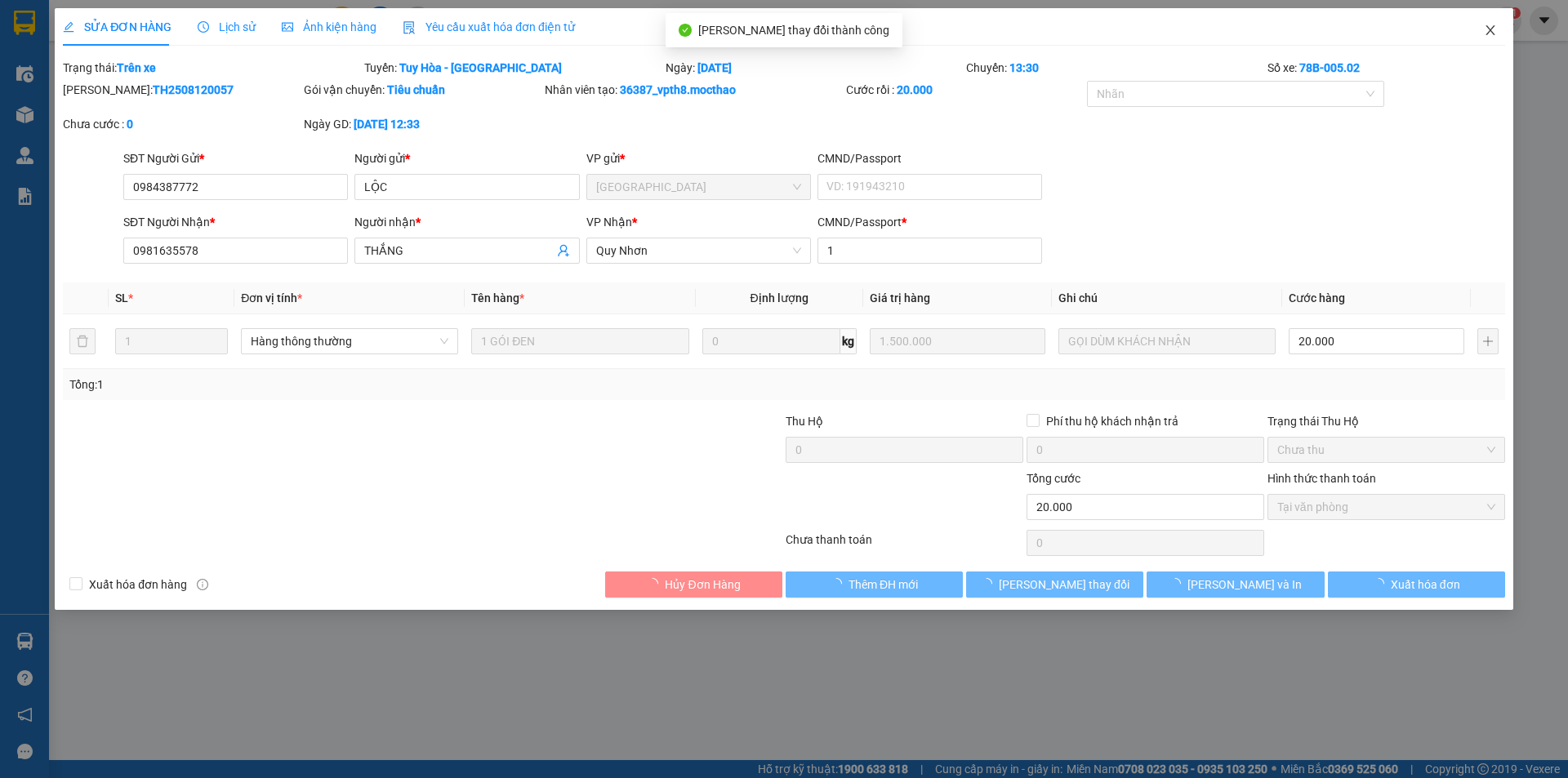
checkbox input "true"
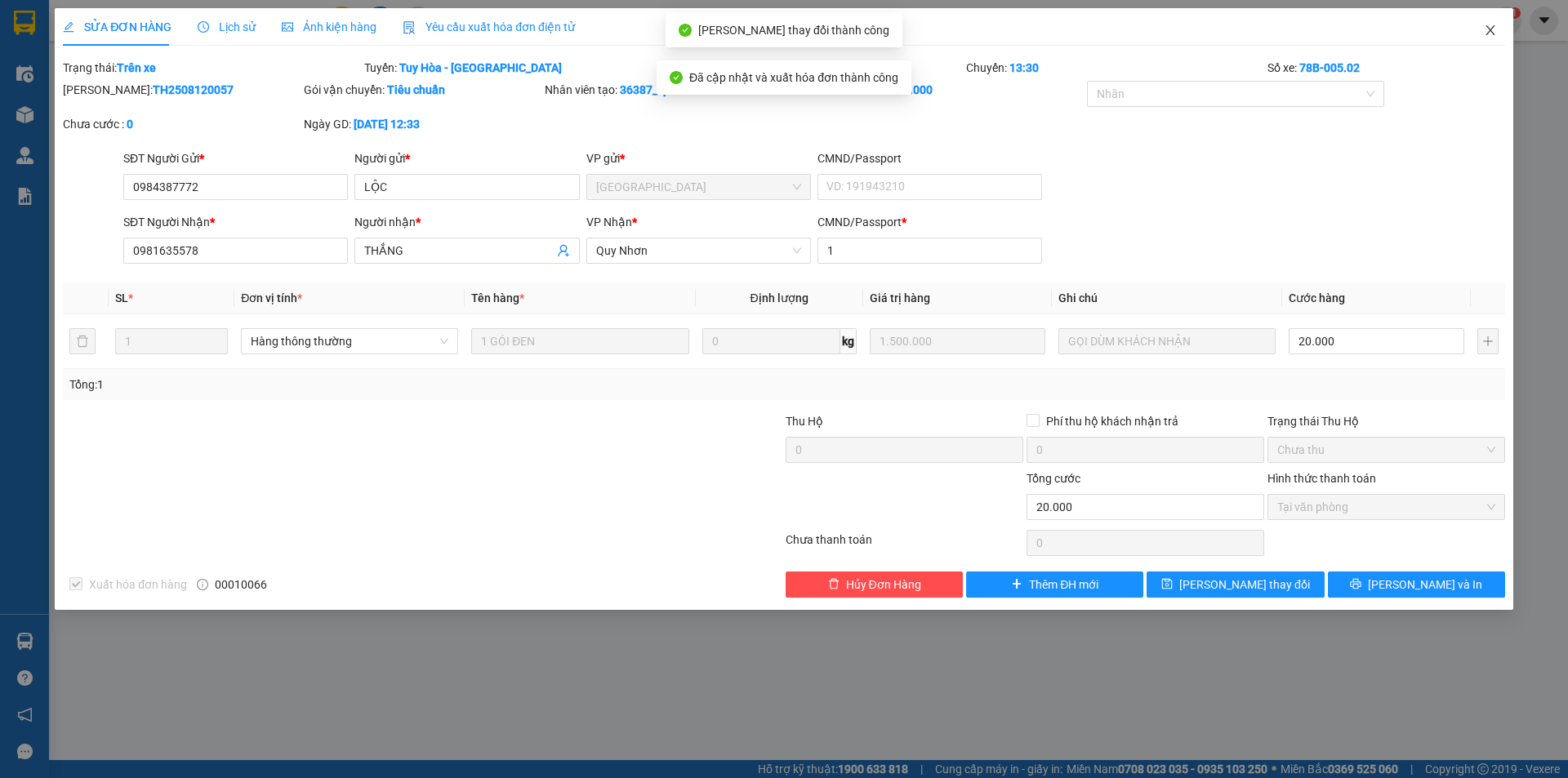
click at [1493, 26] on icon "close" at bounding box center [1490, 31] width 13 height 13
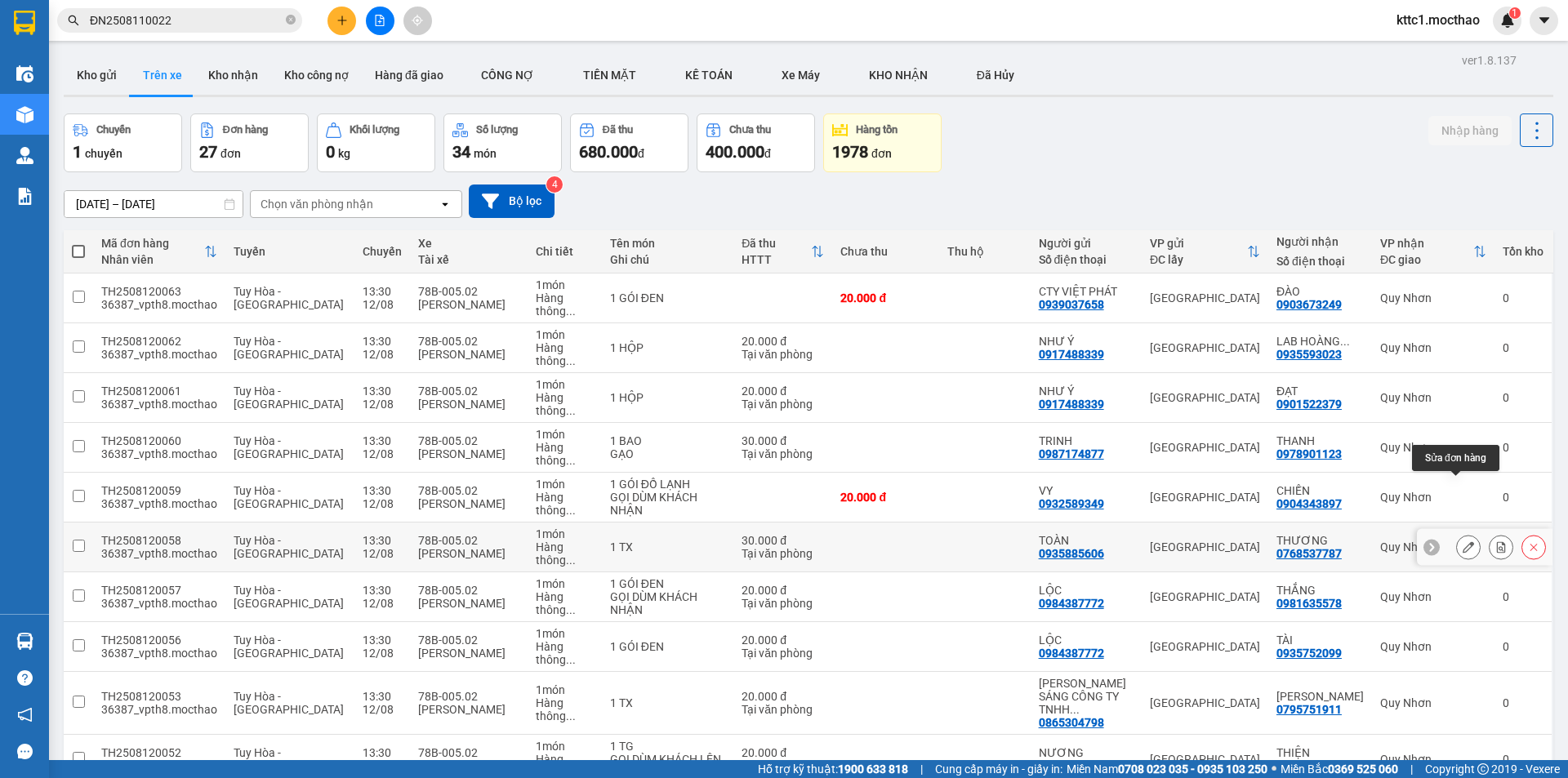
click at [1457, 533] on button at bounding box center [1469, 547] width 23 height 28
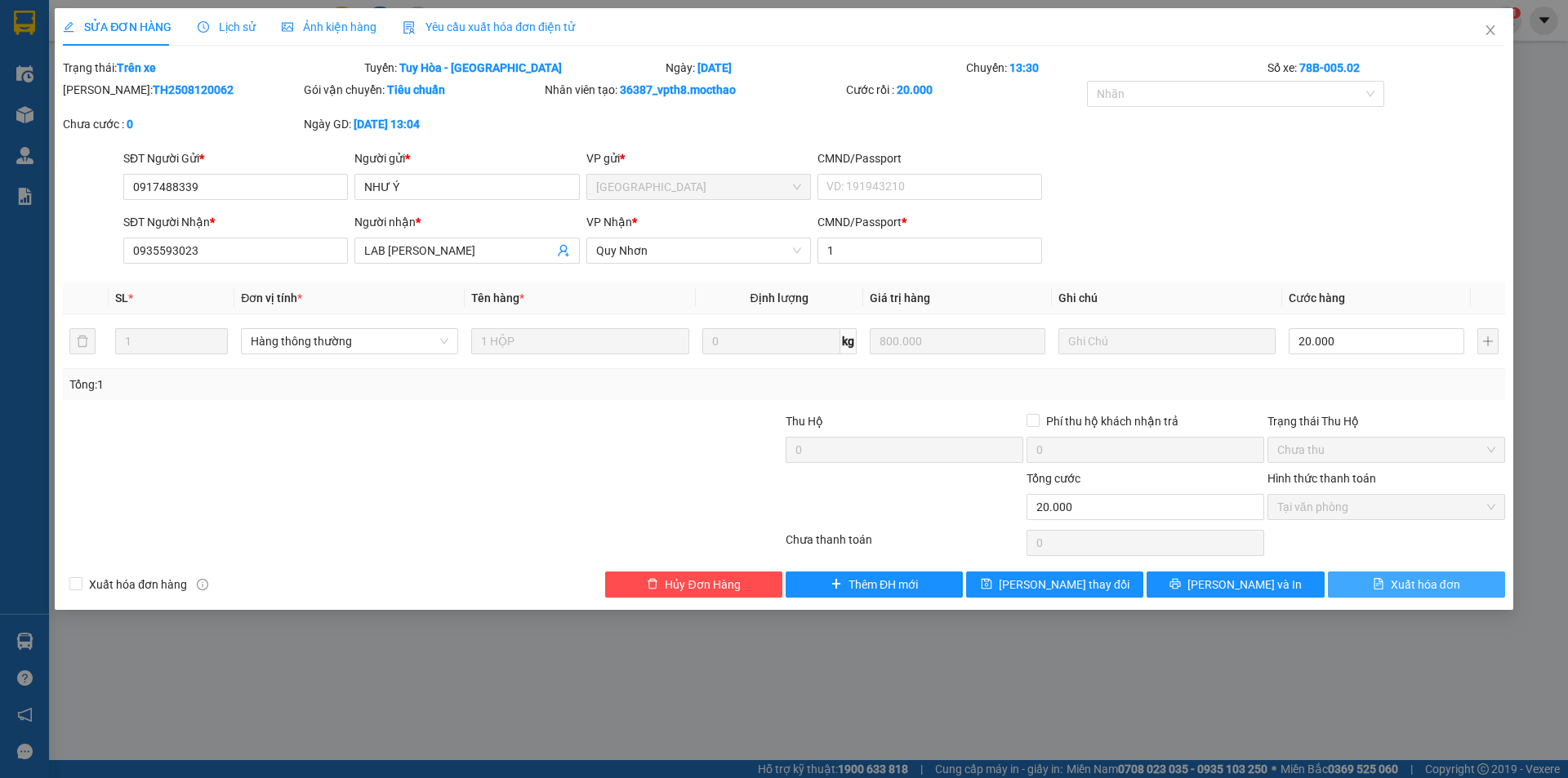
click at [1430, 580] on span "Xuất hóa đơn" at bounding box center [1425, 585] width 70 height 18
checkbox input "true"
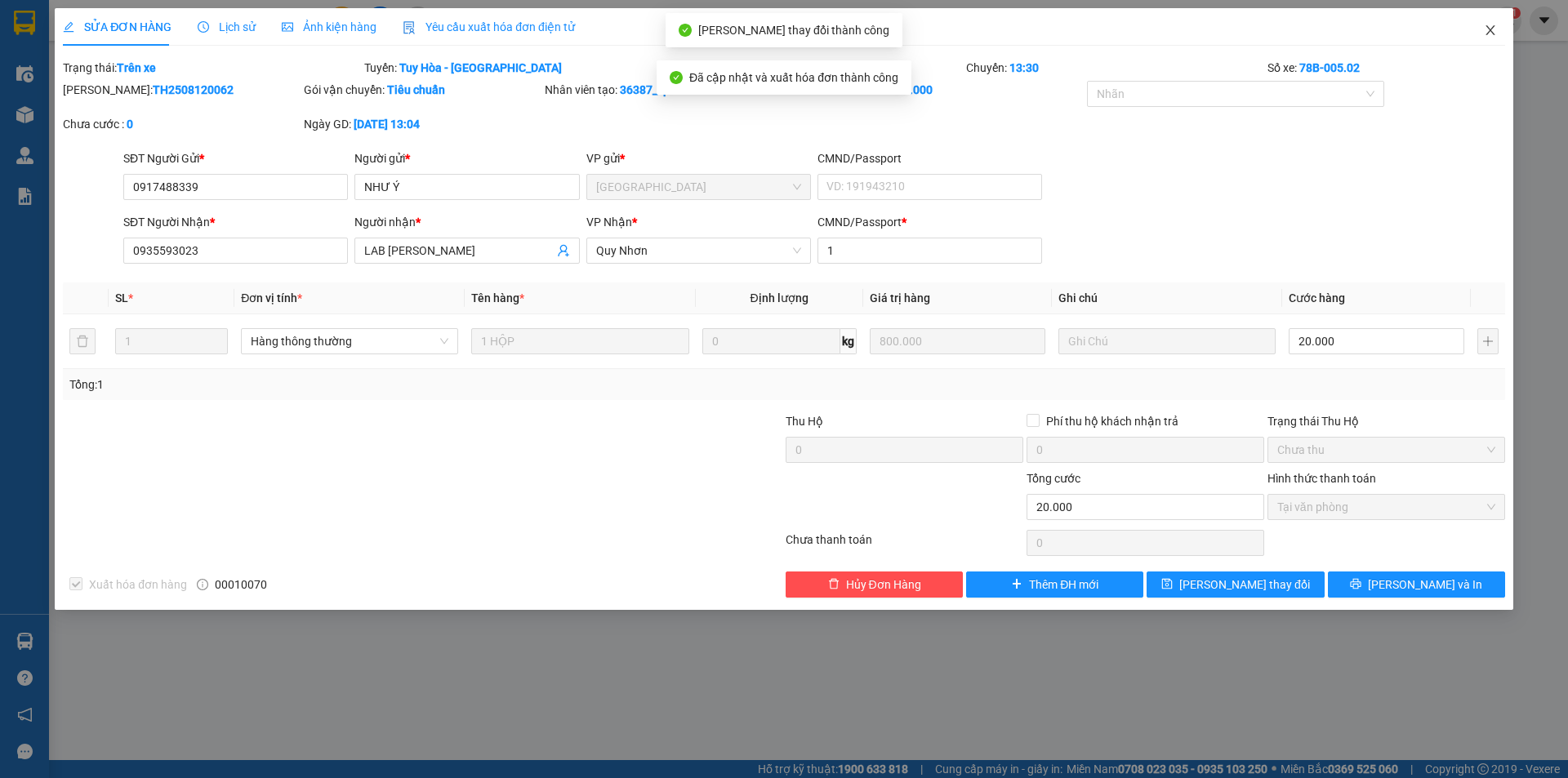
click at [1493, 27] on icon "close" at bounding box center [1490, 31] width 13 height 13
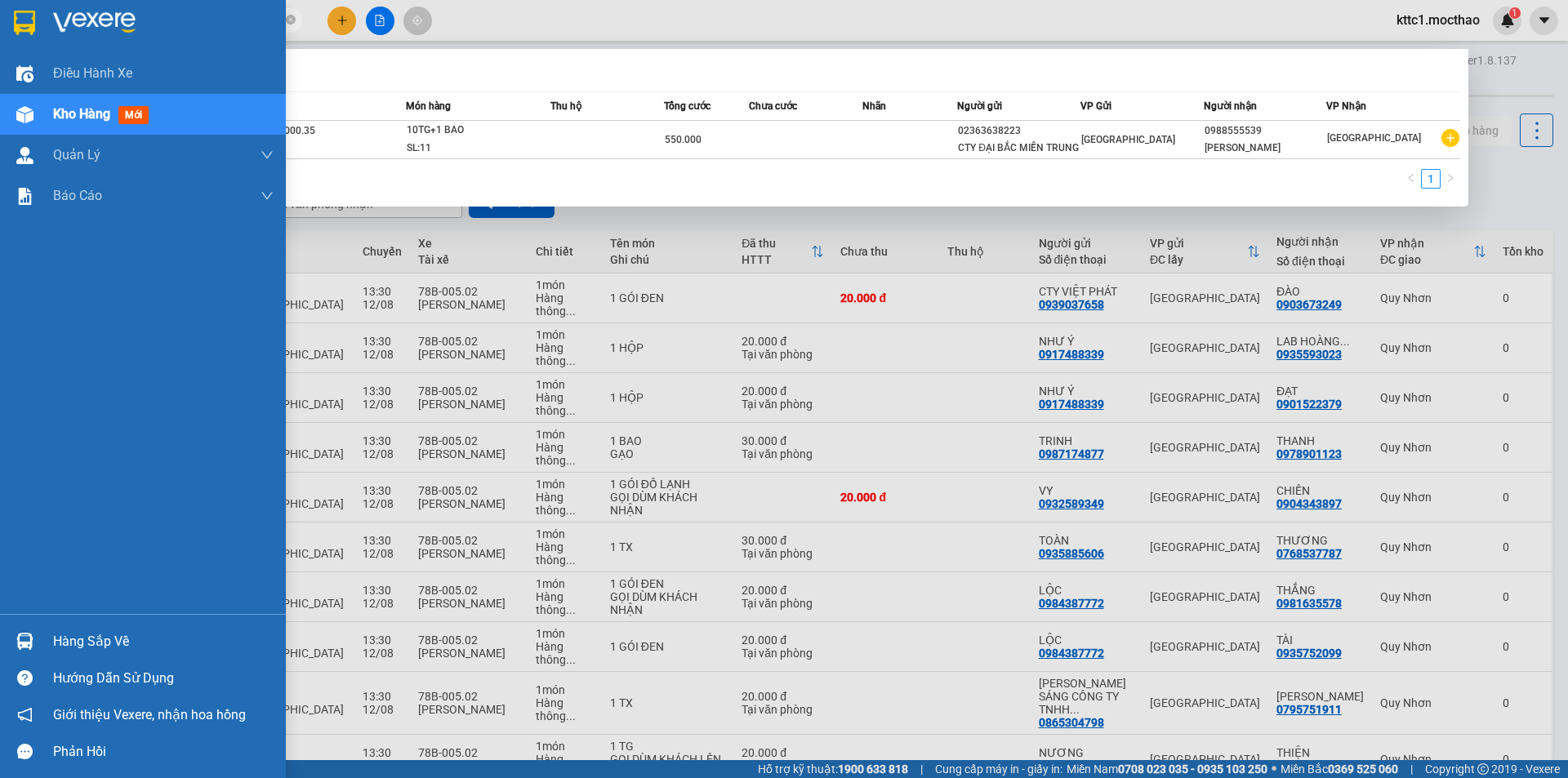
drag, startPoint x: 186, startPoint y: 24, endPoint x: 16, endPoint y: 22, distance: 170.0
click at [16, 22] on section "Kết quả tìm kiếm ( 1 ) Bộ lọc Mã ĐH Trạng thái Món hàng Thu hộ Tổng cước Chưa c…" at bounding box center [784, 389] width 1568 height 778
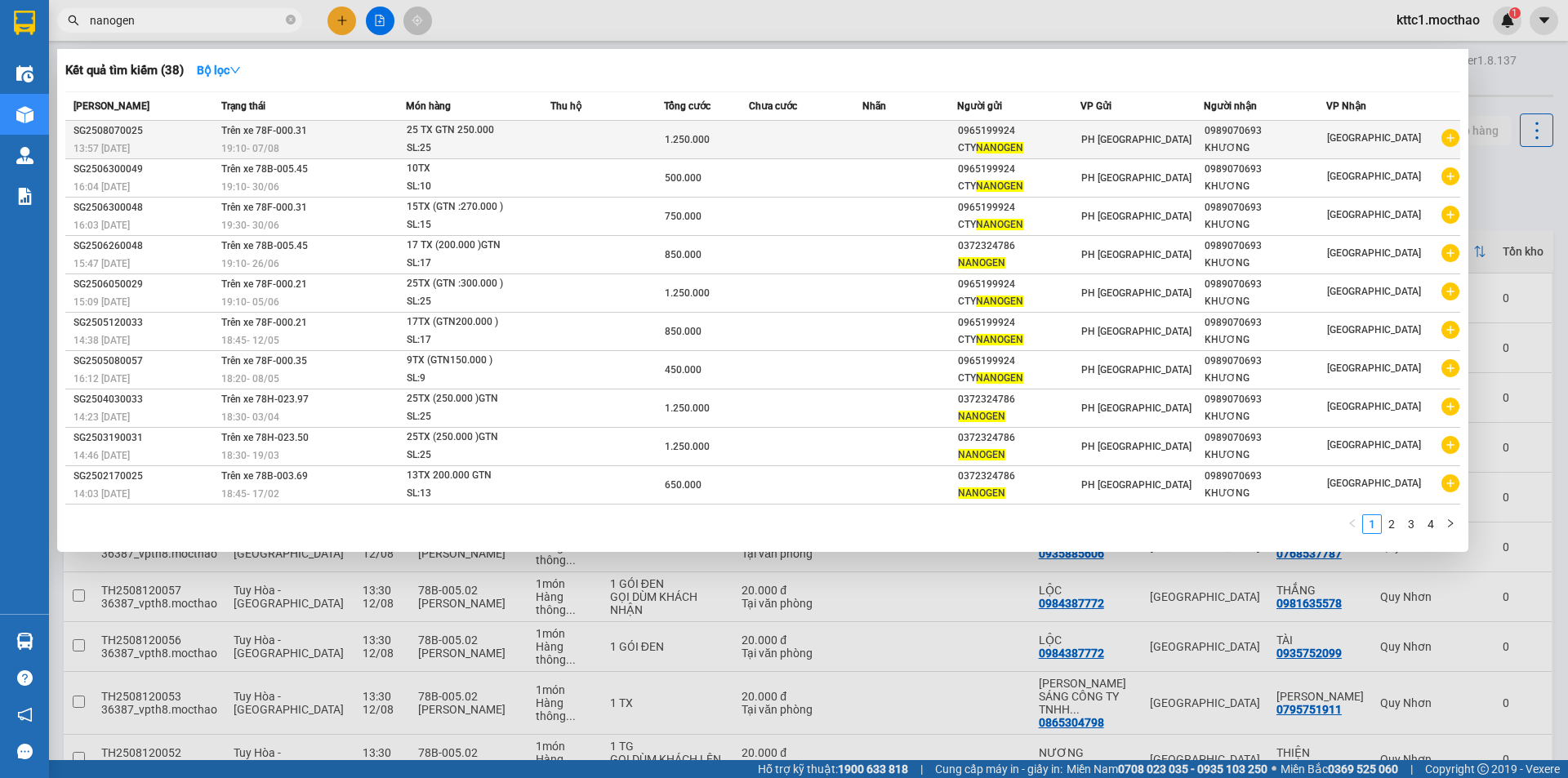
type input "nanogen"
click at [641, 143] on td at bounding box center [607, 140] width 114 height 38
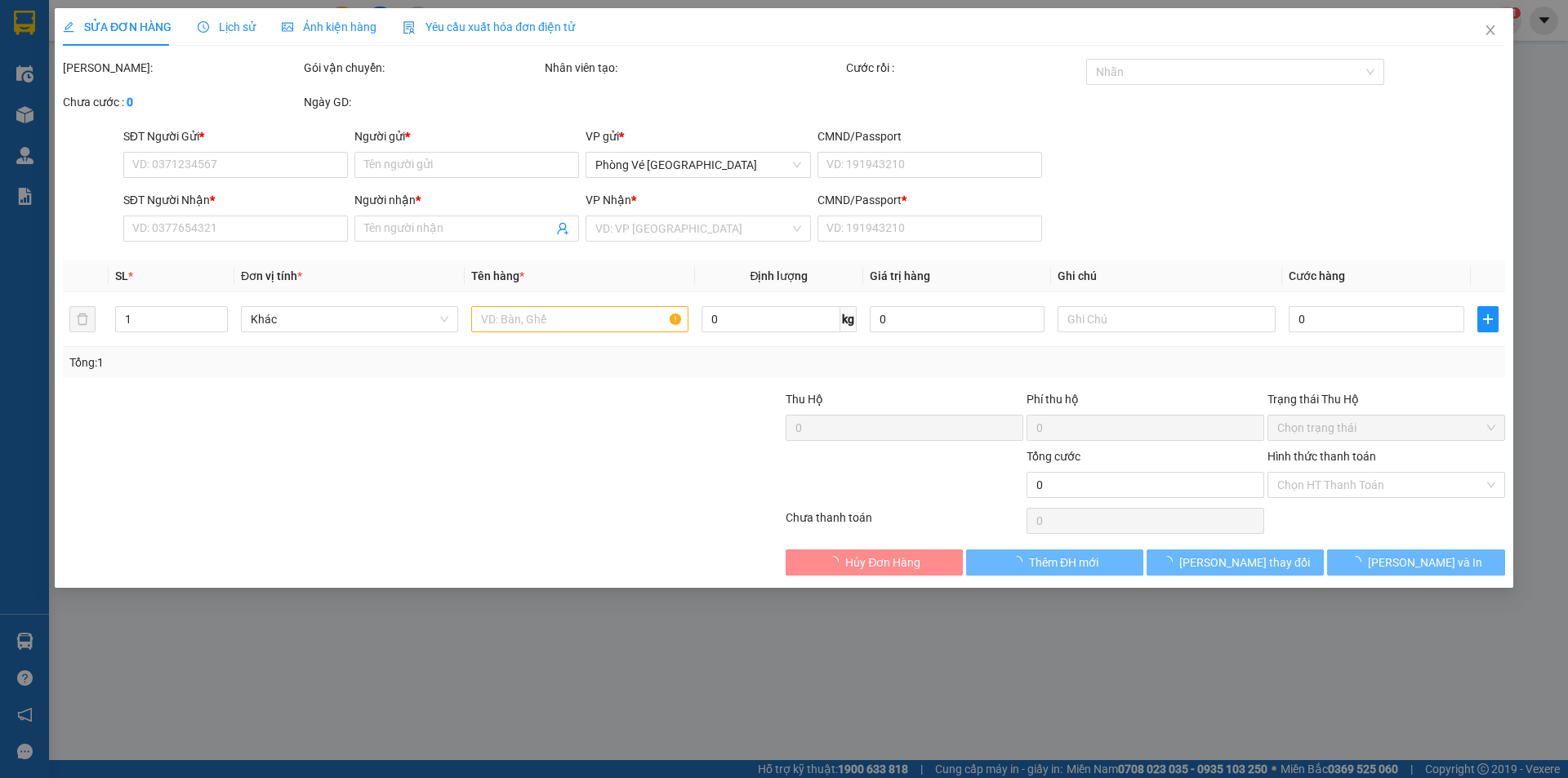
type input "0965199924"
type input "CTY NANOGEN"
type input "0989070693"
type input "KHƯƠNG"
type input "1"
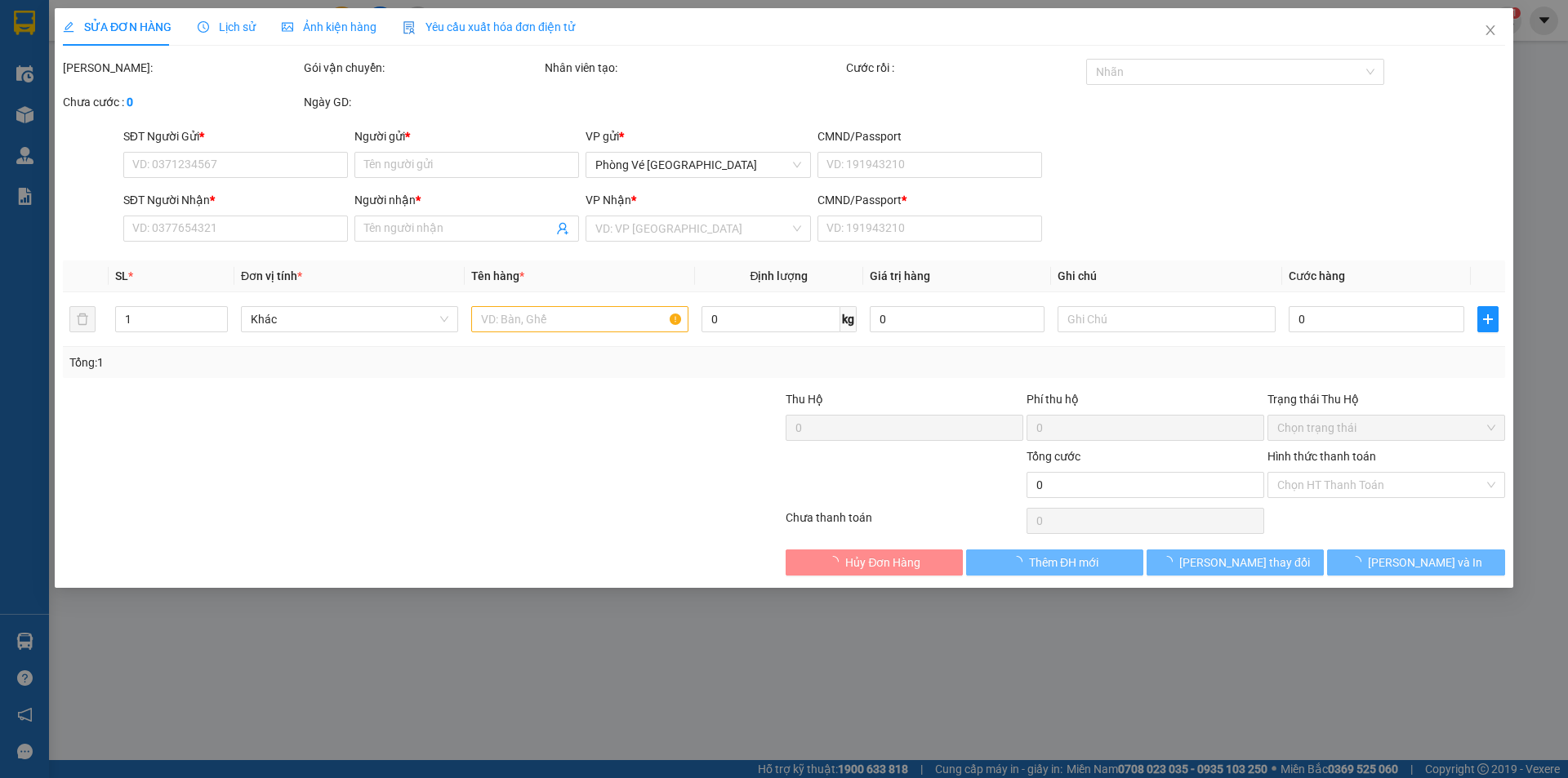
type input "1.250.000"
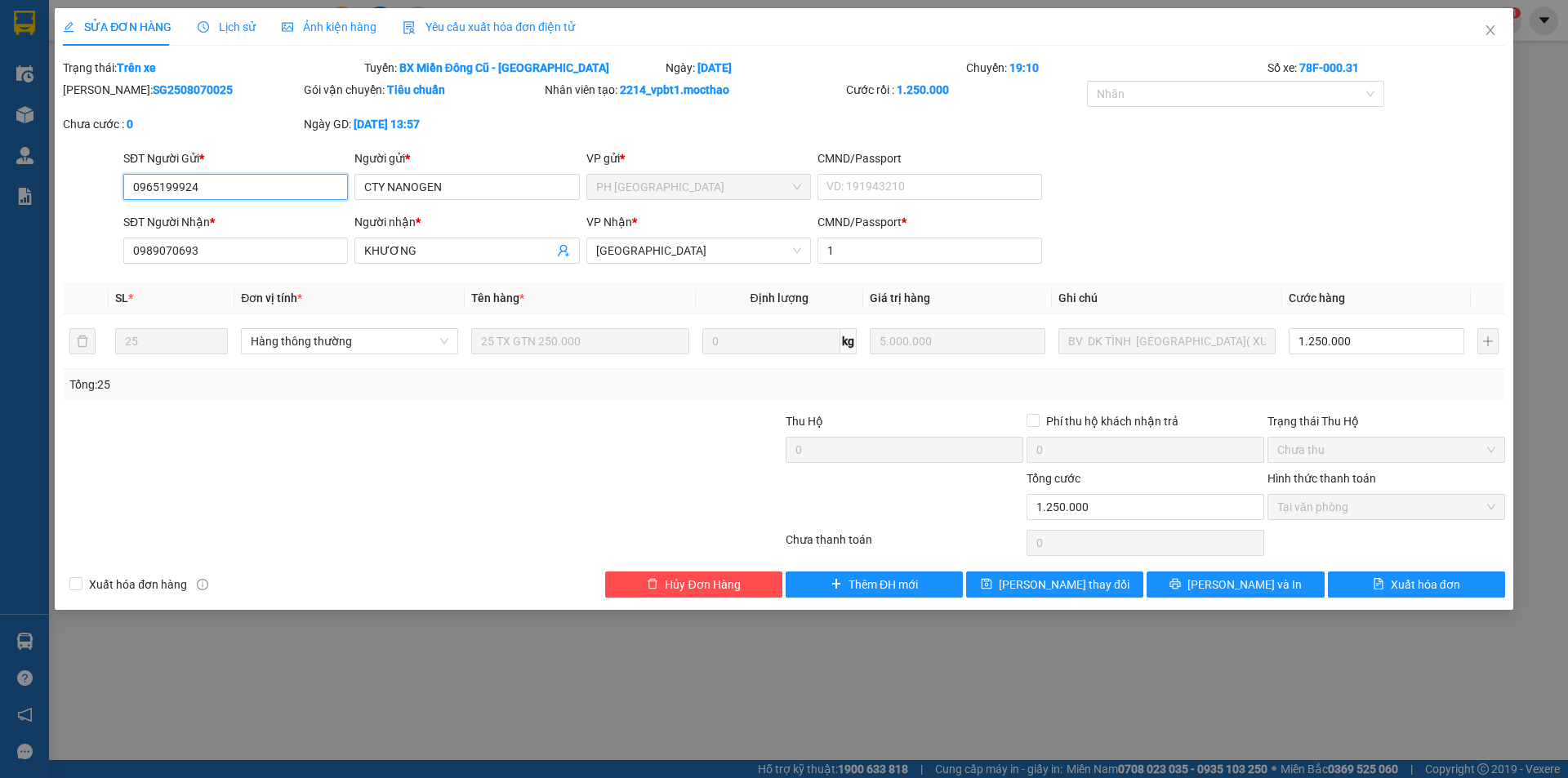
drag, startPoint x: 286, startPoint y: 192, endPoint x: 22, endPoint y: 186, distance: 264.1
click at [22, 186] on div "SỬA ĐƠN HÀNG Lịch sử Ảnh kiện hàng Yêu cầu xuất hóa đơn điện tử Total Paid Fee …" at bounding box center [784, 389] width 1568 height 778
drag, startPoint x: 463, startPoint y: 184, endPoint x: 336, endPoint y: 184, distance: 127.0
click at [336, 184] on div "SĐT Người Gửi * 0965199924 Người gửi * CTY NANOGEN CTY NANOGEN VP gửi * PH Sài …" at bounding box center [814, 177] width 1388 height 57
drag, startPoint x: 423, startPoint y: 249, endPoint x: 307, endPoint y: 250, distance: 116.0
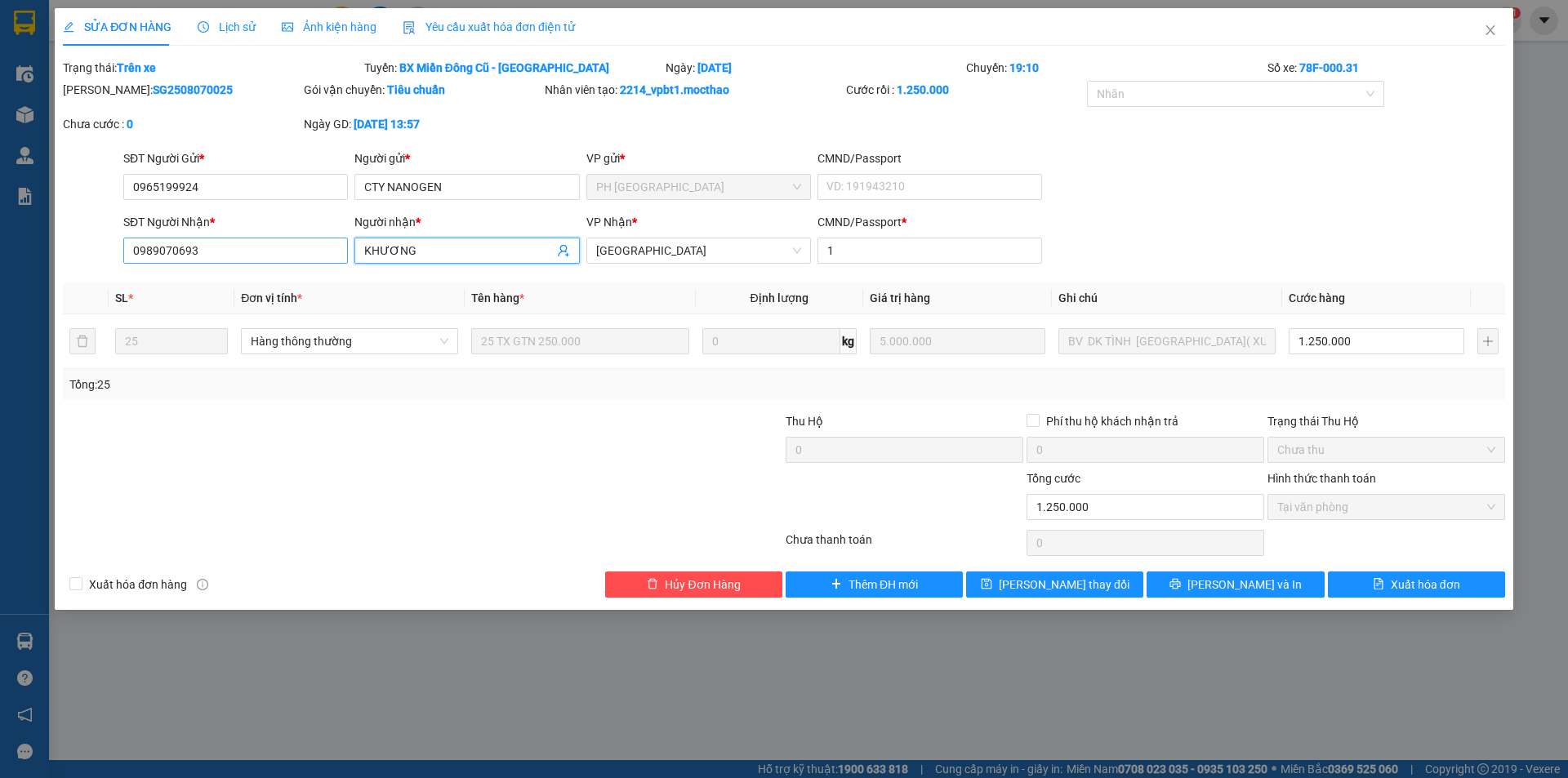
click at [307, 250] on div "SĐT Người Nhận * 0989070693 Người nhận * KHƯƠNG KHƯƠNG VP Nhận * Tuy Hòa CMND/P…" at bounding box center [814, 241] width 1388 height 57
drag, startPoint x: 175, startPoint y: 245, endPoint x: 48, endPoint y: 244, distance: 127.0
click at [48, 244] on div "SỬA ĐƠN HÀNG Lịch sử Ảnh kiện hàng Yêu cầu xuất hóa đơn điện tử Total Paid Fee …" at bounding box center [784, 389] width 1568 height 778
click at [1490, 31] on icon "close" at bounding box center [1489, 31] width 9 height 10
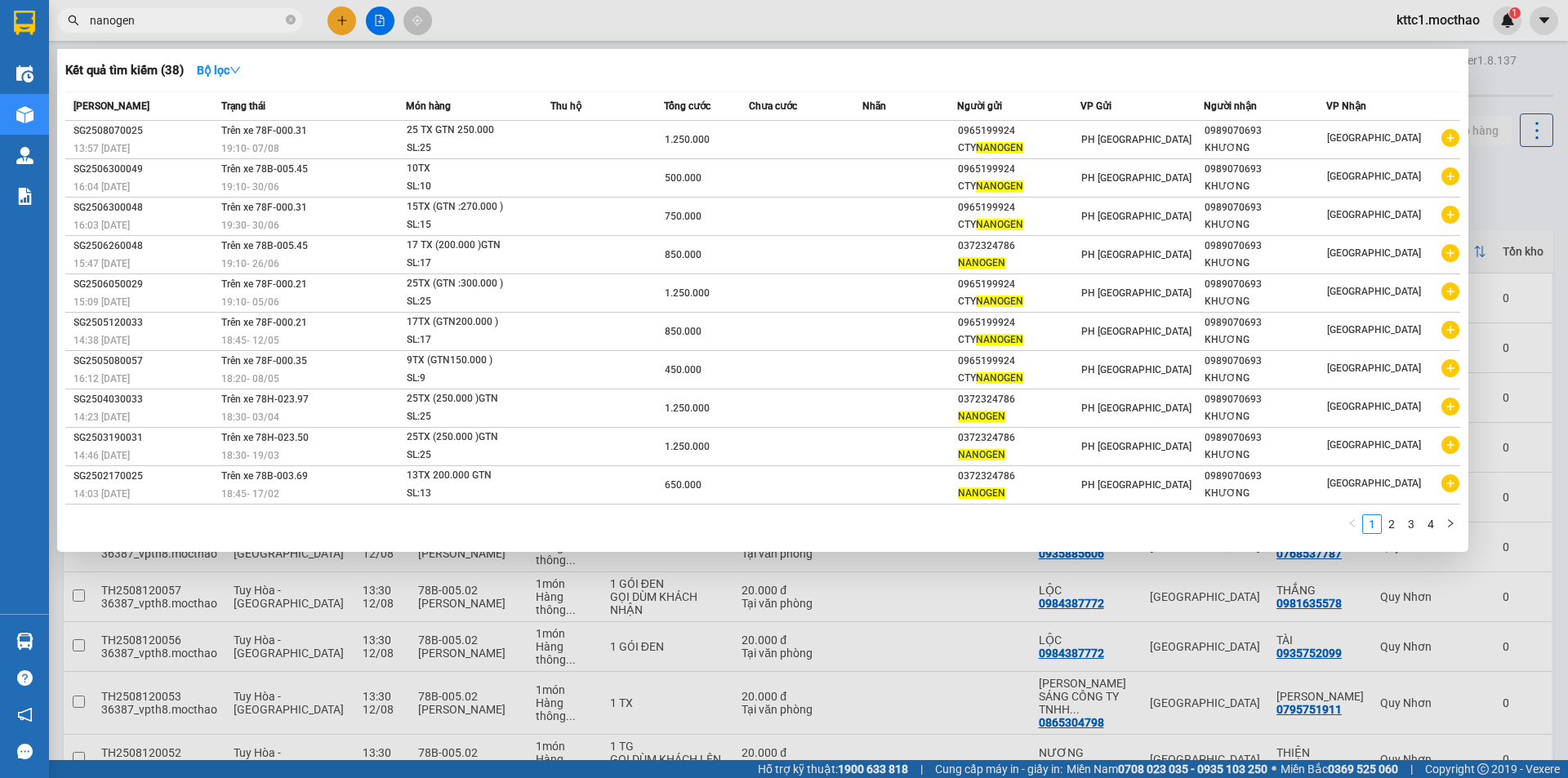
click at [192, 21] on input "nanogen" at bounding box center [186, 21] width 193 height 18
type input "n"
